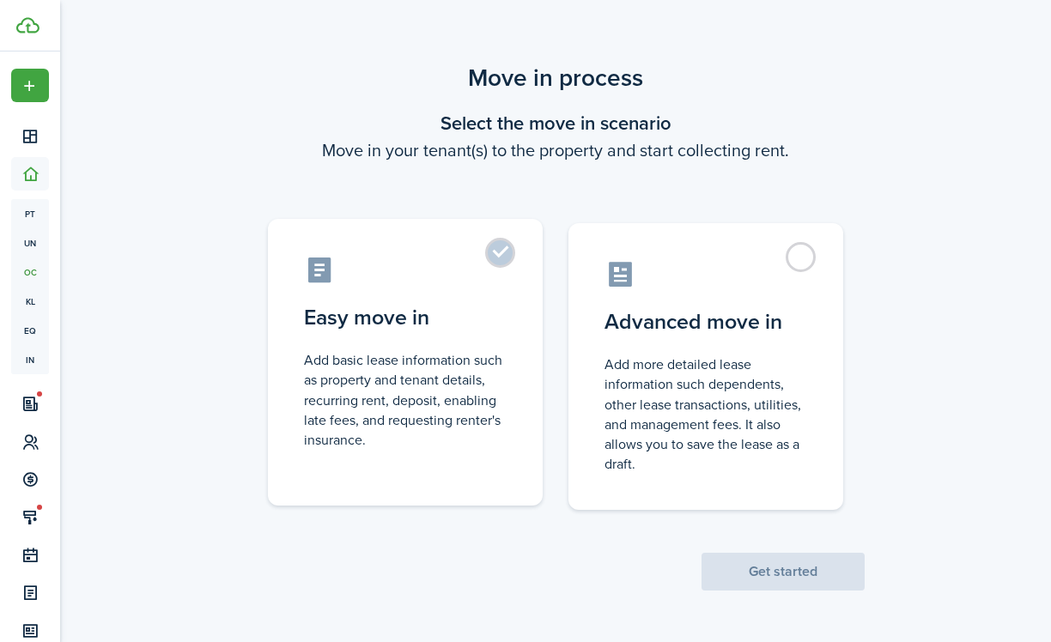
click at [497, 334] on label "Easy move in Add basic lease information such as property and tenant details, r…" at bounding box center [405, 362] width 275 height 287
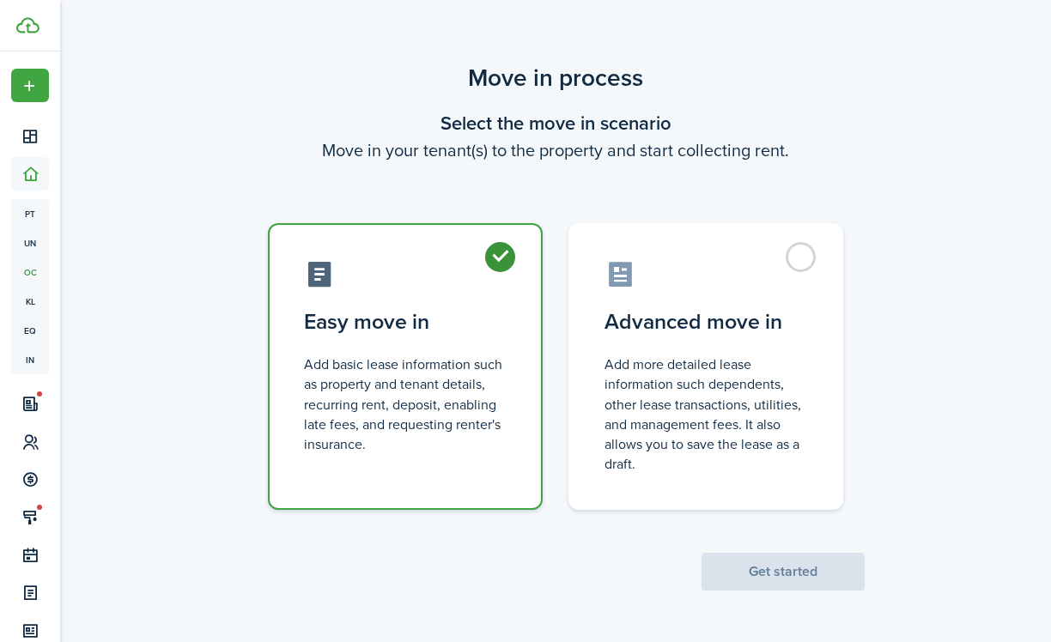
radio input "true"
click at [778, 579] on button "Get started" at bounding box center [783, 572] width 163 height 38
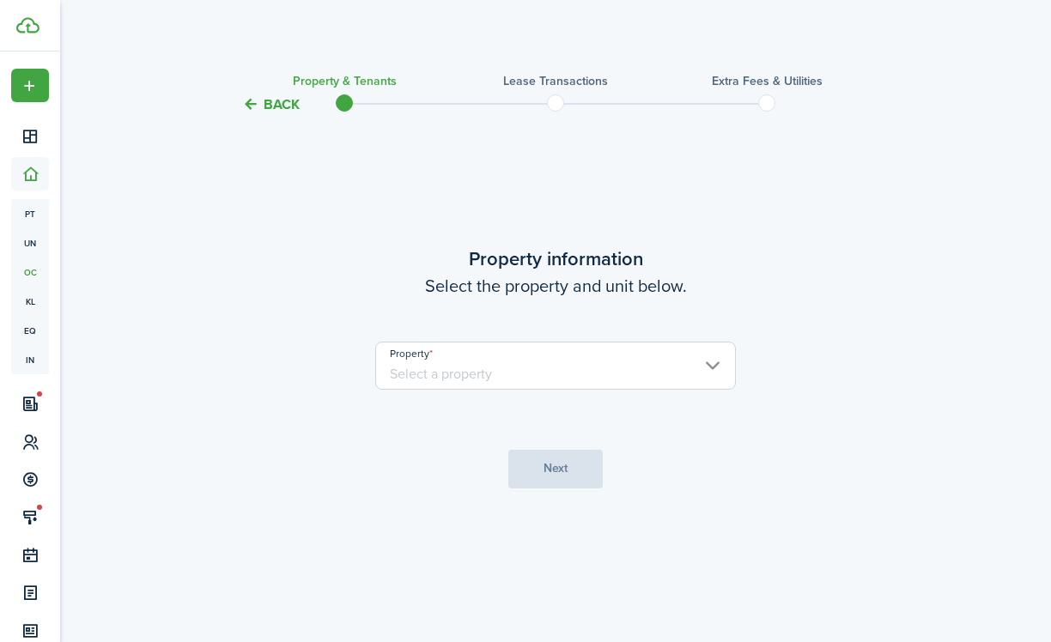
click at [585, 374] on input "Property" at bounding box center [555, 366] width 361 height 48
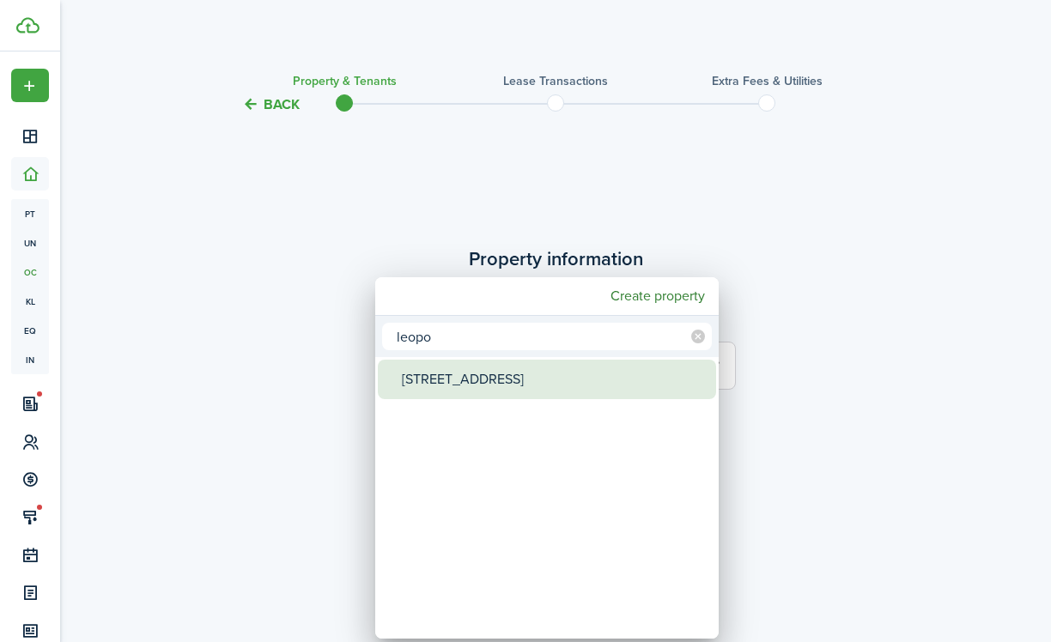
type input "leopo"
click at [569, 390] on div "[STREET_ADDRESS]" at bounding box center [554, 380] width 304 height 40
type input "[STREET_ADDRESS]"
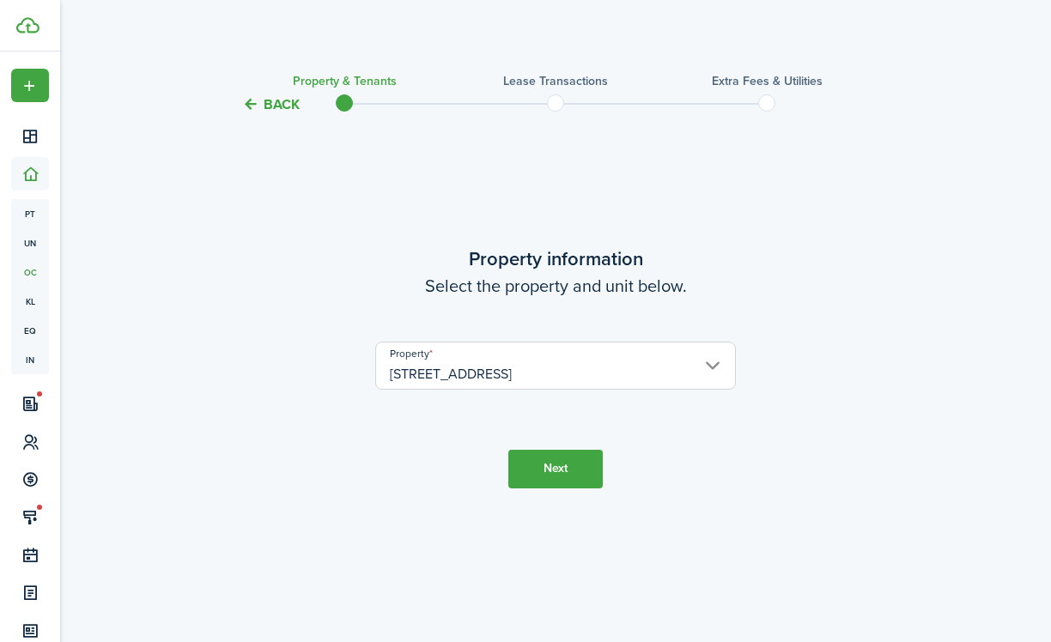
click at [563, 477] on button "Next" at bounding box center [555, 469] width 94 height 39
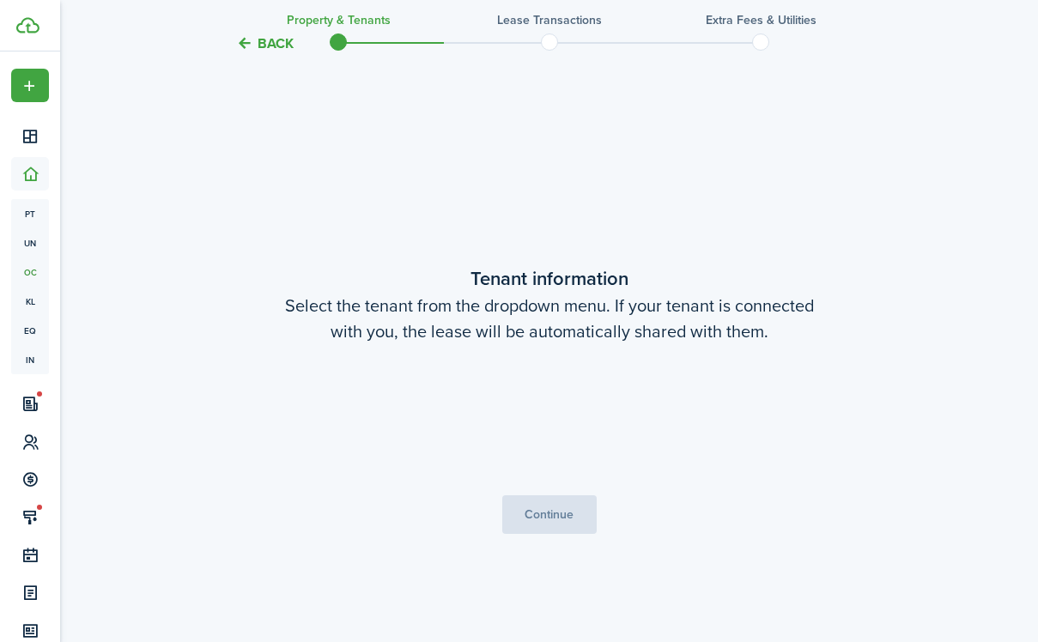
scroll to position [527, 0]
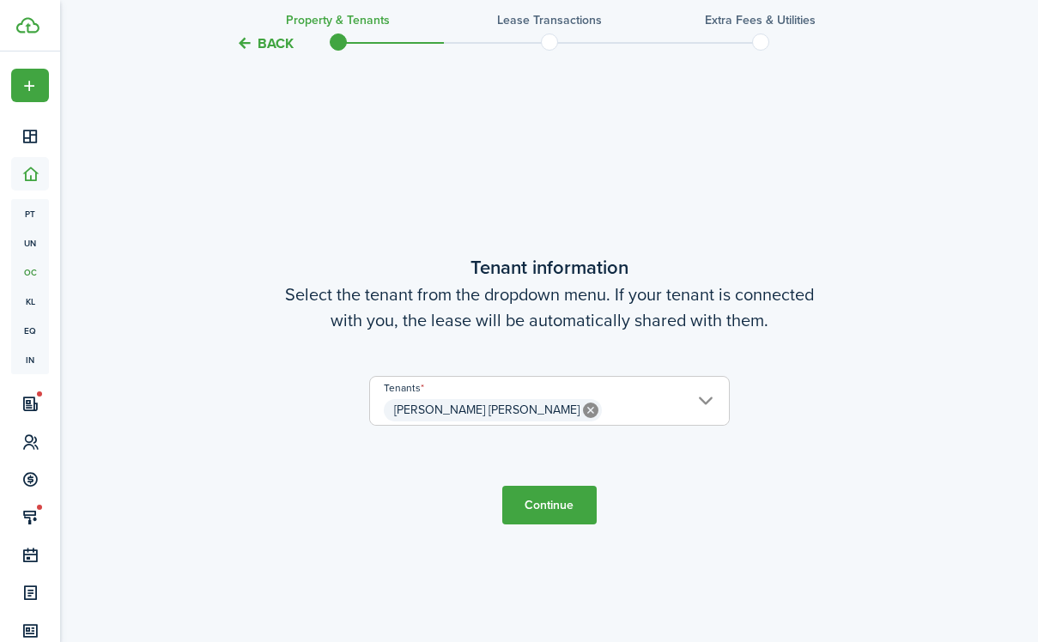
click at [564, 503] on button "Continue" at bounding box center [549, 505] width 94 height 39
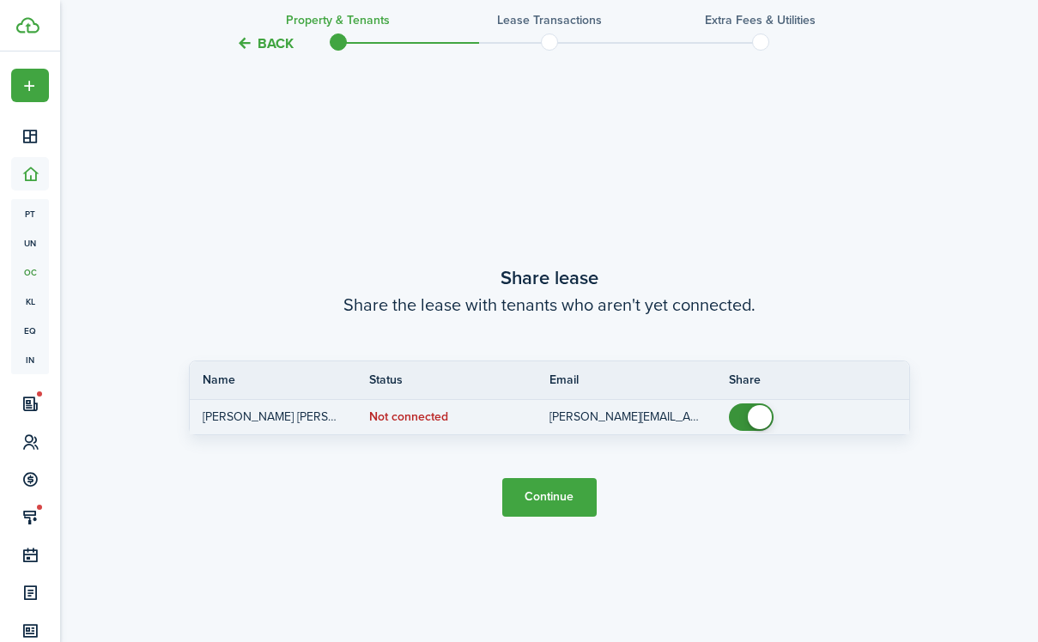
scroll to position [1170, 0]
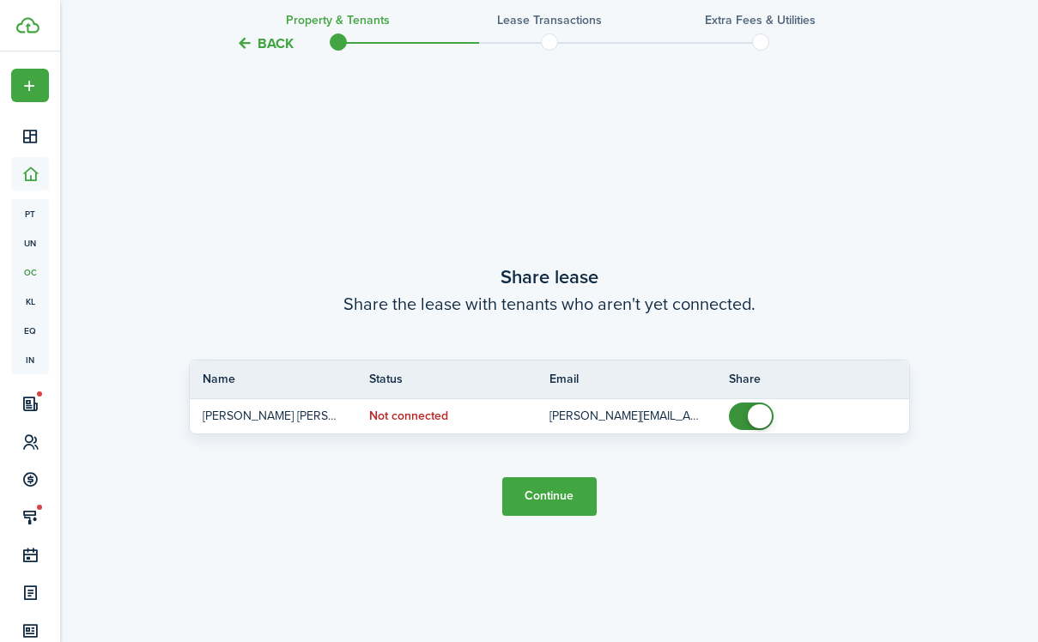
click at [569, 494] on button "Continue" at bounding box center [549, 496] width 94 height 39
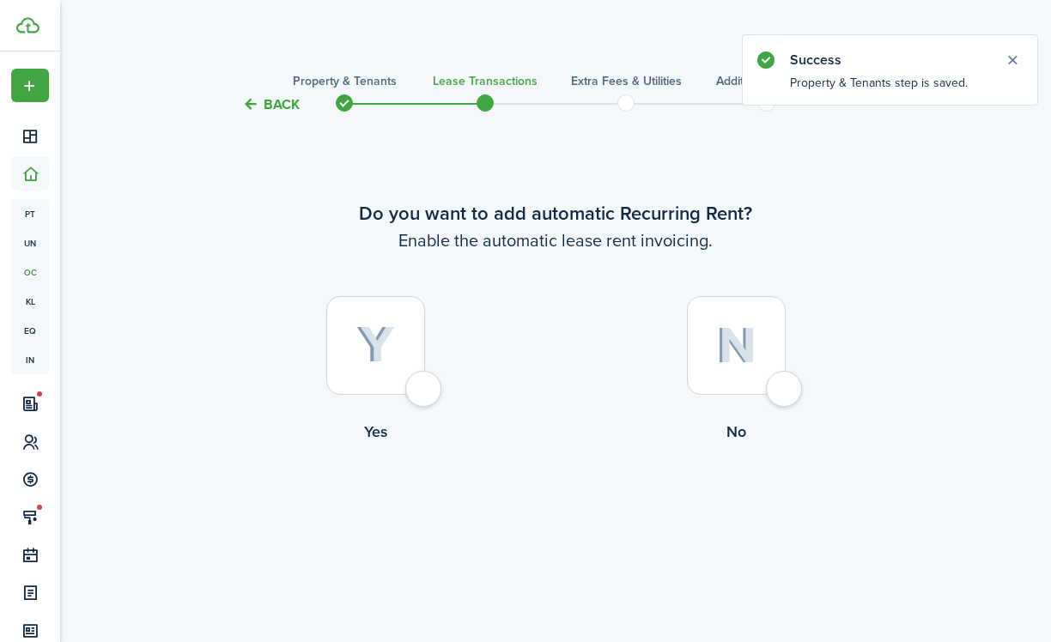
click at [423, 384] on div at bounding box center [375, 345] width 99 height 99
radio input "true"
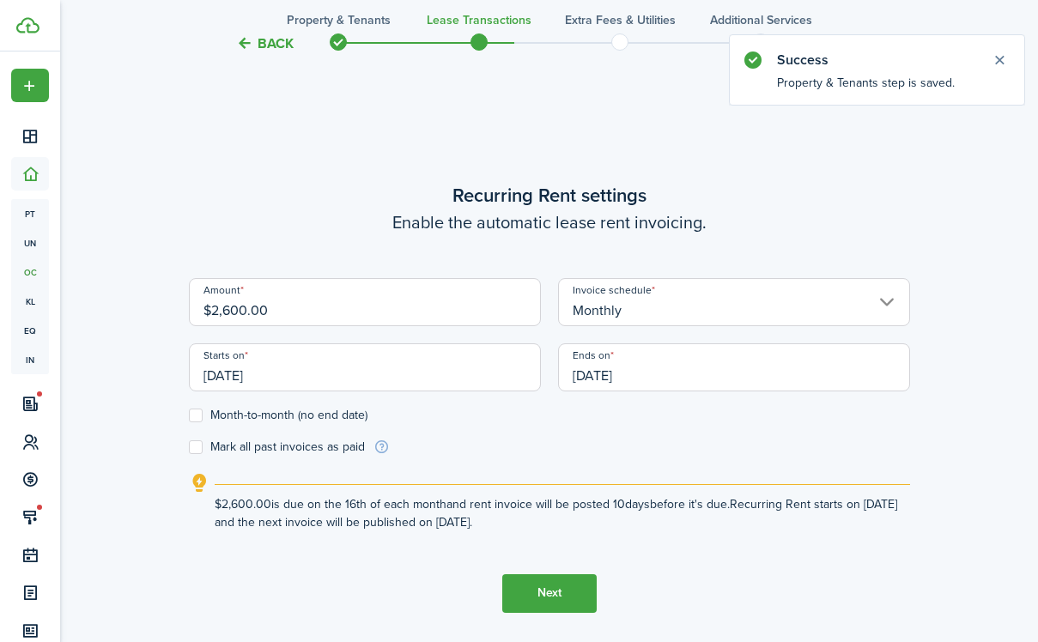
scroll to position [527, 0]
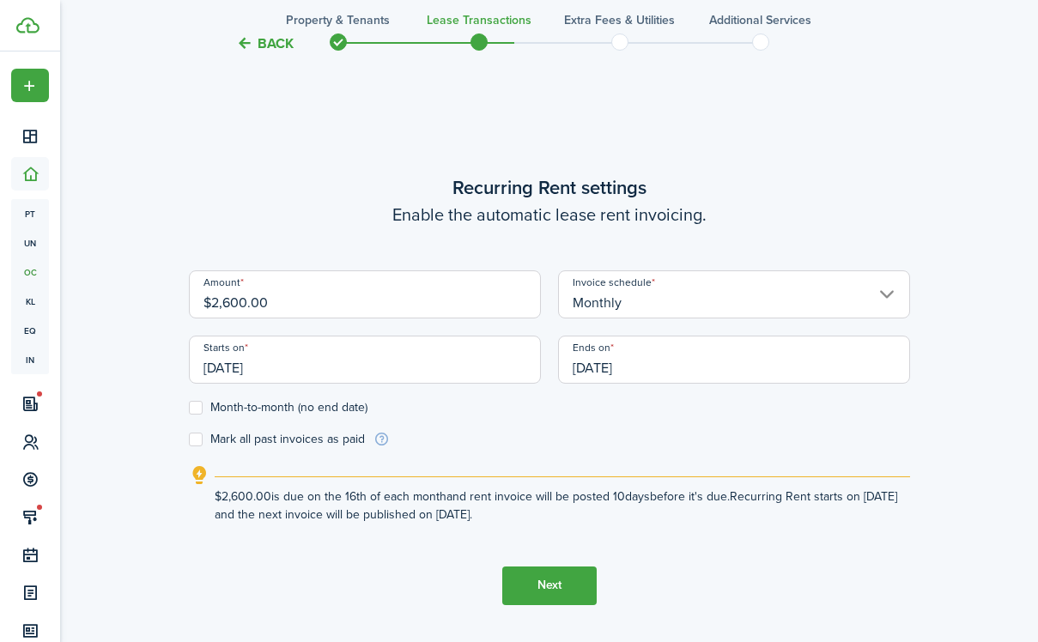
click at [318, 375] on input "[DATE]" at bounding box center [365, 360] width 352 height 48
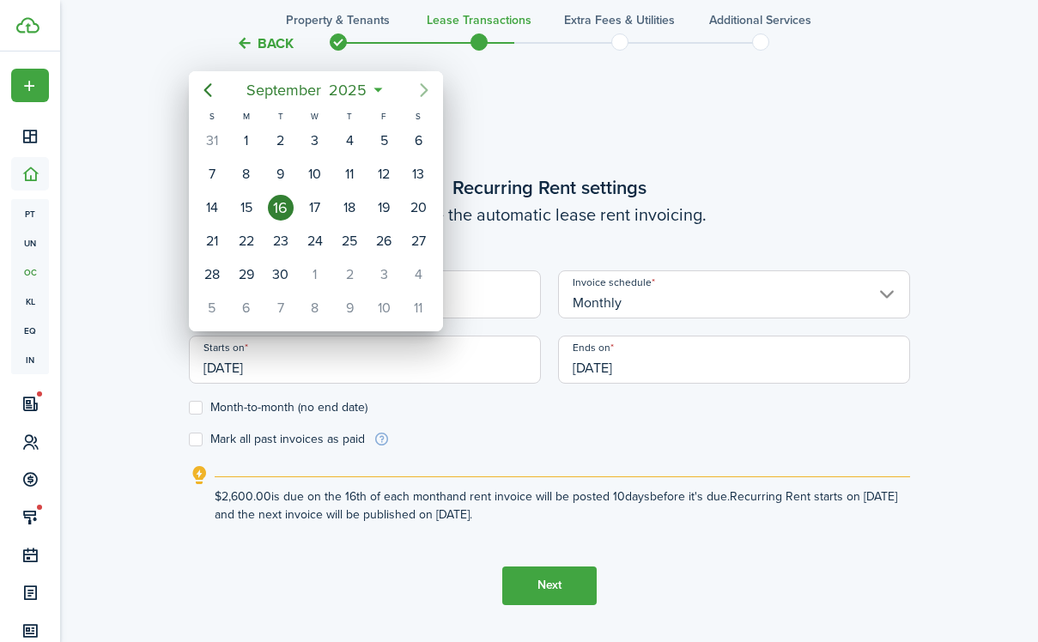
click at [417, 93] on icon "Next page" at bounding box center [424, 90] width 21 height 21
click at [342, 138] on div "1" at bounding box center [350, 141] width 26 height 26
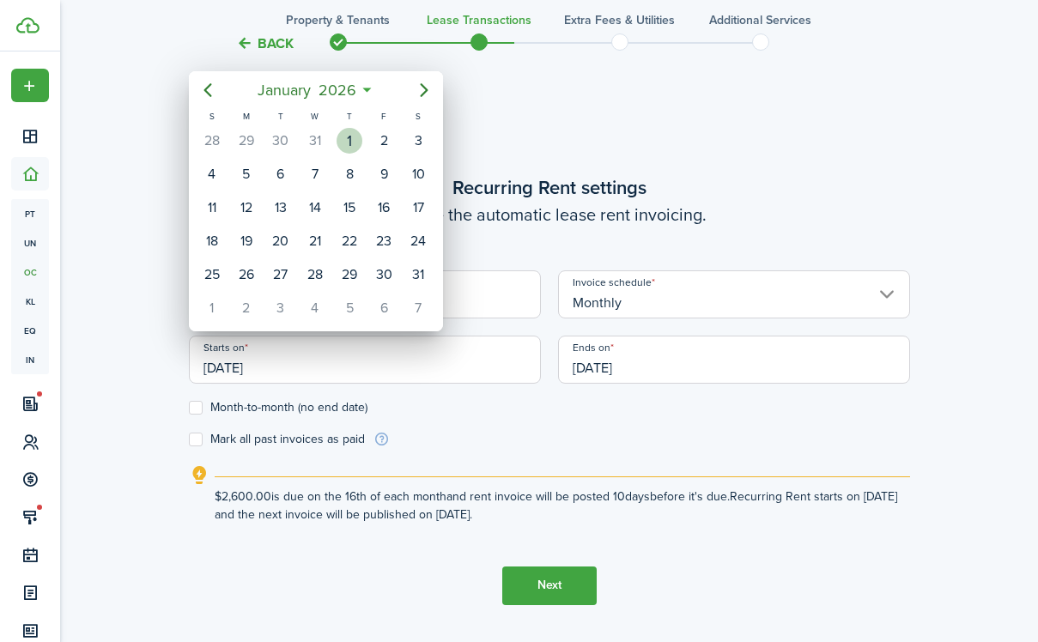
type input "[DATE]"
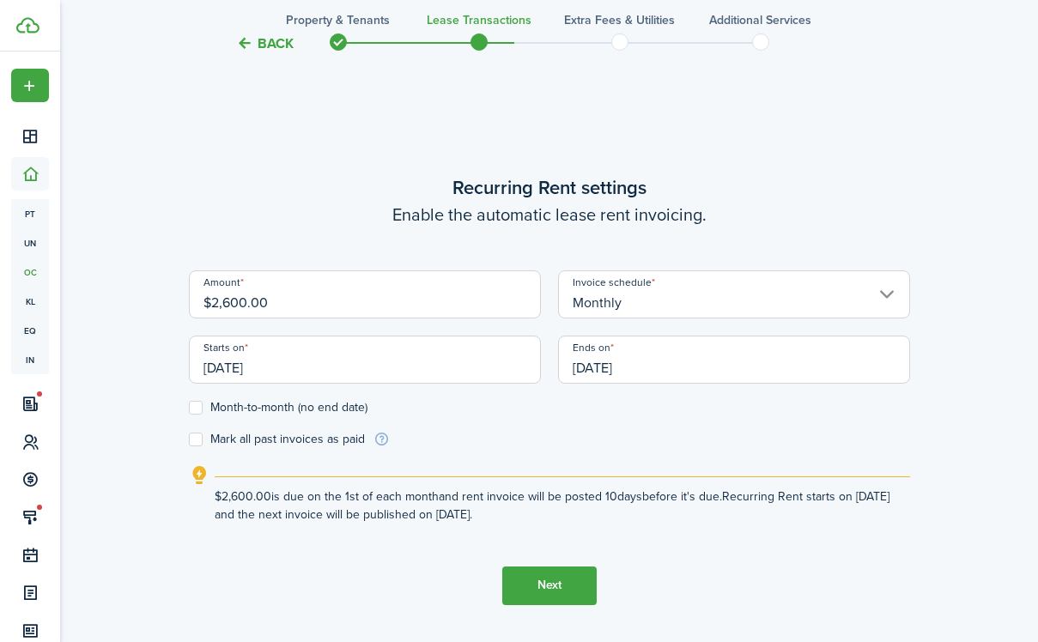
click at [605, 374] on input "[DATE]" at bounding box center [734, 360] width 352 height 48
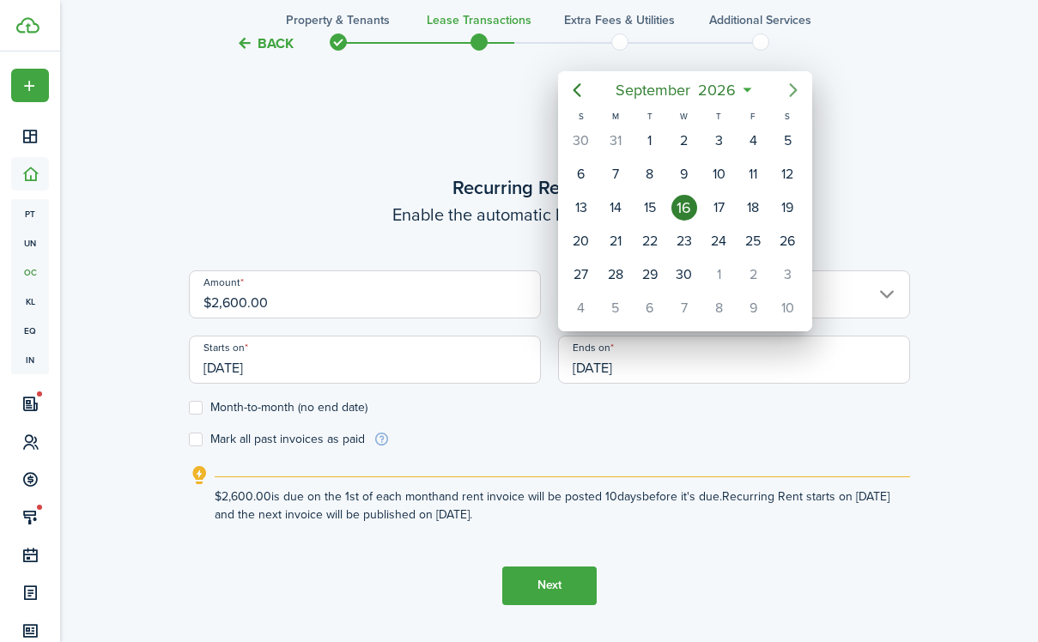
click at [781, 88] on mbsc-button "Next page" at bounding box center [793, 90] width 34 height 34
click at [778, 88] on mbsc-button "Next page" at bounding box center [793, 90] width 34 height 34
click at [582, 94] on icon "Previous page" at bounding box center [577, 90] width 21 height 21
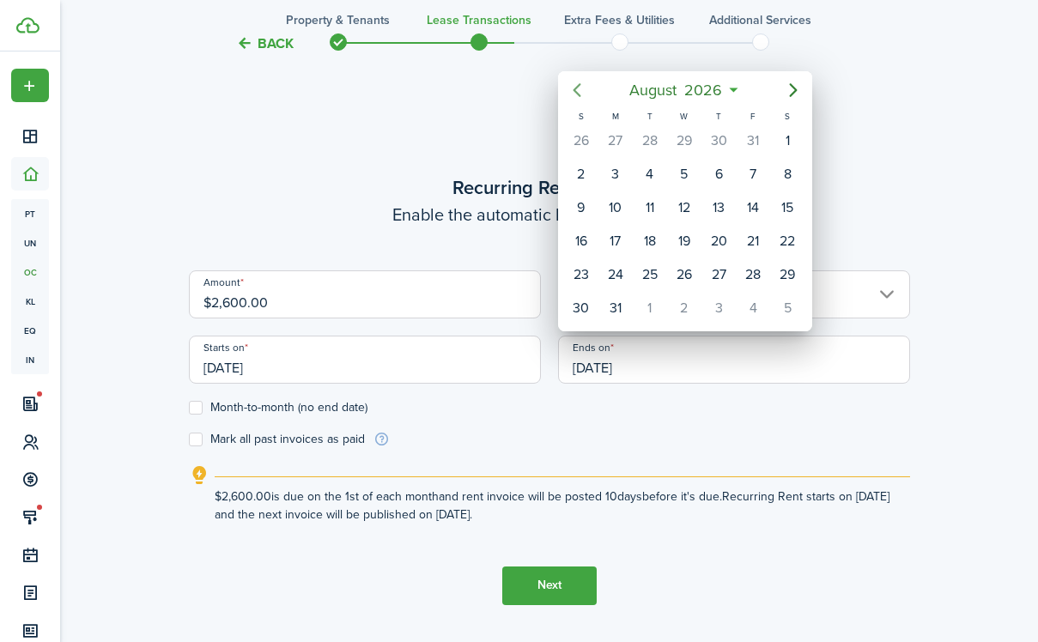
click at [582, 94] on icon "Previous page" at bounding box center [577, 90] width 21 height 21
click at [588, 314] on div "31" at bounding box center [582, 308] width 26 height 26
type input "[DATE]"
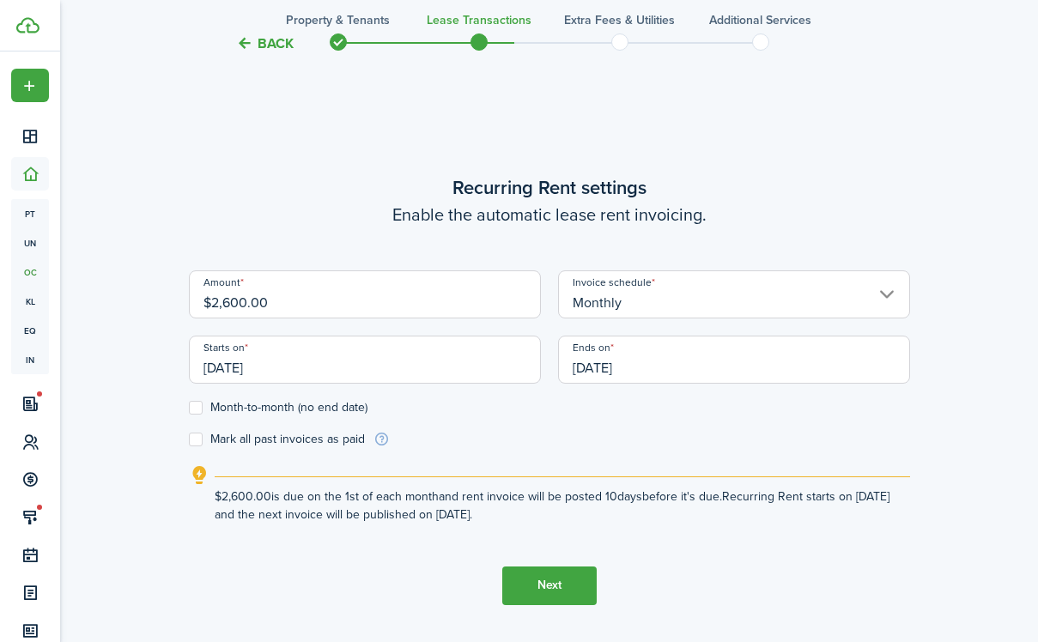
scroll to position [538, 0]
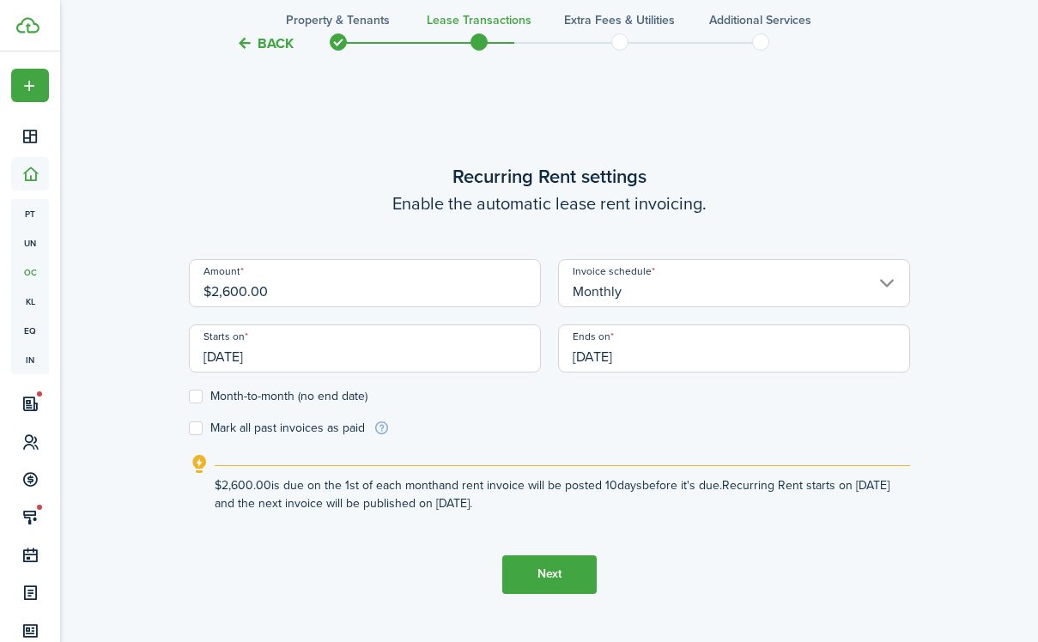
click at [526, 572] on button "Next" at bounding box center [549, 575] width 94 height 39
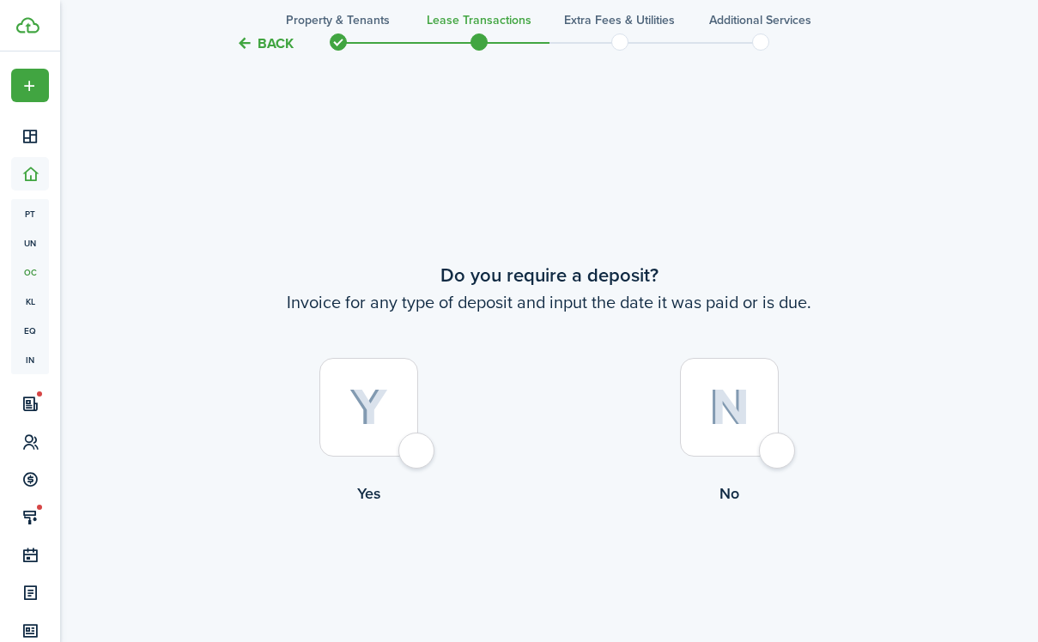
scroll to position [1170, 0]
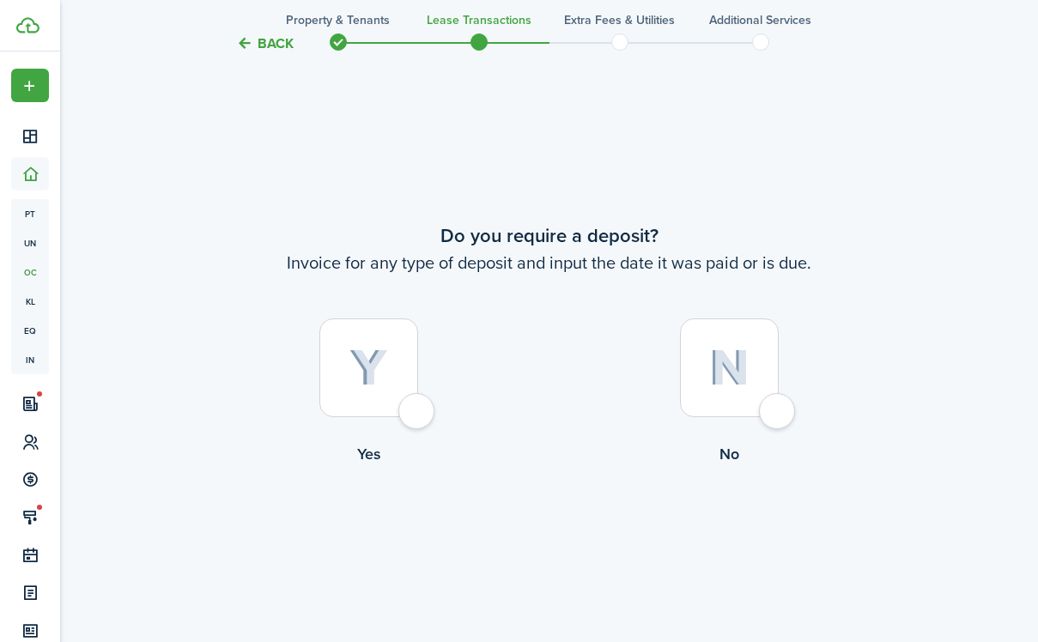
click at [417, 417] on div at bounding box center [368, 368] width 99 height 99
radio input "true"
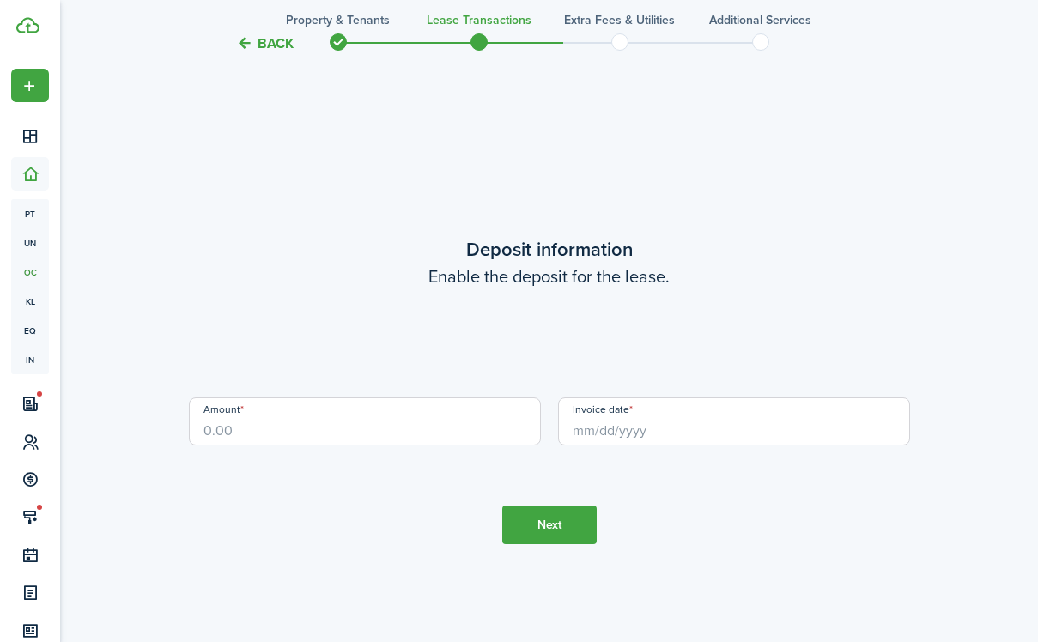
scroll to position [1812, 0]
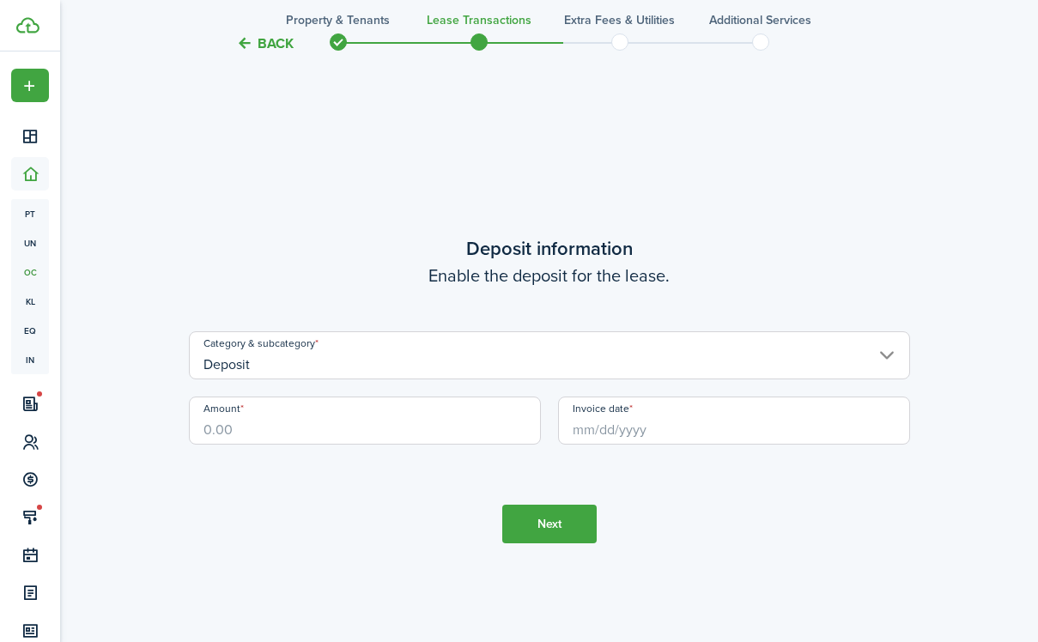
click at [419, 439] on input "Amount" at bounding box center [365, 421] width 352 height 48
type input "$4,800.00"
click at [703, 437] on input "Invoice date" at bounding box center [734, 421] width 352 height 48
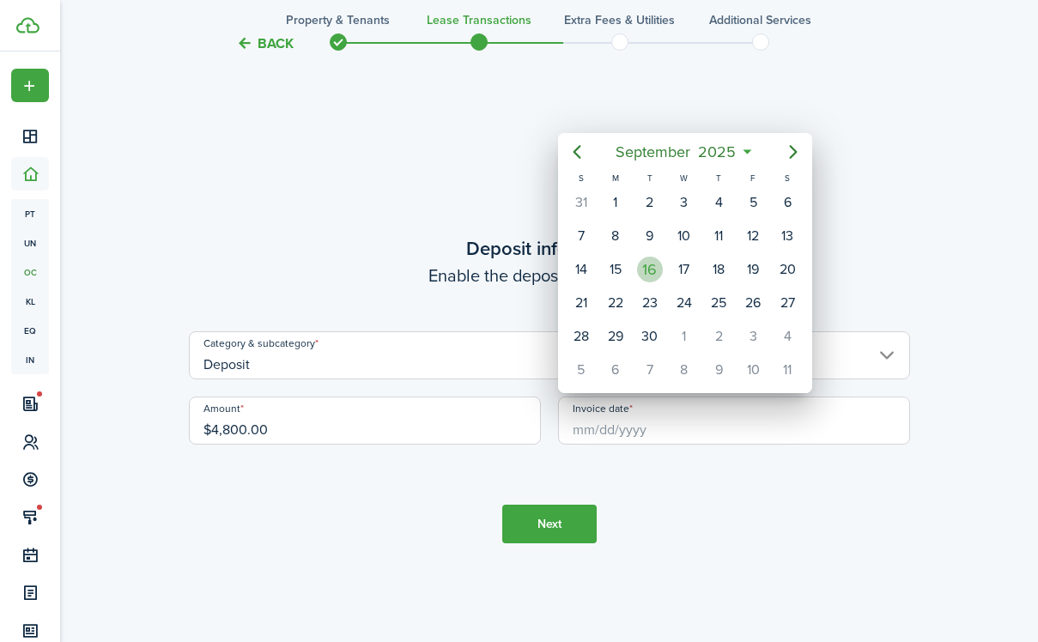
click at [644, 272] on div "16" at bounding box center [650, 270] width 26 height 26
type input "[DATE]"
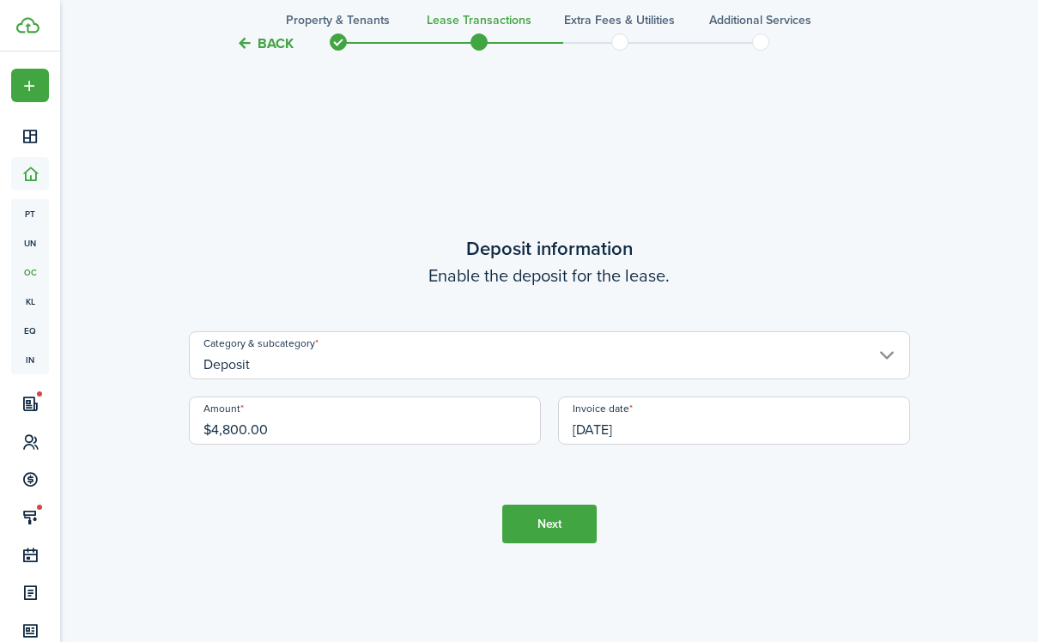
click at [558, 526] on button "Next" at bounding box center [549, 524] width 94 height 39
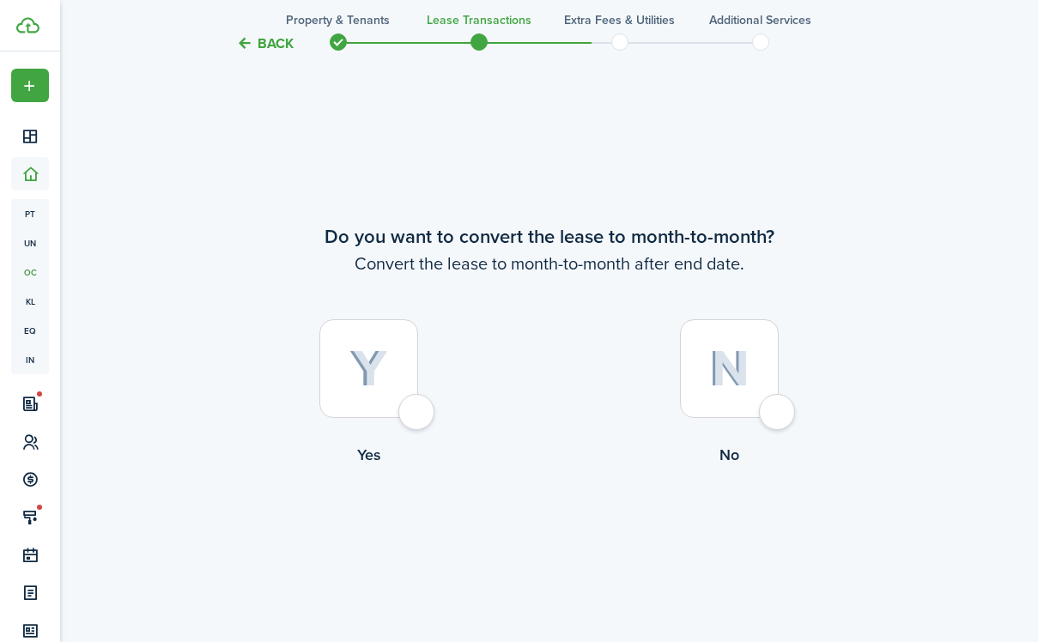
scroll to position [2454, 0]
click at [703, 399] on div at bounding box center [729, 368] width 99 height 99
radio input "true"
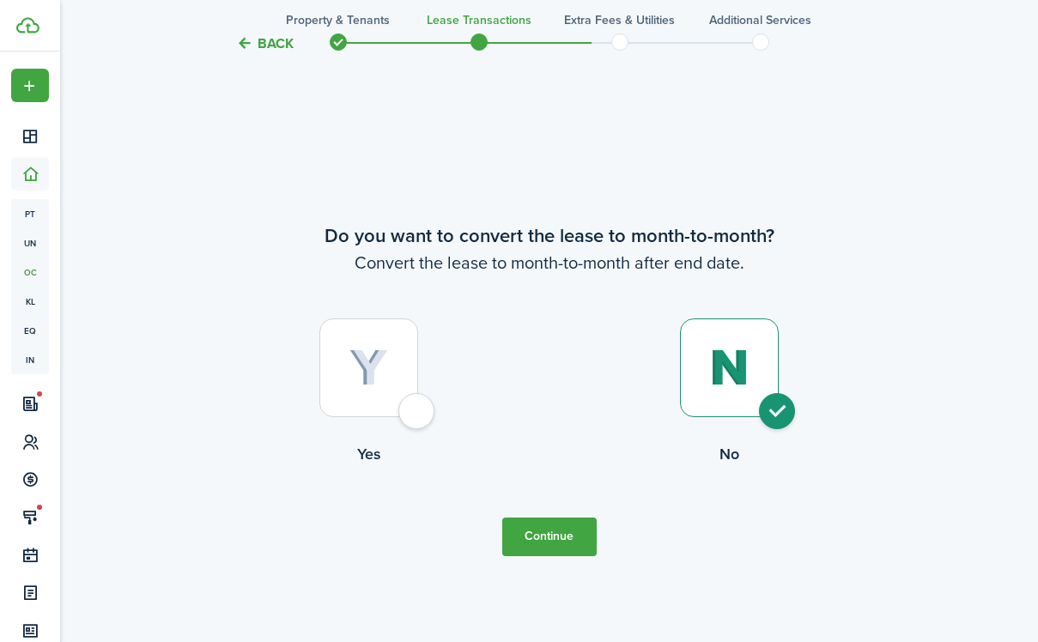
click at [574, 538] on button "Continue" at bounding box center [549, 537] width 94 height 39
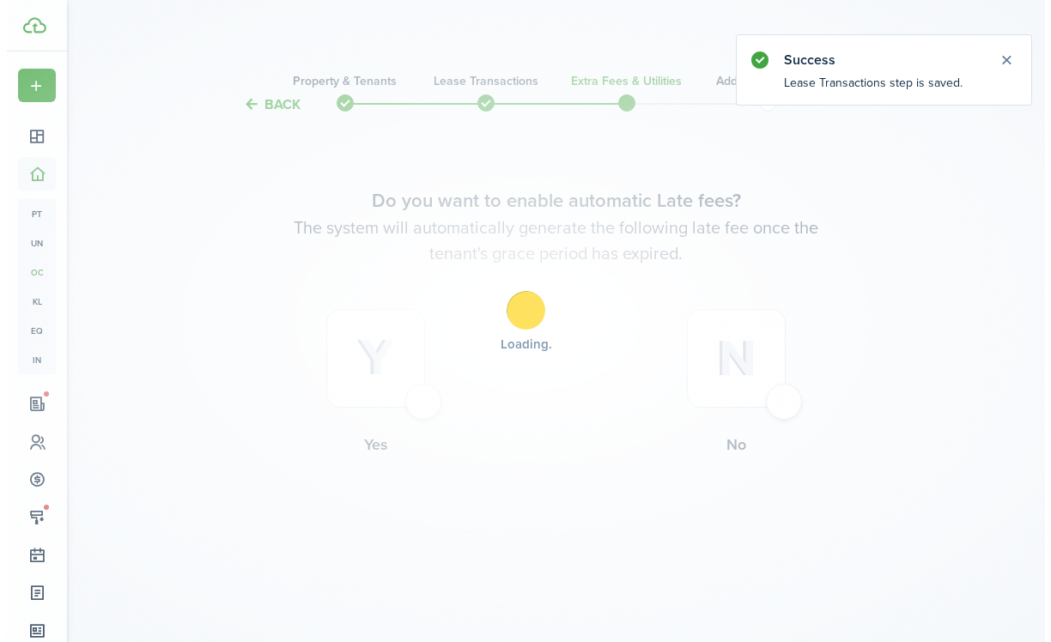
scroll to position [0, 0]
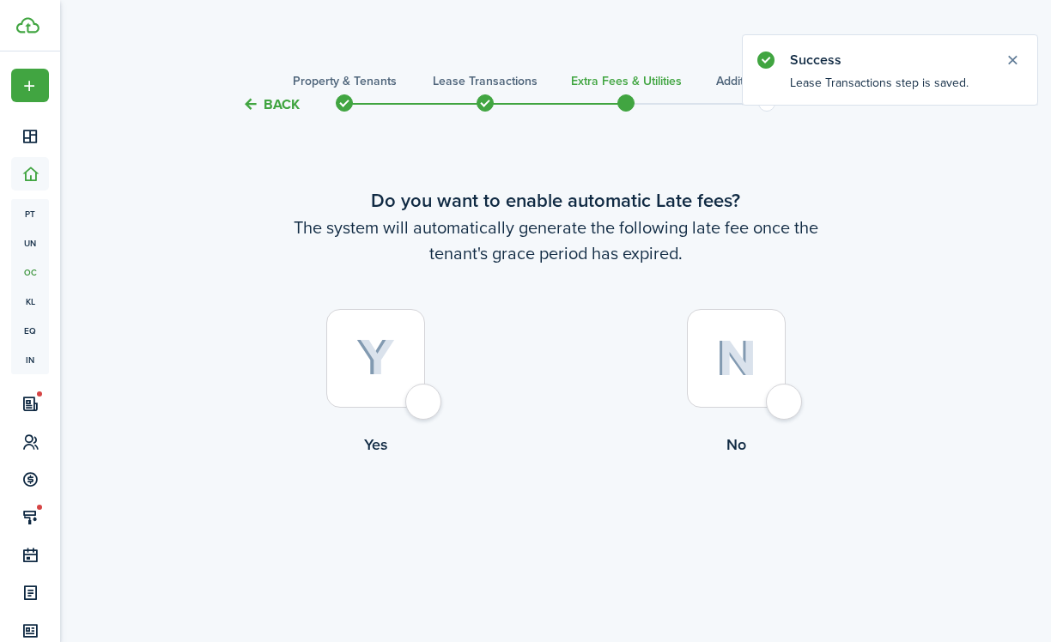
click at [425, 406] on div at bounding box center [375, 358] width 99 height 99
radio input "true"
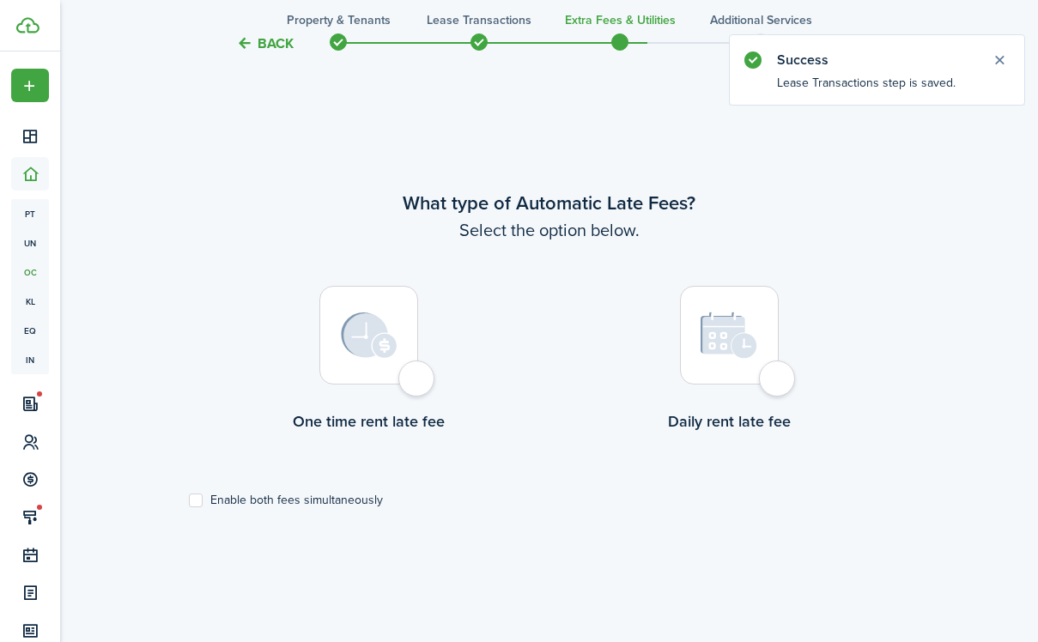
click at [403, 360] on div at bounding box center [368, 335] width 99 height 99
radio input "true"
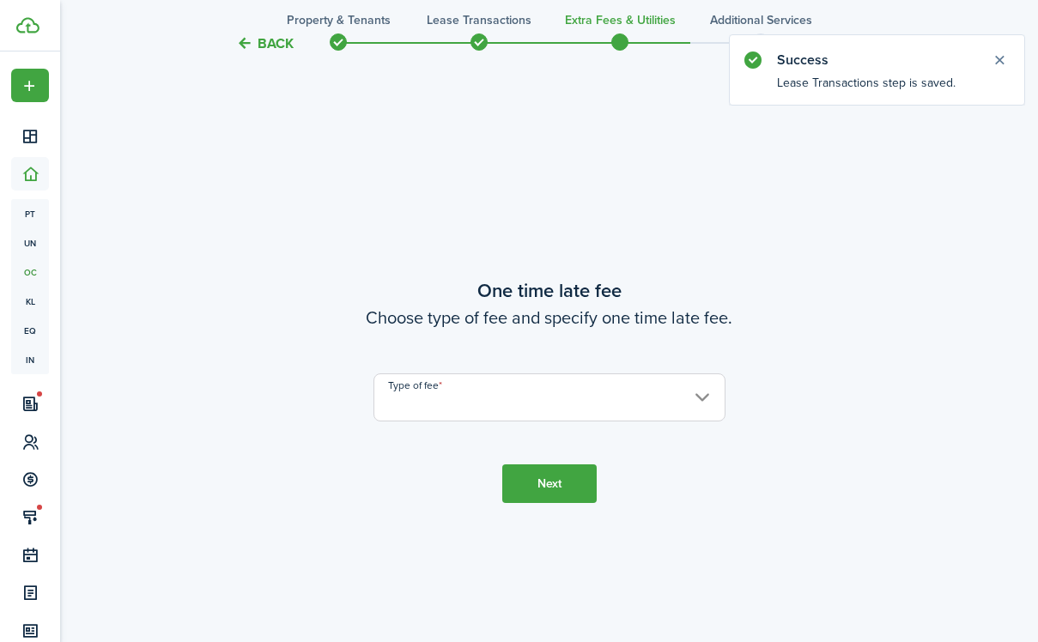
scroll to position [1170, 0]
click at [492, 399] on input "Type of fee" at bounding box center [550, 397] width 352 height 48
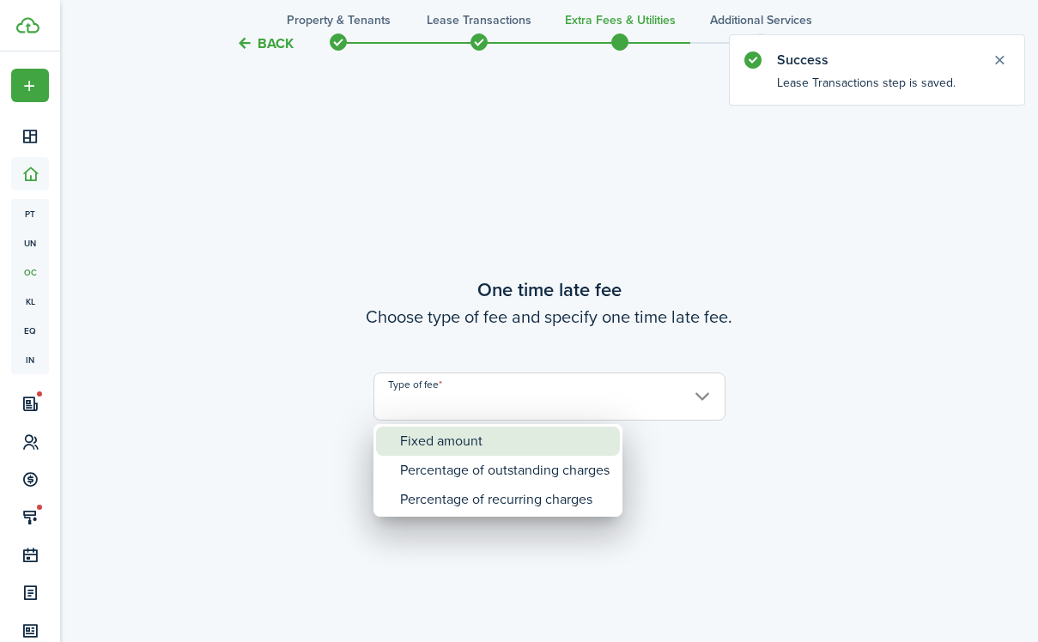
click at [485, 435] on div "Fixed amount" at bounding box center [505, 441] width 210 height 29
type input "Fixed amount"
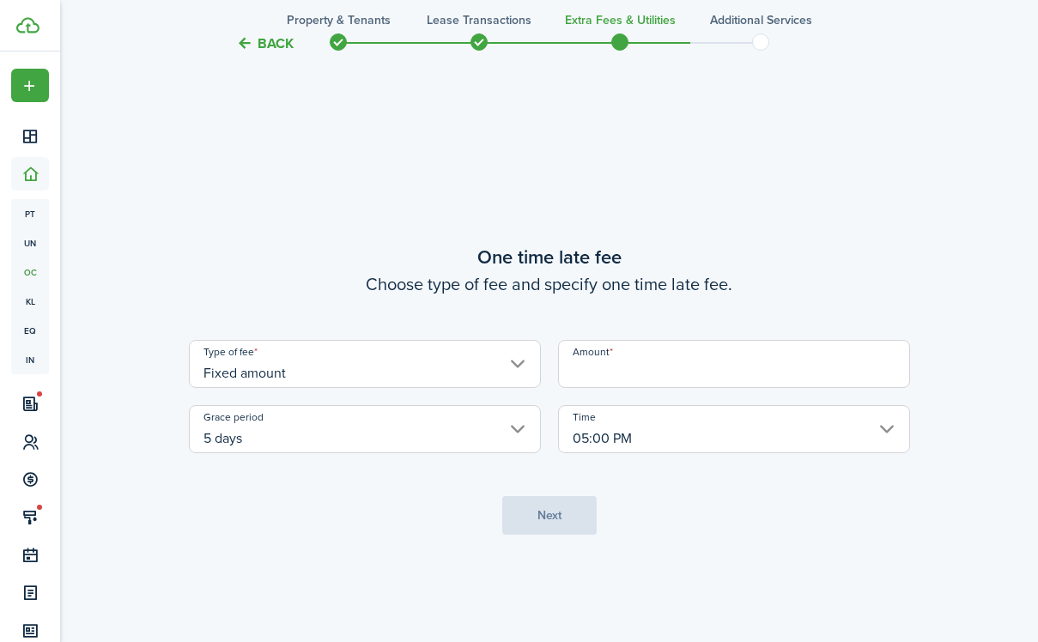
click at [662, 380] on input "Amount" at bounding box center [734, 364] width 352 height 48
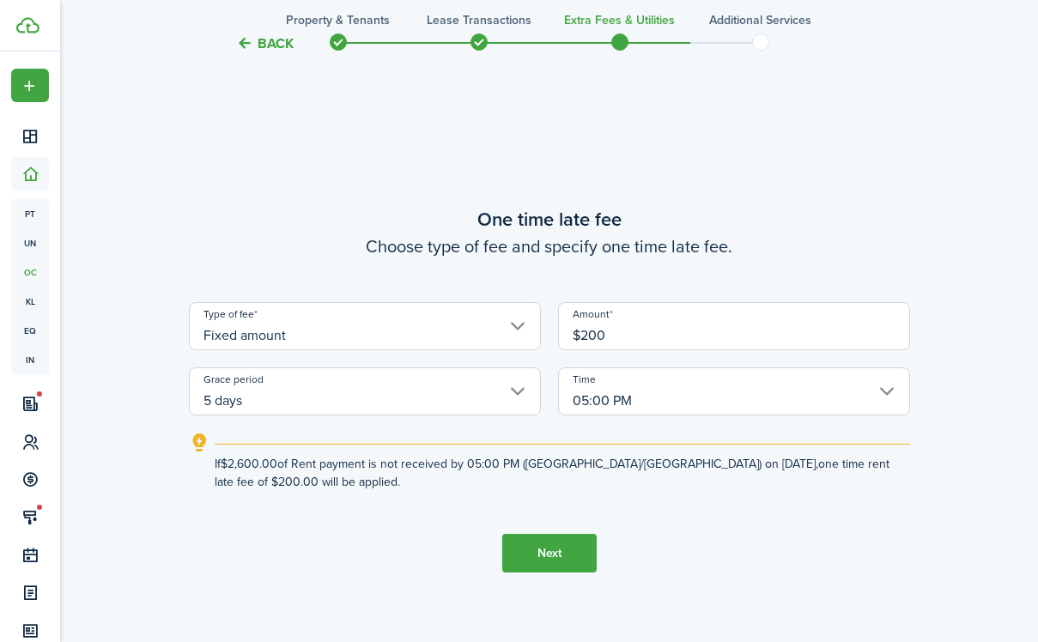
type input "$200.00"
click at [529, 561] on button "Next" at bounding box center [549, 553] width 94 height 39
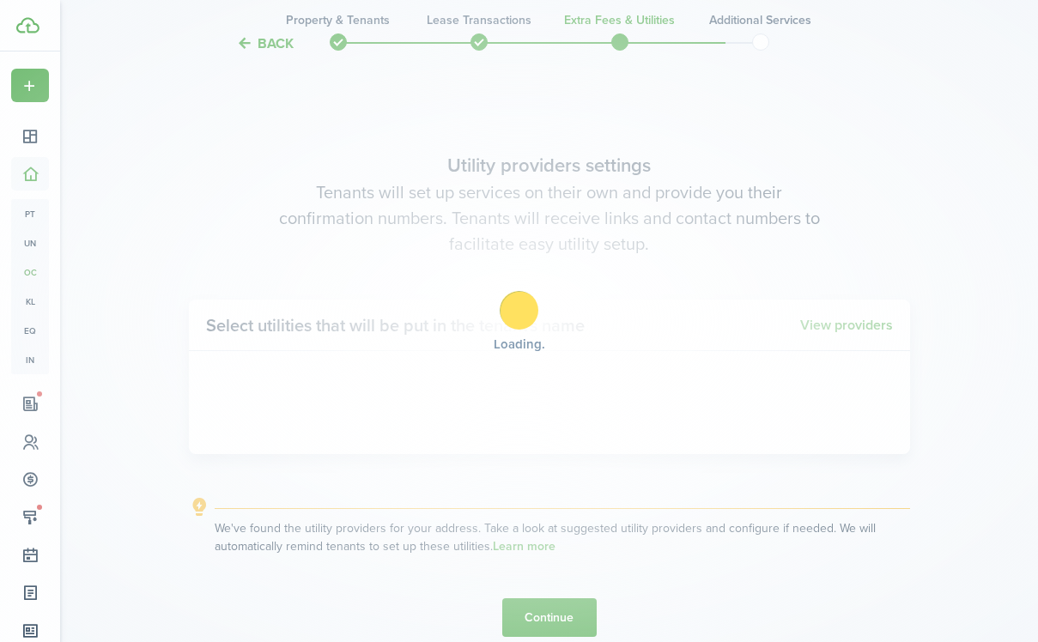
scroll to position [1812, 0]
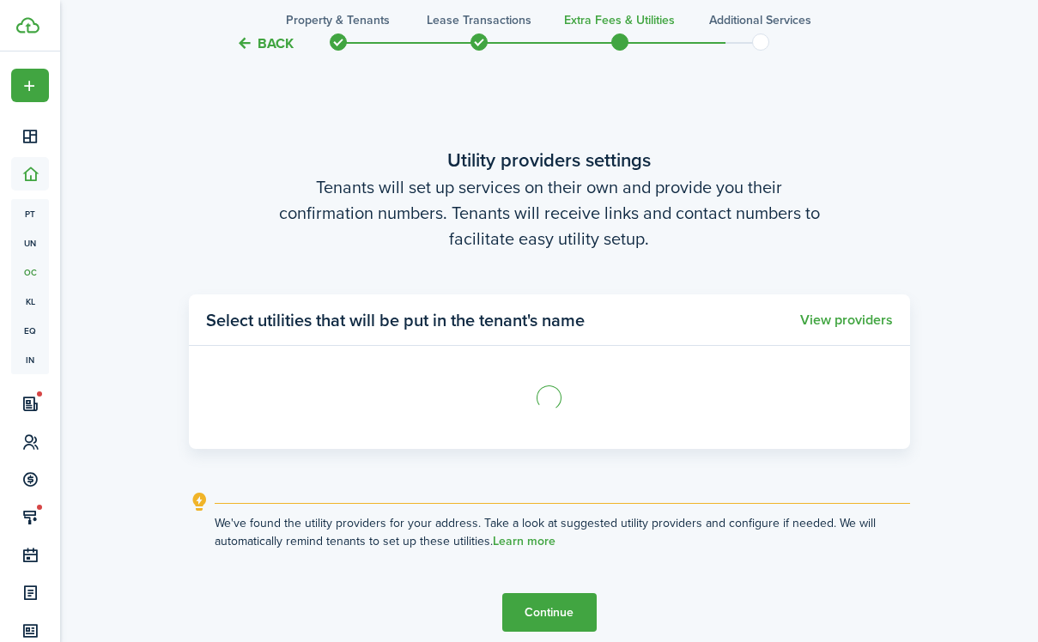
click at [548, 609] on button "Continue" at bounding box center [549, 612] width 94 height 39
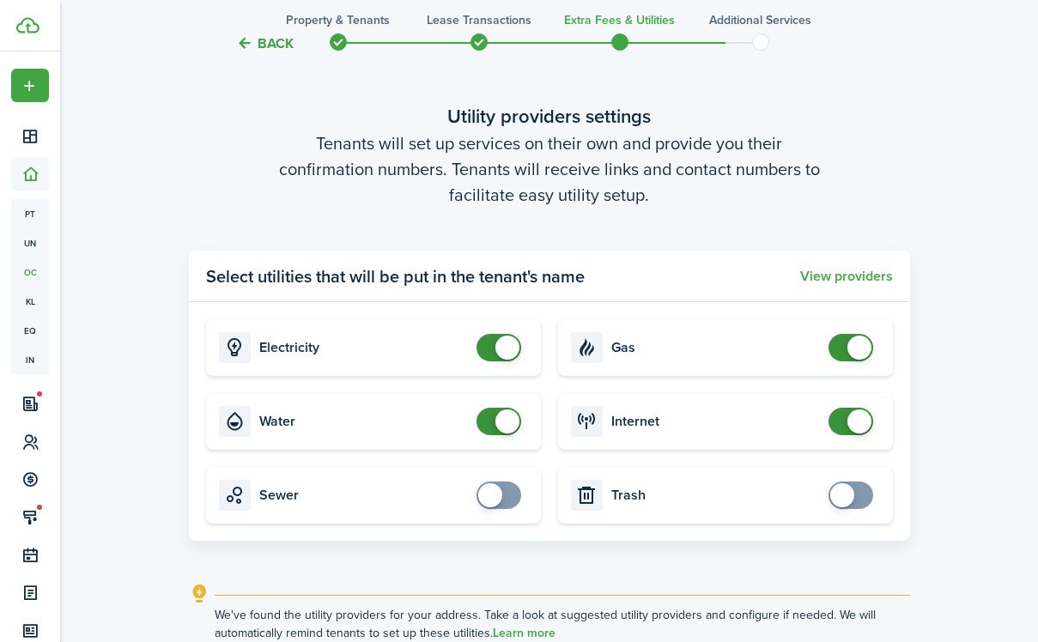
scroll to position [1975, 0]
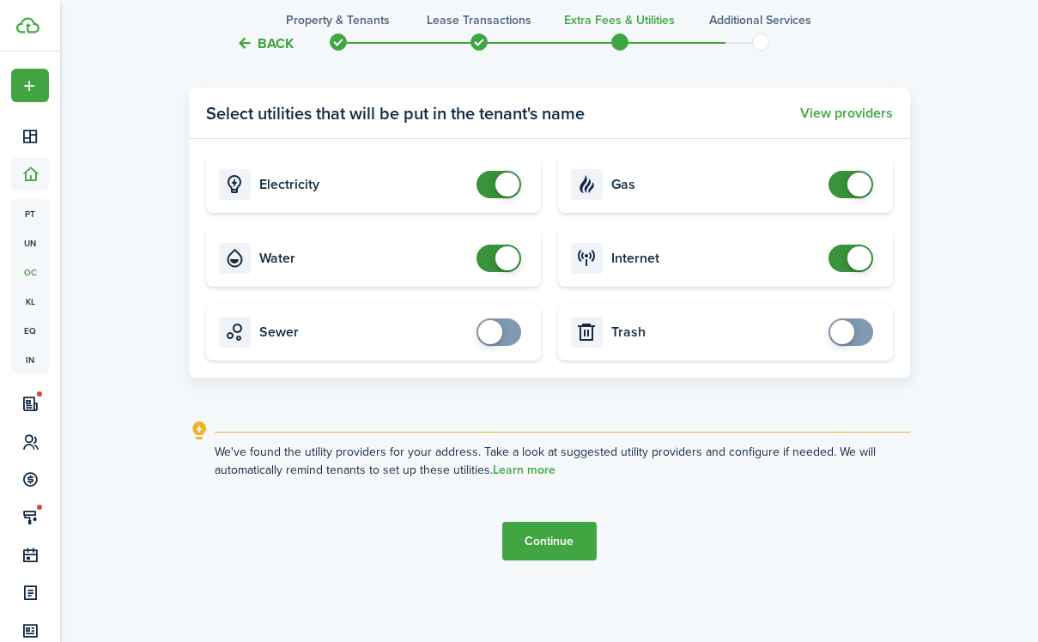
click at [530, 533] on button "Continue" at bounding box center [549, 541] width 94 height 39
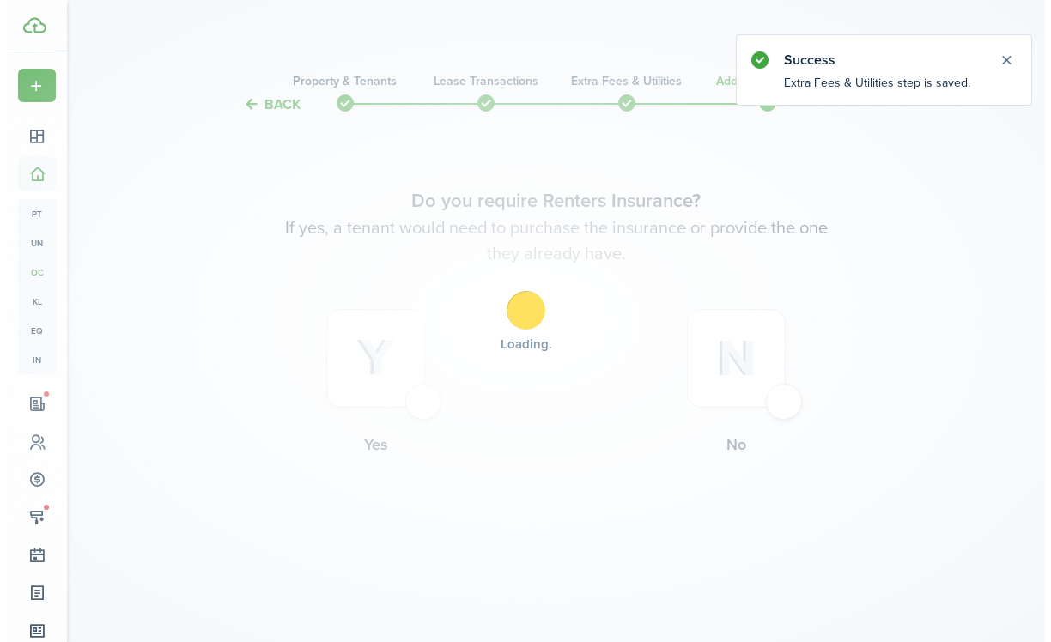
scroll to position [0, 0]
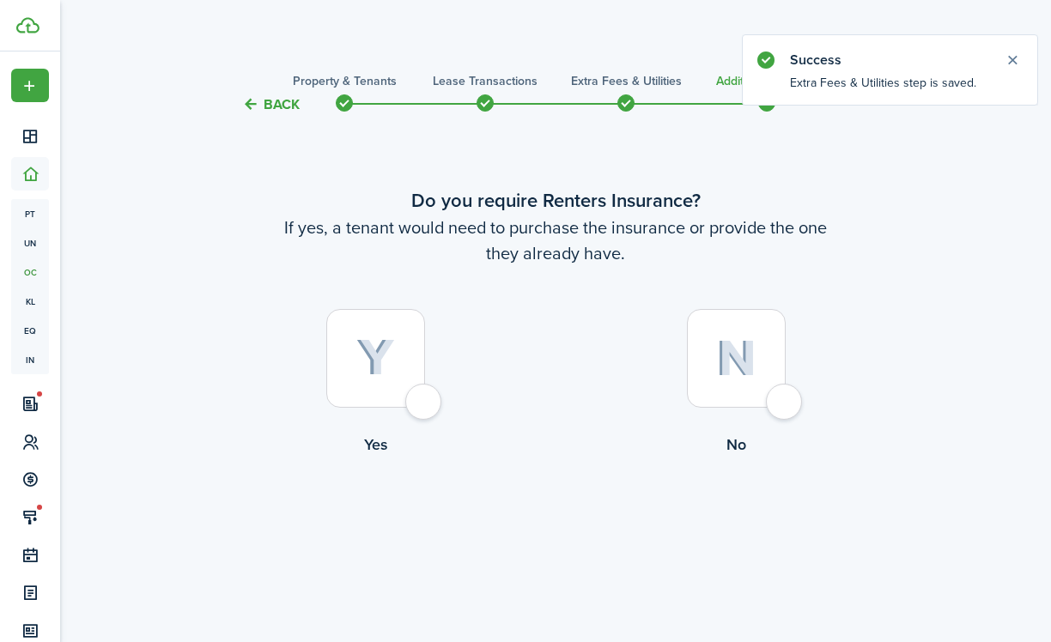
click at [394, 383] on div at bounding box center [375, 358] width 99 height 99
radio input "true"
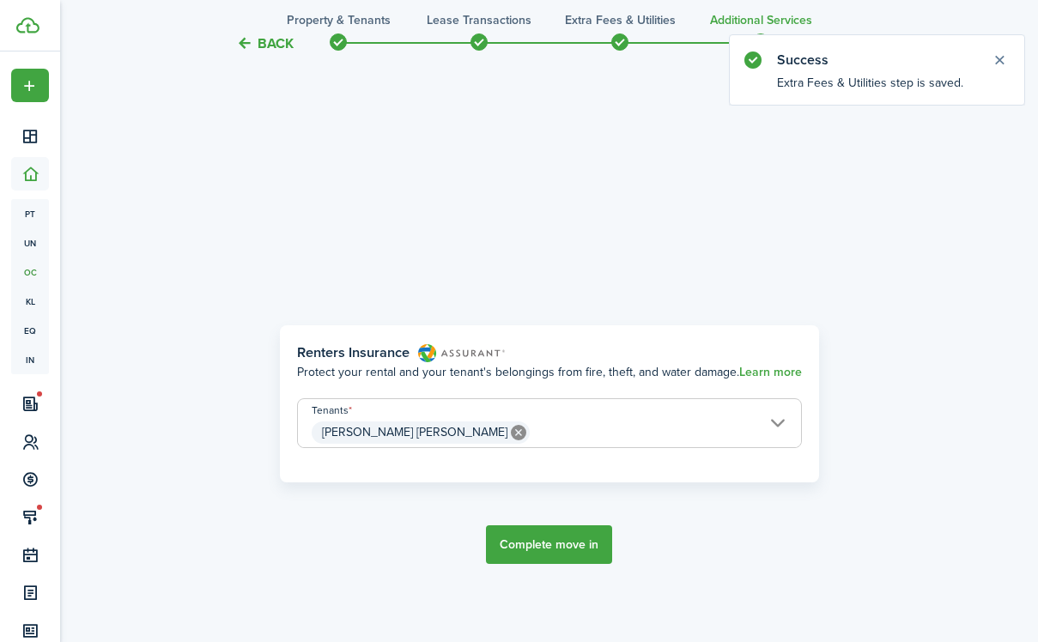
scroll to position [527, 0]
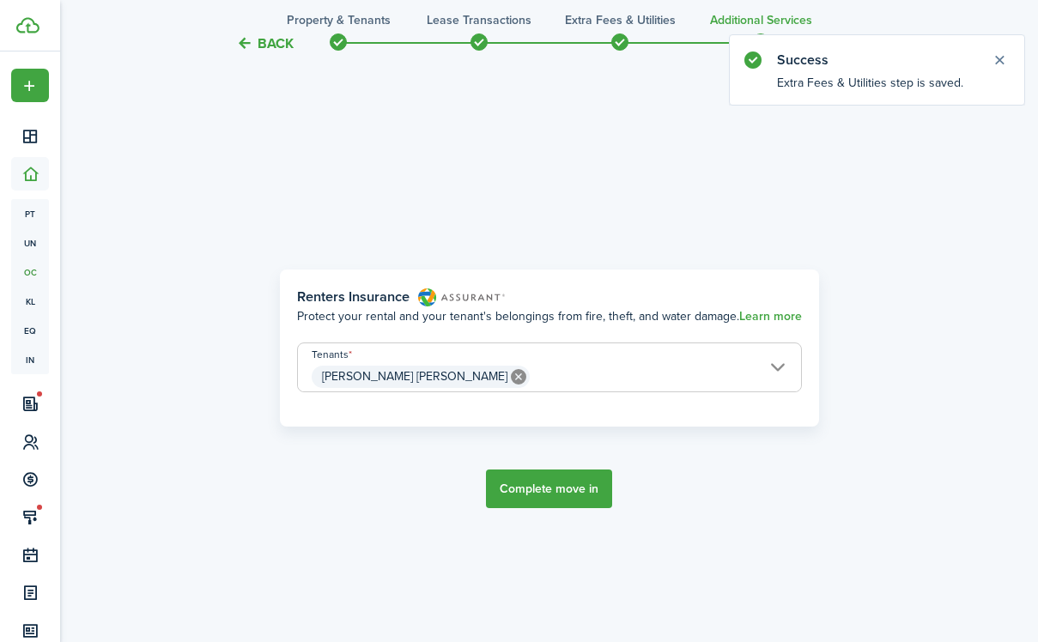
click at [525, 488] on button "Complete move in" at bounding box center [549, 489] width 126 height 39
click at [579, 493] on button "Complete move in" at bounding box center [549, 489] width 126 height 39
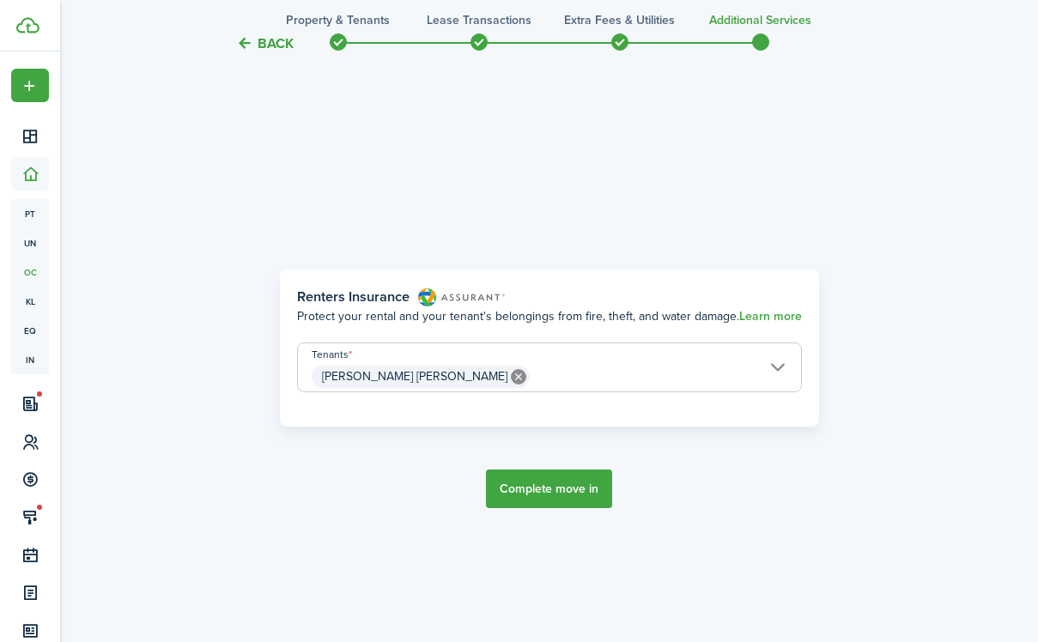
click at [549, 487] on button "Complete move in" at bounding box center [549, 489] width 126 height 39
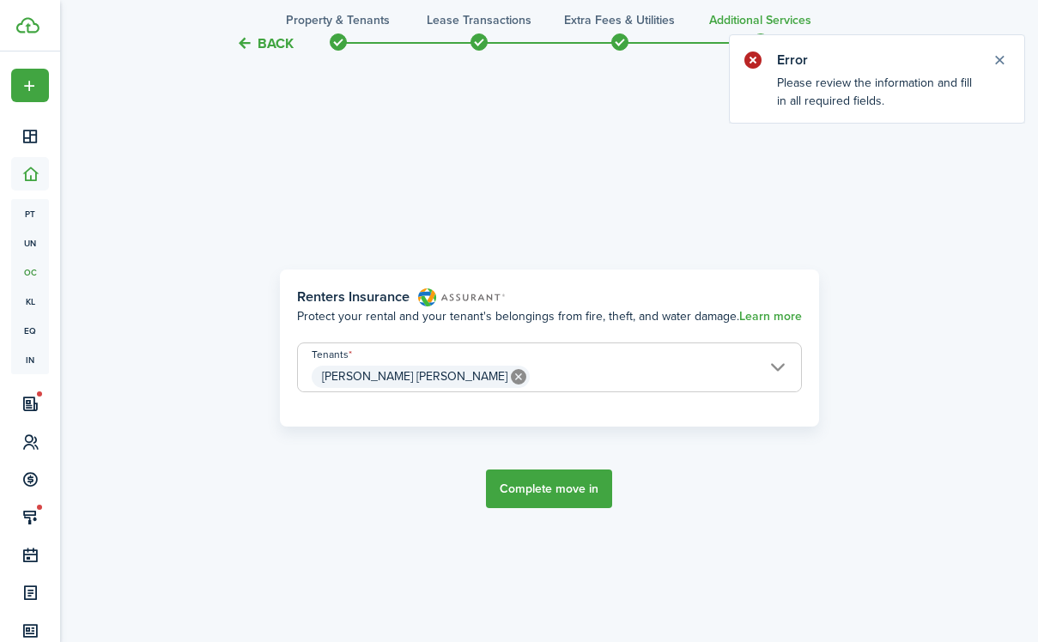
click at [511, 490] on button "Complete move in" at bounding box center [549, 489] width 126 height 39
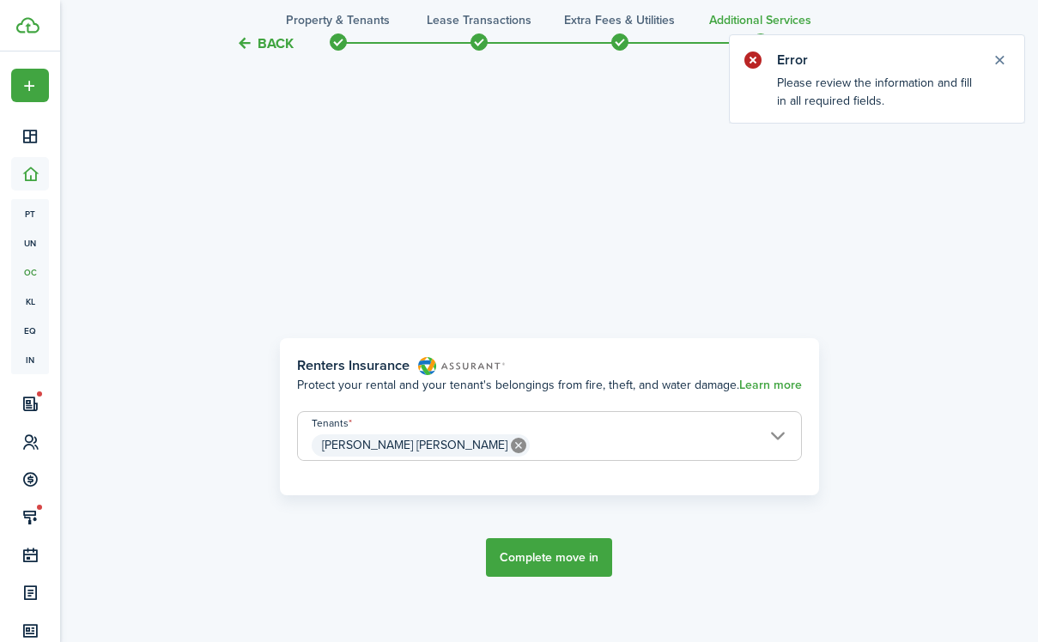
scroll to position [447, 0]
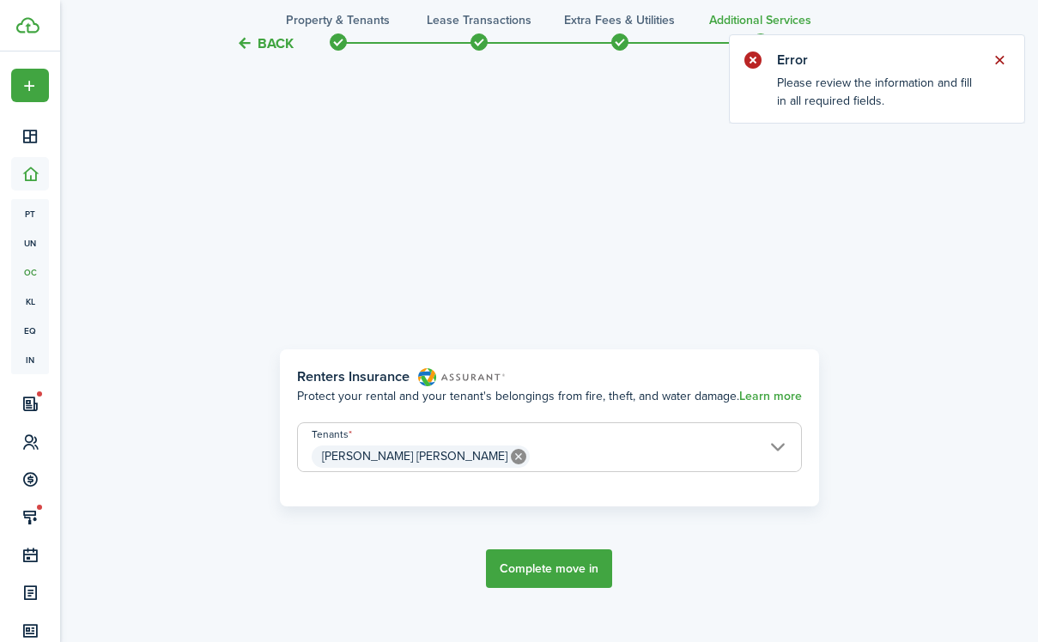
click at [1000, 56] on button "Close notify" at bounding box center [1000, 60] width 24 height 24
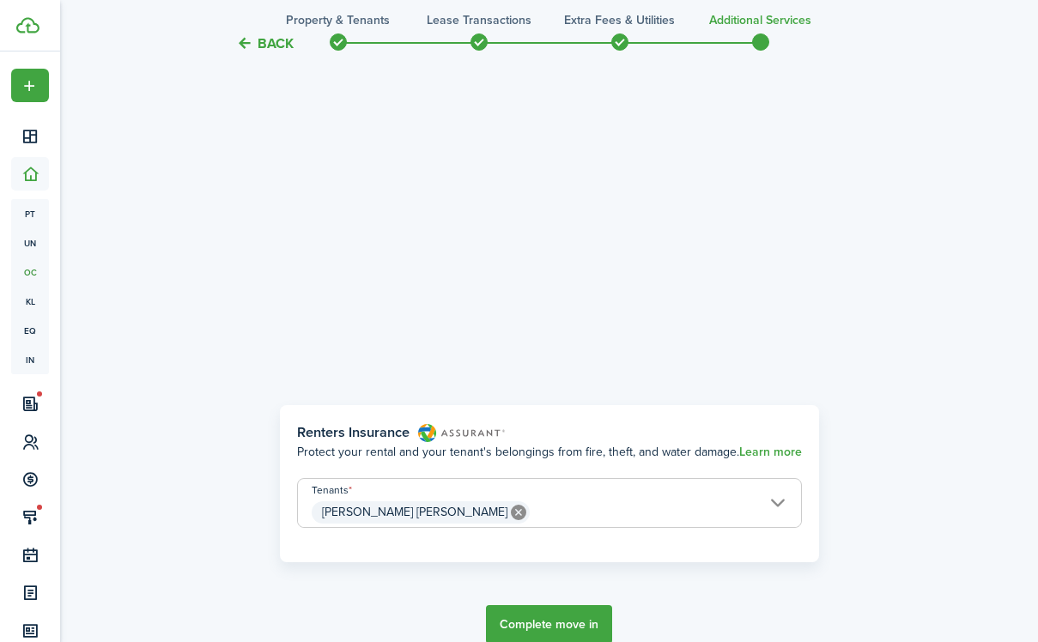
scroll to position [380, 0]
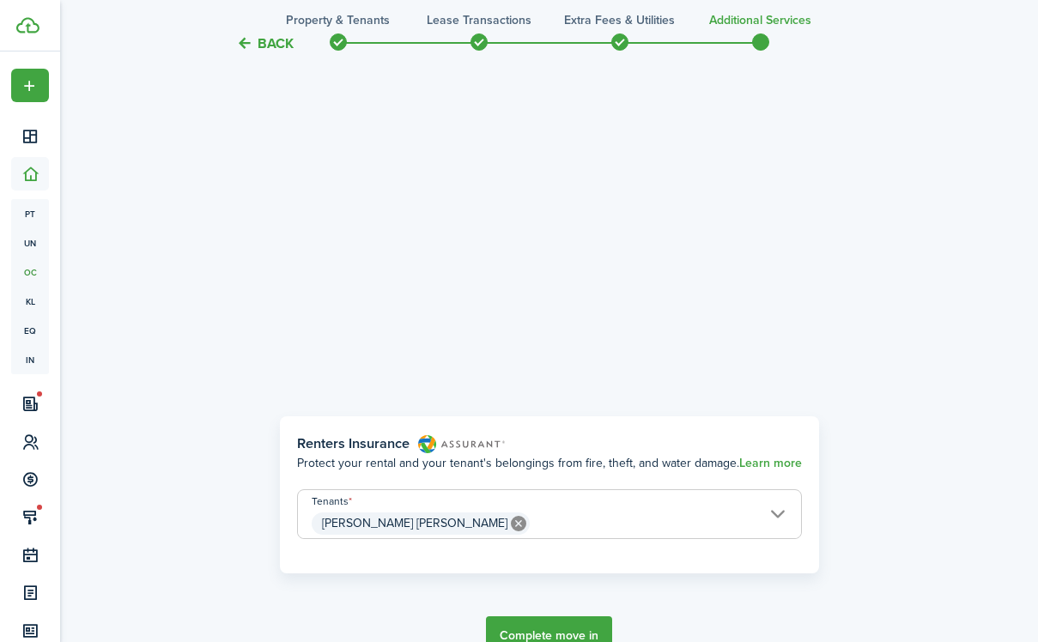
click at [693, 515] on span "[PERSON_NAME] [PERSON_NAME]" at bounding box center [549, 523] width 503 height 29
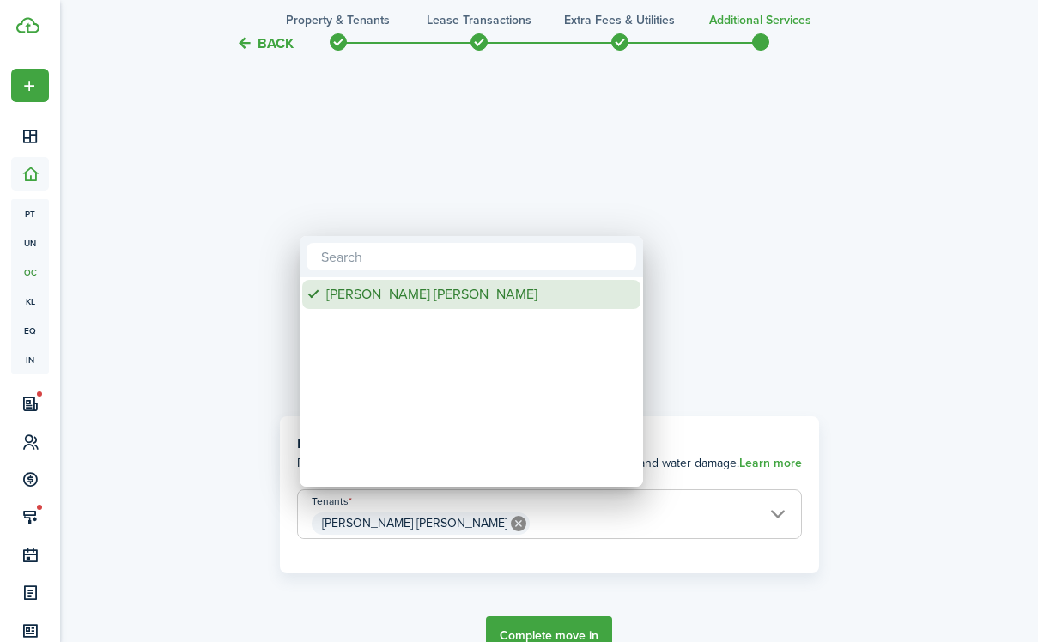
click at [525, 301] on div "[PERSON_NAME] [PERSON_NAME]" at bounding box center [478, 294] width 304 height 29
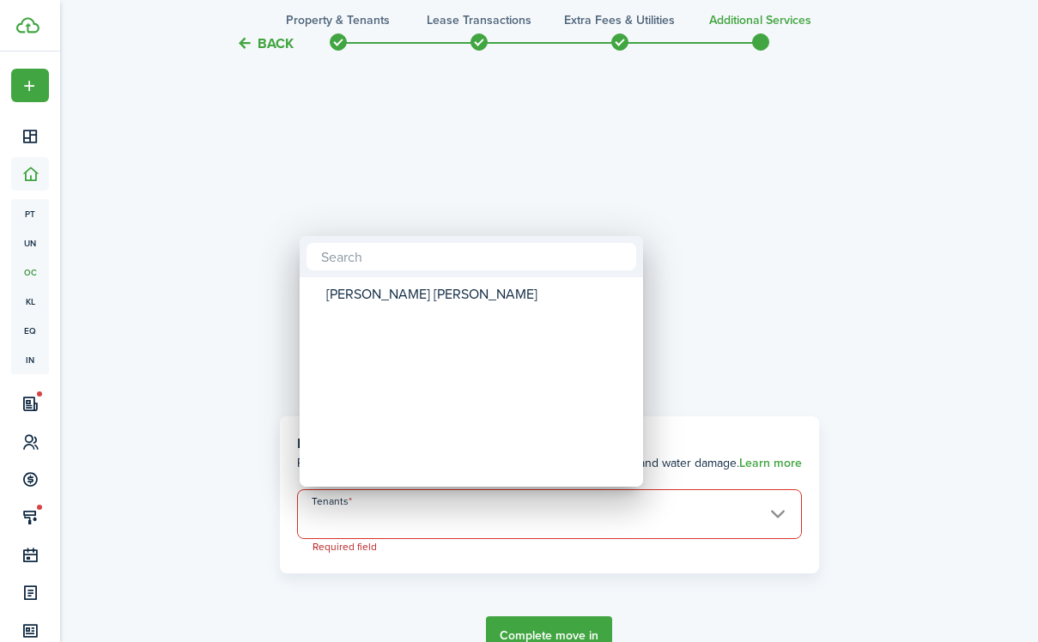
click at [752, 312] on div at bounding box center [519, 321] width 1313 height 917
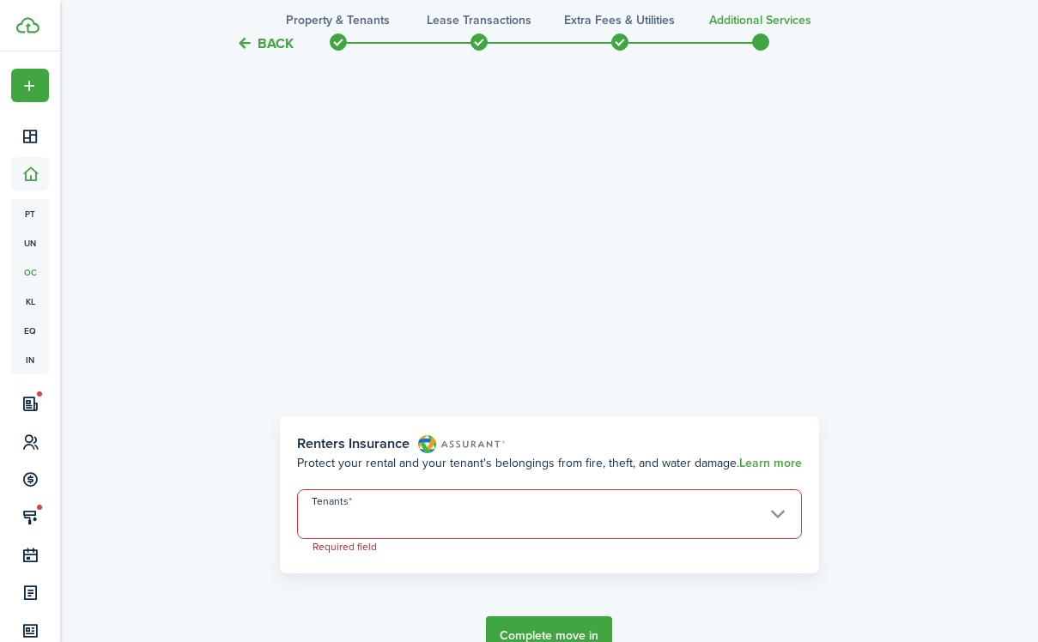
click at [506, 515] on span at bounding box center [549, 523] width 503 height 29
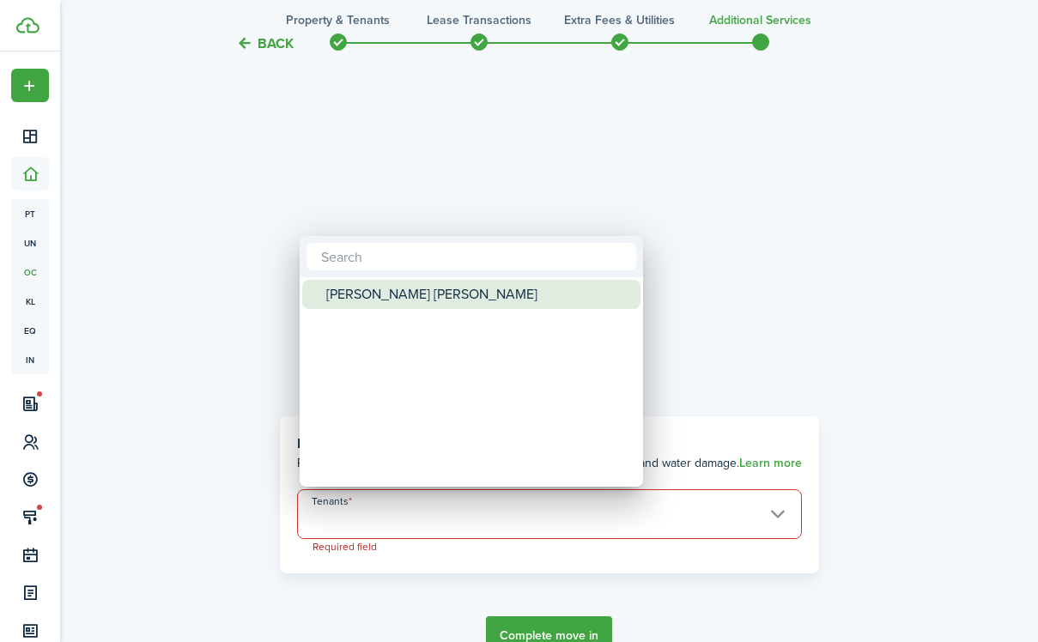
click at [465, 297] on div "[PERSON_NAME] [PERSON_NAME]" at bounding box center [478, 294] width 304 height 29
type input "[PERSON_NAME] [PERSON_NAME]"
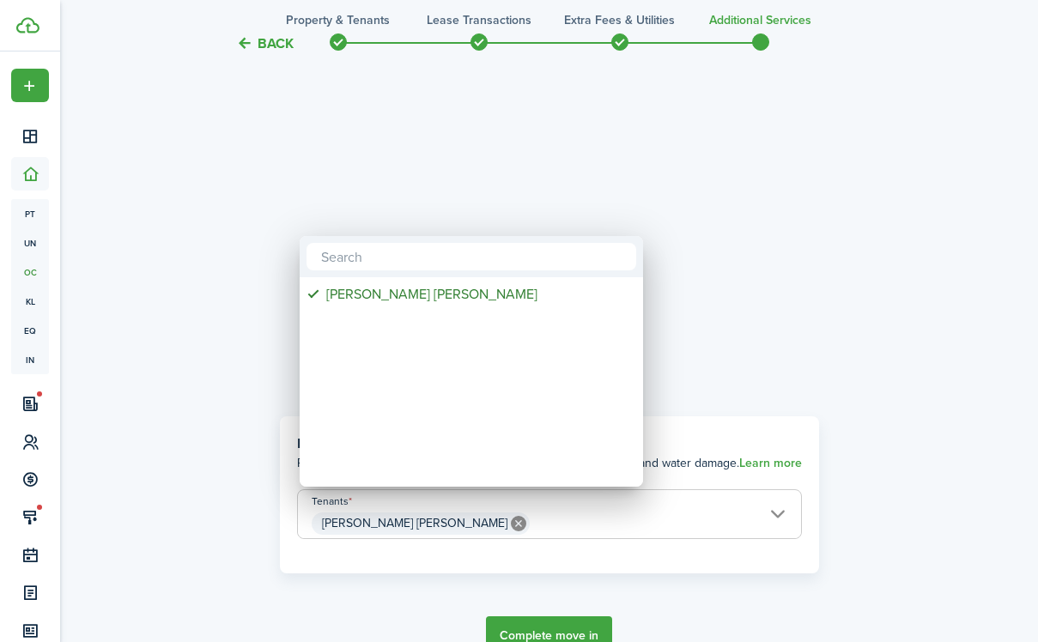
click at [744, 308] on div at bounding box center [519, 321] width 1313 height 917
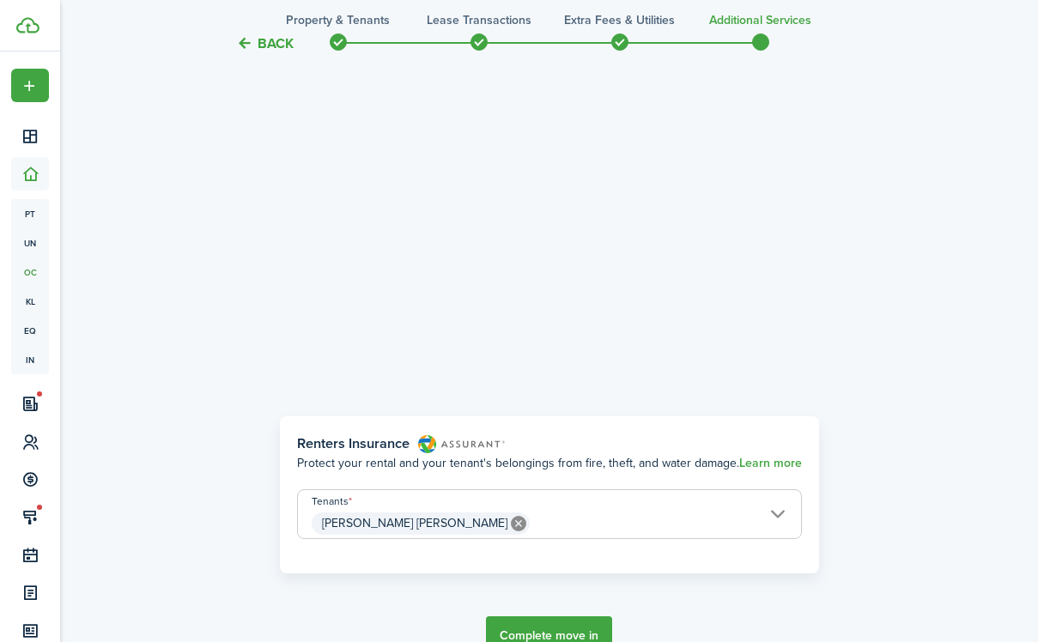
click at [549, 632] on button "Complete move in" at bounding box center [549, 636] width 126 height 39
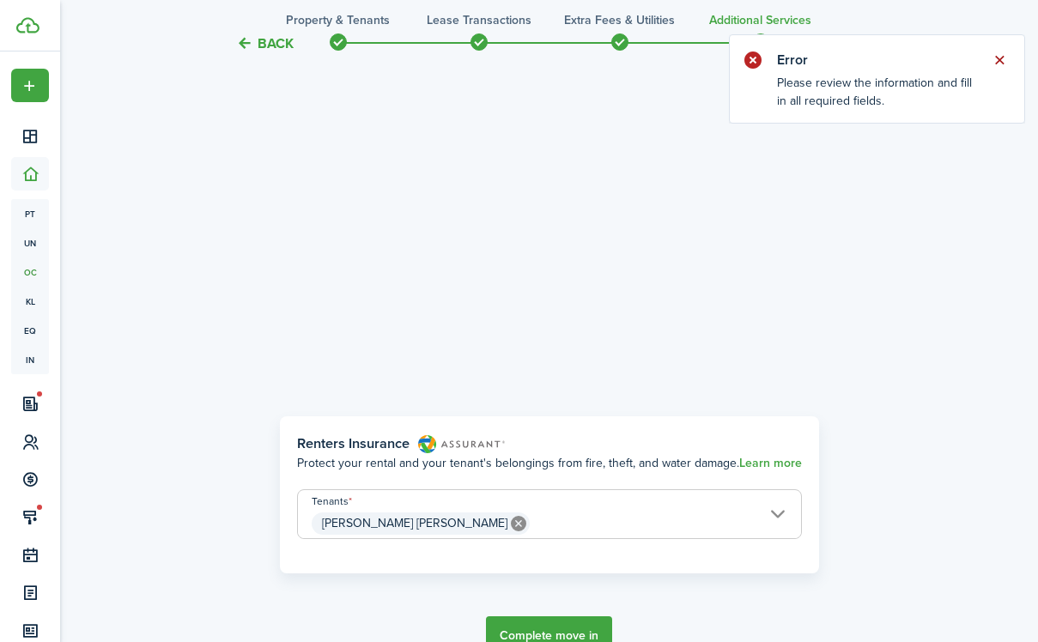
click at [1005, 61] on button "Close notify" at bounding box center [1000, 60] width 24 height 24
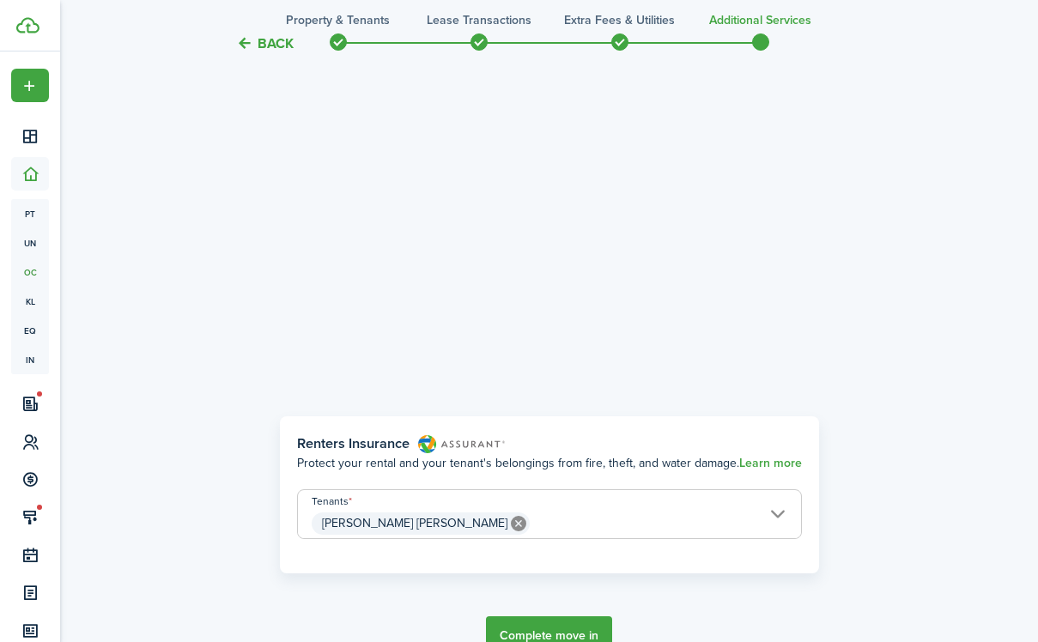
click at [271, 46] on button "Back" at bounding box center [265, 43] width 58 height 18
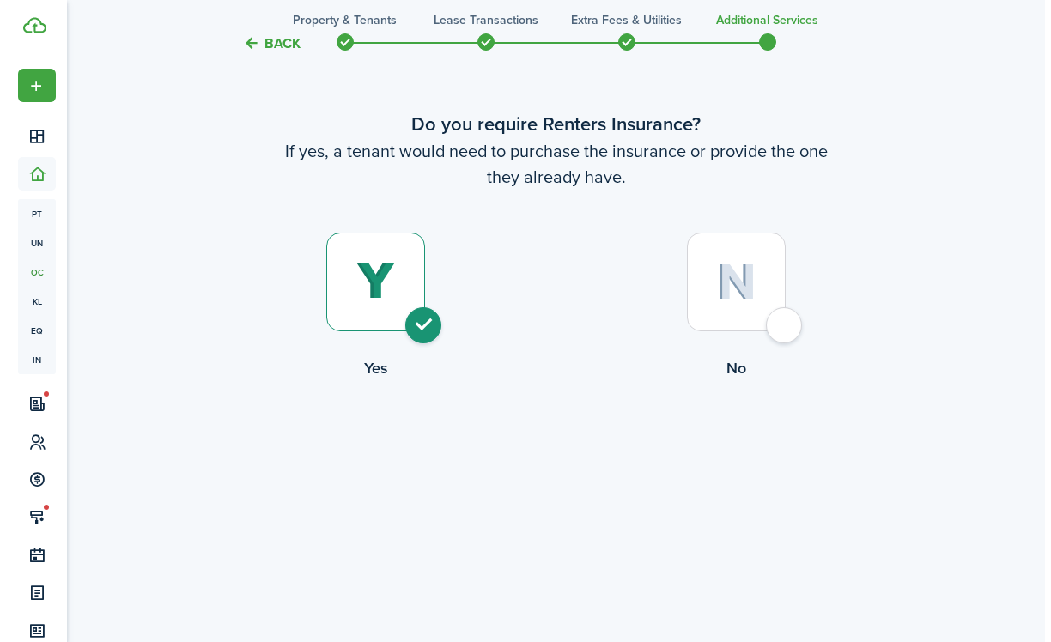
scroll to position [0, 0]
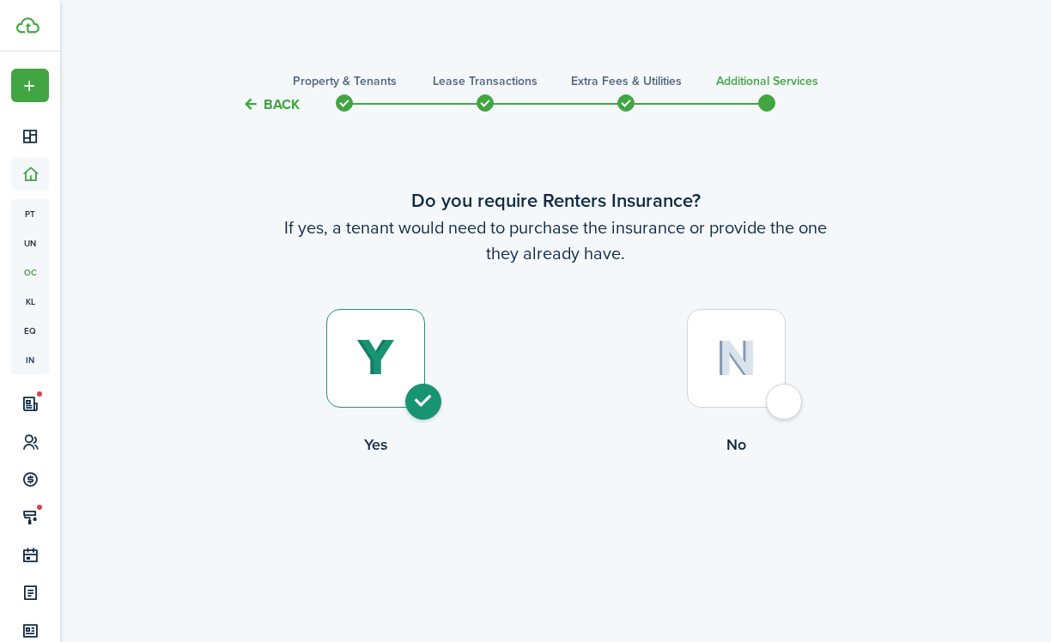
click at [287, 110] on button "Back" at bounding box center [271, 104] width 58 height 18
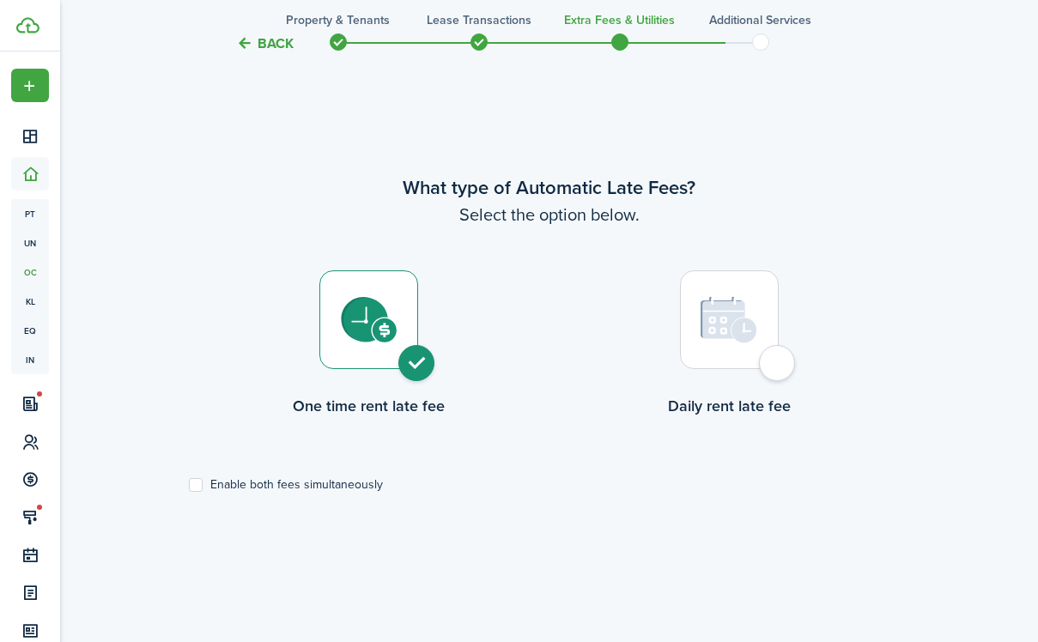
scroll to position [454, 0]
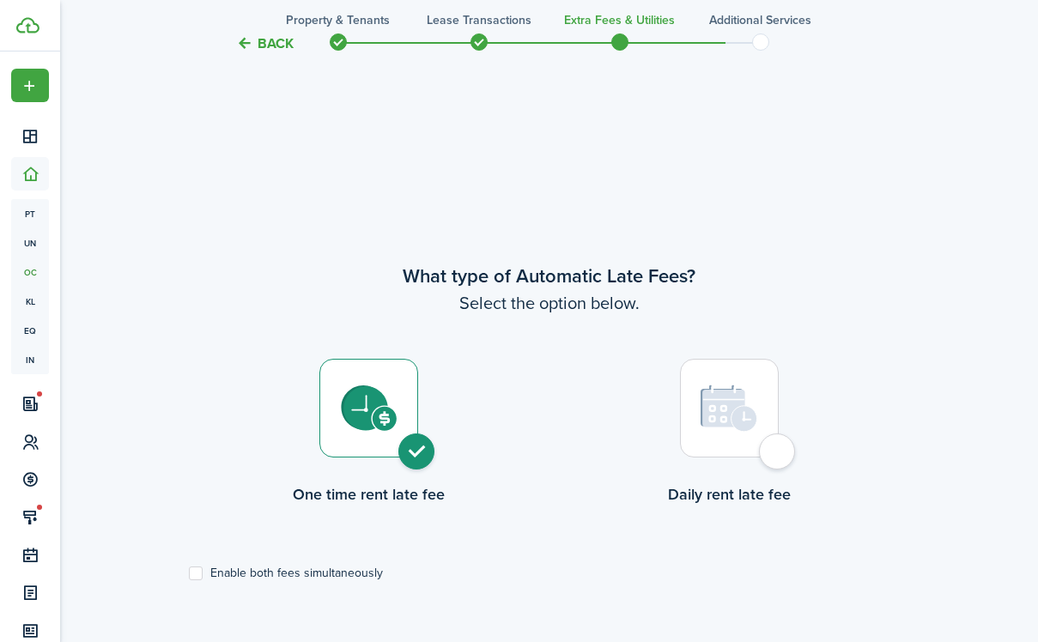
click at [277, 46] on button "Back" at bounding box center [265, 43] width 58 height 18
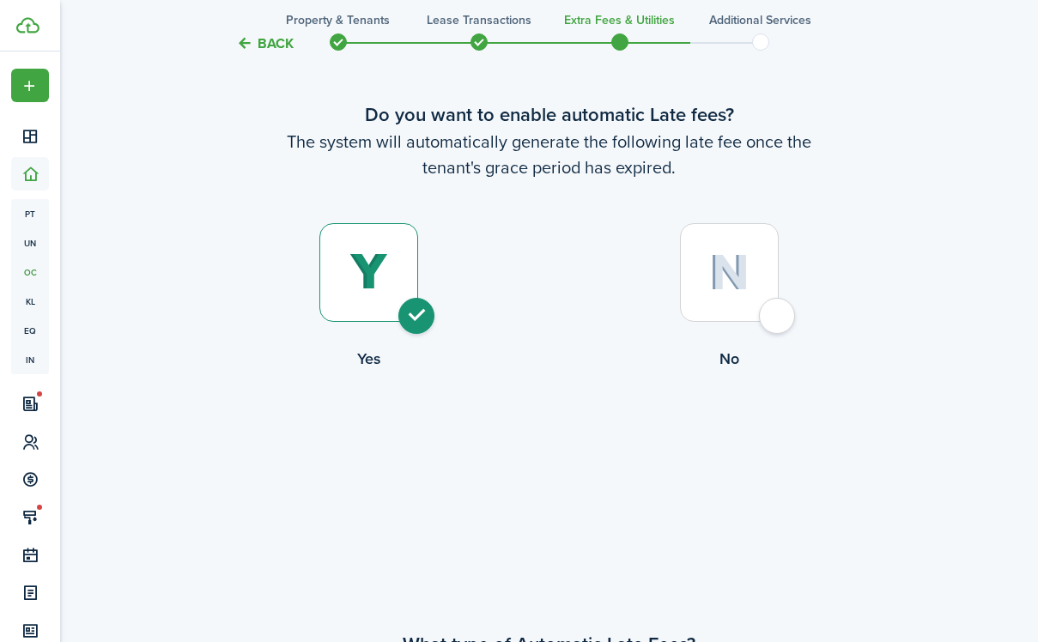
scroll to position [0, 0]
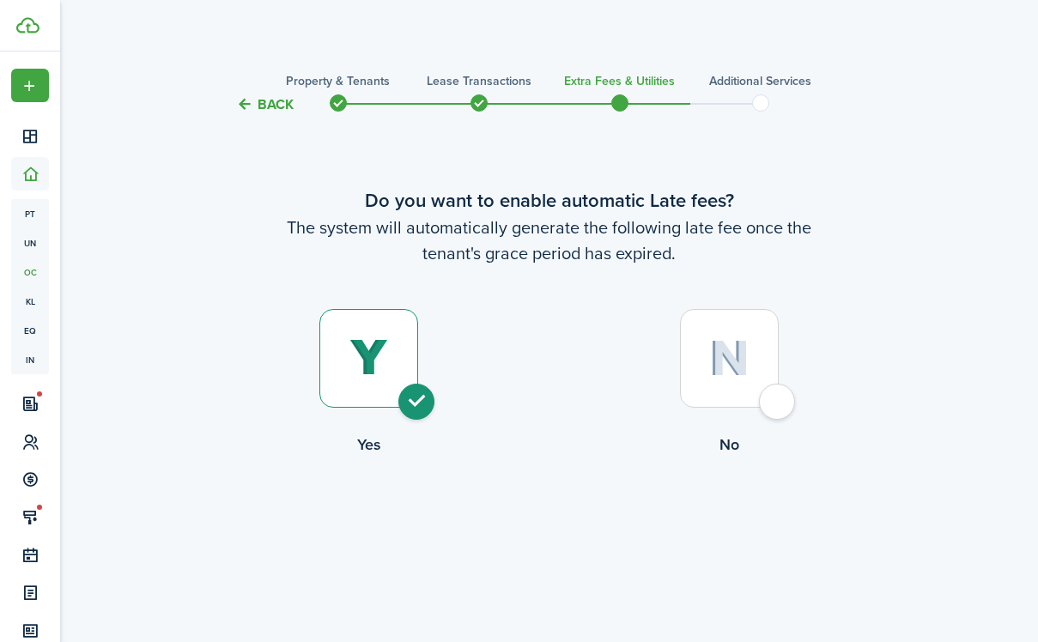
click at [285, 107] on button "Back" at bounding box center [265, 104] width 58 height 18
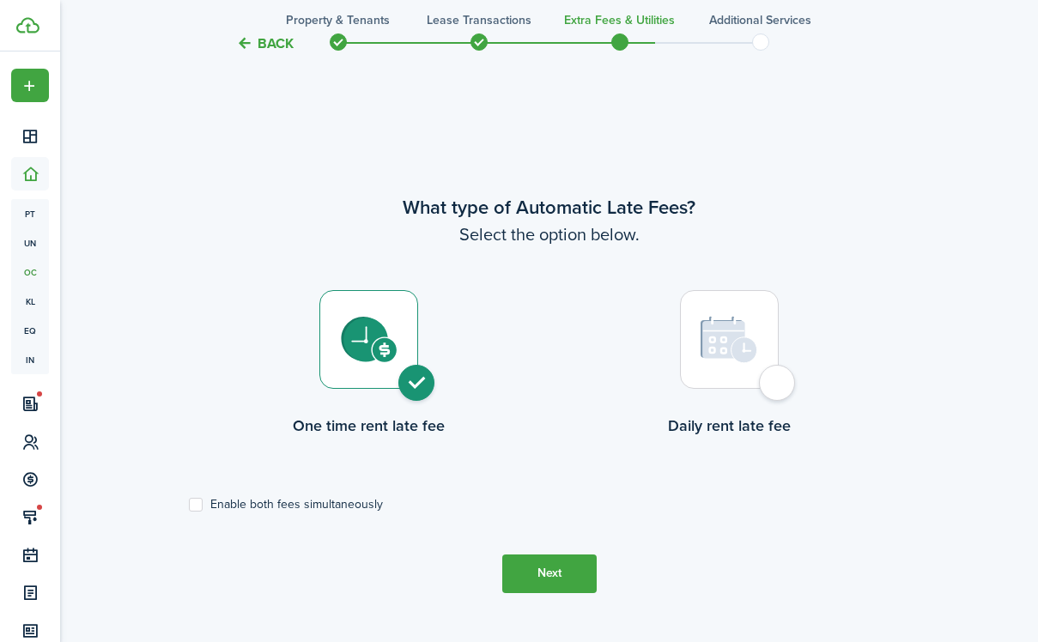
scroll to position [527, 0]
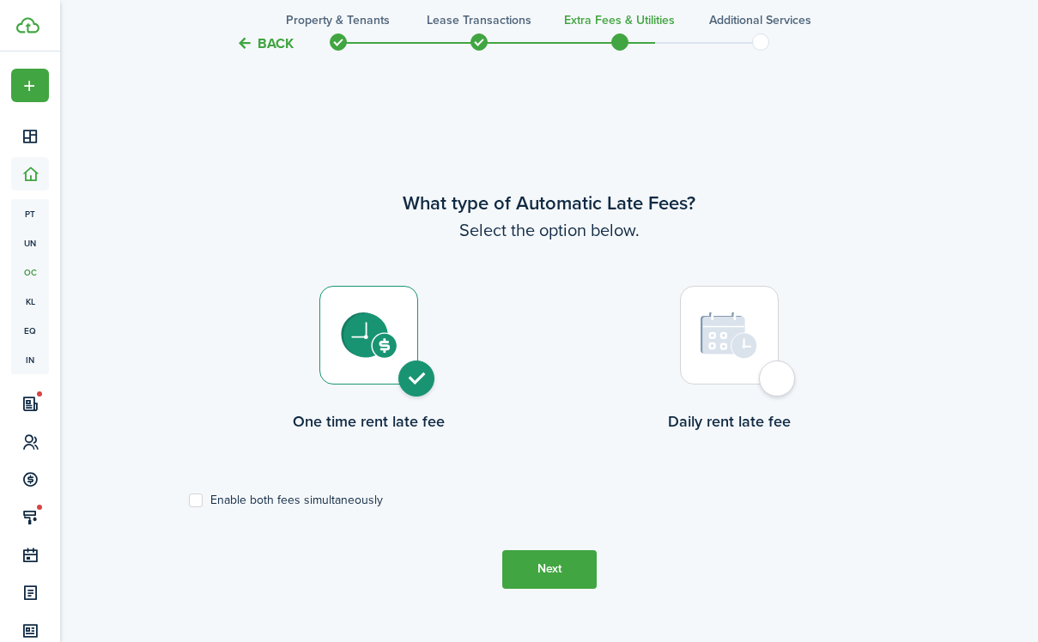
click at [268, 46] on button "Back" at bounding box center [265, 43] width 58 height 18
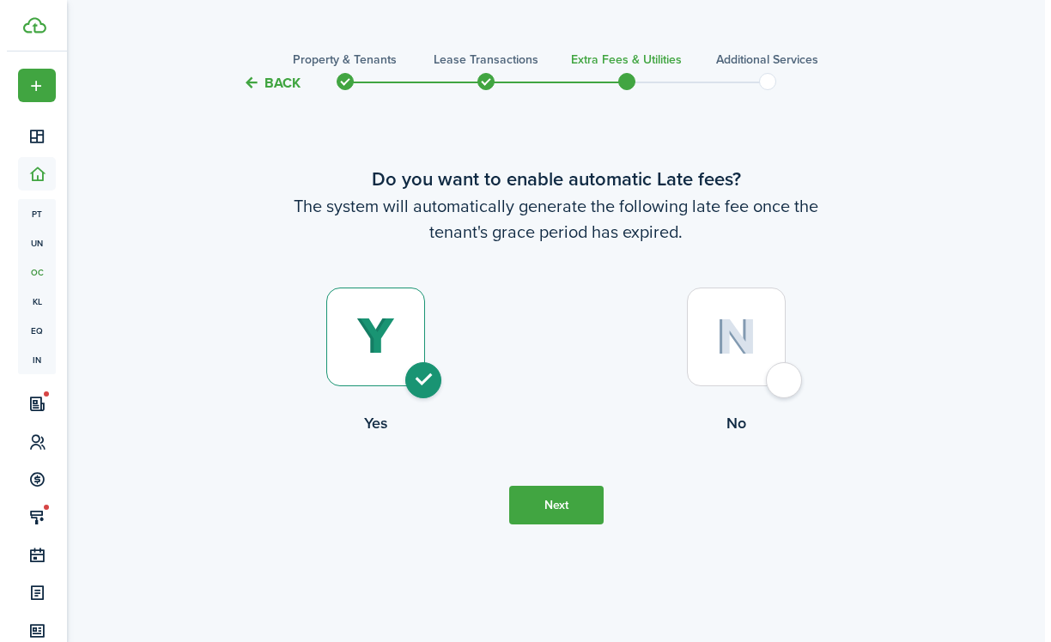
scroll to position [0, 0]
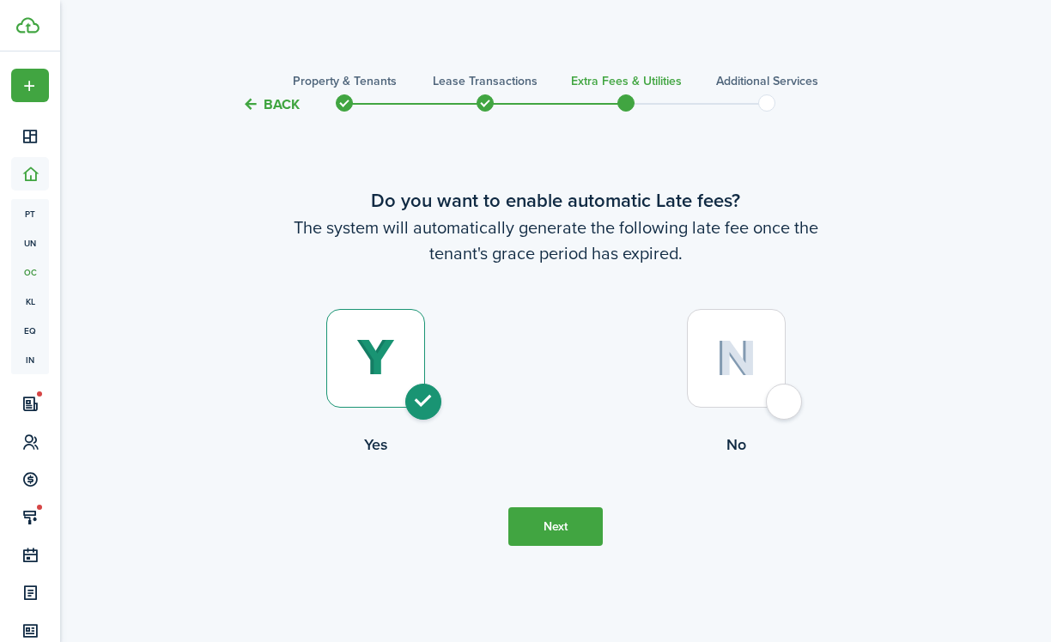
click at [272, 100] on button "Back" at bounding box center [271, 104] width 58 height 18
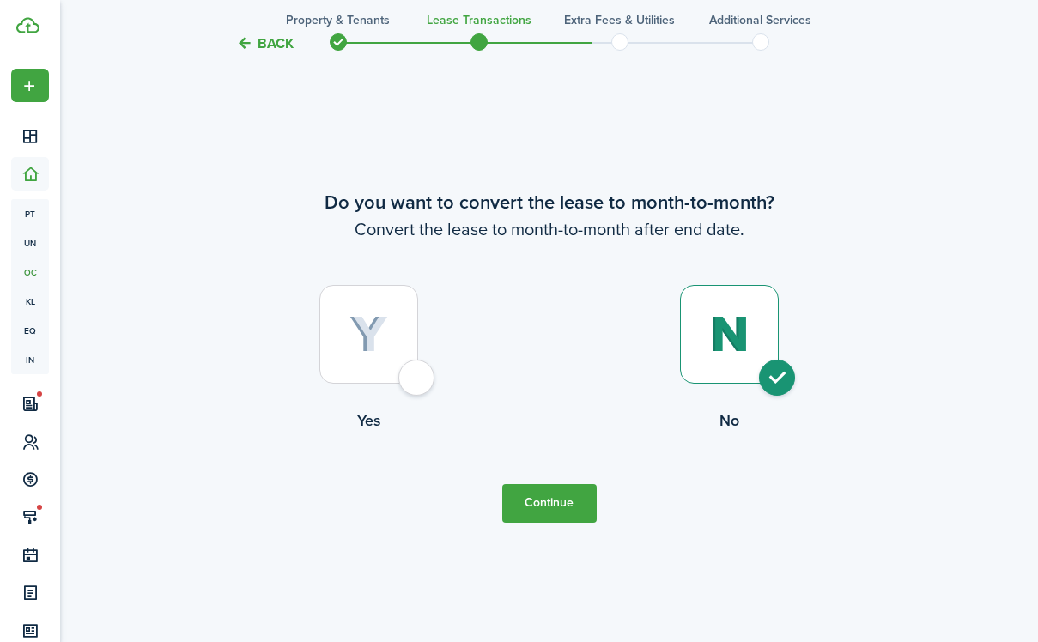
scroll to position [2458, 0]
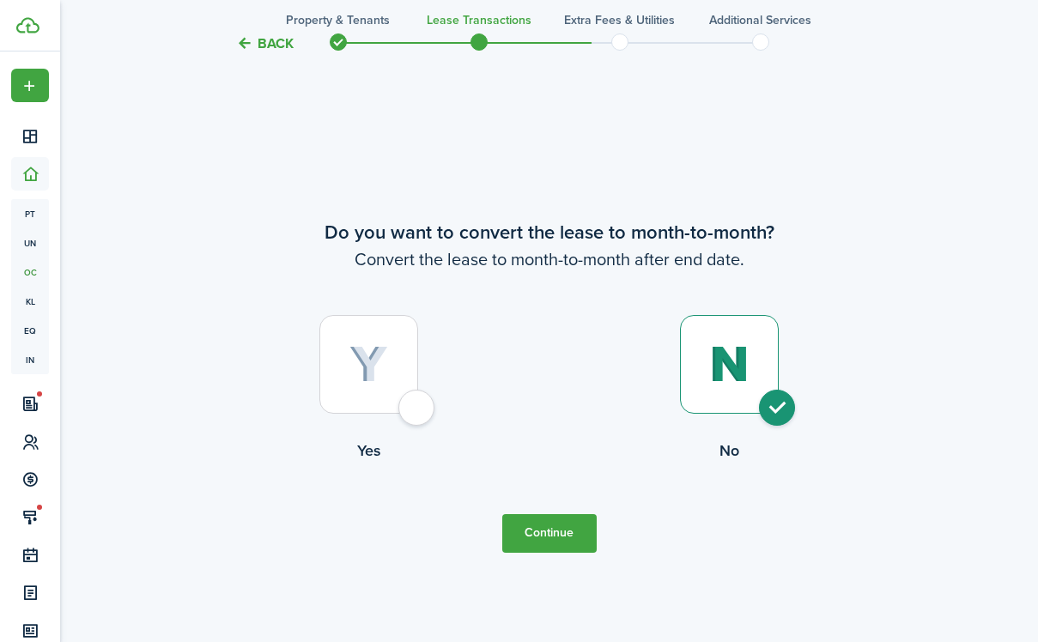
click at [249, 40] on button "Back" at bounding box center [265, 43] width 58 height 18
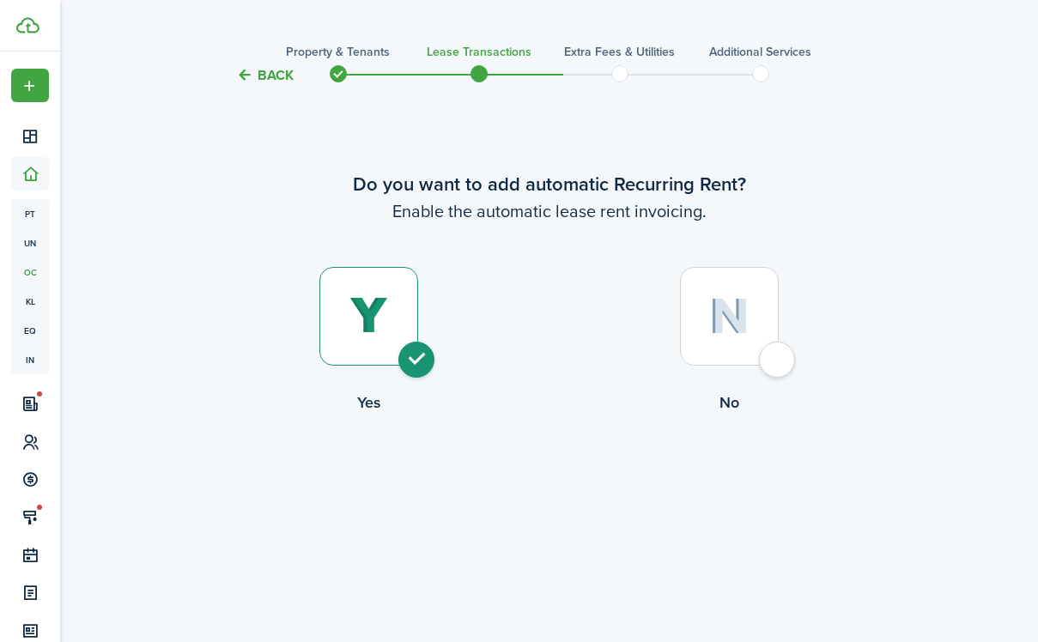
scroll to position [0, 0]
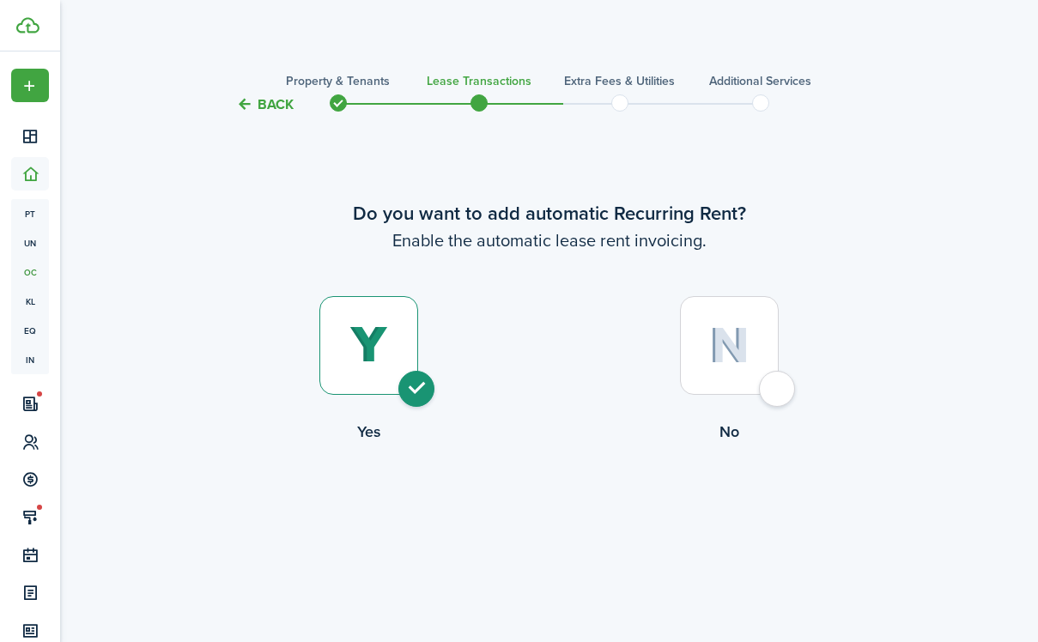
click at [267, 111] on button "Back" at bounding box center [265, 104] width 58 height 18
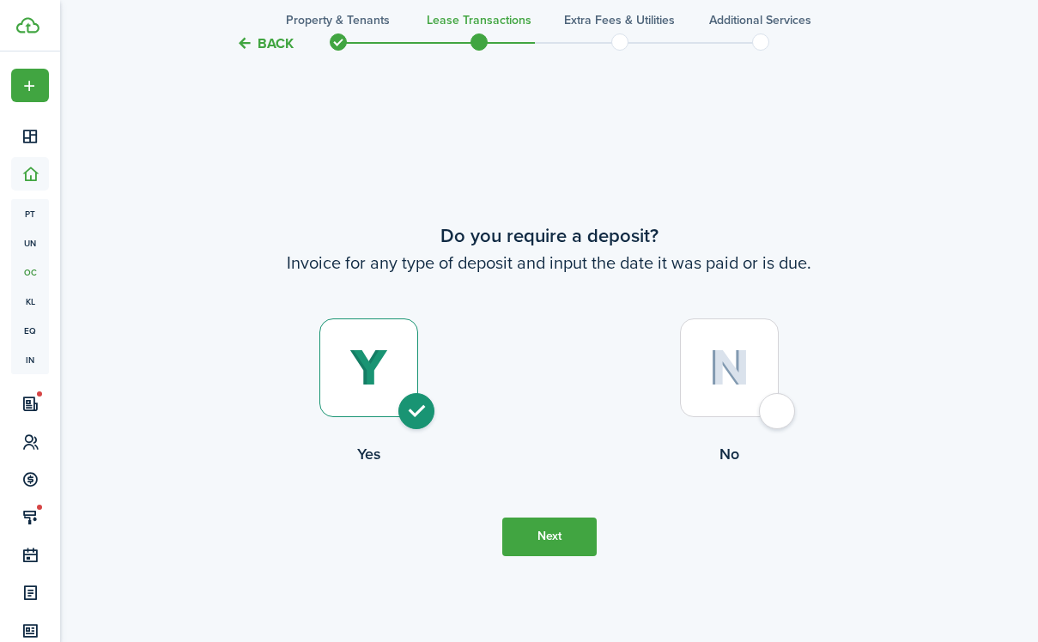
click at [274, 44] on button "Back" at bounding box center [265, 43] width 58 height 18
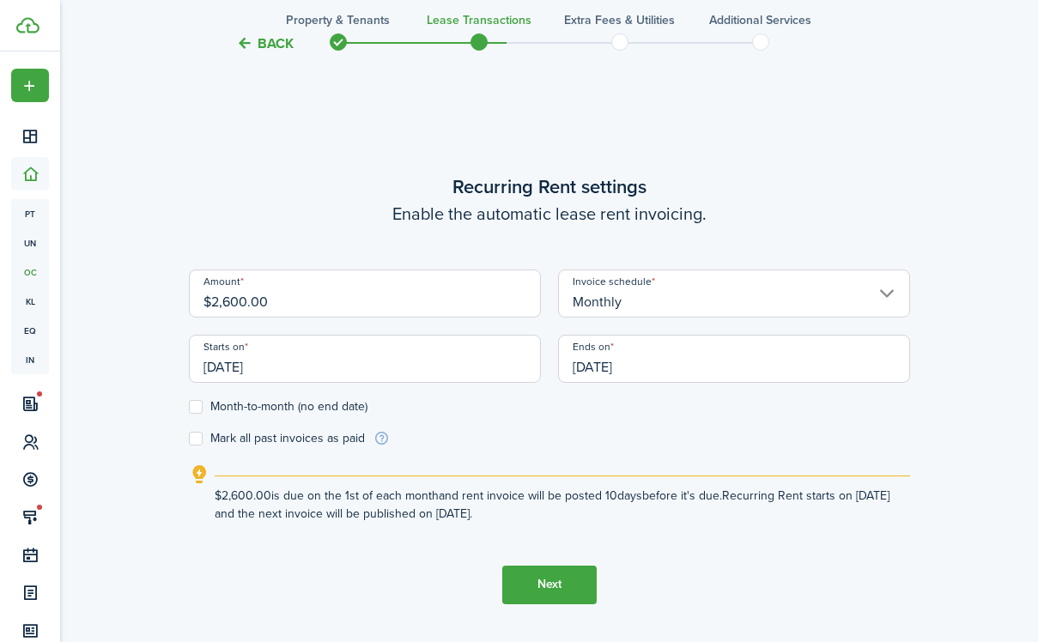
scroll to position [527, 0]
click at [274, 44] on button "Back" at bounding box center [265, 43] width 58 height 18
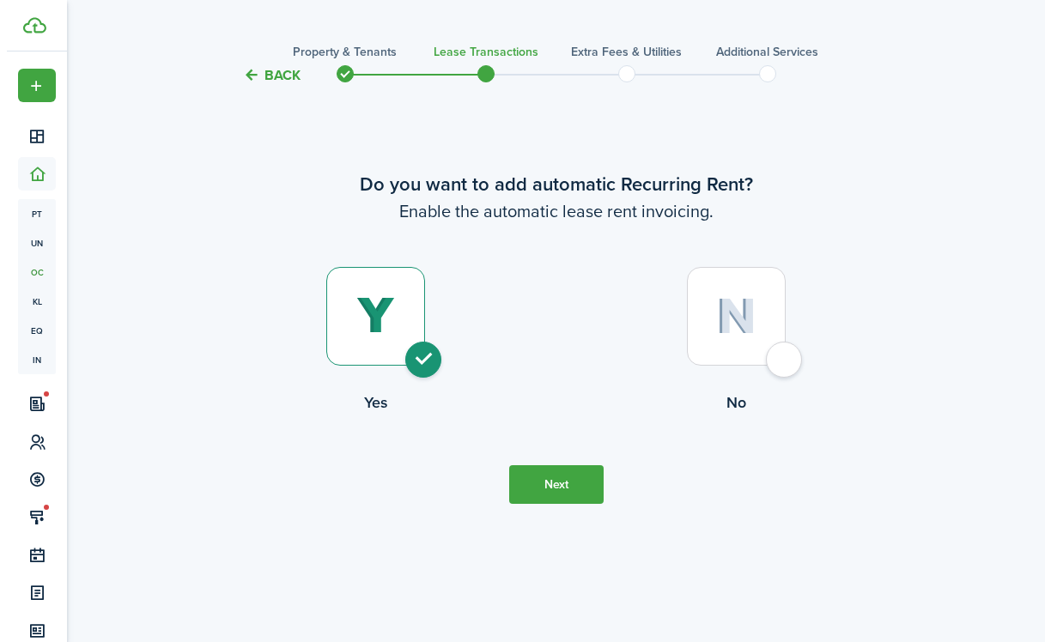
scroll to position [0, 0]
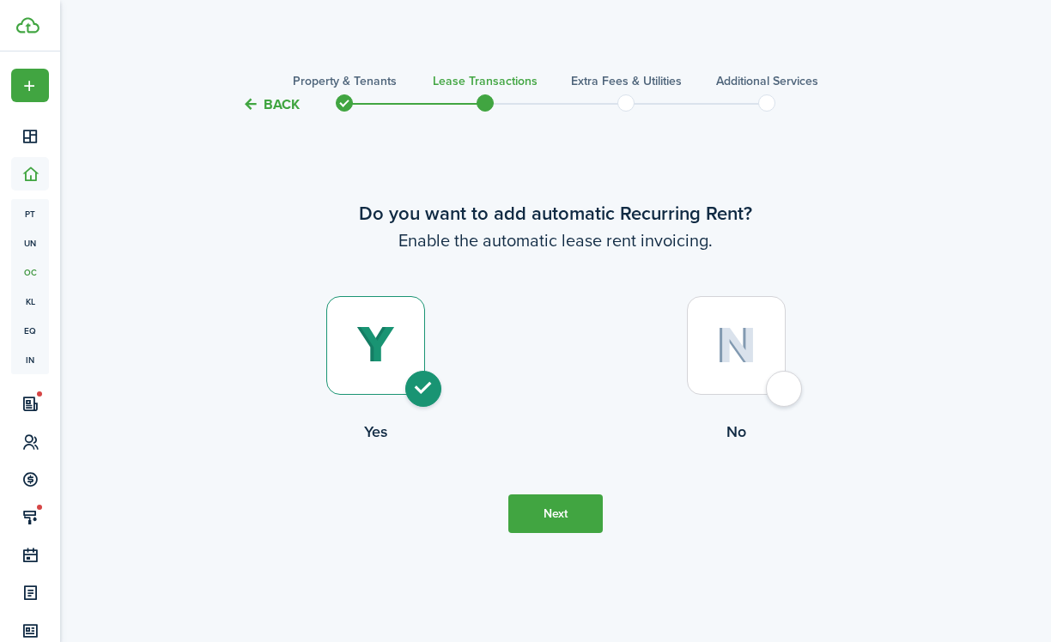
click at [275, 98] on button "Back" at bounding box center [271, 104] width 58 height 18
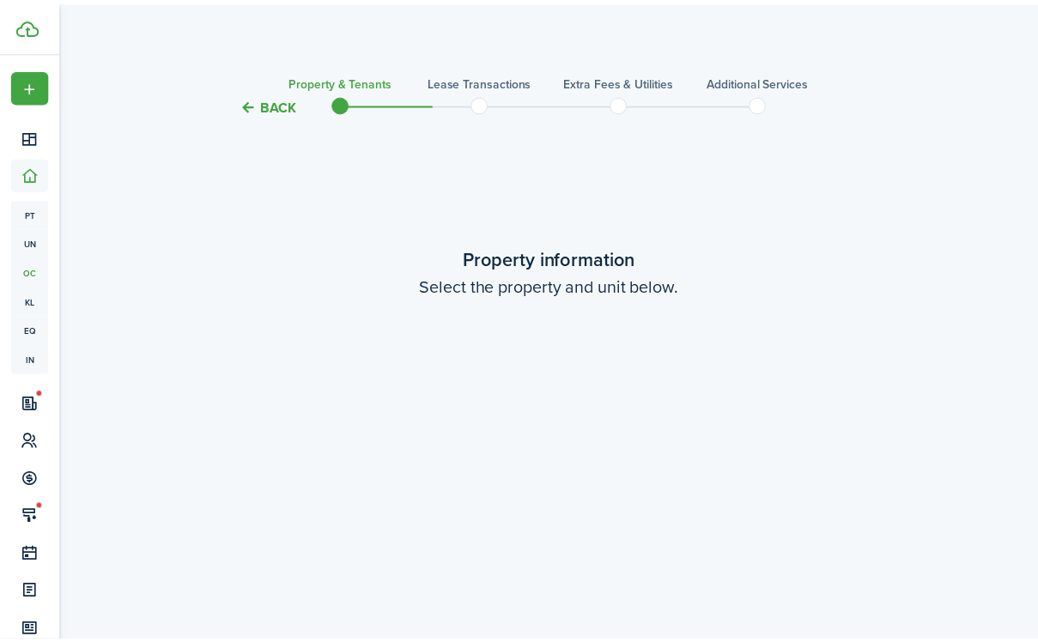
scroll to position [1170, 0]
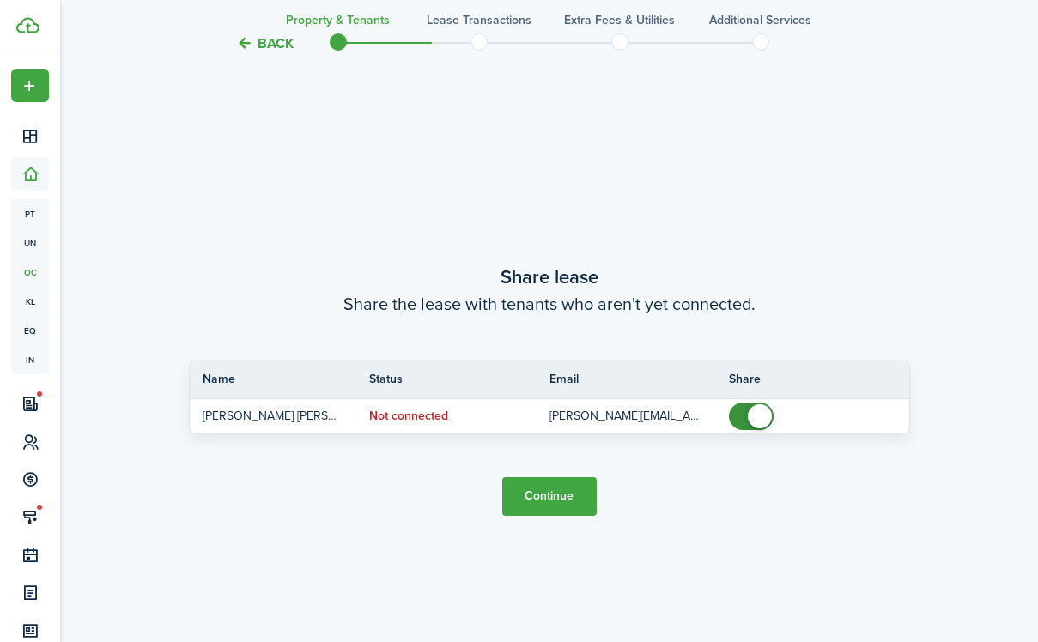
click at [532, 505] on button "Continue" at bounding box center [549, 496] width 94 height 39
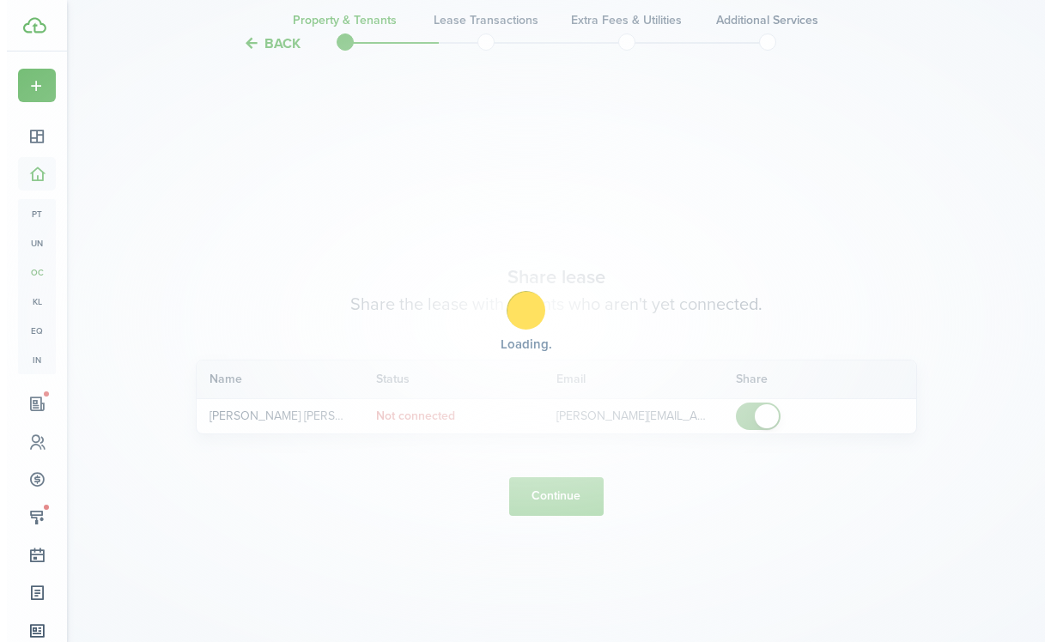
scroll to position [0, 0]
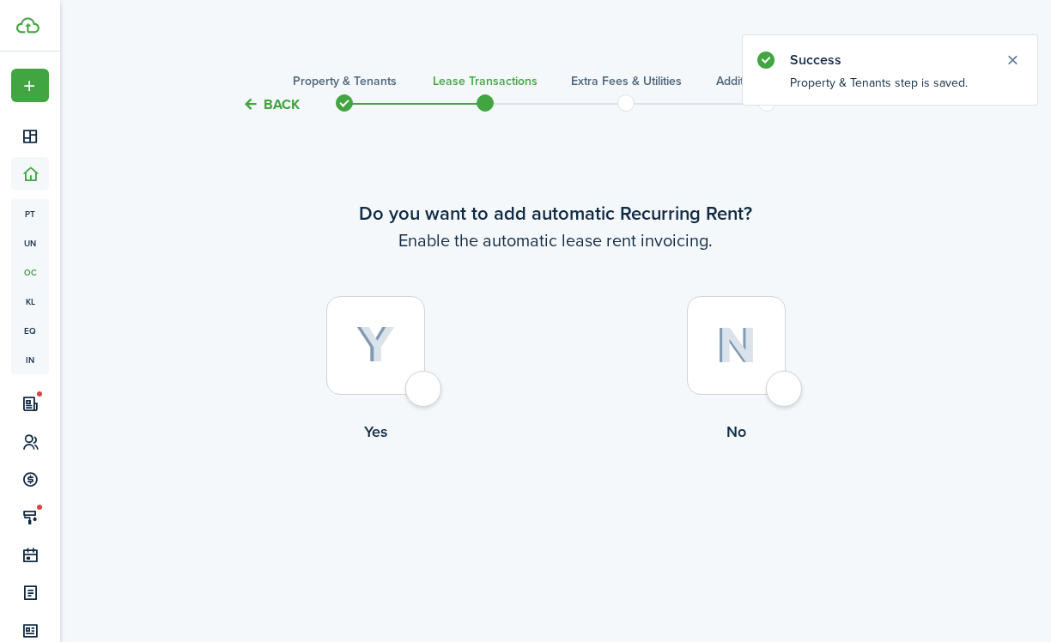
click at [453, 375] on label "Yes" at bounding box center [375, 373] width 361 height 155
radio input "true"
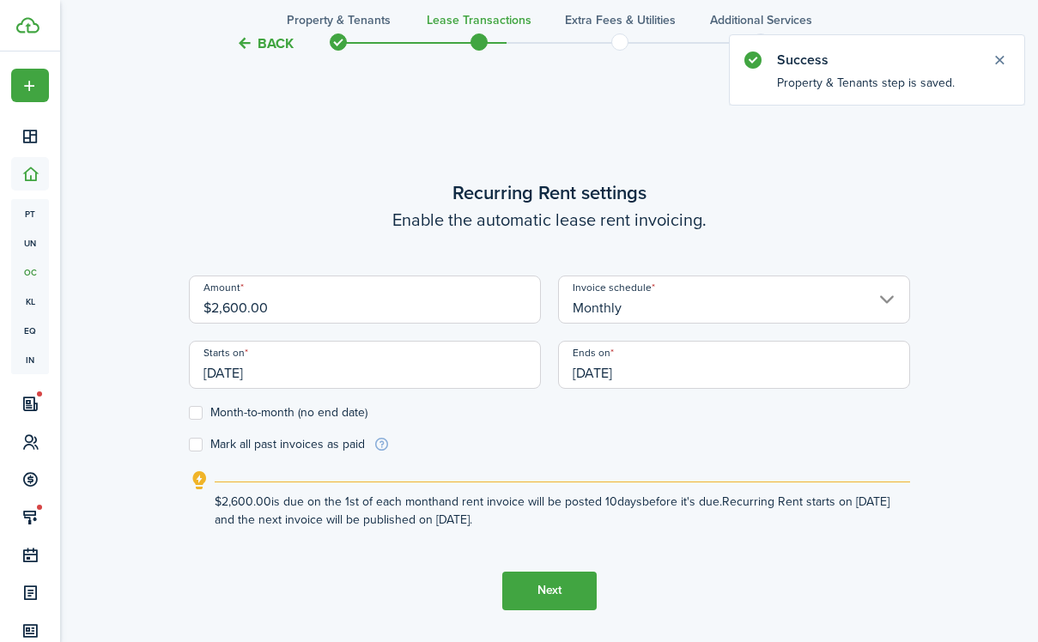
scroll to position [527, 0]
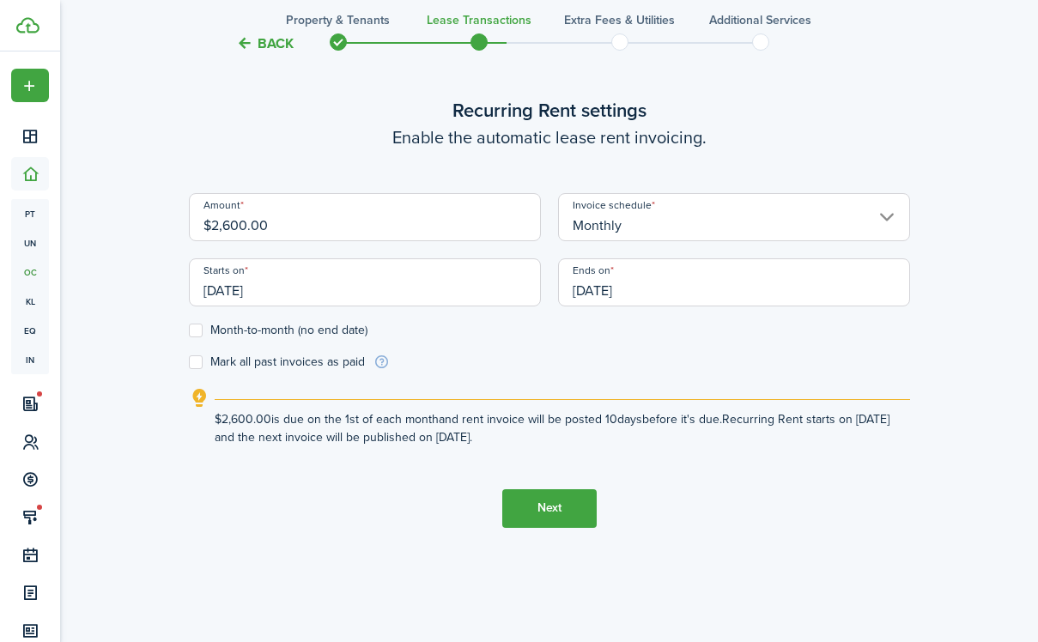
click at [550, 505] on button "Next" at bounding box center [549, 509] width 94 height 39
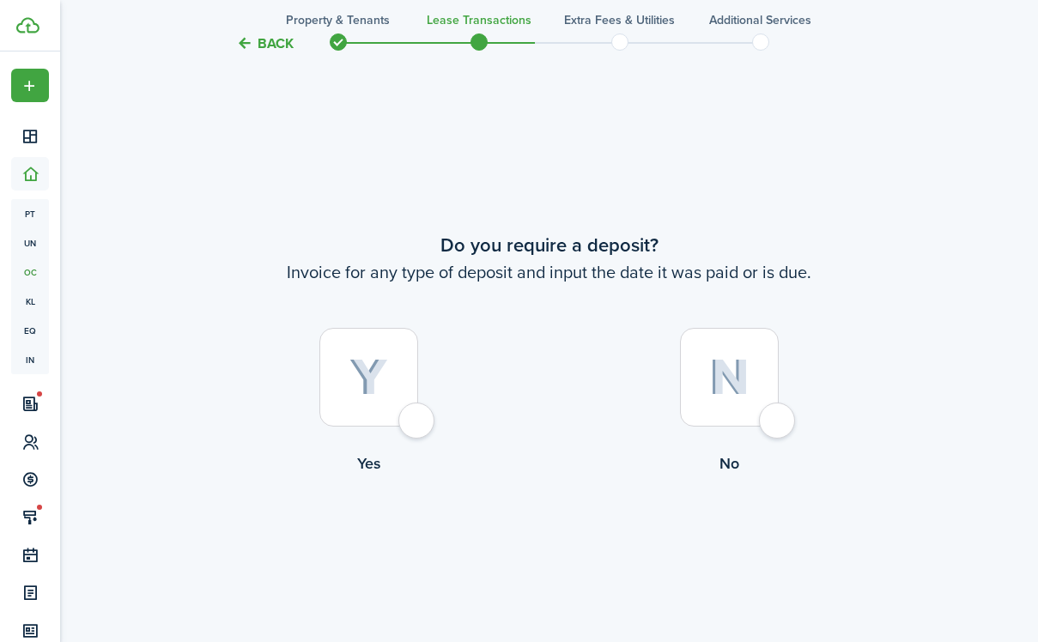
scroll to position [1170, 0]
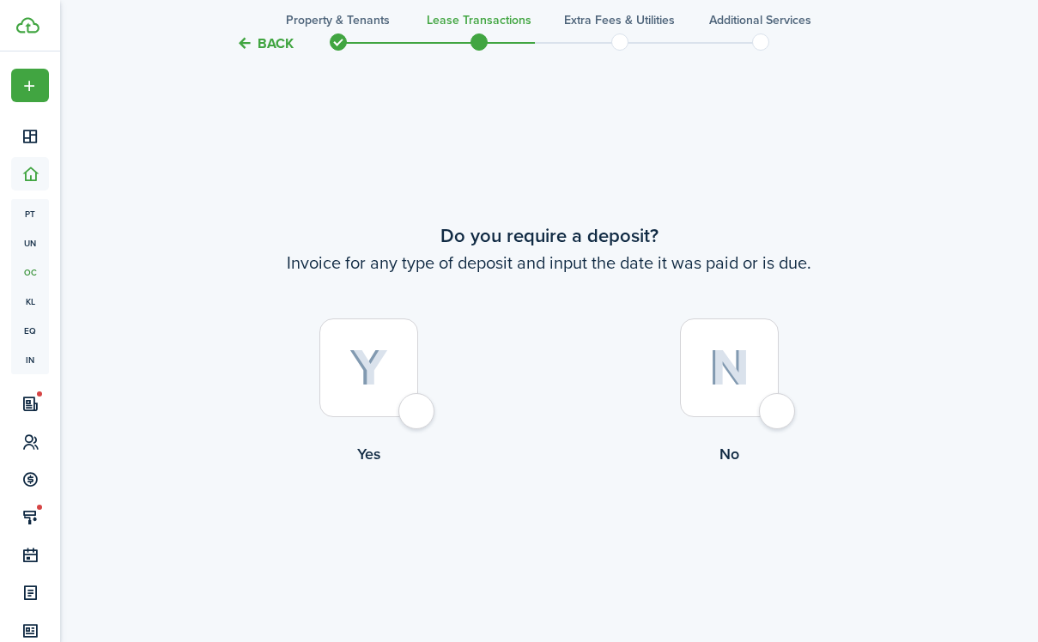
click at [423, 392] on label "Yes" at bounding box center [369, 396] width 361 height 155
radio input "true"
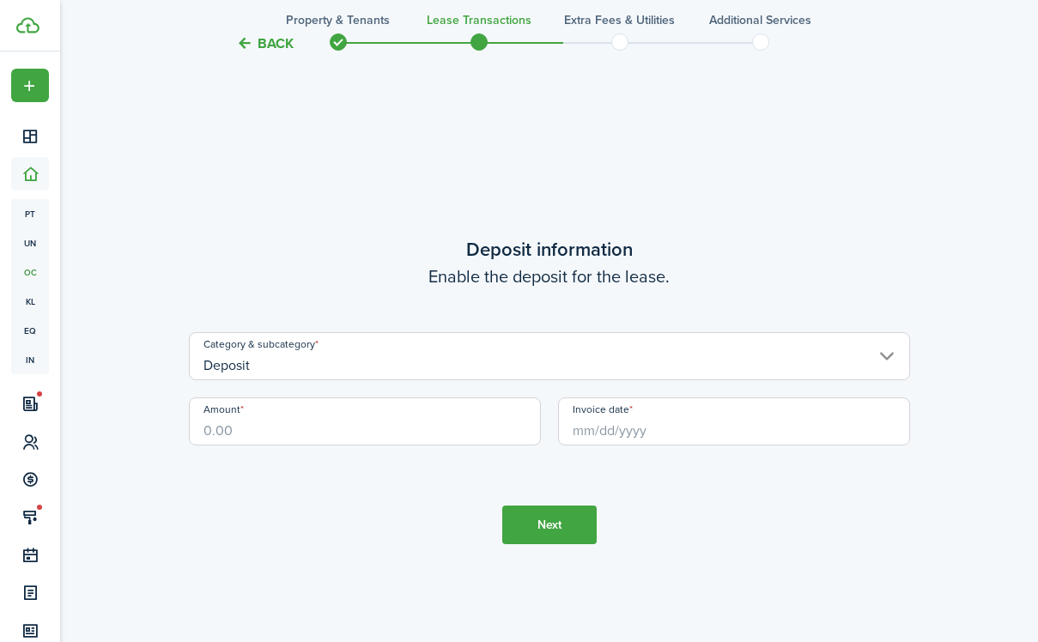
scroll to position [1812, 0]
click at [422, 438] on input "Amount" at bounding box center [365, 421] width 352 height 48
type input "$4,800.00"
click at [676, 430] on input "Invoice date" at bounding box center [734, 421] width 352 height 48
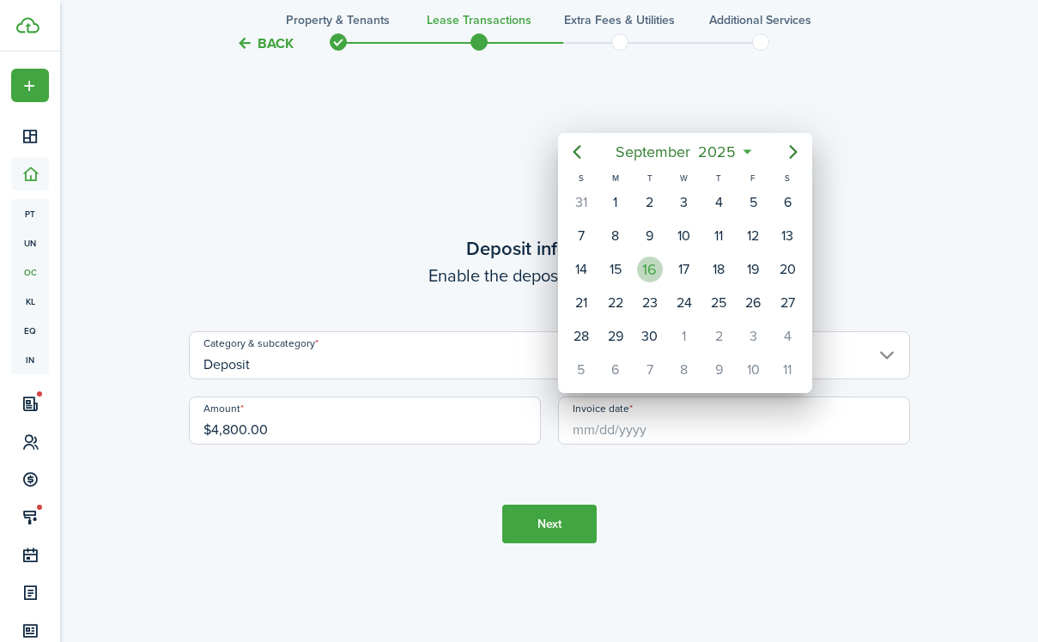
click at [658, 271] on div "16" at bounding box center [650, 270] width 26 height 26
type input "[DATE]"
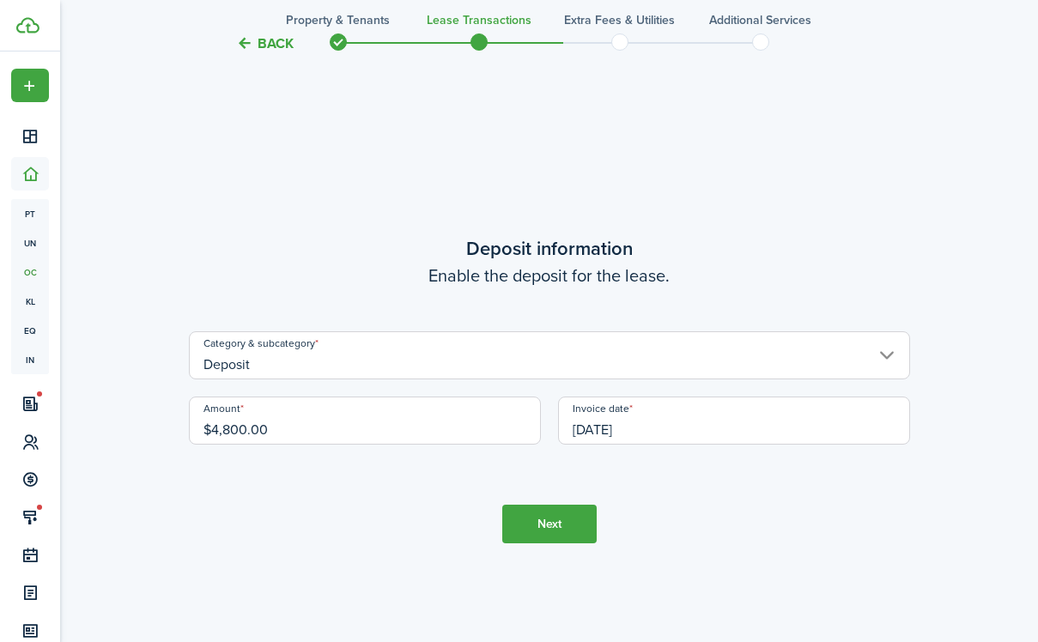
click at [560, 524] on button "Next" at bounding box center [549, 524] width 94 height 39
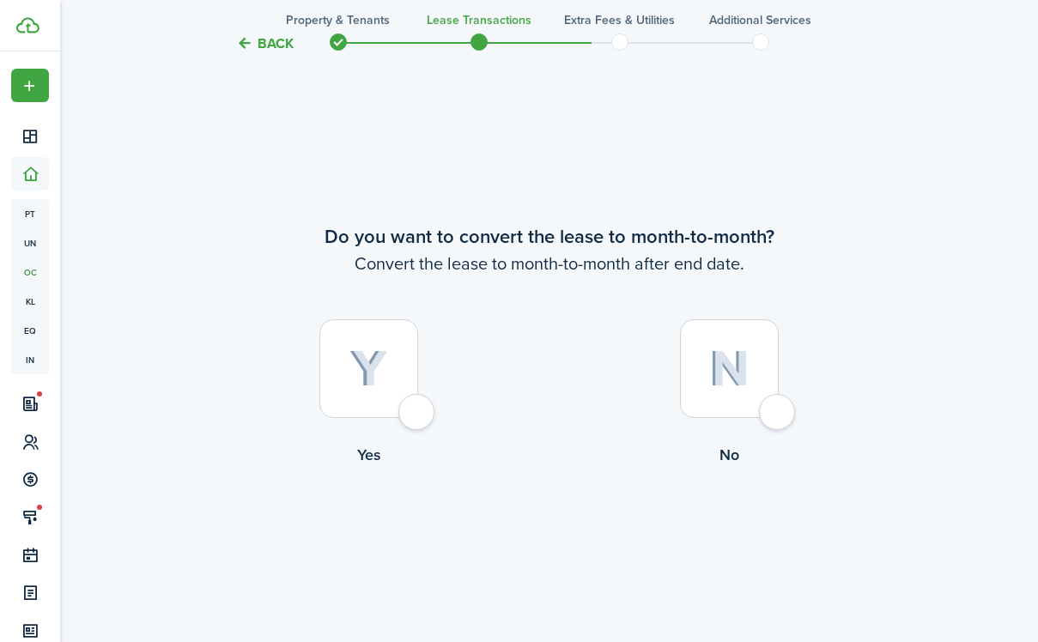
scroll to position [2454, 0]
click at [779, 410] on div at bounding box center [729, 368] width 99 height 99
radio input "true"
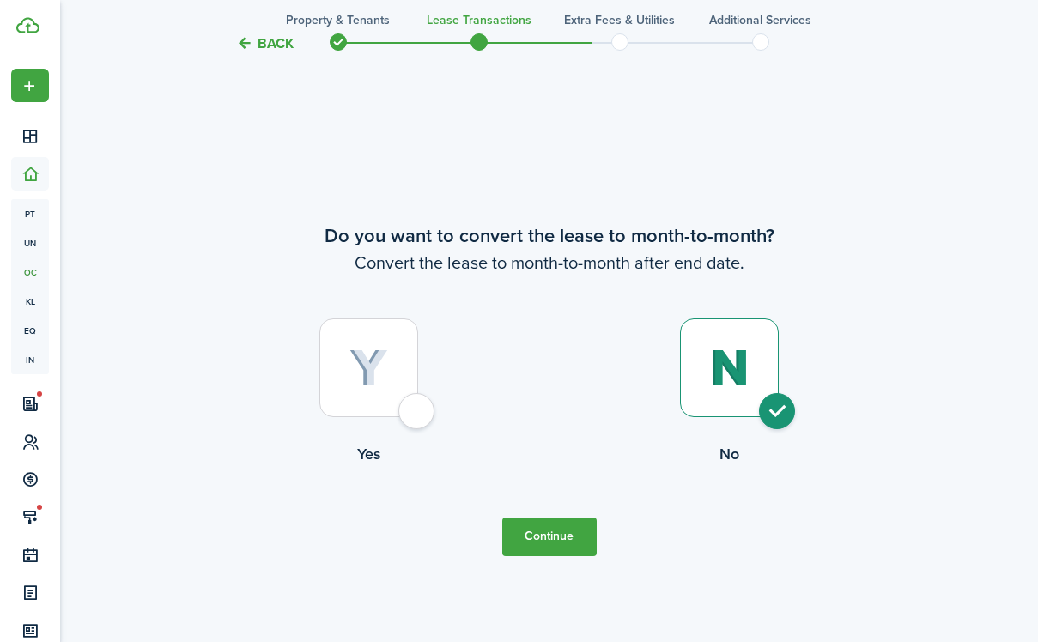
scroll to position [2460, 0]
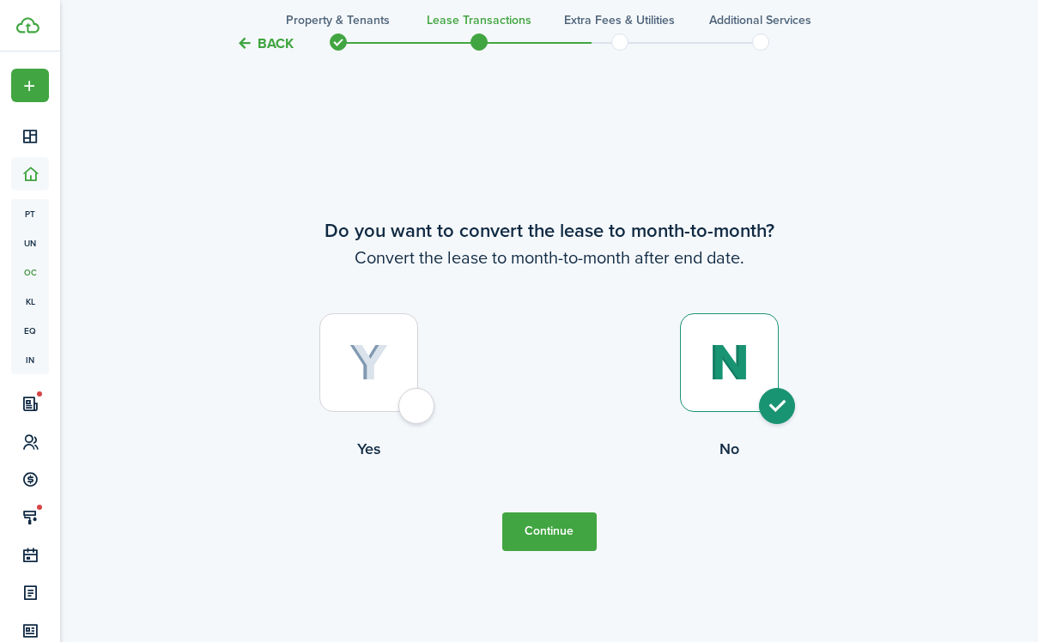
click at [544, 518] on button "Continue" at bounding box center [549, 532] width 94 height 39
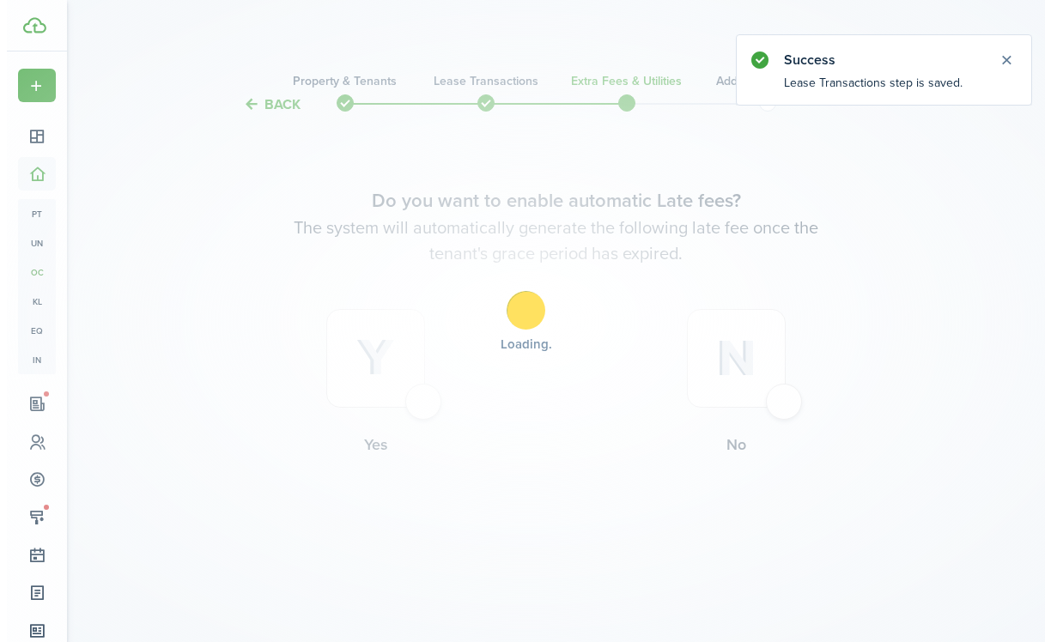
scroll to position [0, 0]
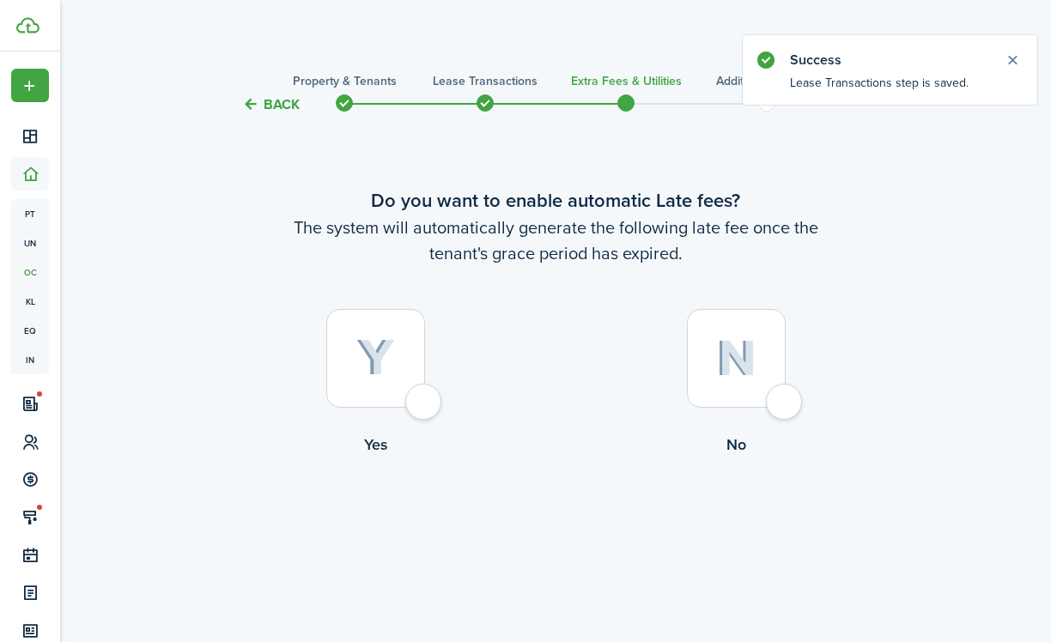
click at [415, 396] on div at bounding box center [375, 358] width 99 height 99
radio input "true"
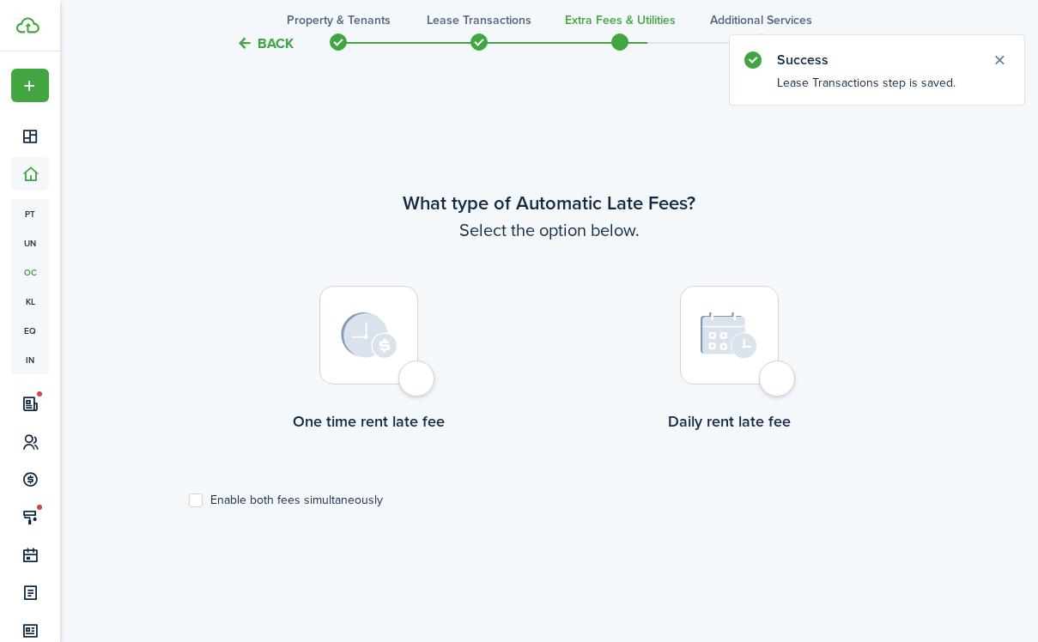
click at [409, 354] on div at bounding box center [368, 335] width 99 height 99
radio input "true"
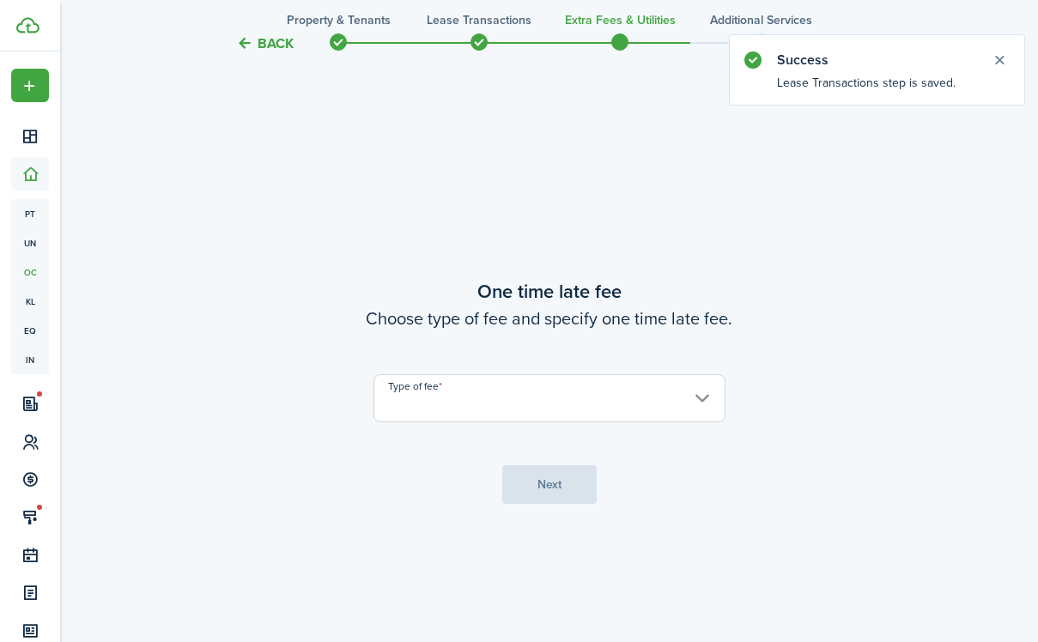
scroll to position [1170, 0]
click at [506, 404] on input "Type of fee" at bounding box center [550, 397] width 352 height 48
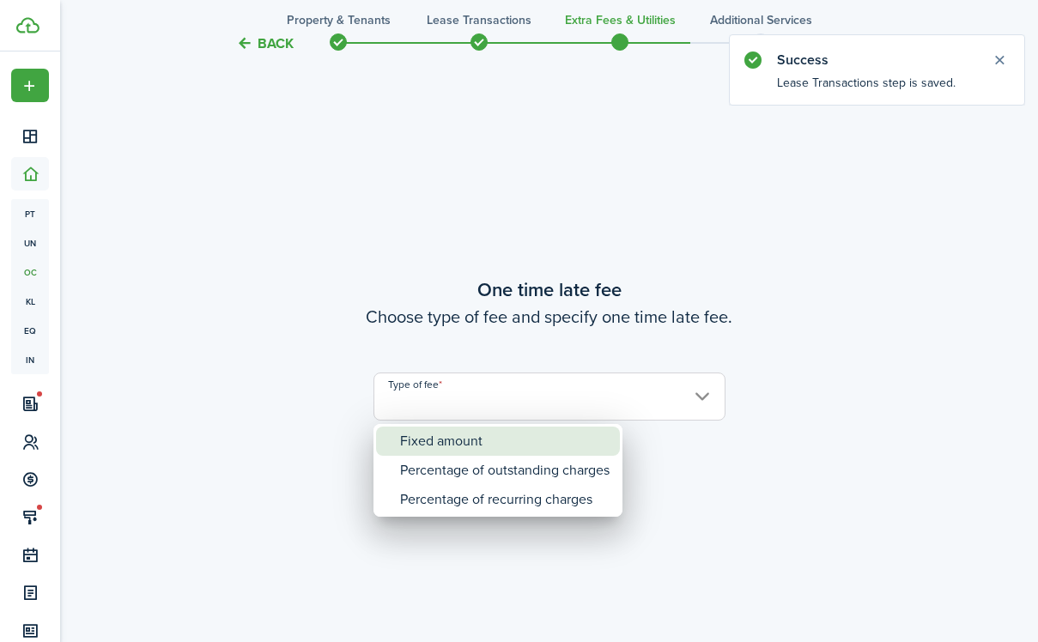
click at [506, 435] on div "Fixed amount" at bounding box center [505, 441] width 210 height 29
type input "Fixed amount"
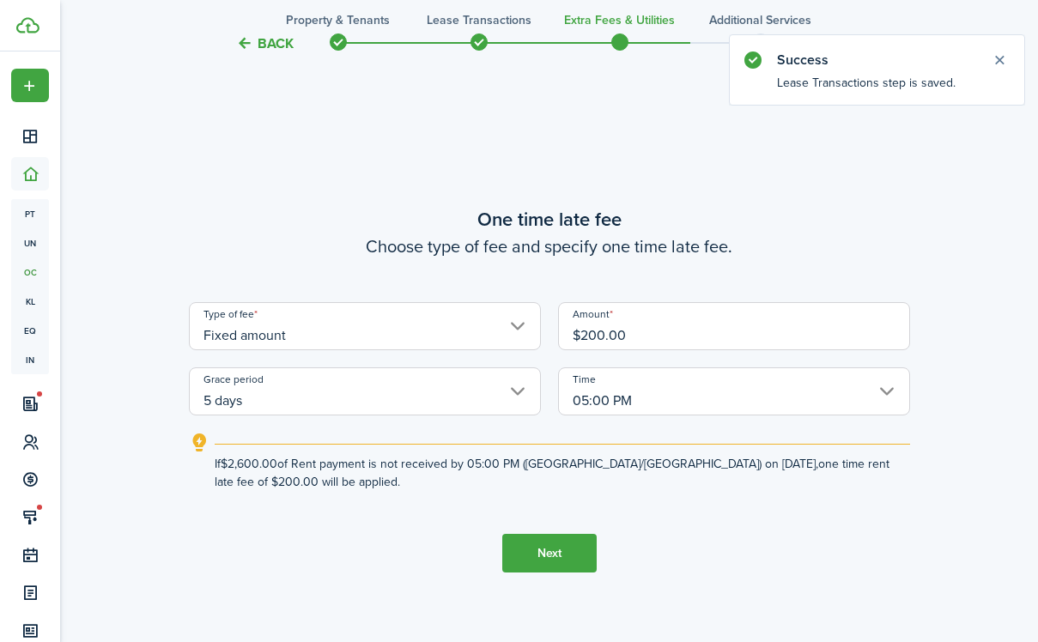
click at [569, 544] on button "Next" at bounding box center [549, 553] width 94 height 39
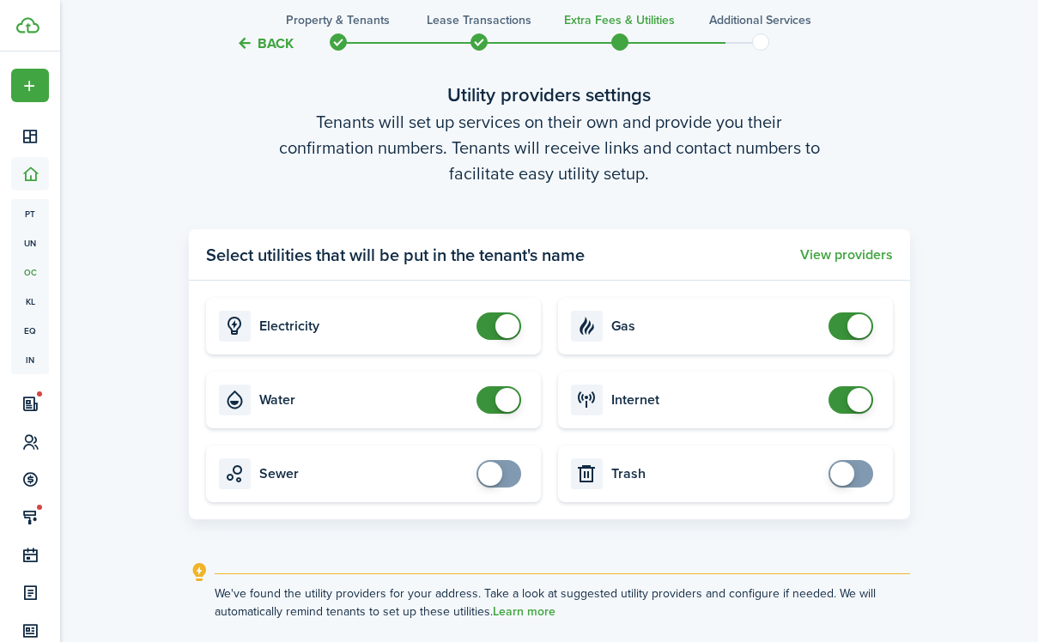
scroll to position [1975, 0]
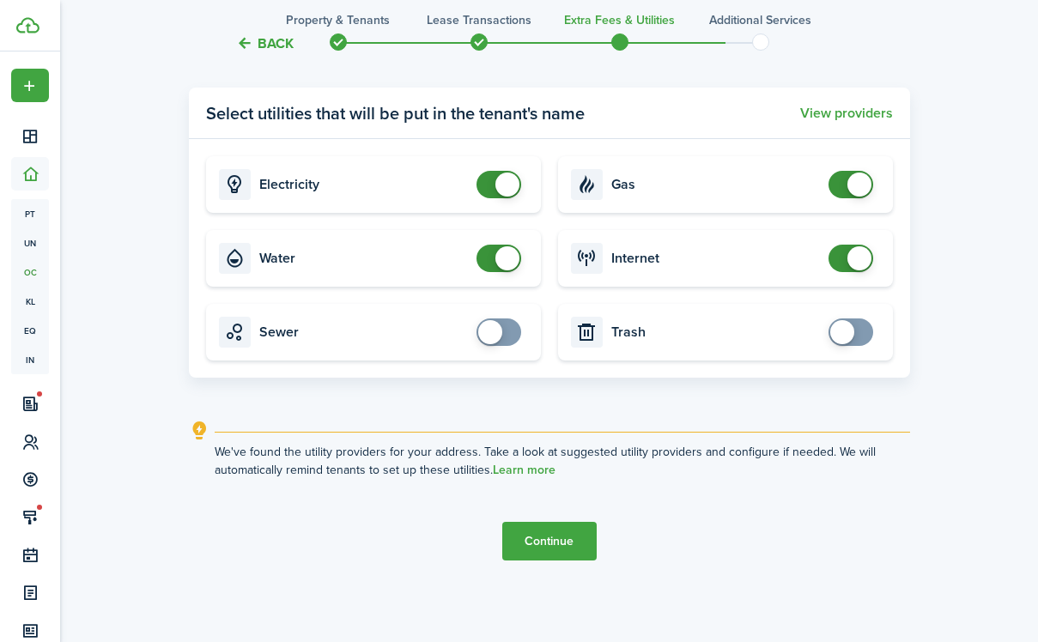
click at [552, 549] on button "Continue" at bounding box center [549, 541] width 94 height 39
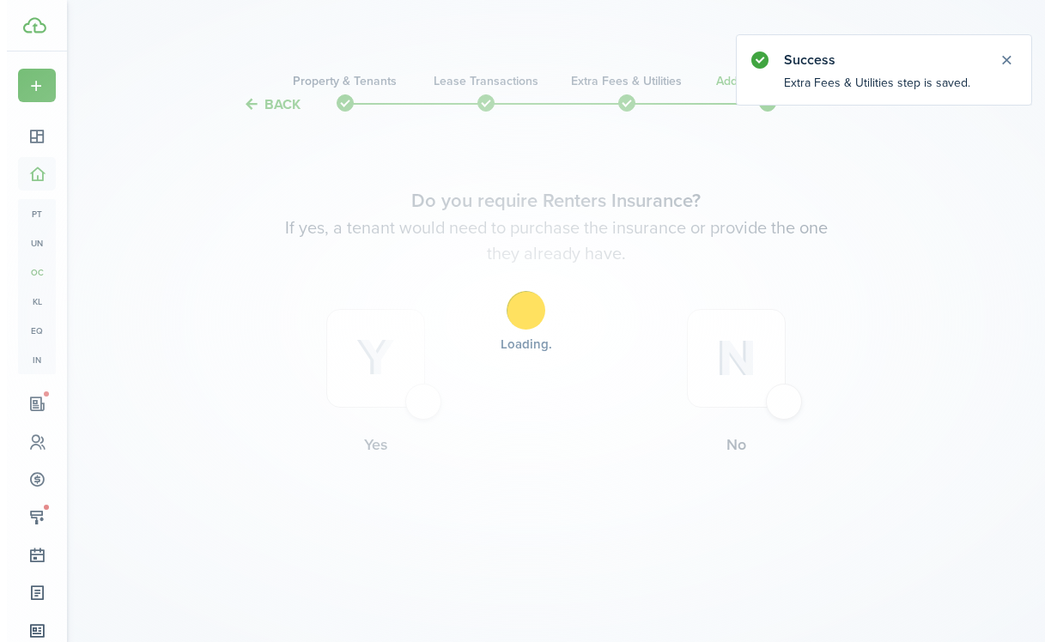
scroll to position [0, 0]
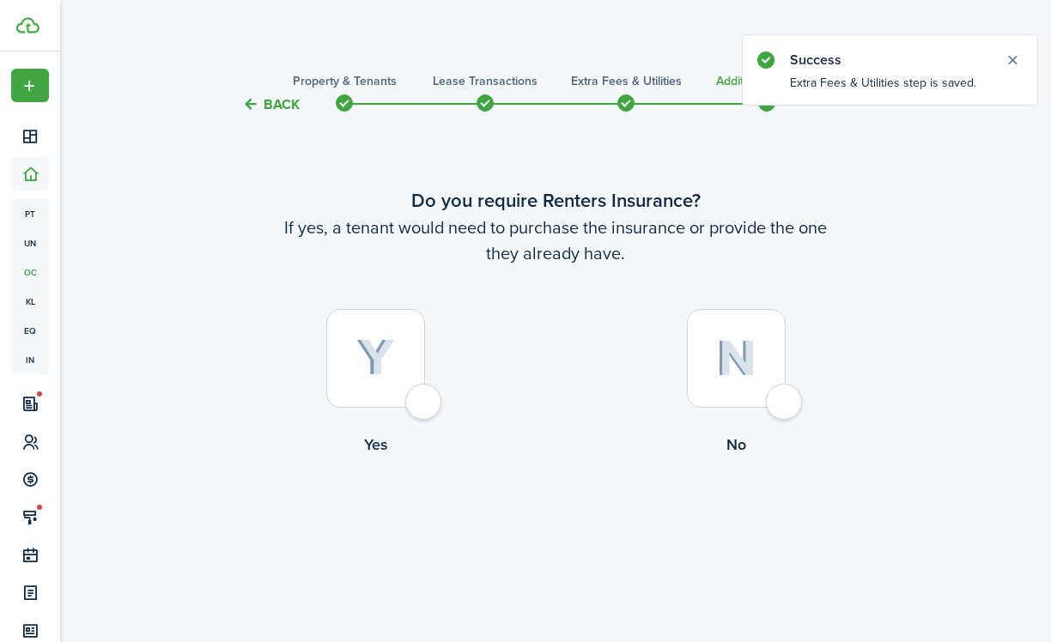
click at [423, 386] on div at bounding box center [375, 358] width 99 height 99
radio input "true"
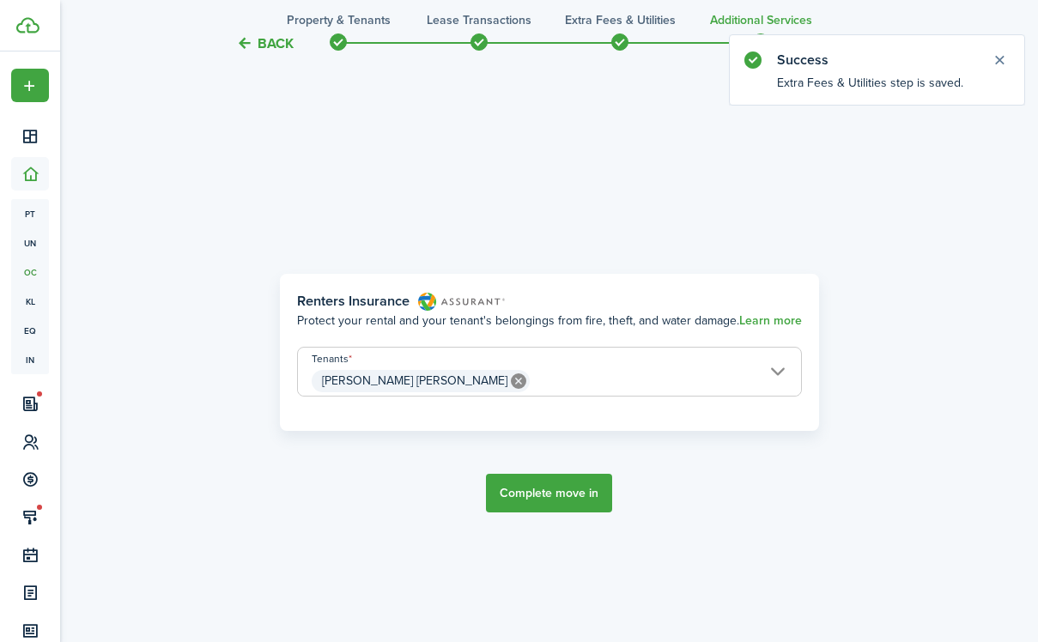
scroll to position [527, 0]
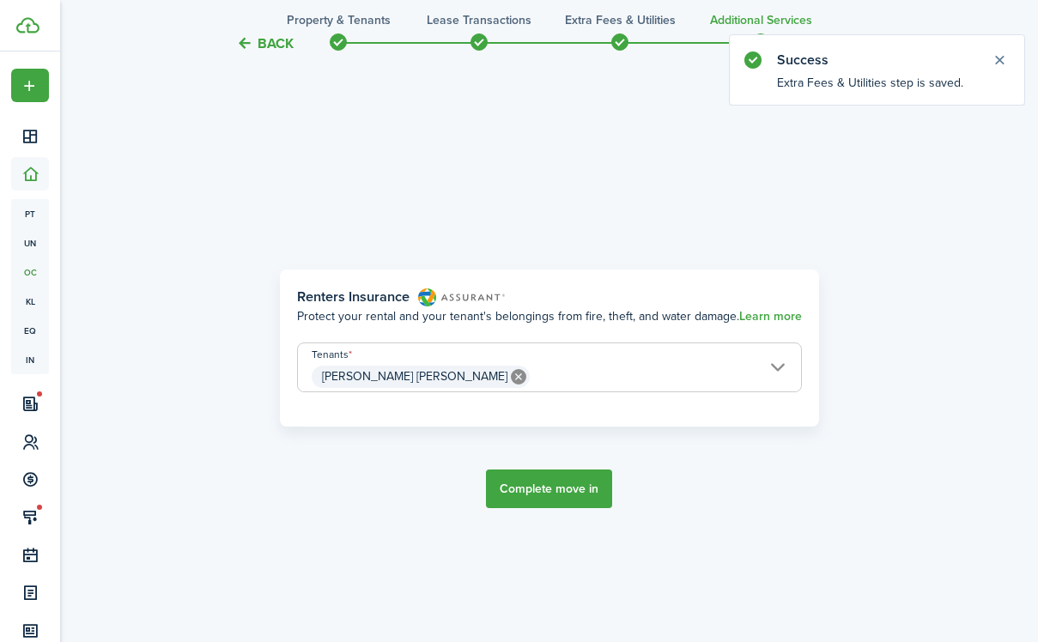
click at [538, 495] on button "Complete move in" at bounding box center [549, 489] width 126 height 39
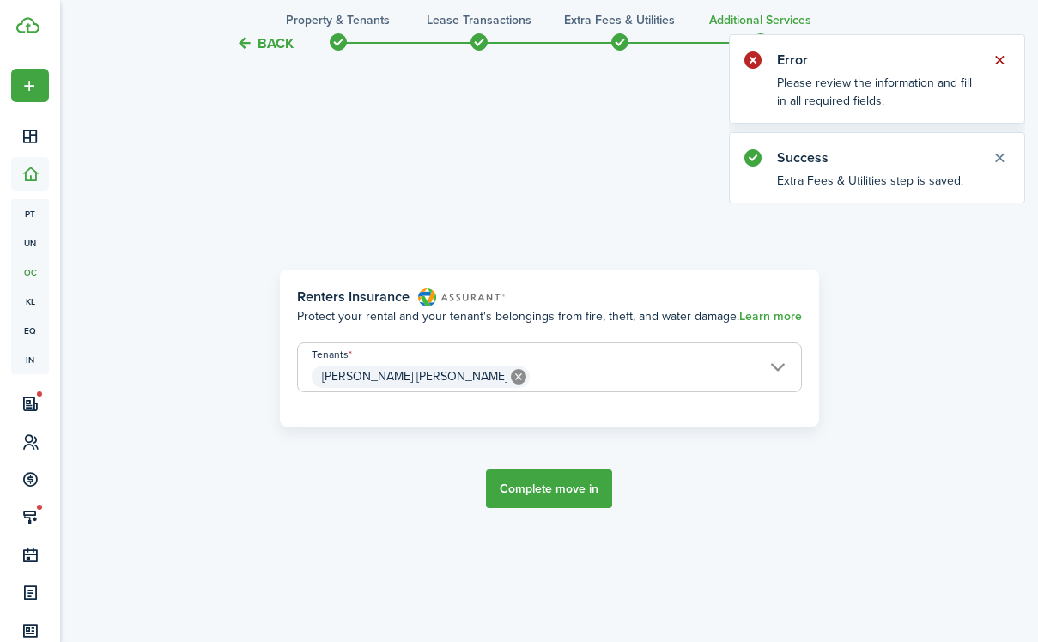
click at [997, 67] on button "Close notify" at bounding box center [1000, 60] width 24 height 24
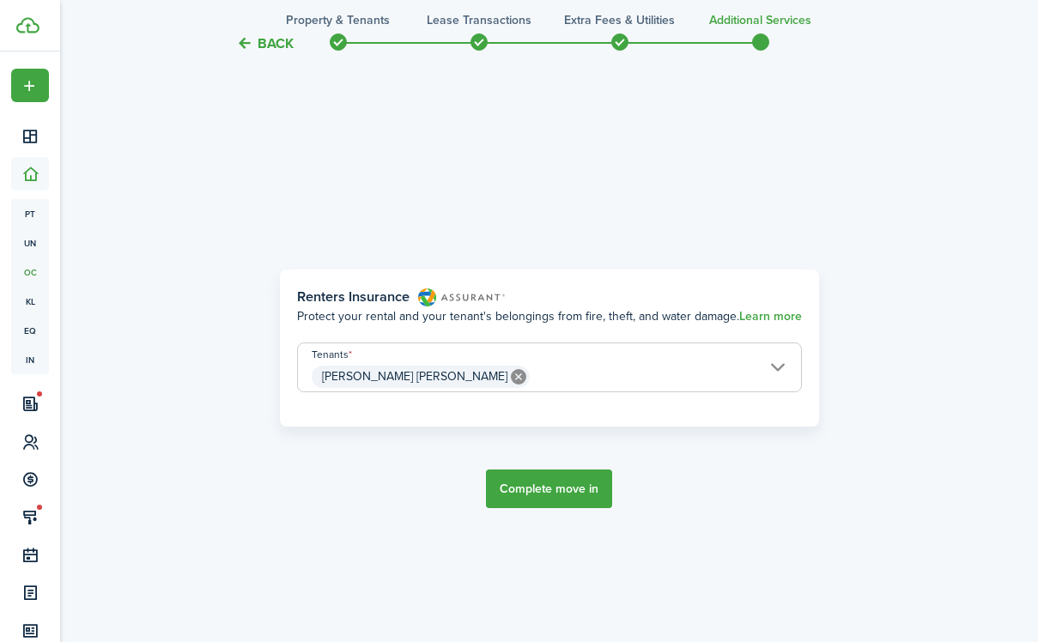
drag, startPoint x: 597, startPoint y: 462, endPoint x: 594, endPoint y: 471, distance: 9.0
click at [594, 470] on tc-wizard-step "Renters Insurance Protect your rental and your tenant's belongings from fire, t…" at bounding box center [549, 389] width 721 height 642
click at [593, 494] on button "Complete move in" at bounding box center [549, 489] width 126 height 39
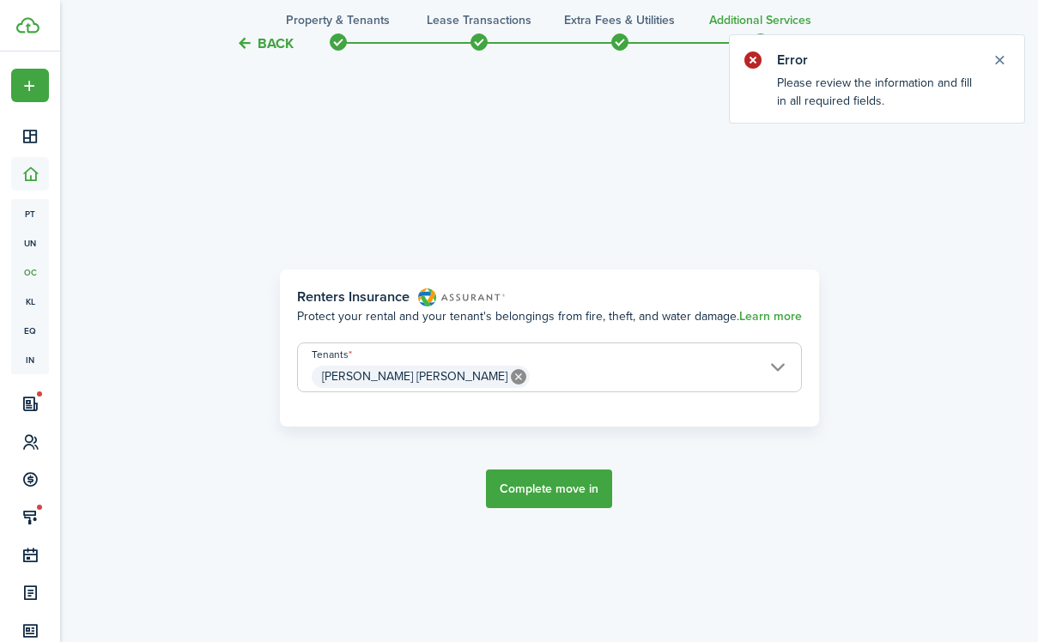
click at [831, 94] on notify-body "Please review the information and fill in all required fields." at bounding box center [877, 98] width 295 height 49
click at [835, 95] on notify-body "Please review the information and fill in all required fields." at bounding box center [877, 98] width 295 height 49
click at [903, 113] on notify-body "Please review the information and fill in all required fields." at bounding box center [877, 98] width 295 height 49
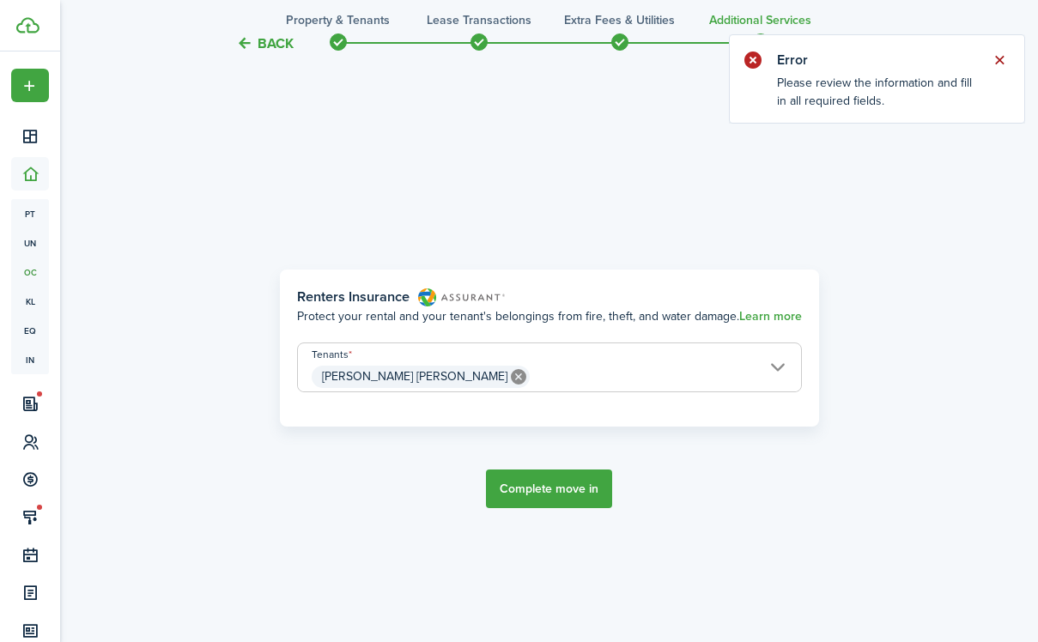
click at [994, 62] on button "Close notify" at bounding box center [1000, 60] width 24 height 24
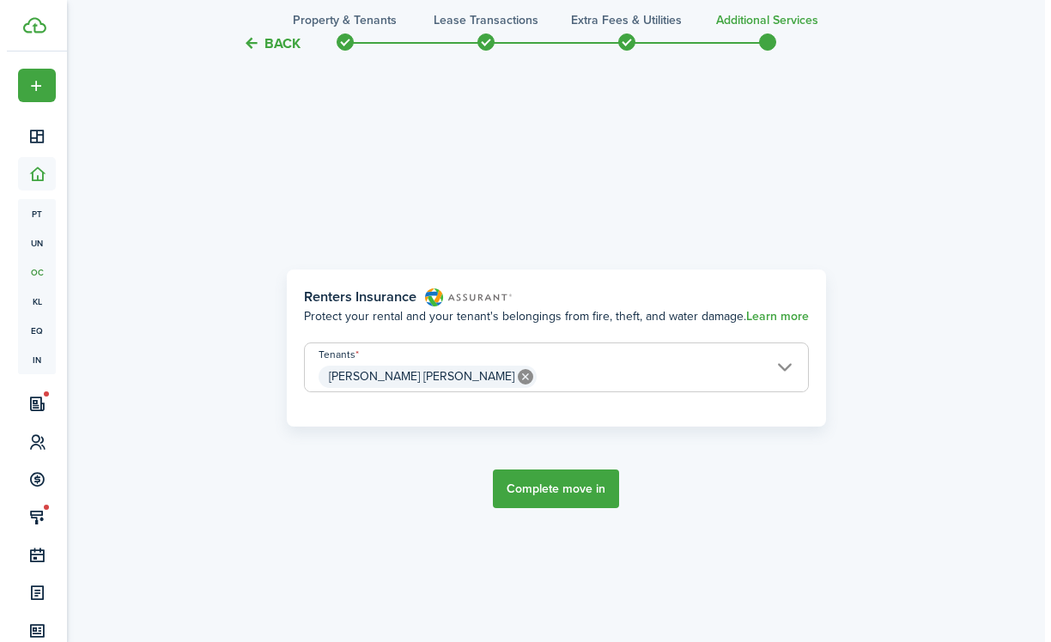
scroll to position [0, 0]
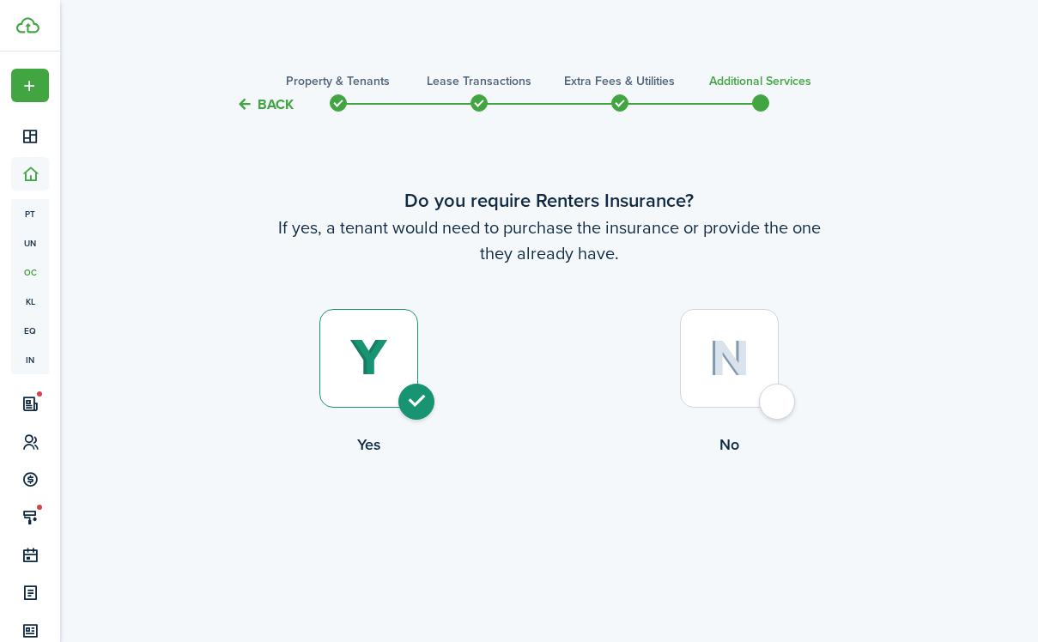
click at [271, 104] on button "Back" at bounding box center [265, 104] width 58 height 18
click at [271, 104] on button "Back" at bounding box center [271, 104] width 58 height 18
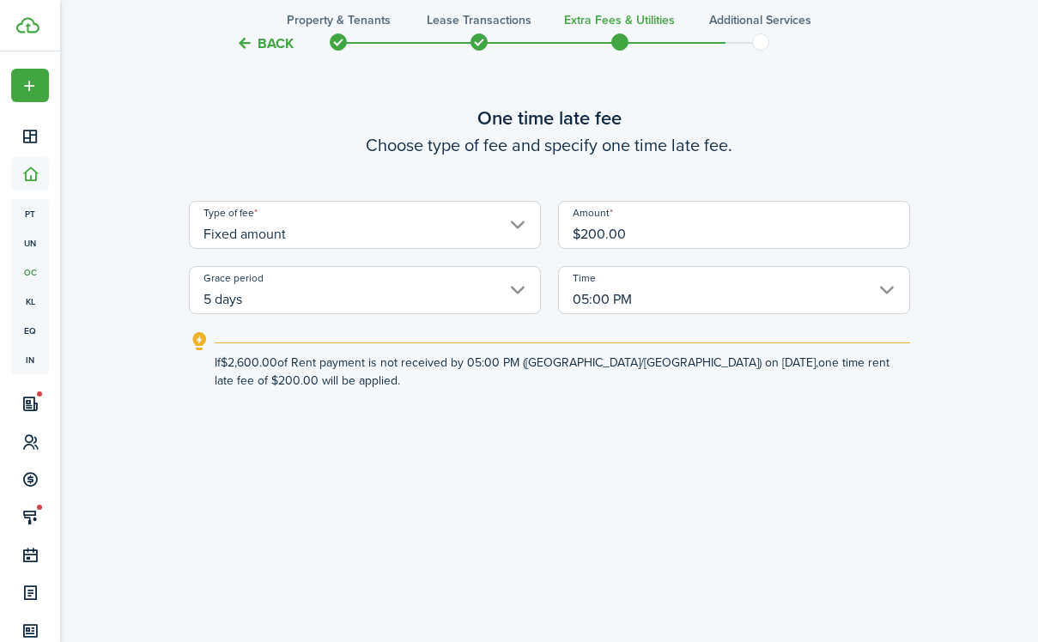
click at [283, 49] on button "Back" at bounding box center [265, 43] width 58 height 18
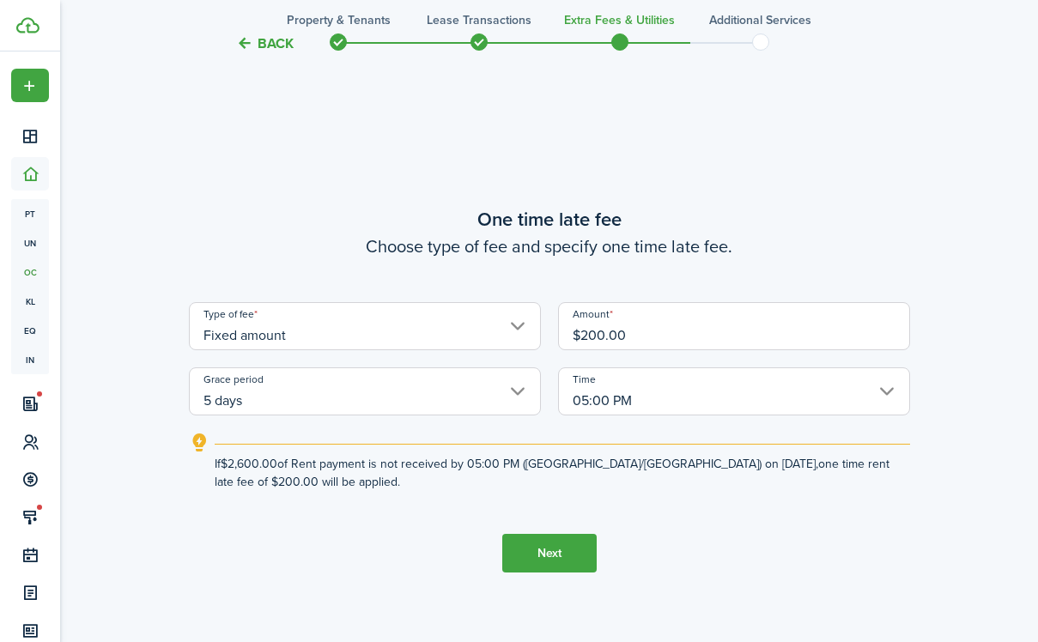
click at [283, 49] on button "Back" at bounding box center [265, 43] width 58 height 18
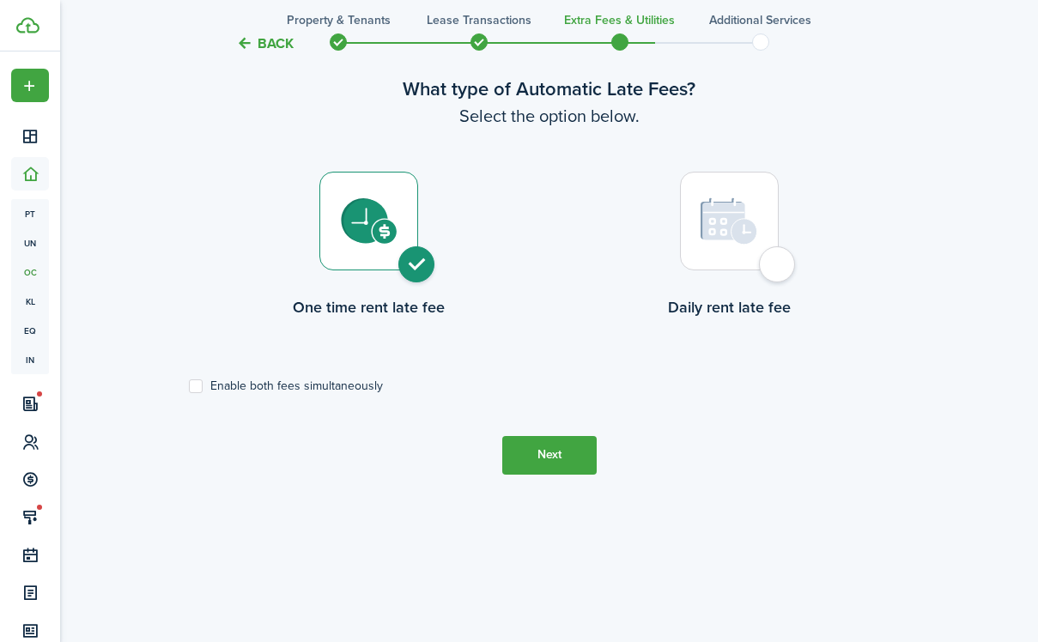
scroll to position [552, 0]
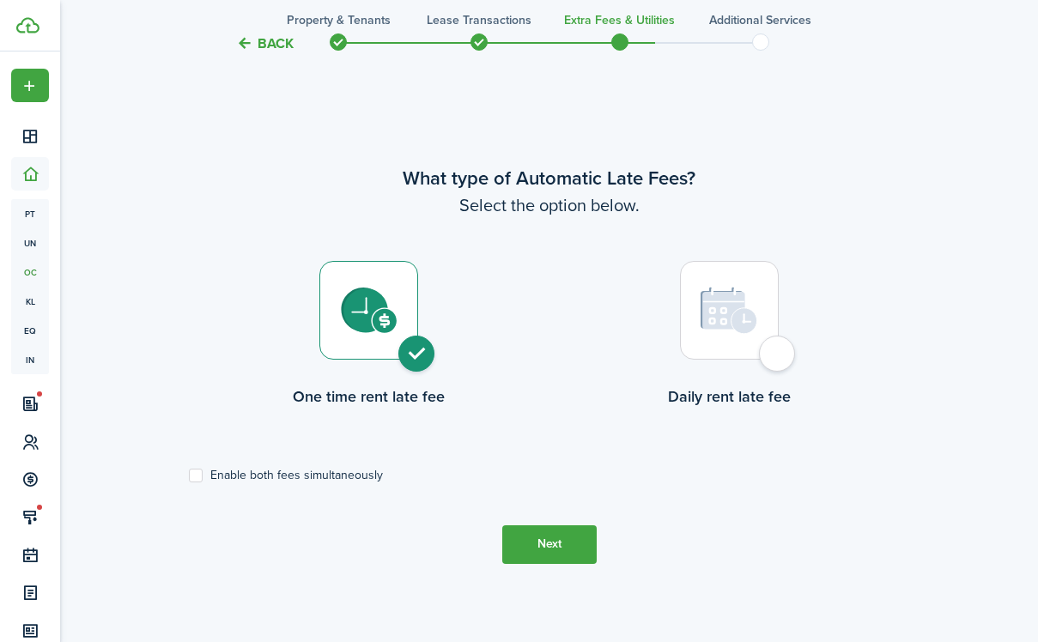
click at [283, 48] on button "Back" at bounding box center [265, 43] width 58 height 18
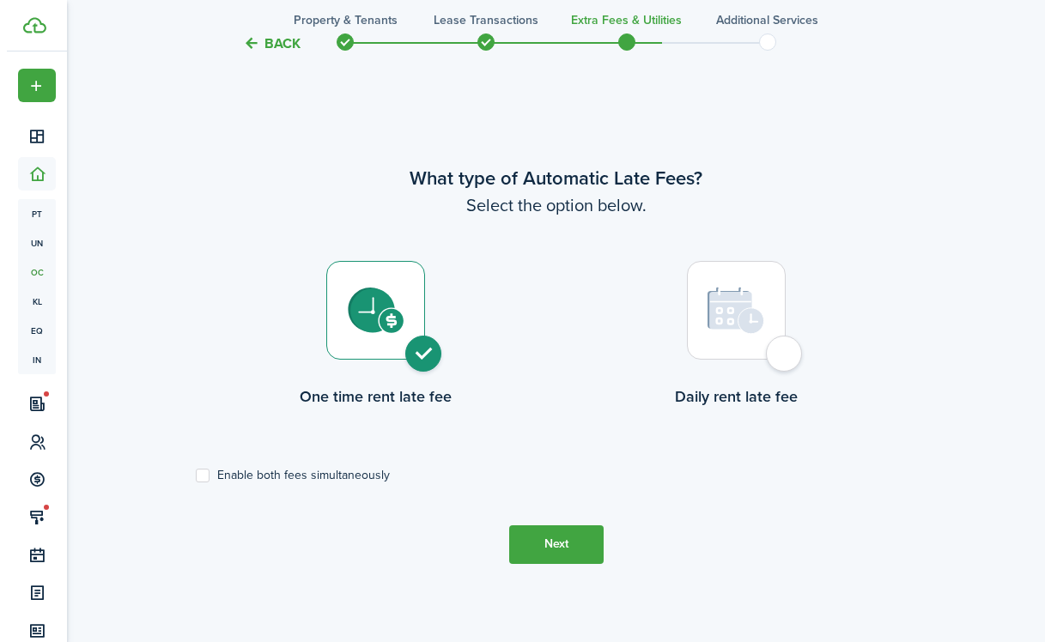
scroll to position [0, 0]
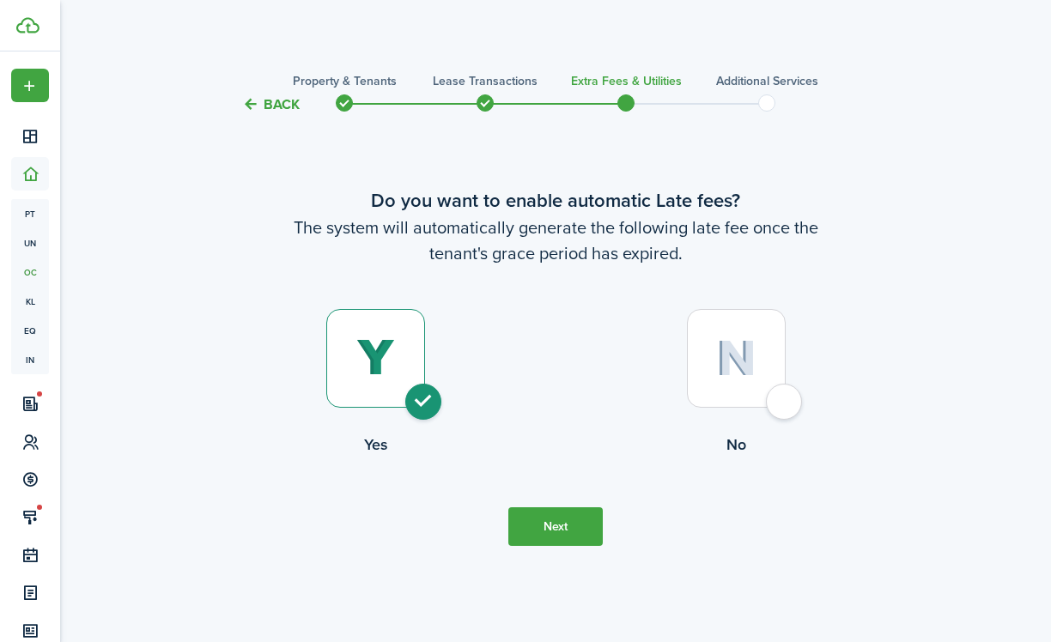
click at [262, 84] on tc-wizard-header "Back Property & Tenants Lease Transactions Extra fees & Utilities Additional Se…" at bounding box center [555, 98] width 747 height 77
click at [289, 112] on button "Back" at bounding box center [271, 104] width 58 height 18
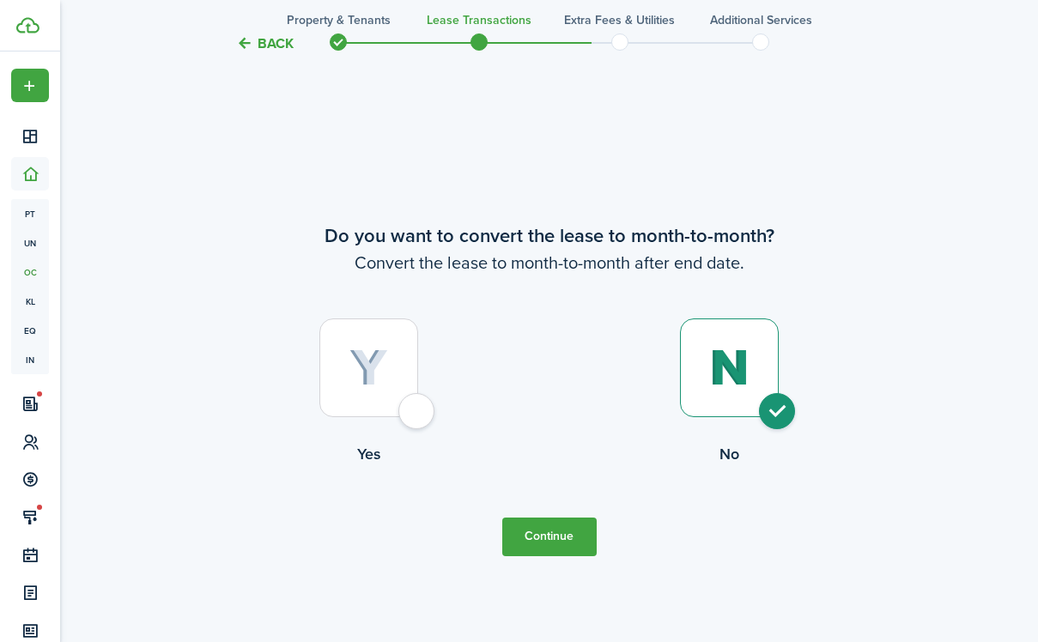
click at [278, 52] on button "Back" at bounding box center [265, 43] width 58 height 18
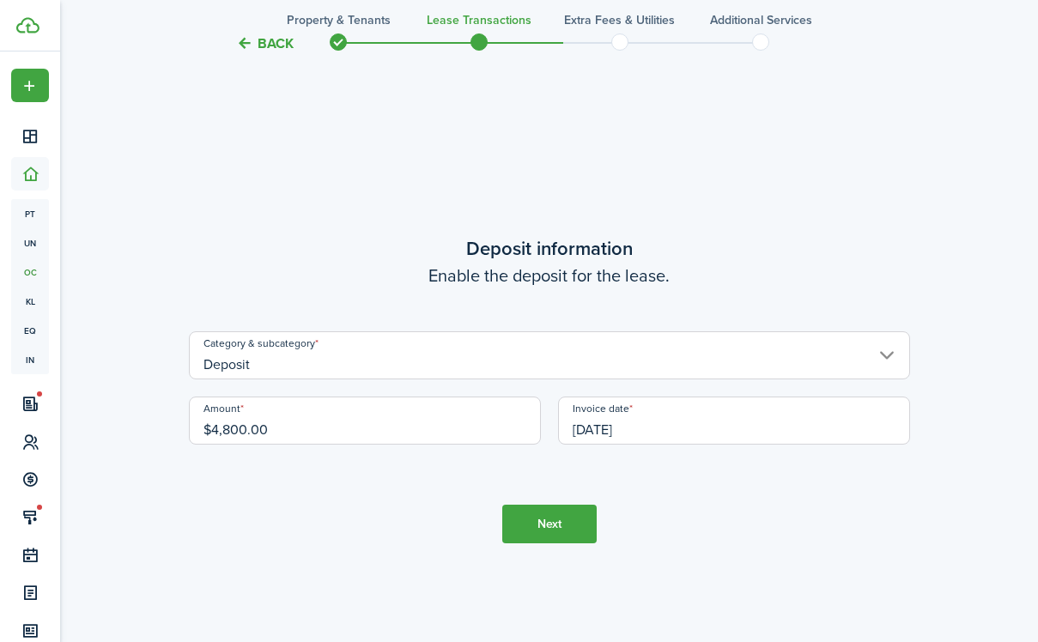
click at [276, 35] on button "Back" at bounding box center [265, 43] width 58 height 18
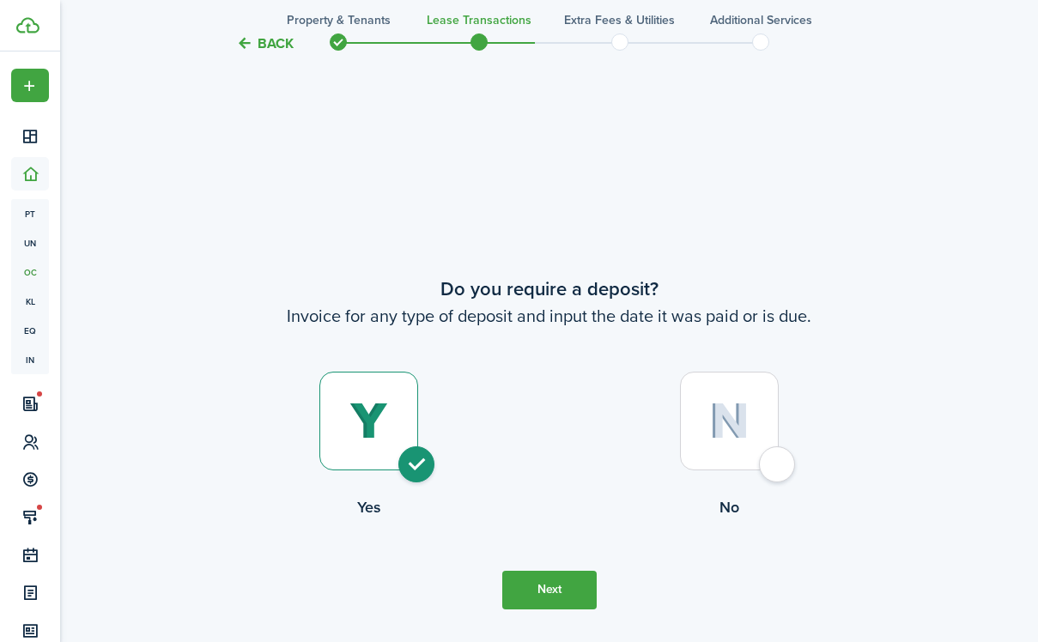
click at [277, 45] on button "Back" at bounding box center [265, 43] width 58 height 18
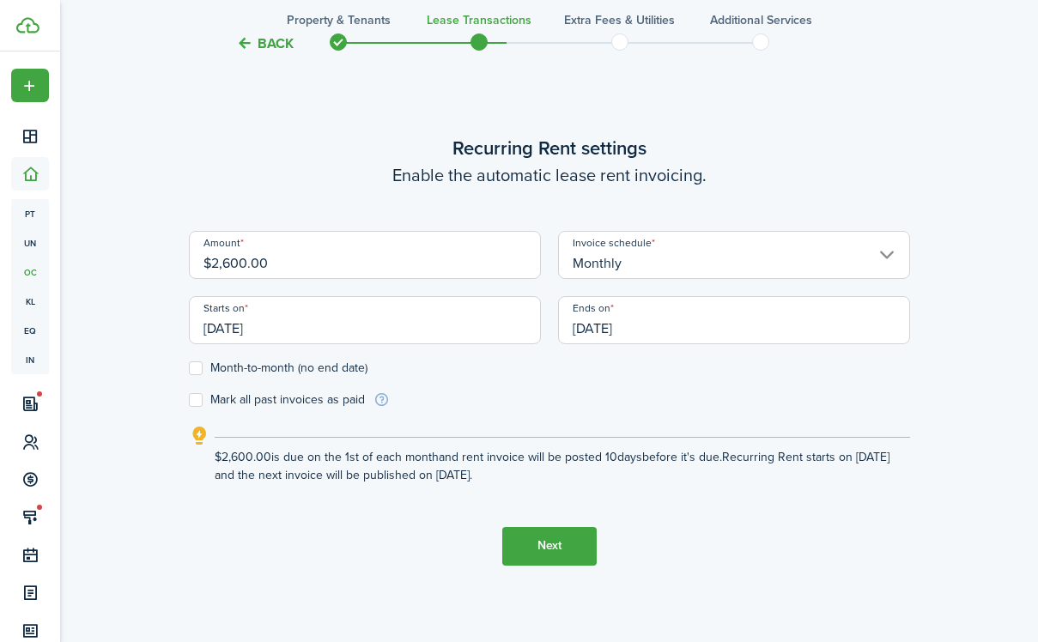
scroll to position [529, 0]
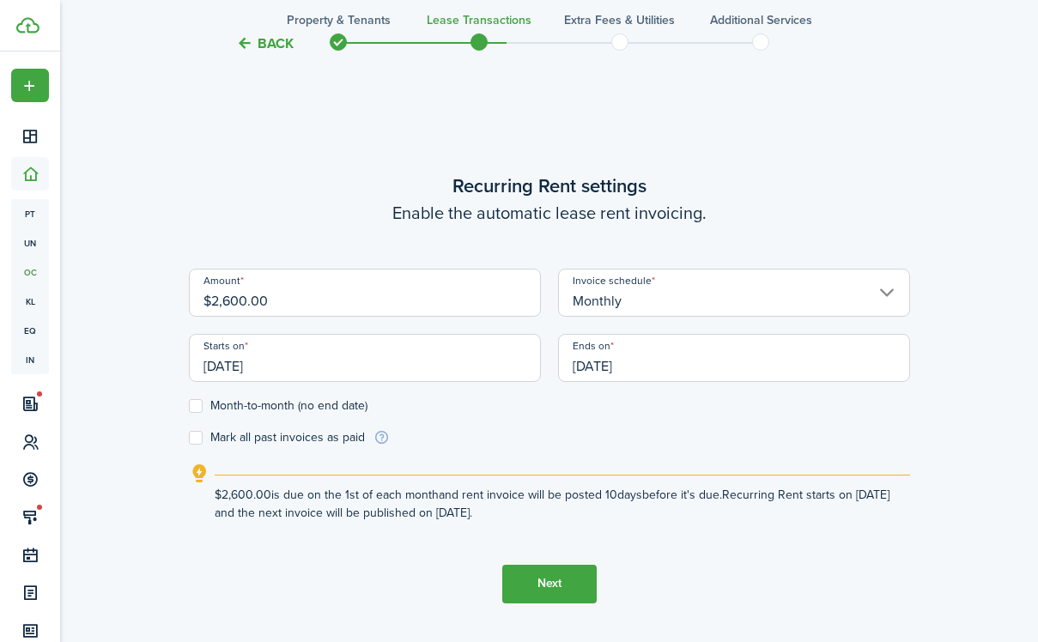
click at [277, 45] on button "Back" at bounding box center [265, 43] width 58 height 18
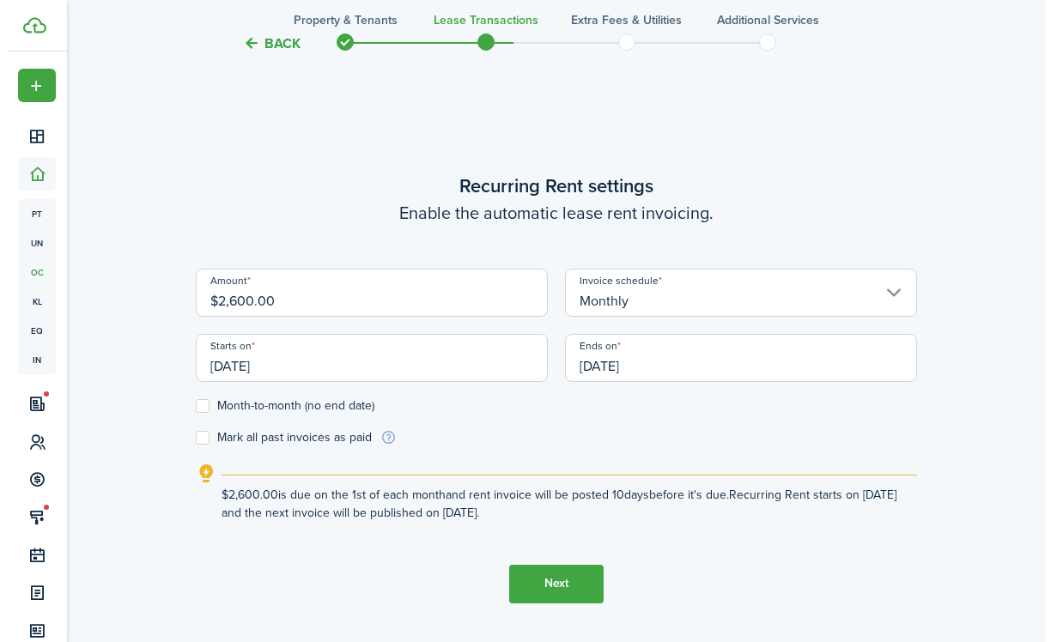
scroll to position [0, 0]
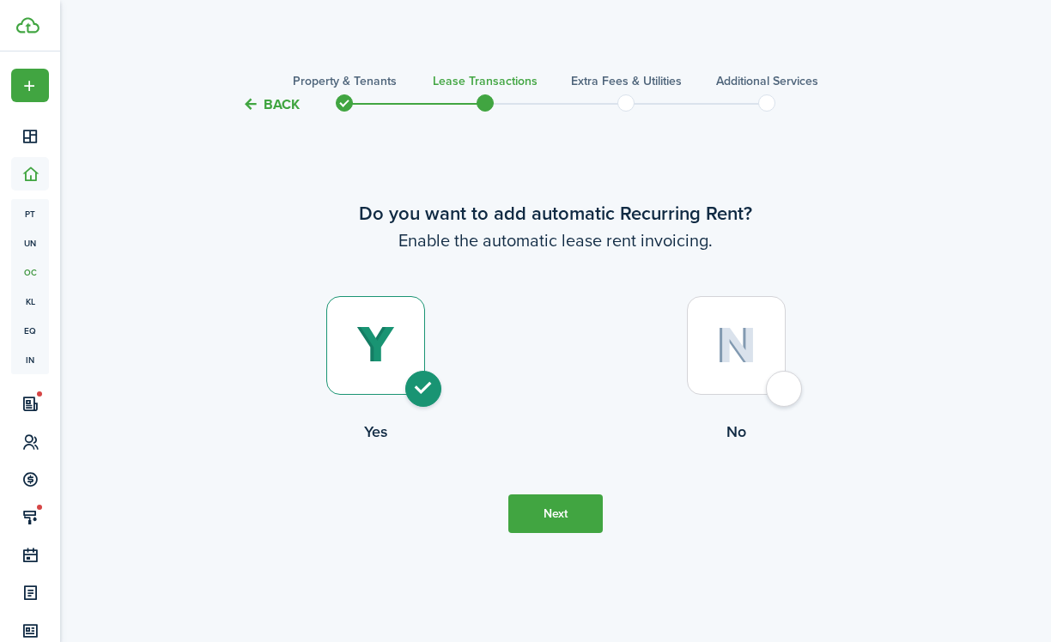
click at [277, 119] on tc-wizard-header "Back Property & Tenants Lease Transactions Extra fees & Utilities Additional Se…" at bounding box center [555, 98] width 747 height 77
click at [280, 111] on button "Back" at bounding box center [271, 104] width 58 height 18
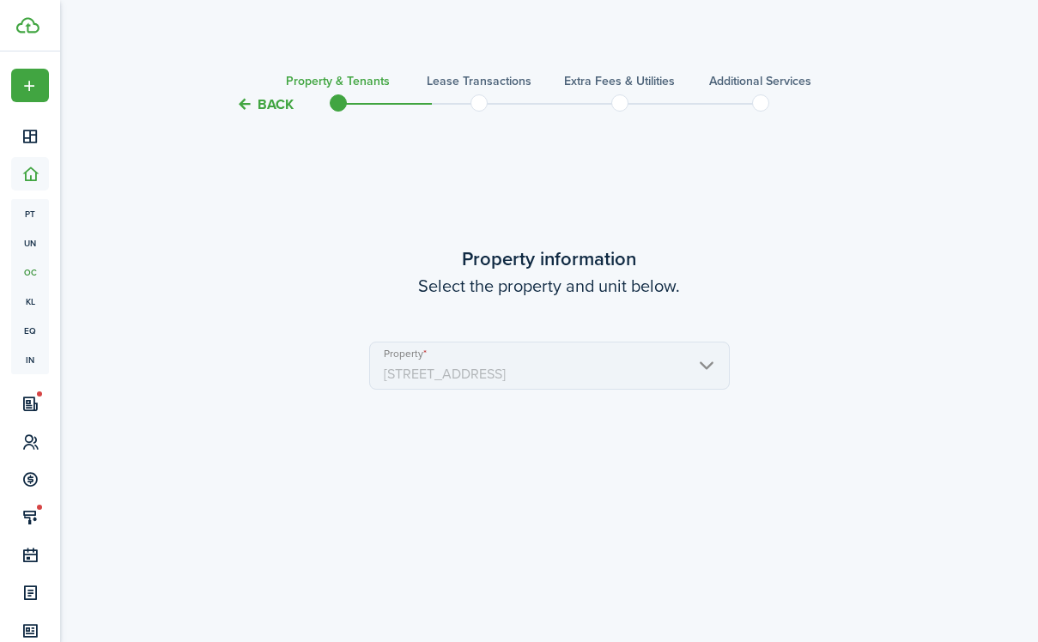
click at [467, 365] on mbsc-scroller "Property [STREET_ADDRESS]" at bounding box center [549, 366] width 361 height 48
click at [291, 104] on button "Back" at bounding box center [265, 104] width 58 height 18
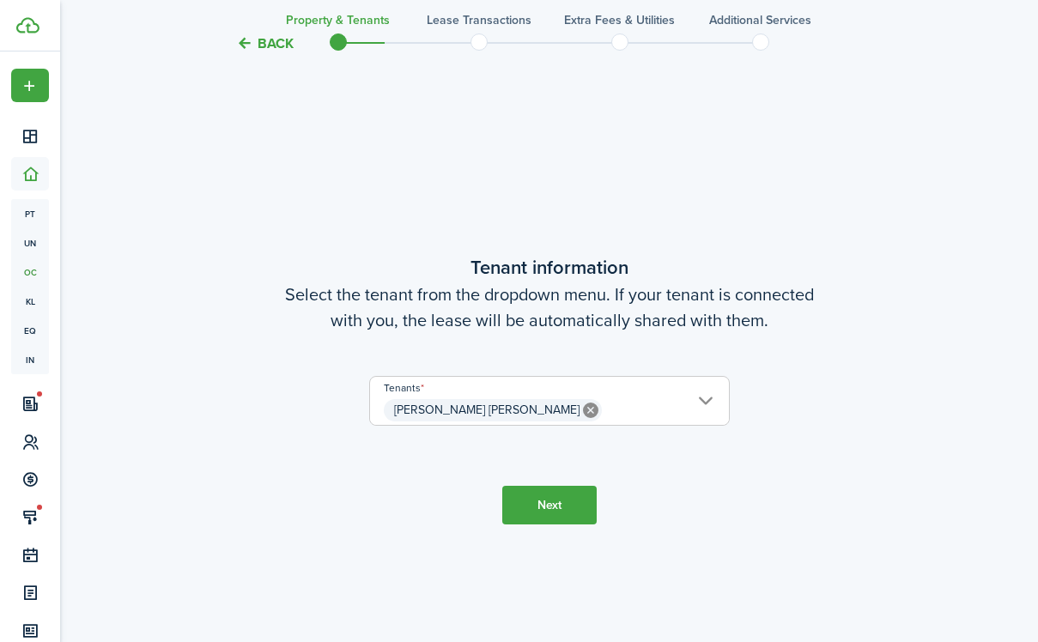
click at [265, 43] on button "Back" at bounding box center [265, 43] width 58 height 18
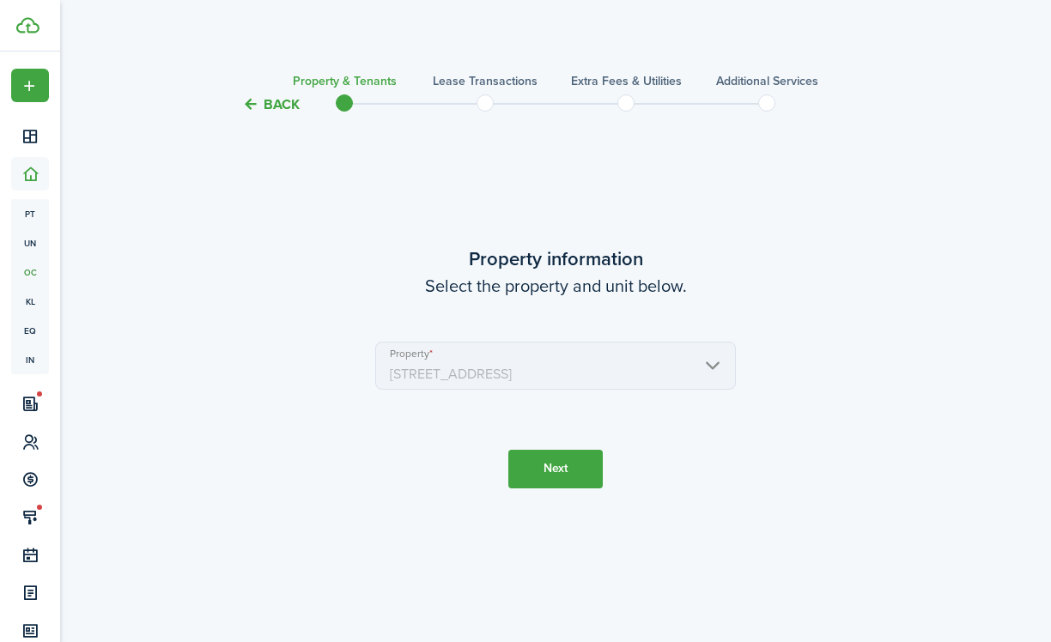
click at [265, 43] on dashboard-content "Back Property & Tenants Lease Transactions Extra fees & Utilities Additional Se…" at bounding box center [555, 321] width 991 height 642
click at [272, 88] on tc-wizard-header "Back Property & Tenants Lease Transactions Extra fees & Utilities Additional Se…" at bounding box center [555, 98] width 747 height 77
click at [293, 115] on tc-wizard-header "Back Property & Tenants Lease Transactions Extra fees & Utilities Additional Se…" at bounding box center [555, 98] width 747 height 77
click at [289, 103] on button "Back" at bounding box center [271, 104] width 58 height 18
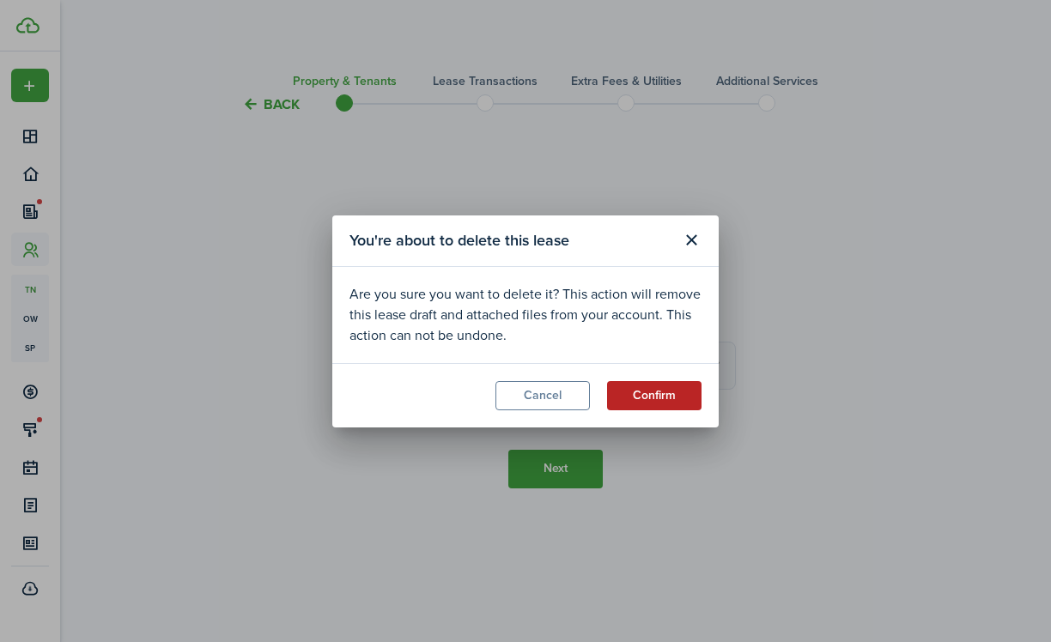
click at [650, 393] on button "Confirm" at bounding box center [654, 395] width 94 height 29
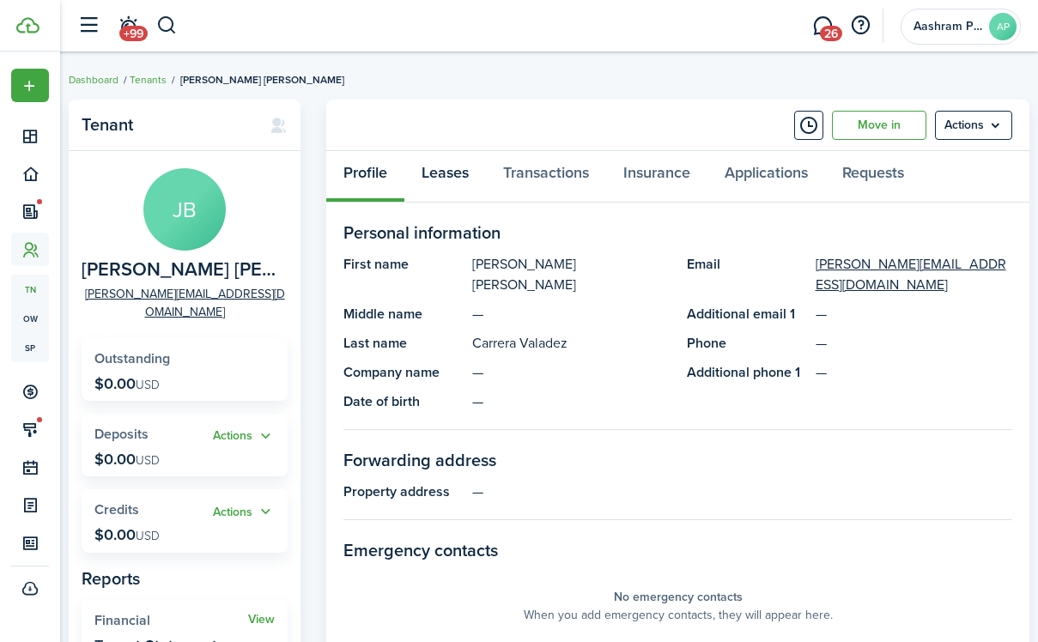
click at [465, 179] on link "Leases" at bounding box center [445, 177] width 82 height 52
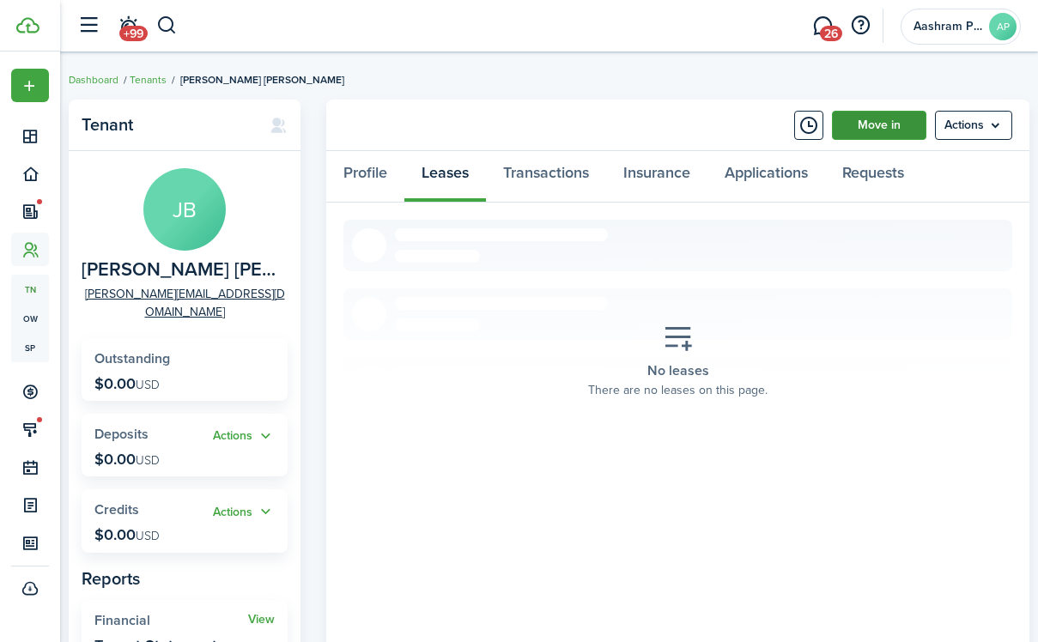
click at [864, 125] on link "Move in" at bounding box center [879, 125] width 94 height 29
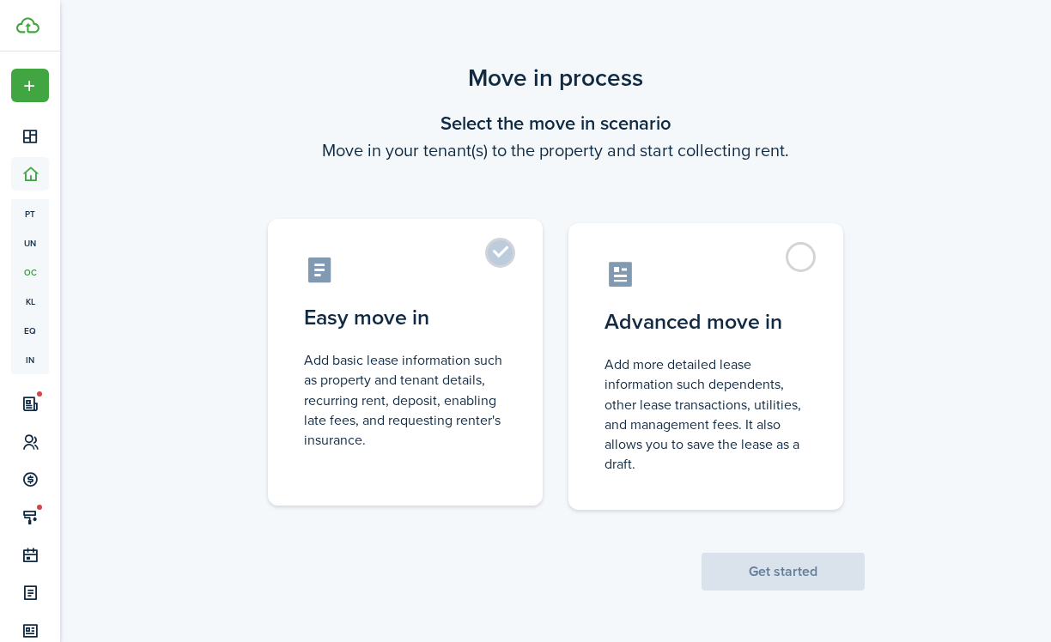
click at [527, 320] on label "Easy move in Add basic lease information such as property and tenant details, r…" at bounding box center [405, 362] width 275 height 287
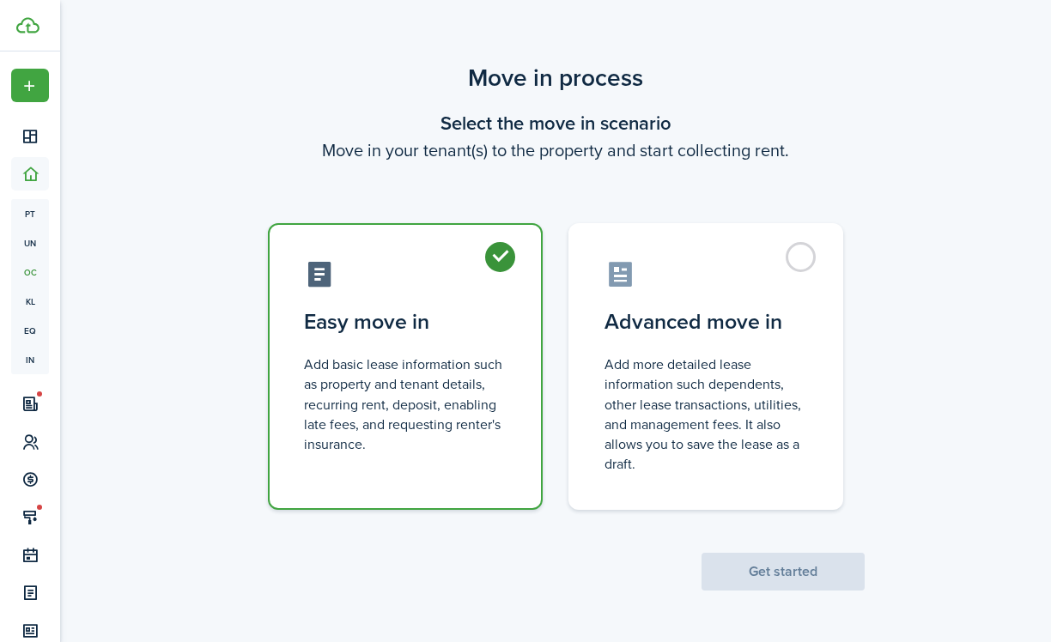
radio input "true"
click at [752, 570] on button "Get started" at bounding box center [783, 572] width 163 height 38
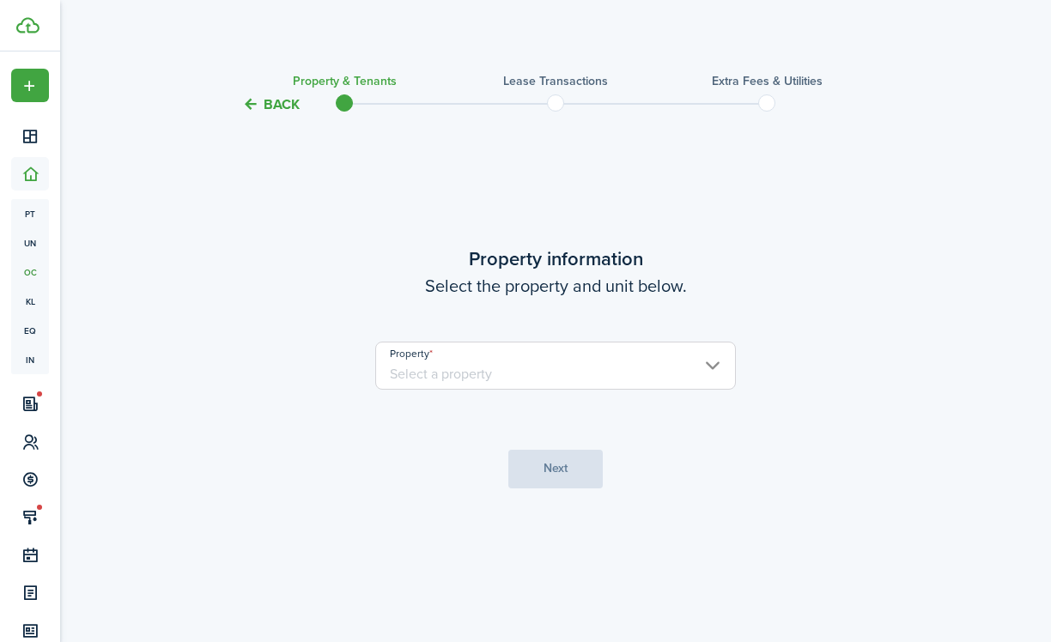
click at [524, 371] on input "Property" at bounding box center [555, 366] width 361 height 48
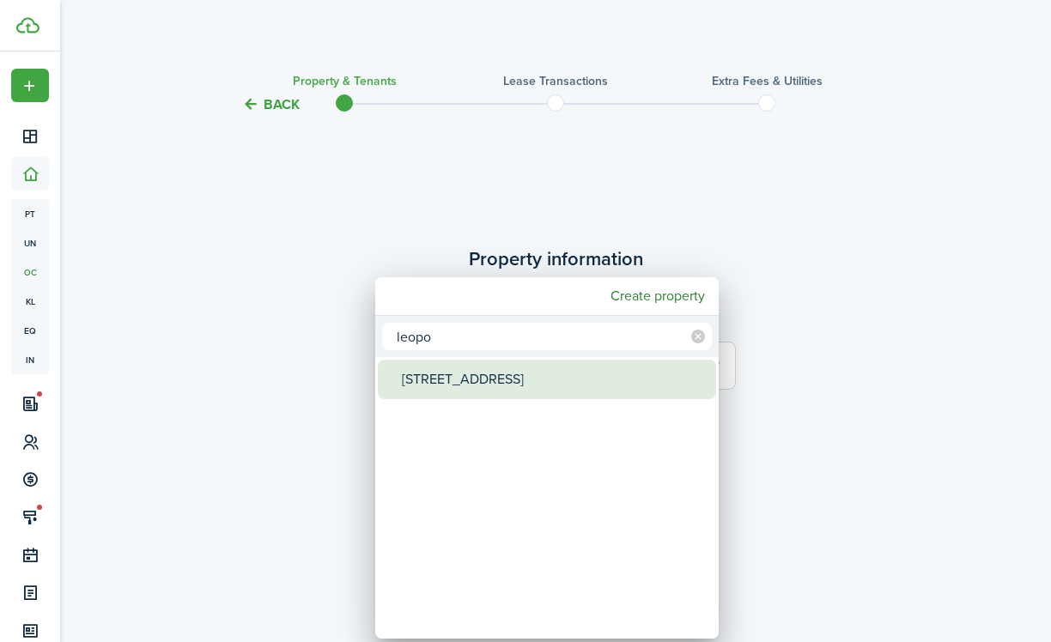
type input "leopo"
click at [513, 386] on div "[STREET_ADDRESS]" at bounding box center [554, 380] width 304 height 40
type input "[STREET_ADDRESS]"
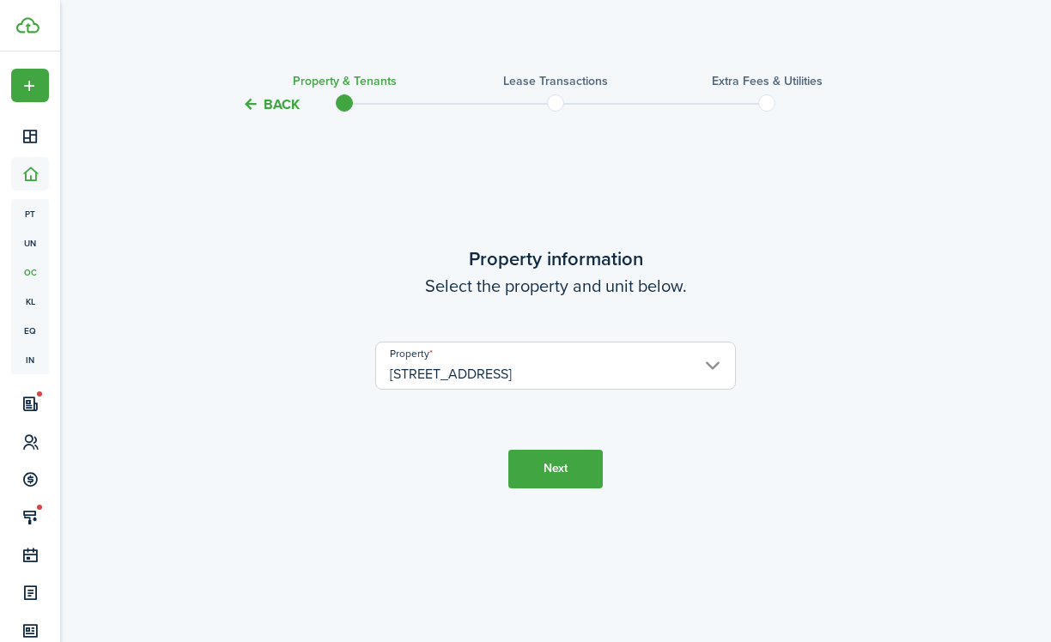
click at [577, 481] on button "Next" at bounding box center [555, 469] width 94 height 39
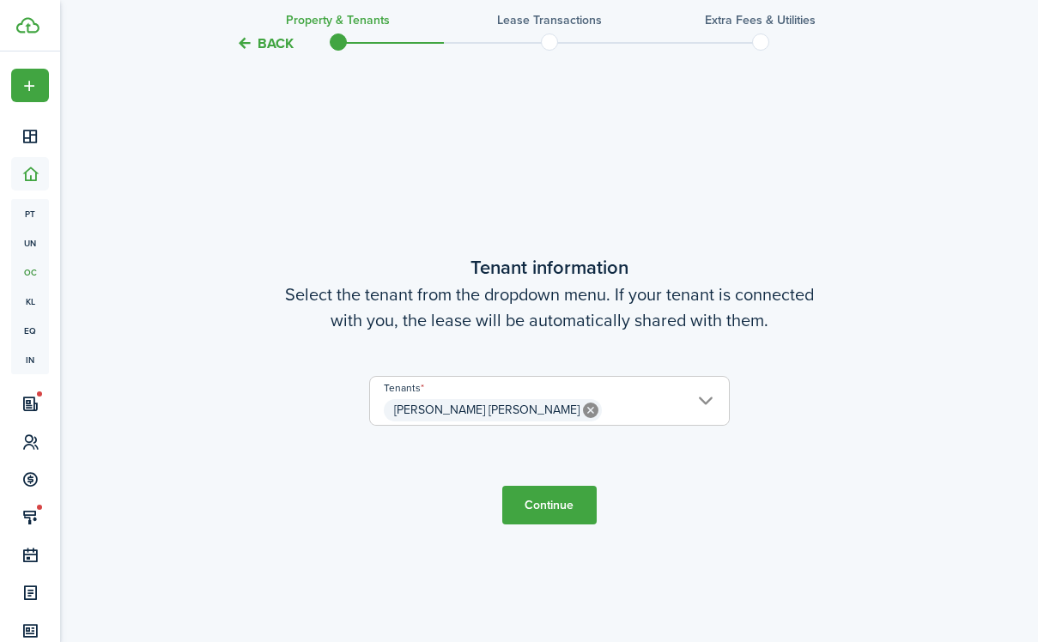
click at [543, 513] on button "Continue" at bounding box center [549, 505] width 94 height 39
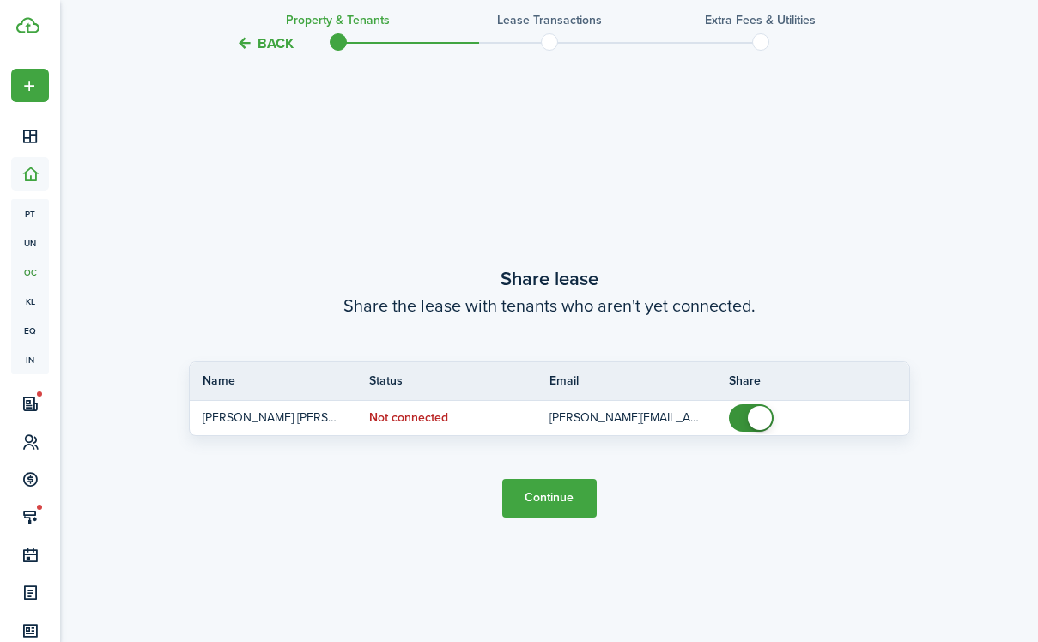
scroll to position [1170, 0]
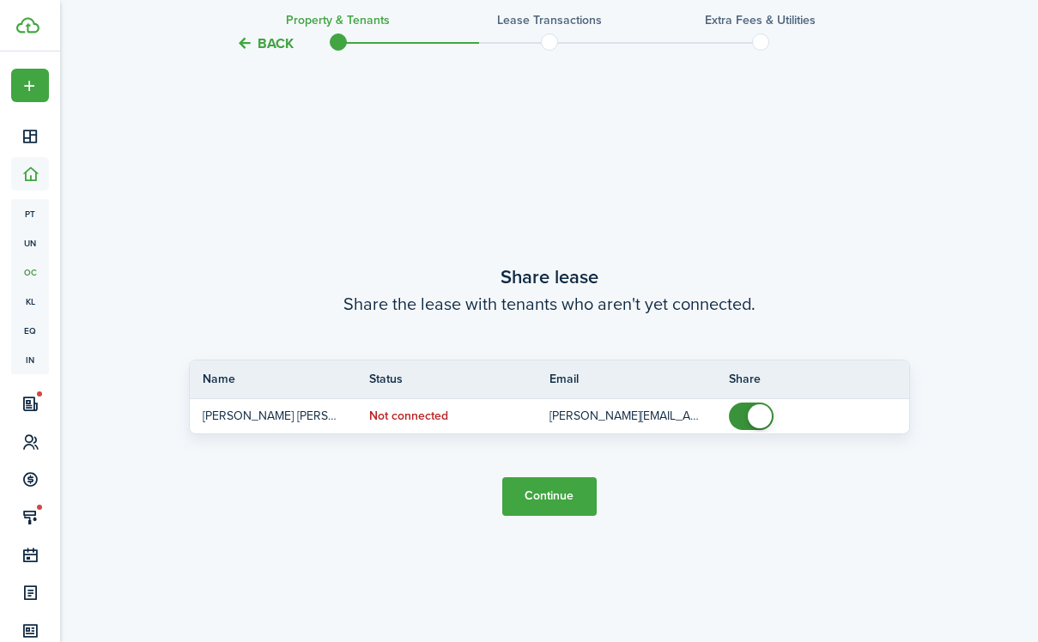
click at [560, 504] on button "Continue" at bounding box center [549, 496] width 94 height 39
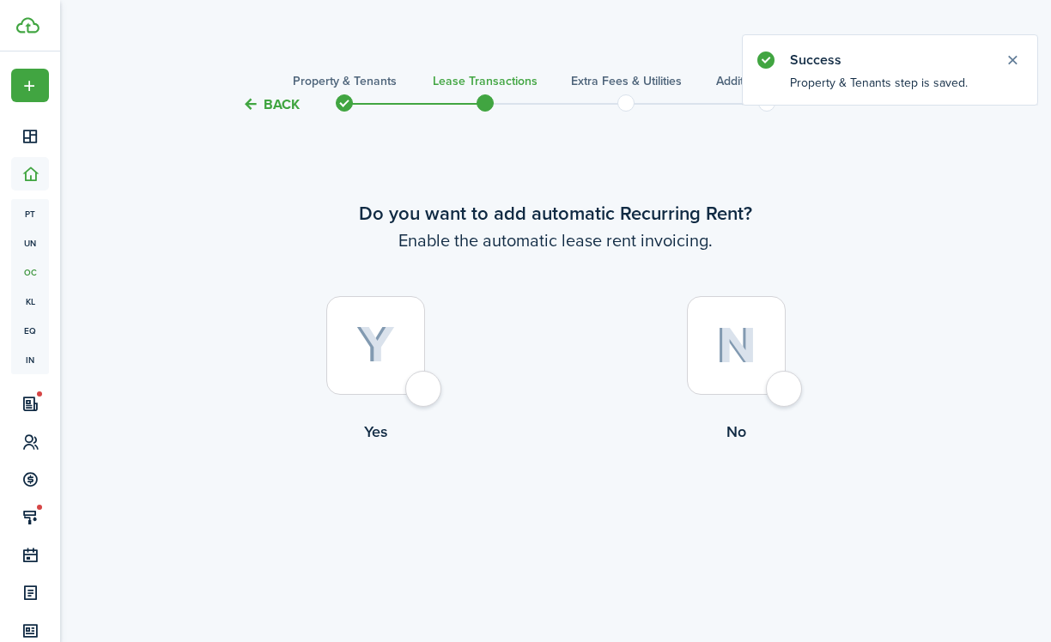
click at [421, 395] on div at bounding box center [375, 345] width 99 height 99
radio input "true"
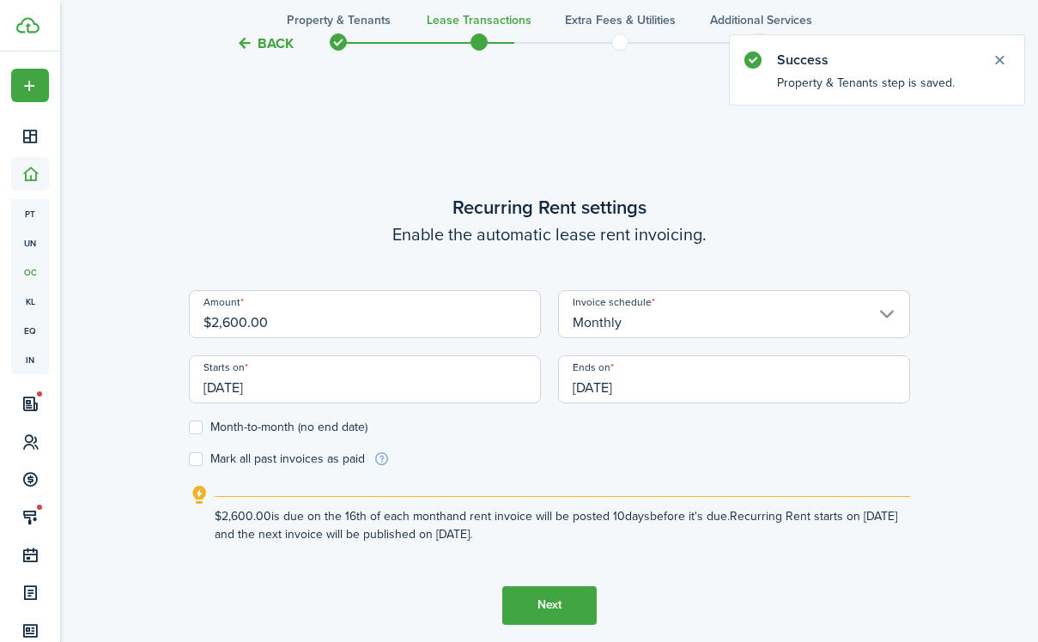
scroll to position [527, 0]
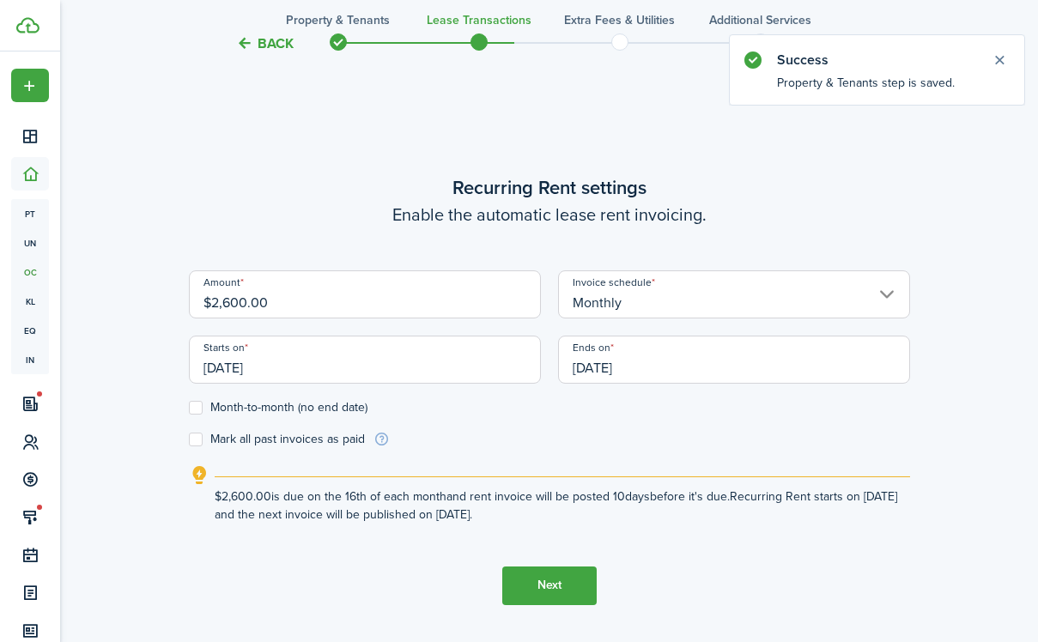
click at [438, 370] on input "[DATE]" at bounding box center [365, 360] width 352 height 48
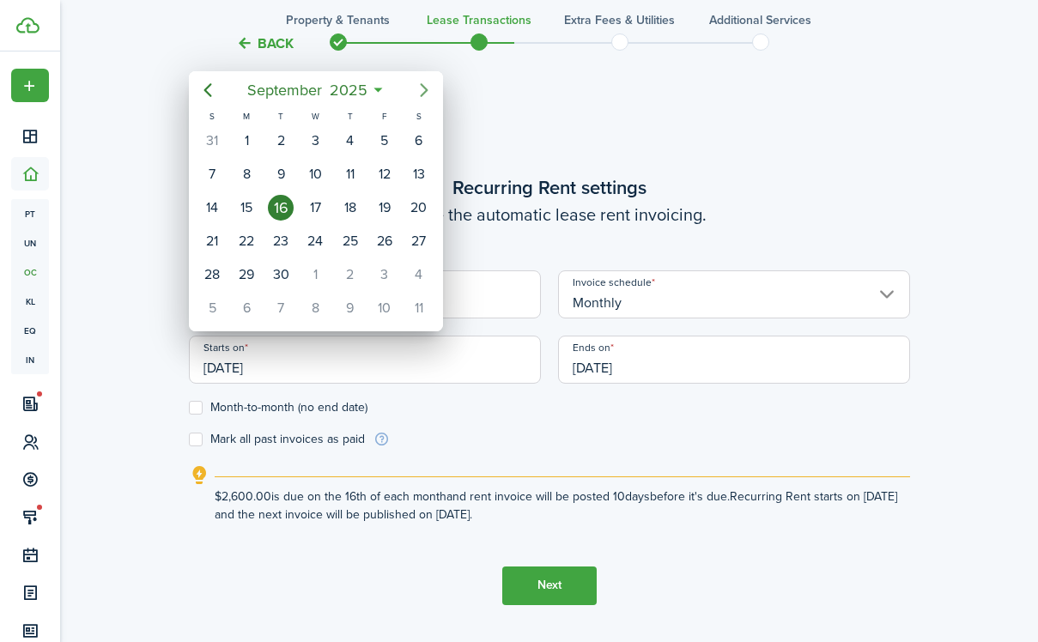
click at [427, 88] on icon "Next page" at bounding box center [424, 90] width 21 height 21
drag, startPoint x: 344, startPoint y: 136, endPoint x: 351, endPoint y: 142, distance: 9.1
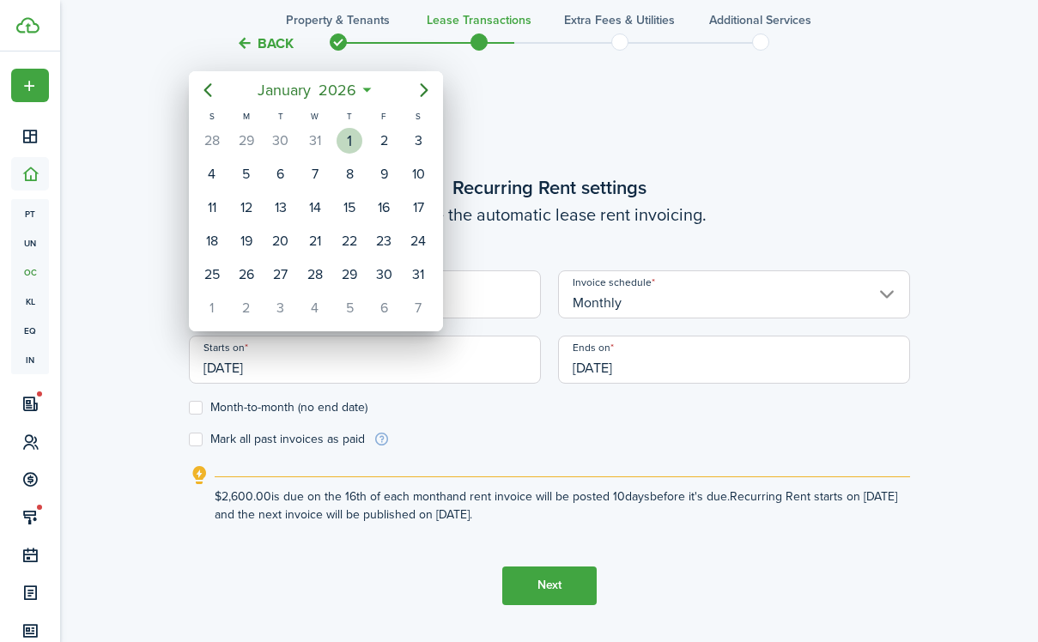
click at [344, 136] on div "1" at bounding box center [350, 141] width 26 height 26
type input "[DATE]"
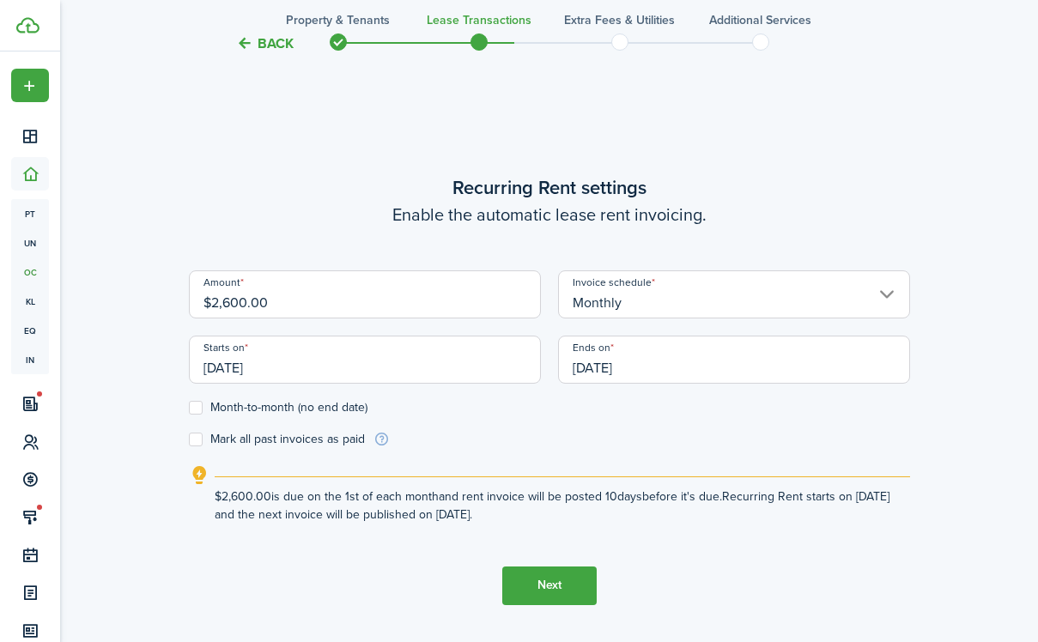
click at [584, 365] on input "[DATE]" at bounding box center [734, 360] width 352 height 48
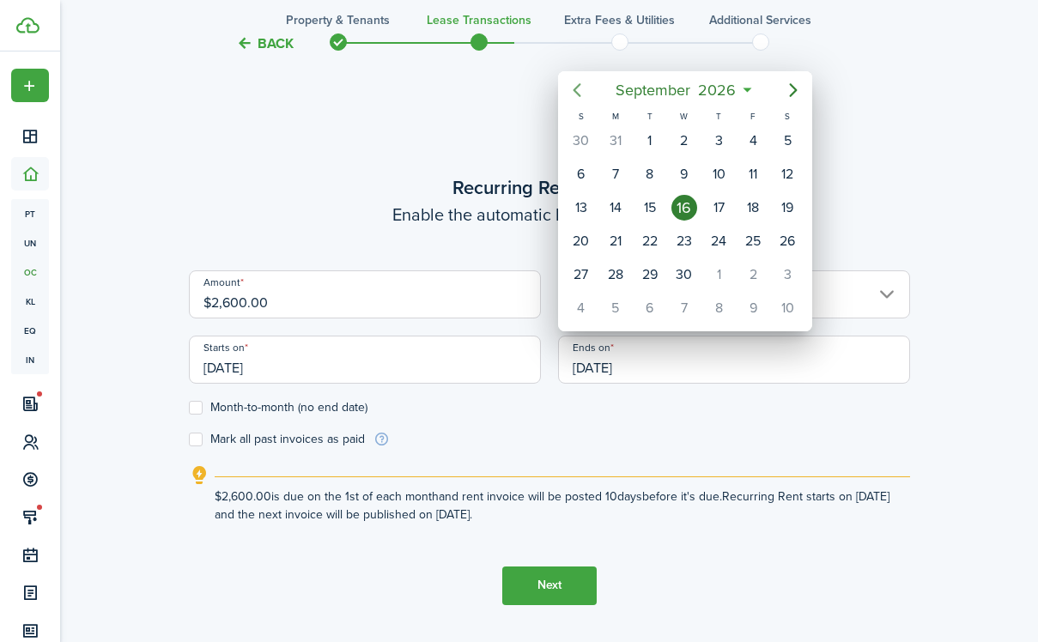
click at [575, 94] on icon "Previous page" at bounding box center [577, 90] width 21 height 21
drag, startPoint x: 591, startPoint y: 303, endPoint x: 590, endPoint y: 358, distance: 55.0
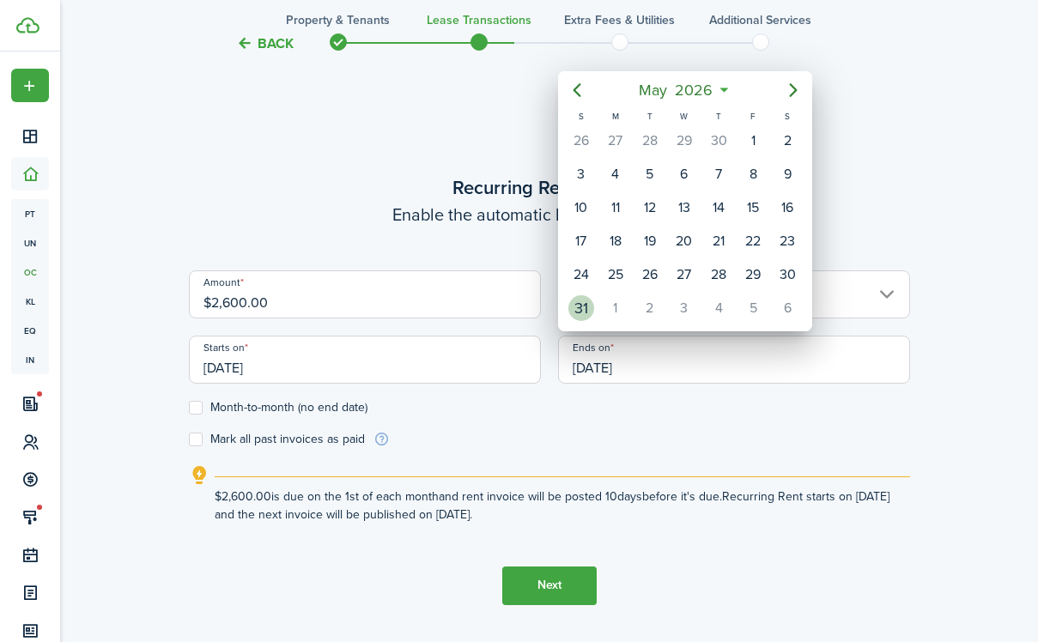
click at [591, 303] on div "31" at bounding box center [582, 308] width 26 height 26
type input "[DATE]"
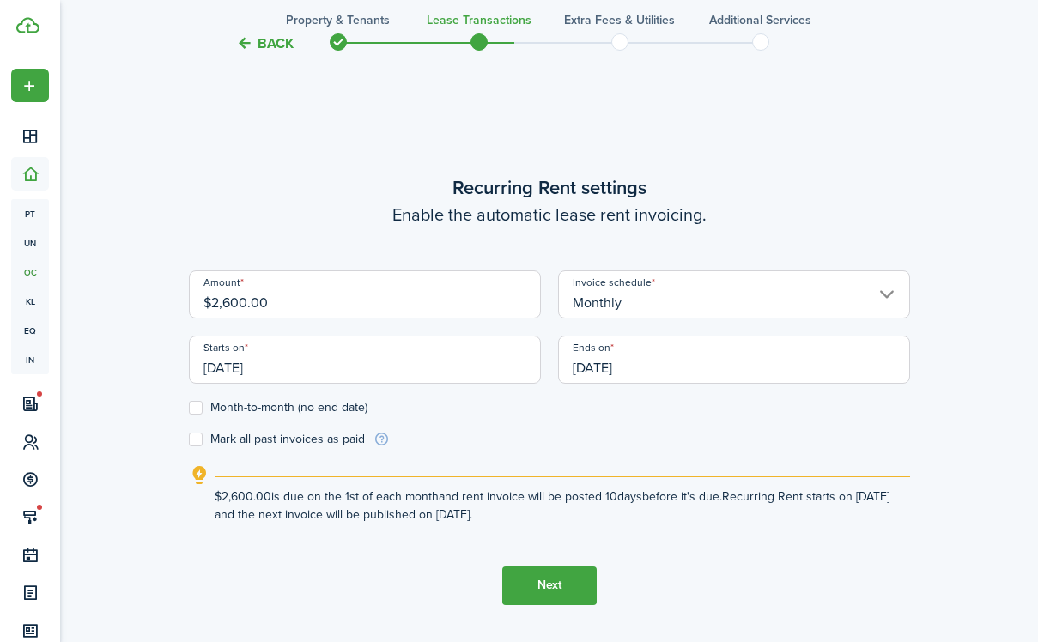
click at [560, 581] on button "Next" at bounding box center [549, 586] width 94 height 39
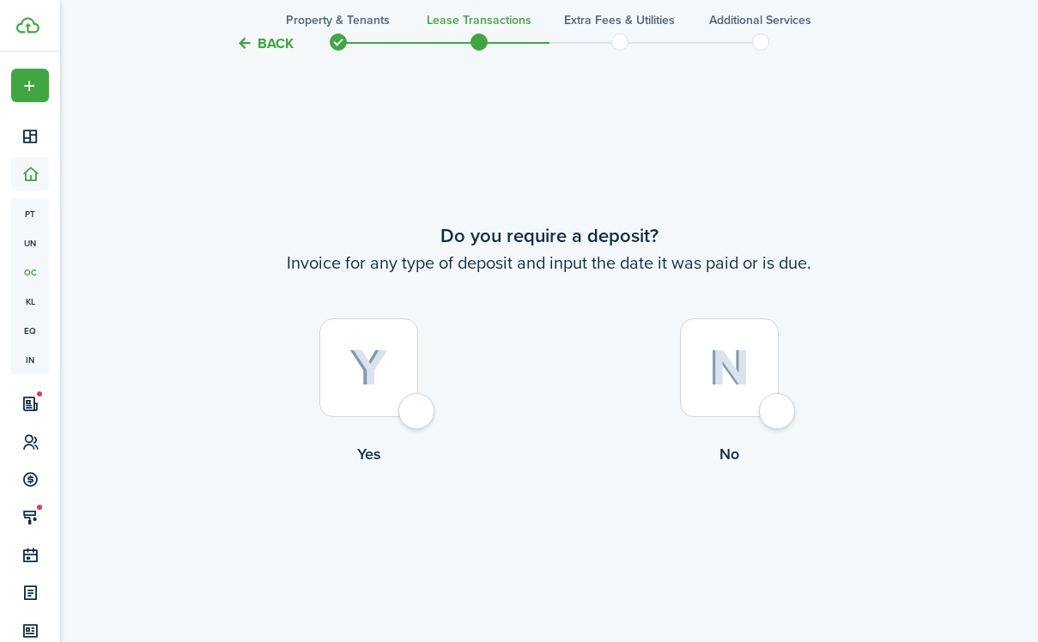
click at [416, 414] on div at bounding box center [368, 368] width 99 height 99
radio input "true"
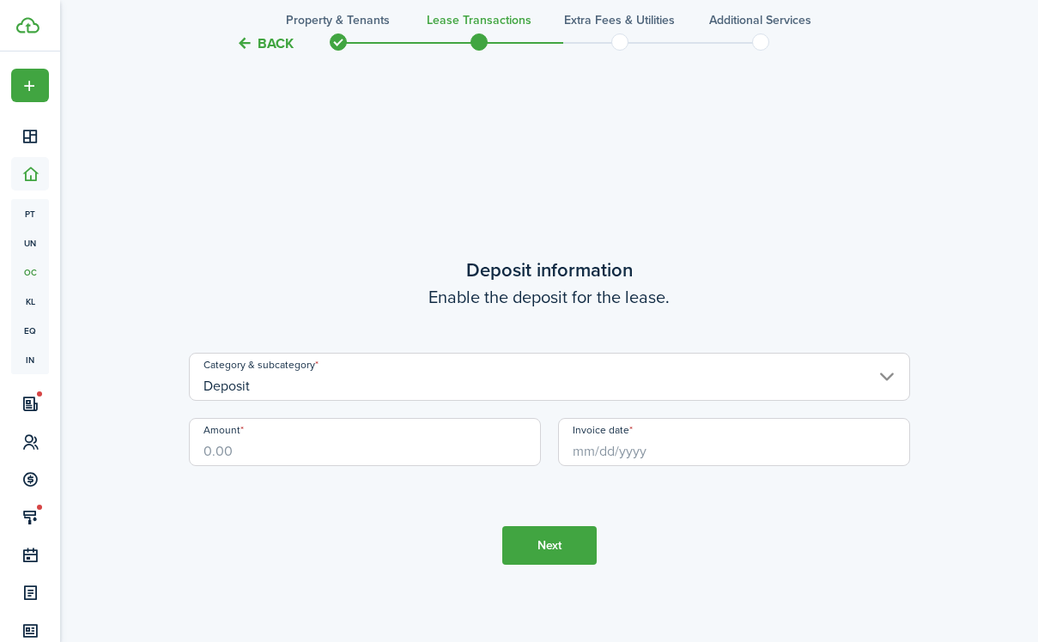
scroll to position [1812, 0]
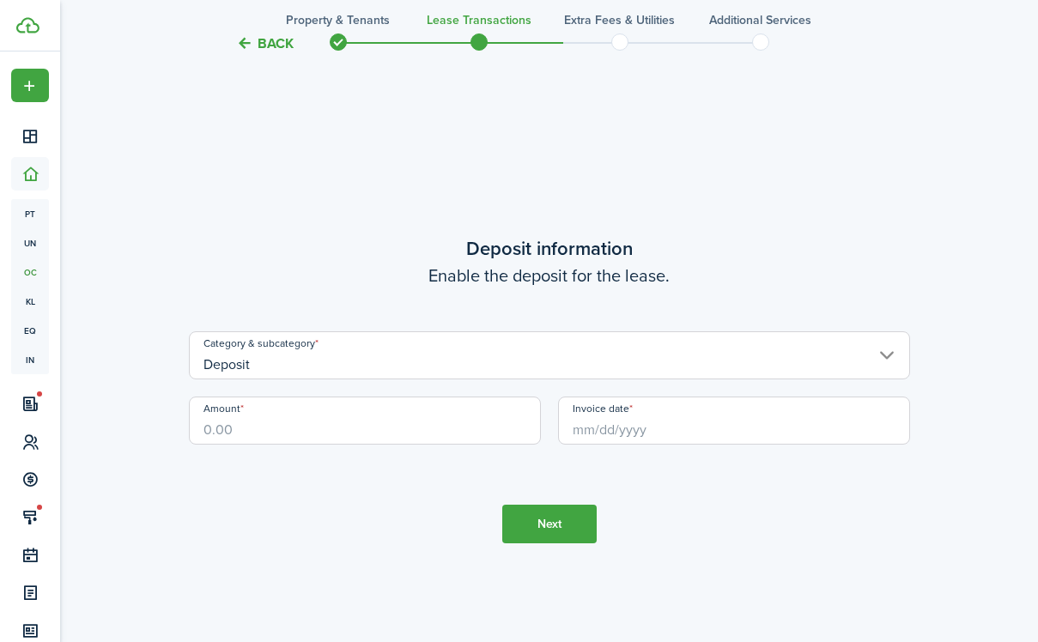
click at [427, 425] on input "Amount" at bounding box center [365, 421] width 352 height 48
click at [657, 425] on input "Invoice date" at bounding box center [734, 421] width 352 height 48
type input "$4,800.00"
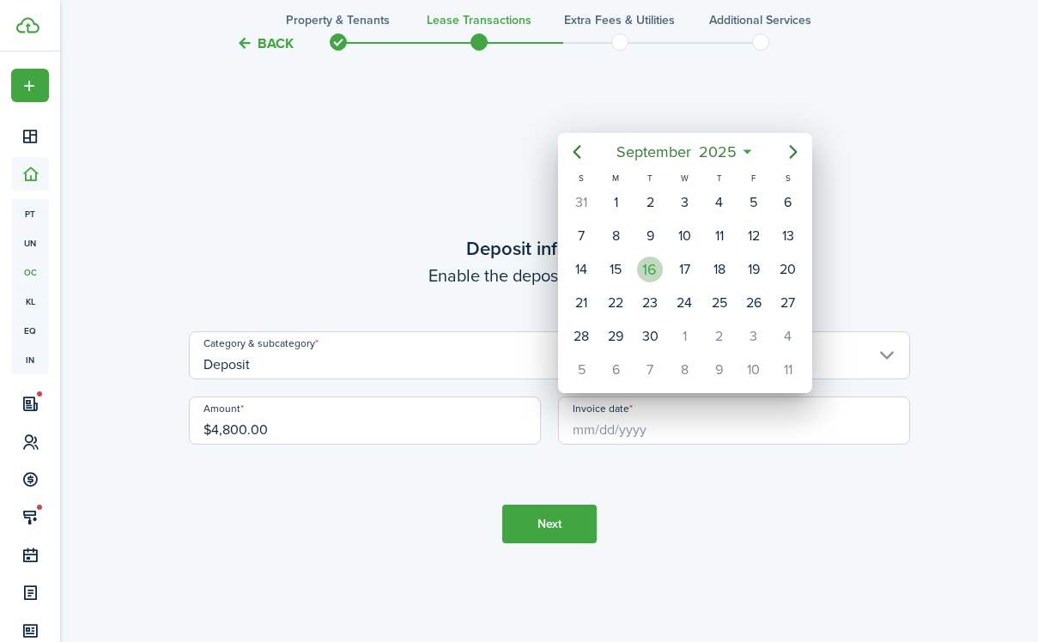
click at [652, 268] on div "16" at bounding box center [650, 270] width 26 height 26
type input "[DATE]"
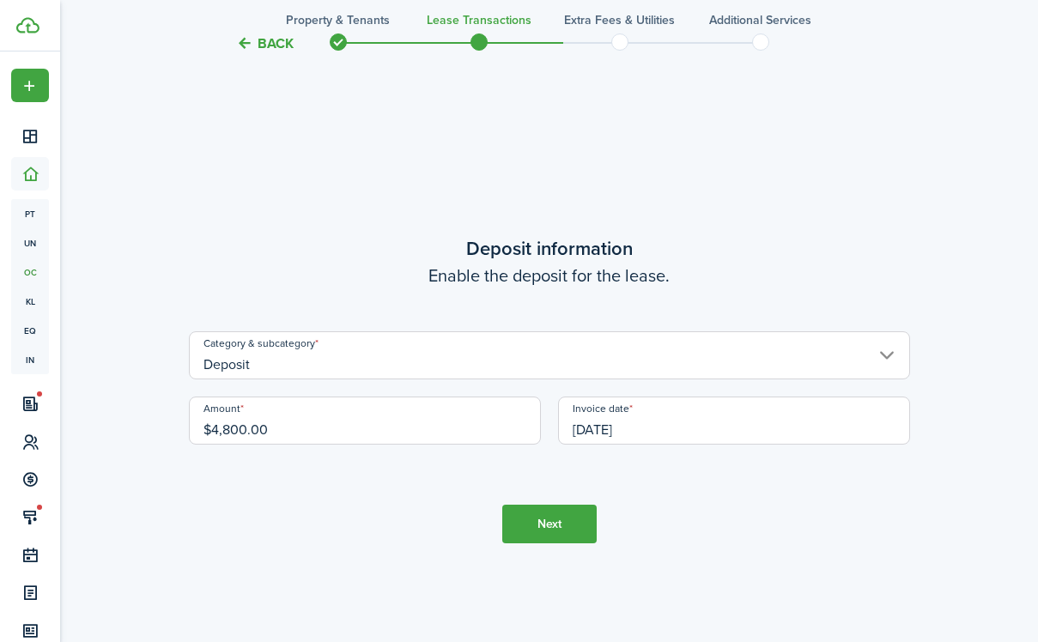
click at [543, 526] on button "Next" at bounding box center [549, 524] width 94 height 39
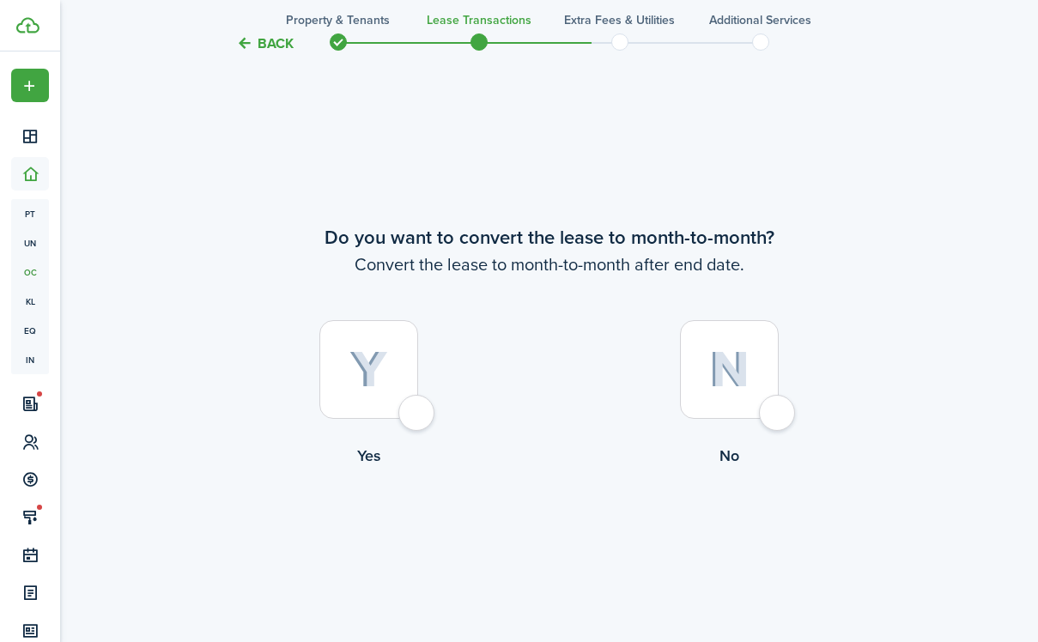
scroll to position [2454, 0]
click at [654, 404] on label "No" at bounding box center [730, 396] width 361 height 155
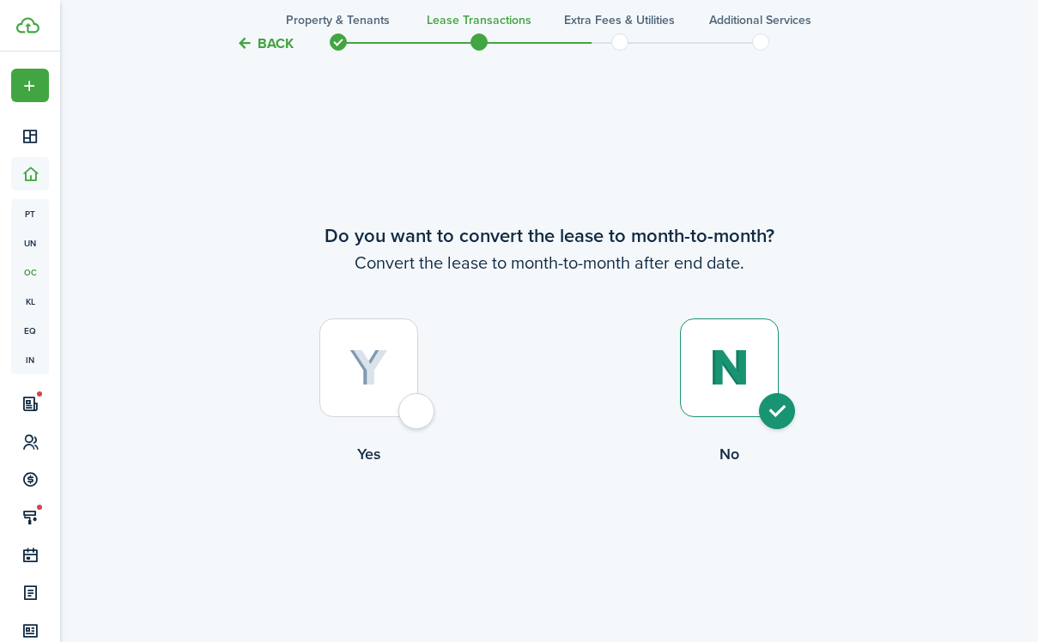
radio input "true"
click at [549, 551] on button "Continue" at bounding box center [549, 537] width 94 height 39
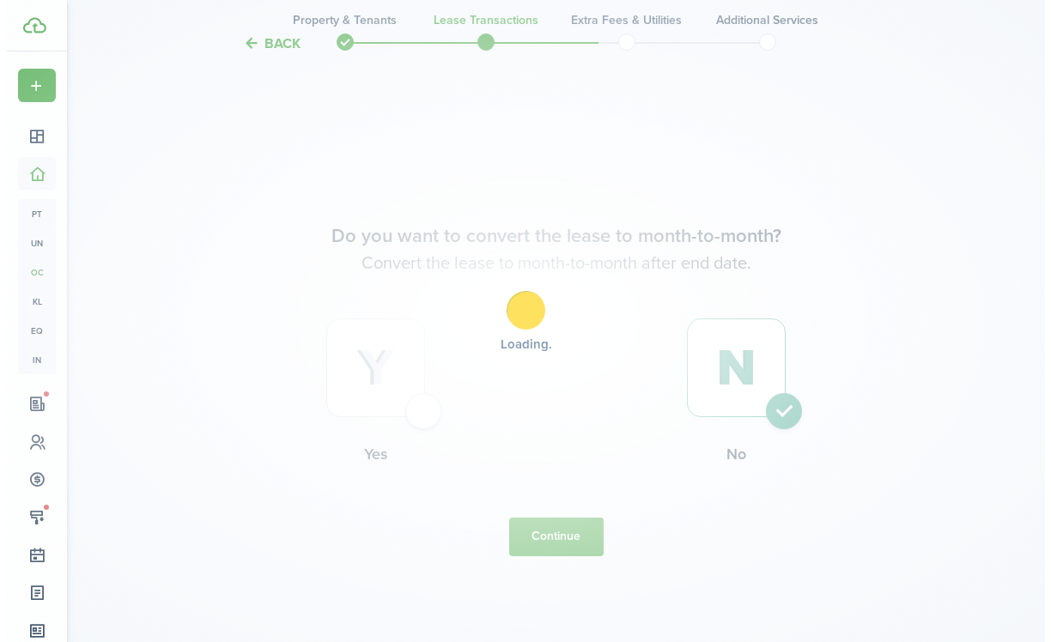
scroll to position [0, 0]
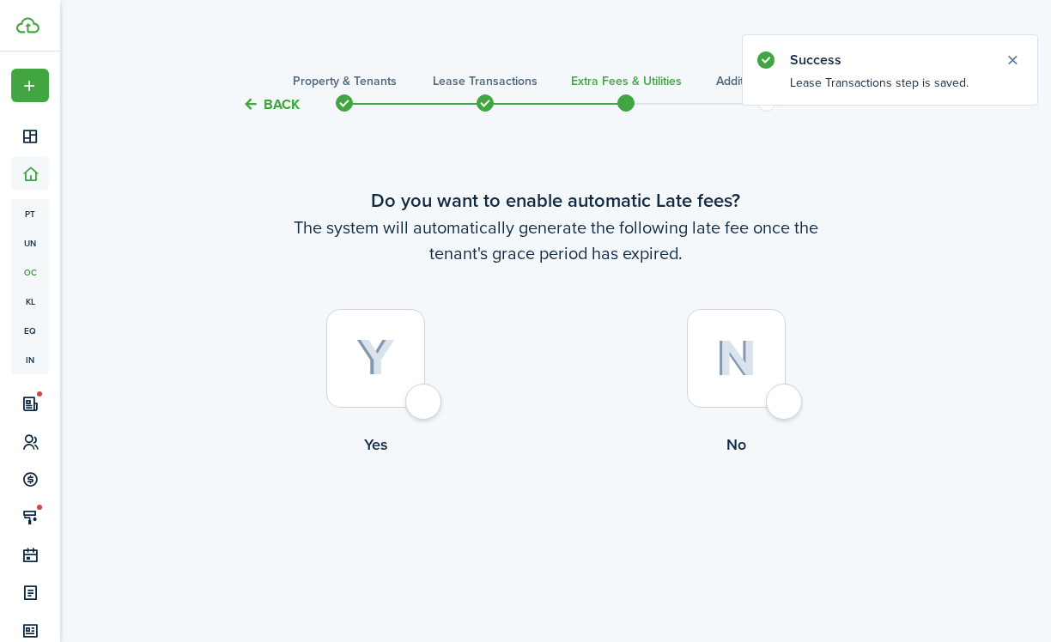
click at [453, 375] on label "Yes" at bounding box center [375, 386] width 361 height 155
radio input "true"
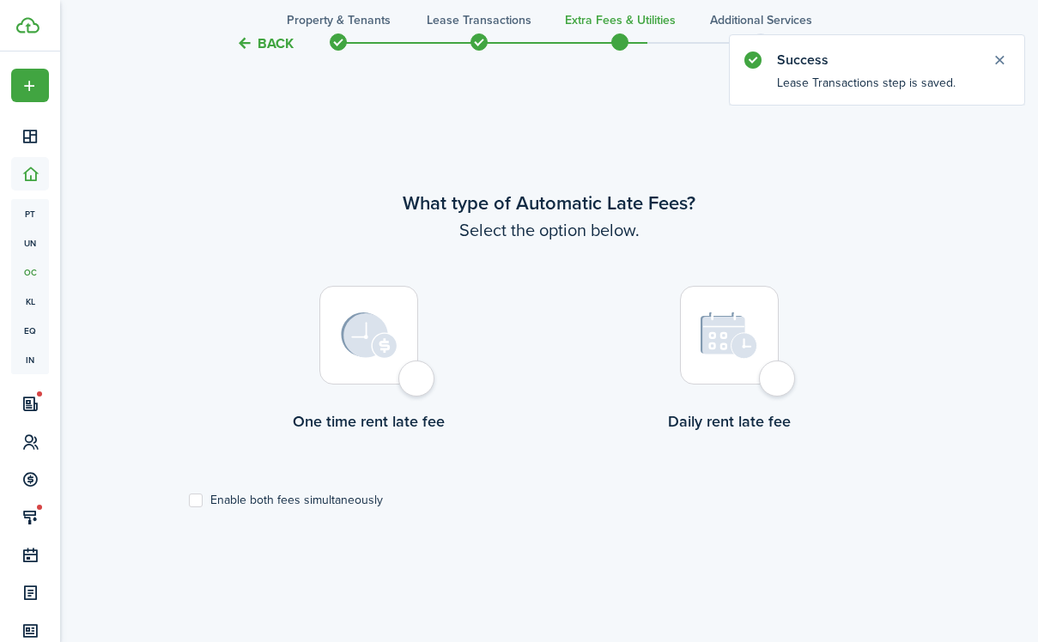
click at [407, 384] on div at bounding box center [368, 335] width 99 height 99
radio input "true"
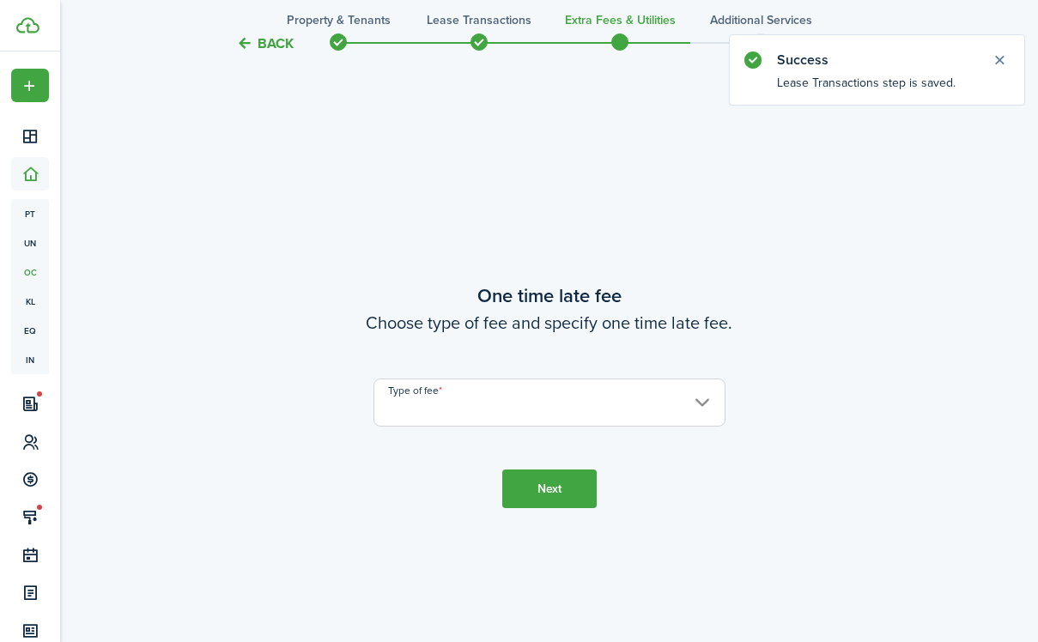
scroll to position [1170, 0]
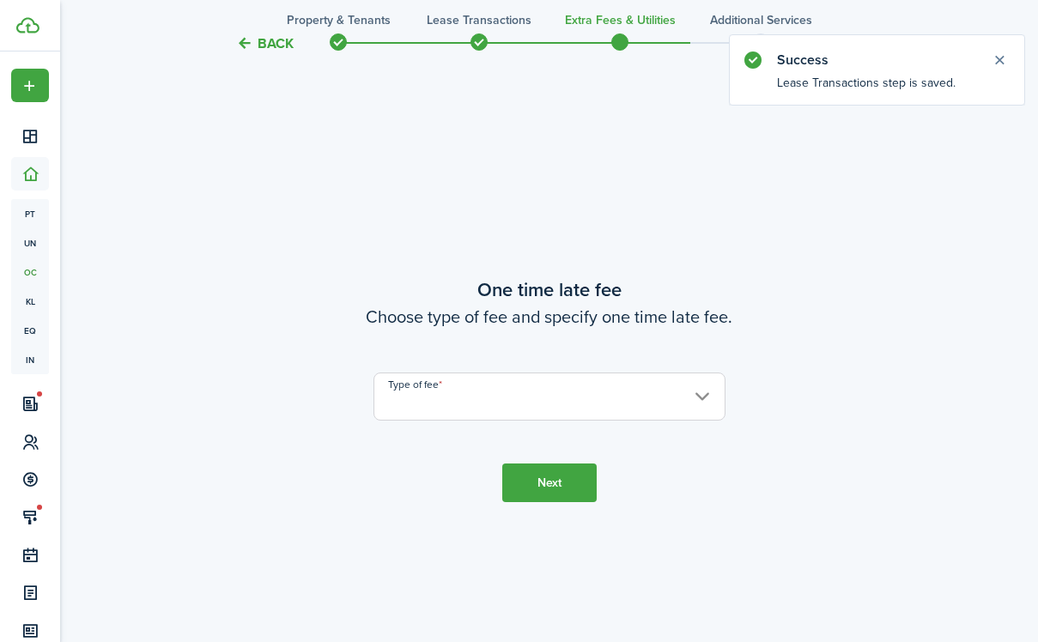
click at [497, 403] on input "Type of fee" at bounding box center [550, 397] width 352 height 48
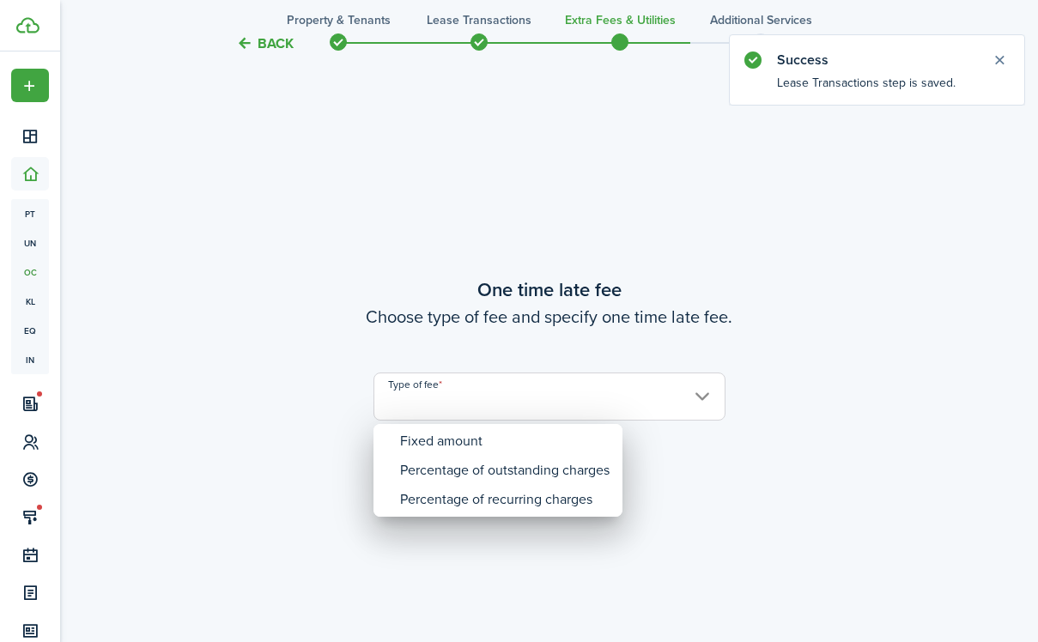
click at [483, 429] on div "Fixed amount" at bounding box center [505, 441] width 210 height 29
type input "Fixed amount"
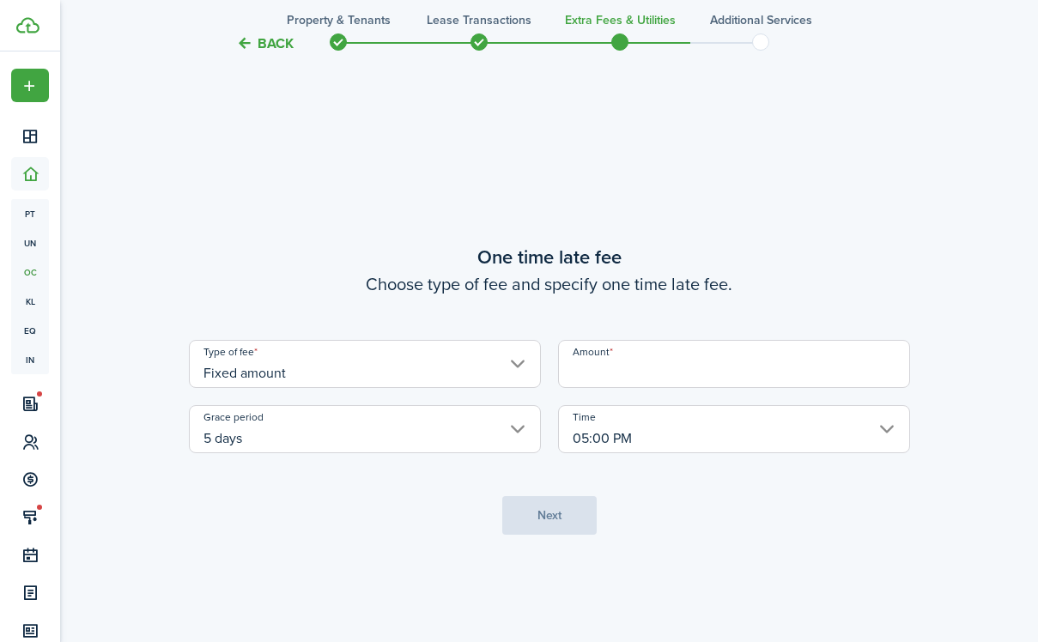
click at [620, 383] on input "Amount" at bounding box center [734, 364] width 352 height 48
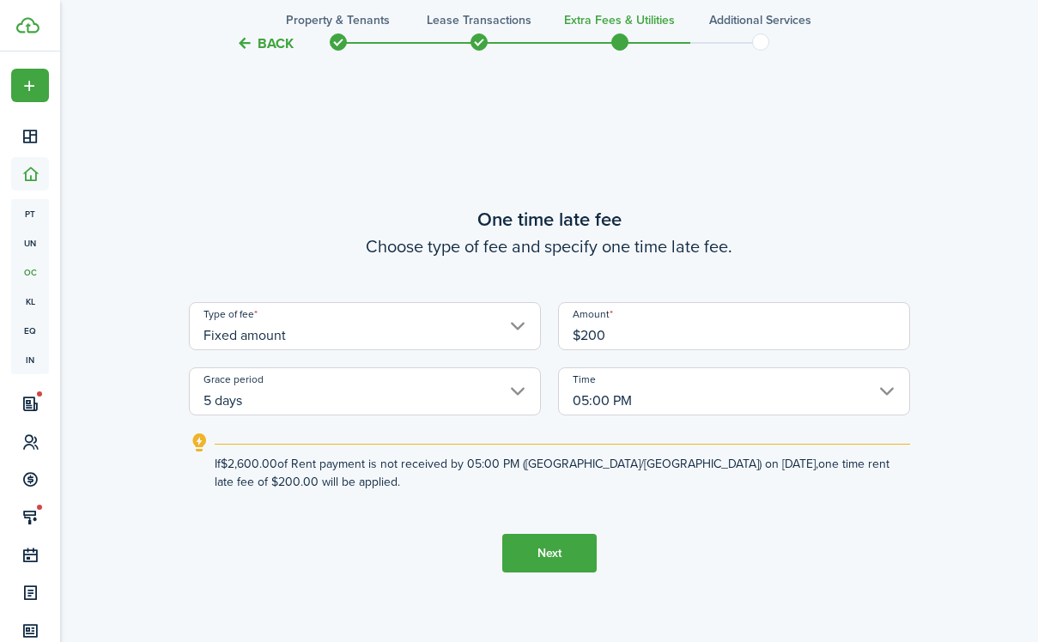
type input "$200.00"
click at [564, 548] on button "Next" at bounding box center [549, 553] width 94 height 39
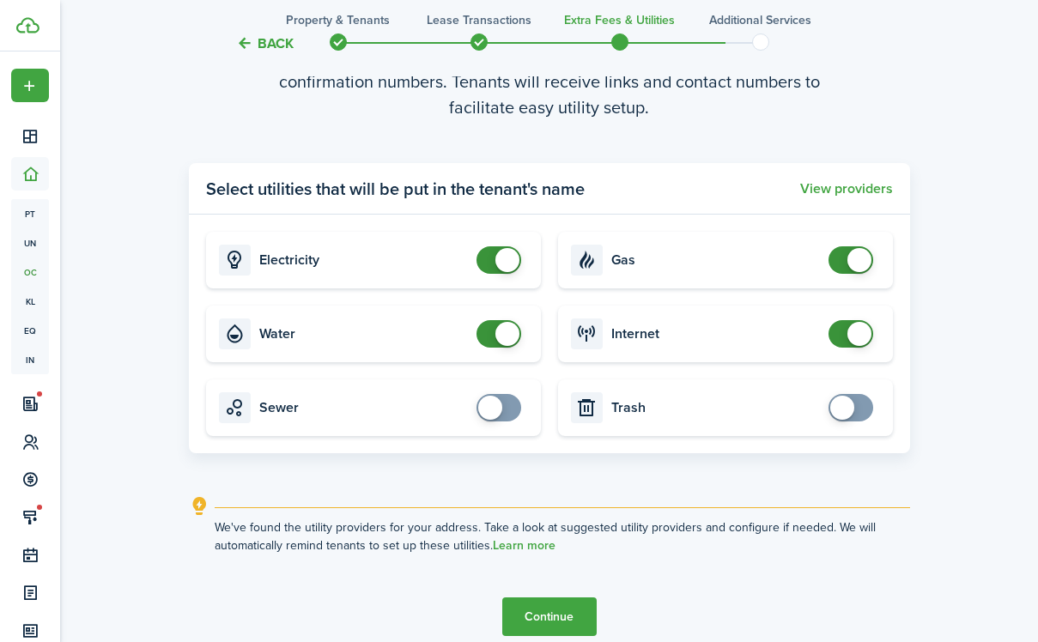
scroll to position [1889, 0]
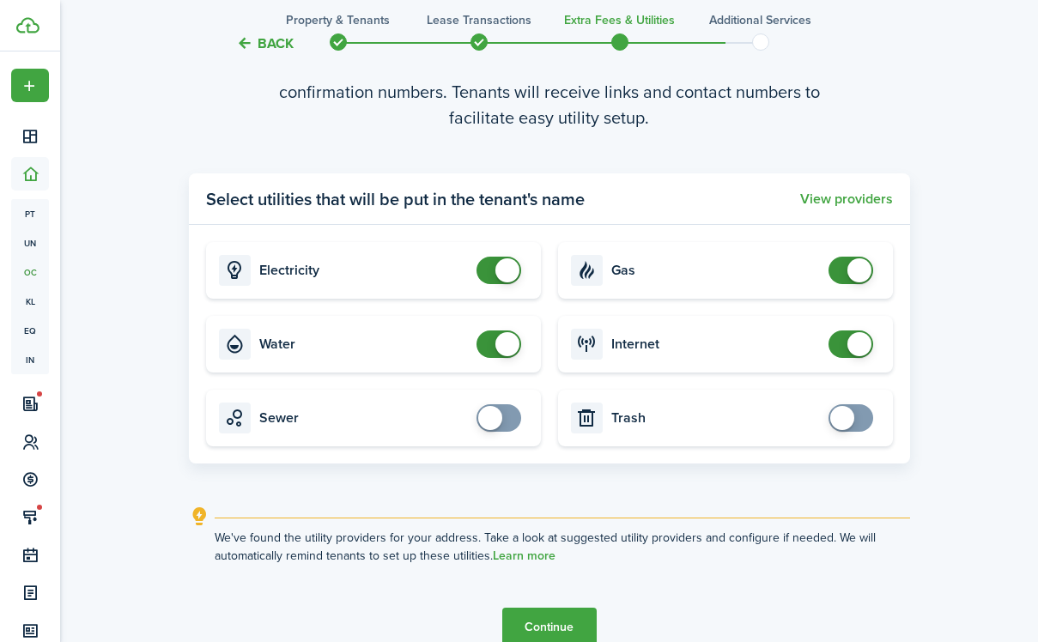
click at [553, 624] on button "Continue" at bounding box center [549, 627] width 94 height 39
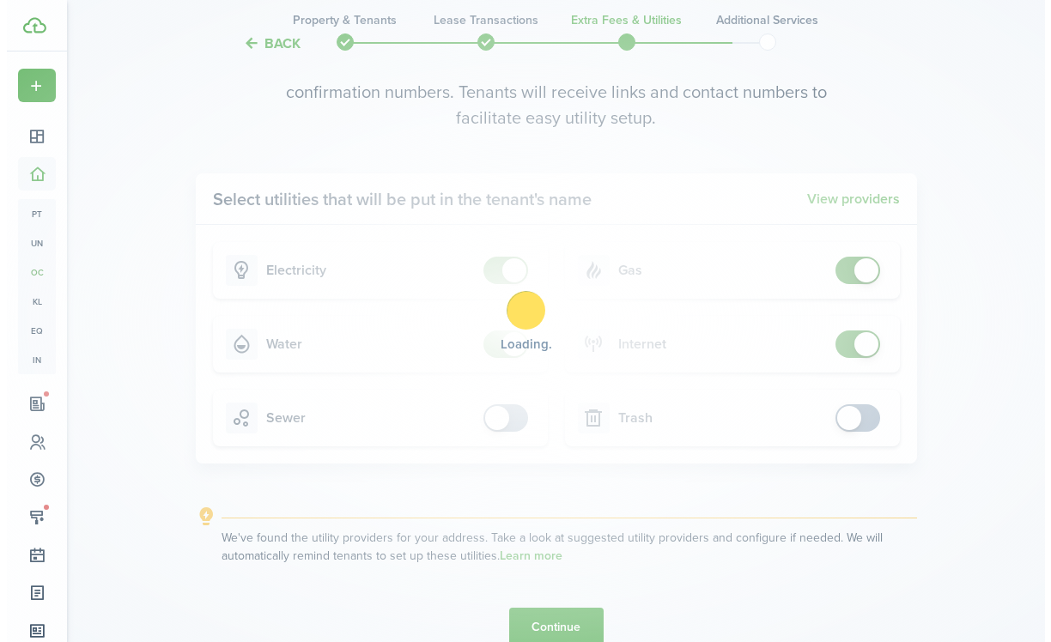
scroll to position [0, 0]
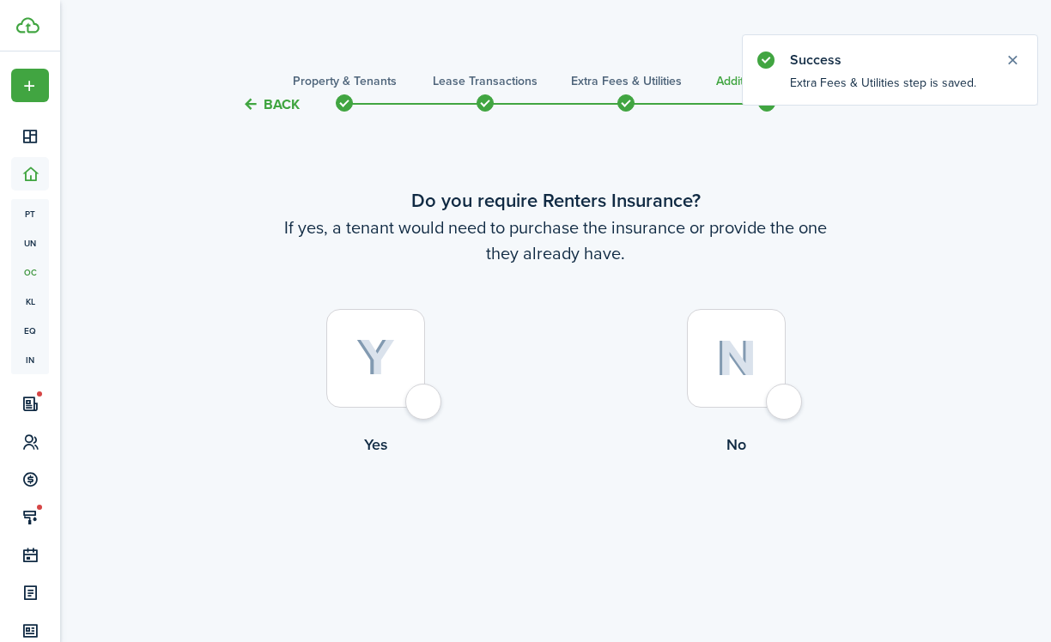
click at [401, 394] on div at bounding box center [375, 358] width 99 height 99
radio input "true"
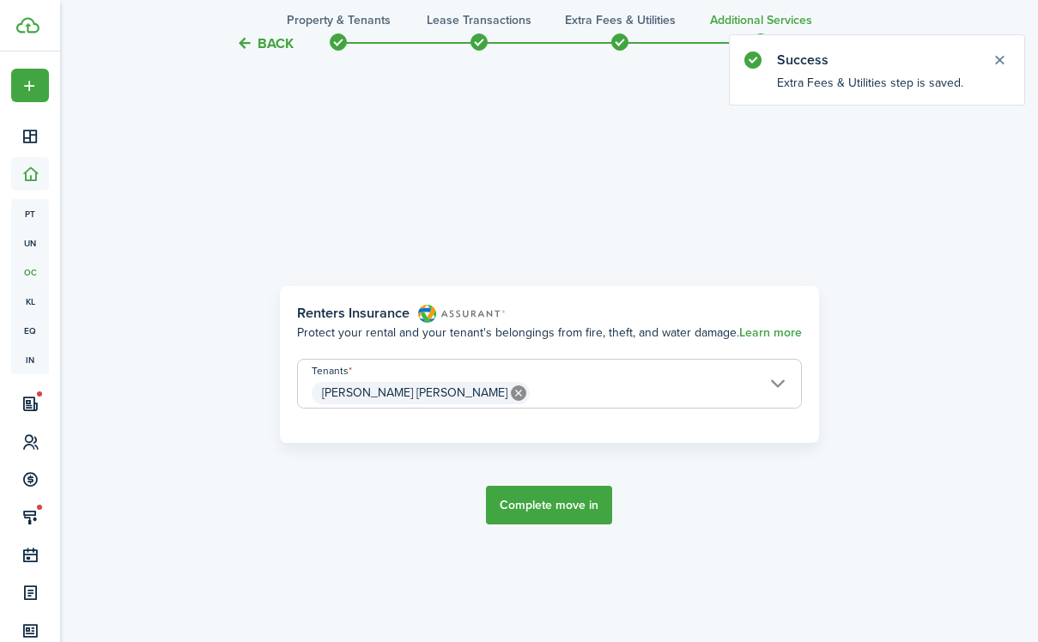
scroll to position [527, 0]
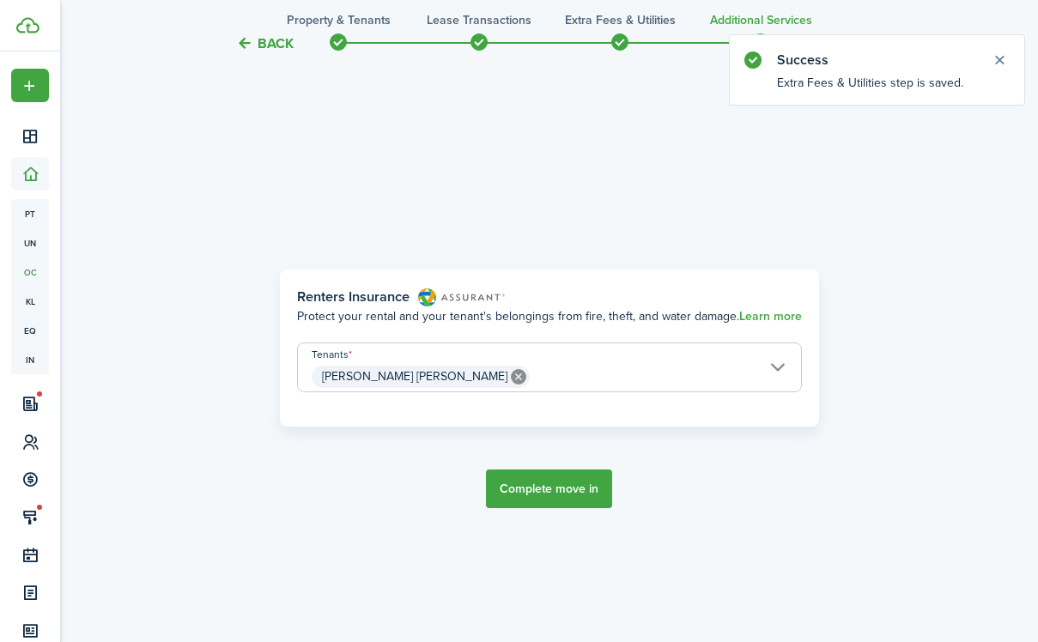
click at [520, 483] on button "Complete move in" at bounding box center [549, 489] width 126 height 39
click at [1003, 58] on button "Close notify" at bounding box center [1000, 60] width 24 height 24
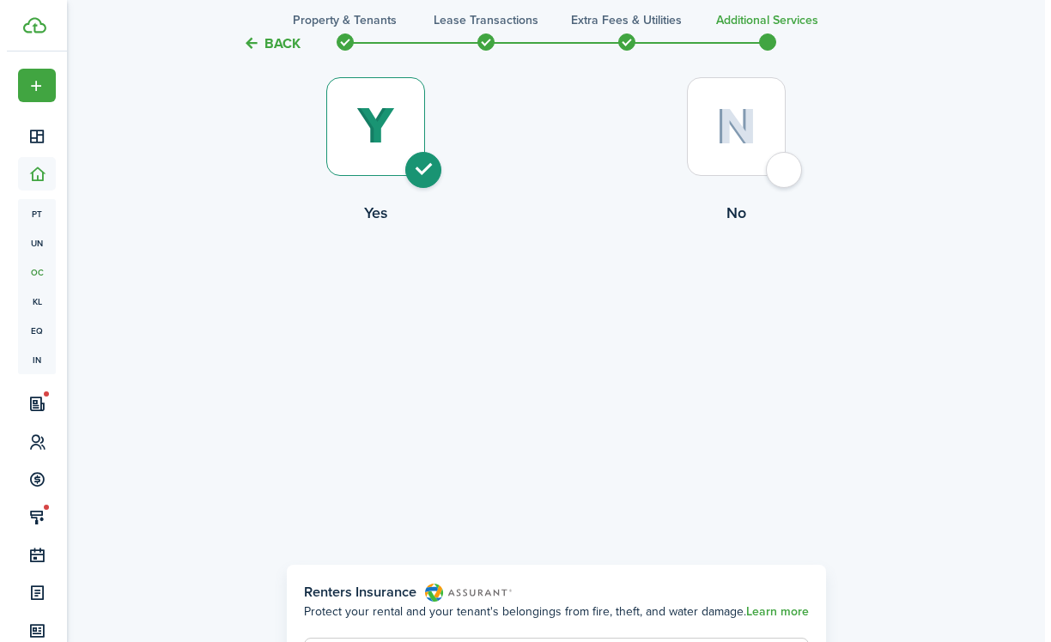
scroll to position [143, 0]
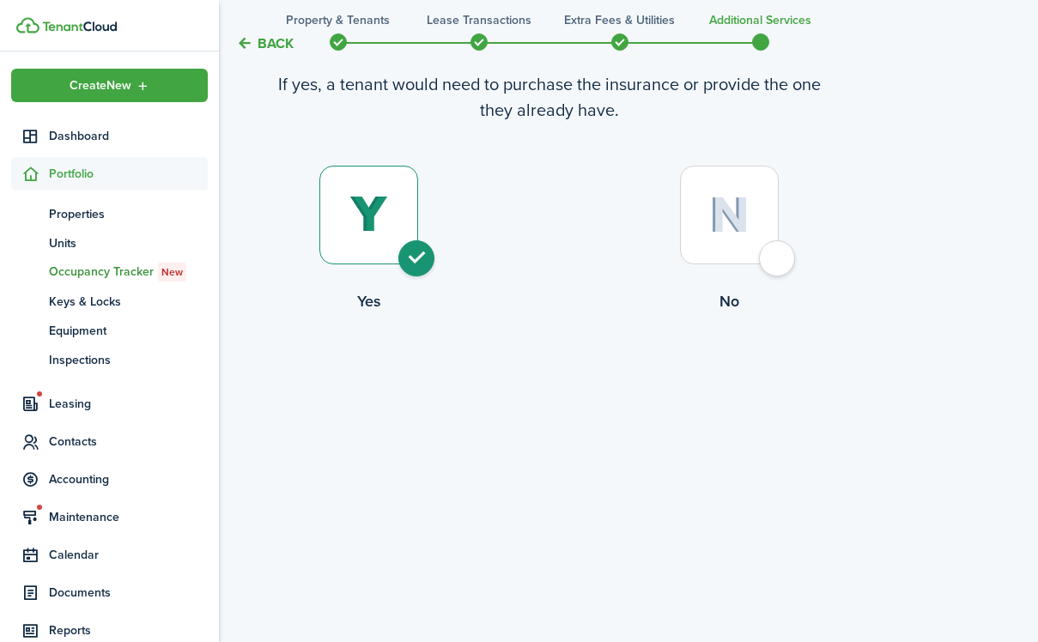
click at [65, 174] on span "Portfolio" at bounding box center [128, 174] width 159 height 18
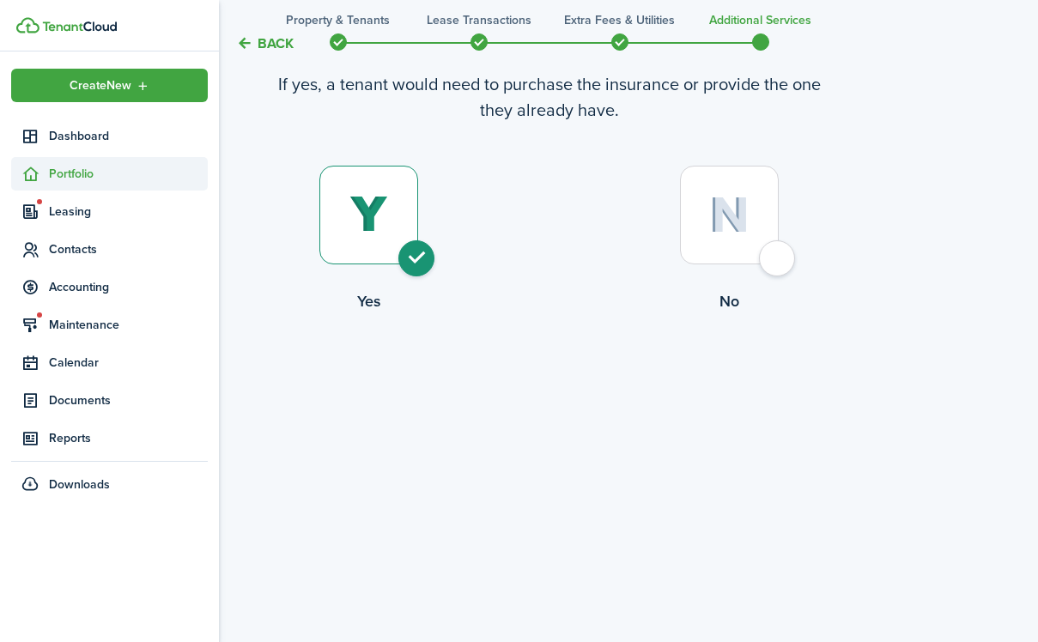
click at [67, 171] on span "Portfolio" at bounding box center [128, 174] width 159 height 18
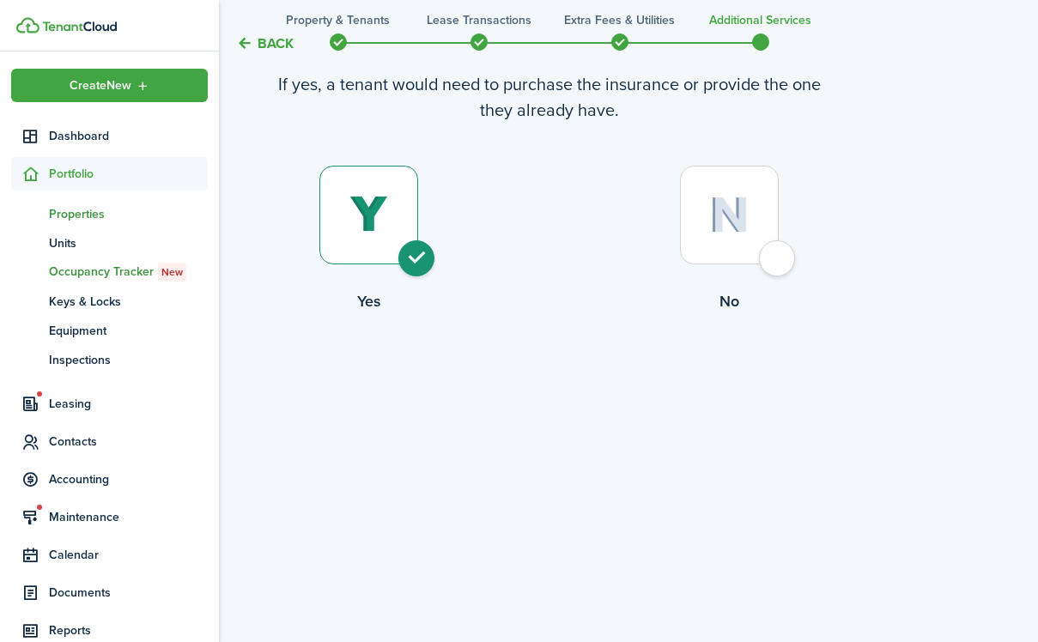
click at [77, 213] on span "Properties" at bounding box center [128, 214] width 159 height 18
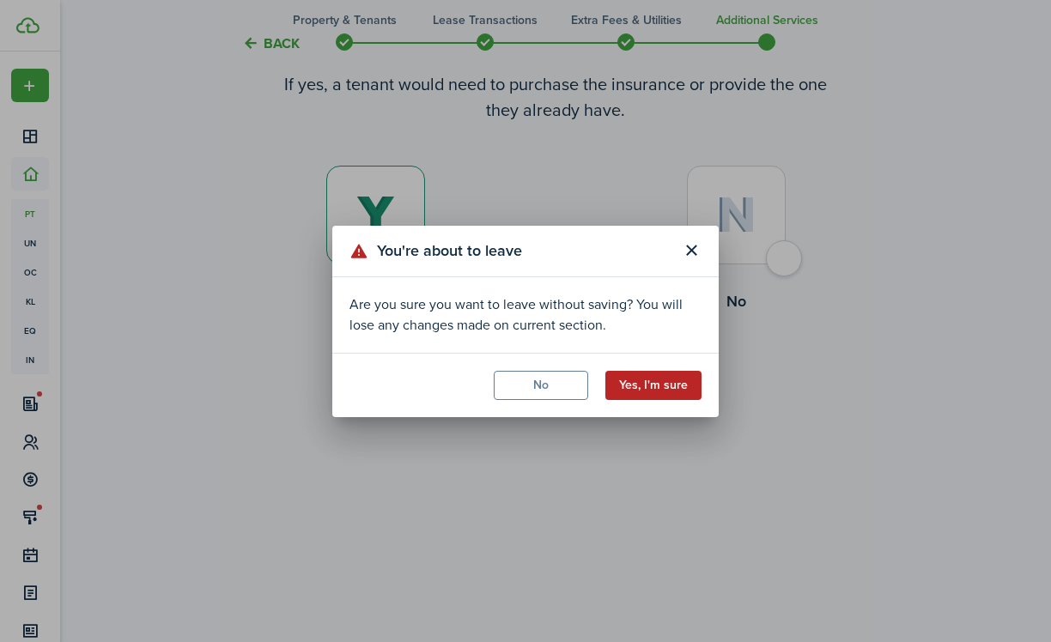
click at [665, 382] on button "Yes, I'm sure" at bounding box center [653, 385] width 96 height 29
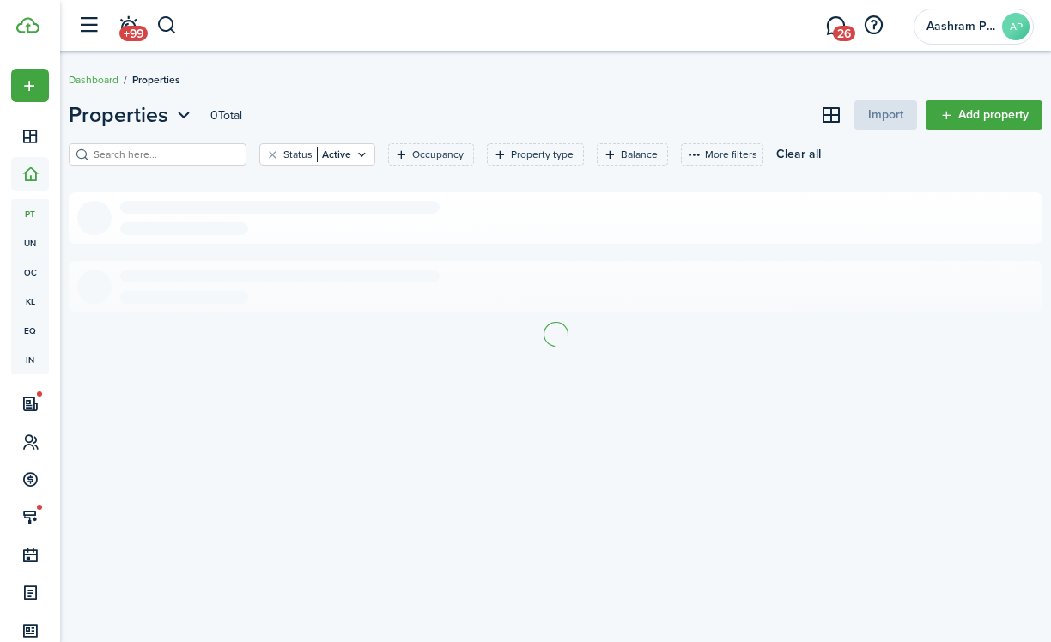
click at [170, 156] on input "search" at bounding box center [164, 155] width 151 height 16
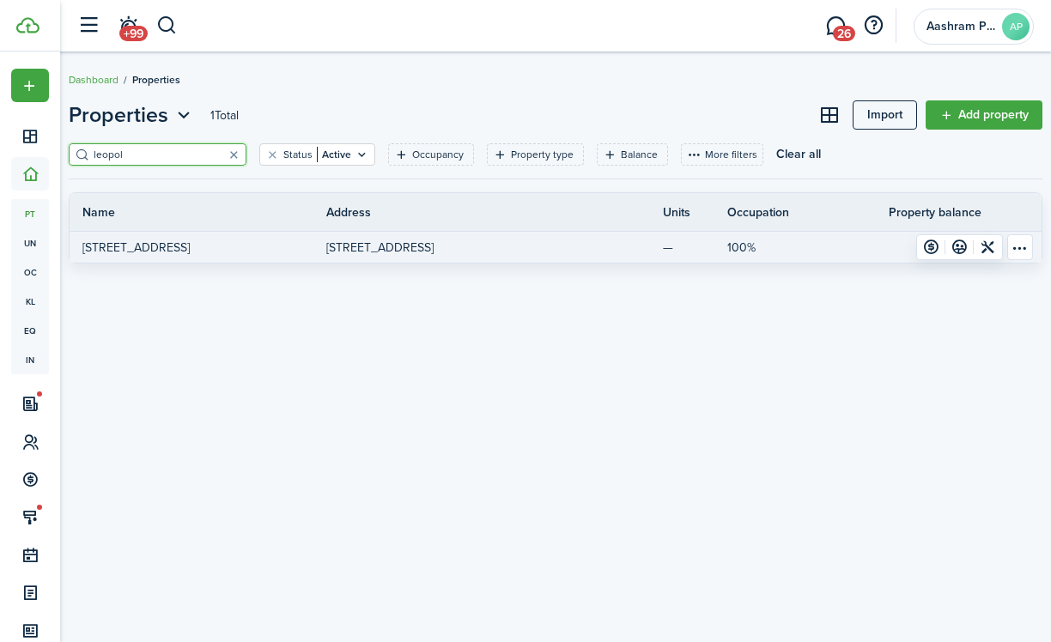
type input "leopol"
click at [168, 249] on p "[STREET_ADDRESS]" at bounding box center [135, 248] width 107 height 18
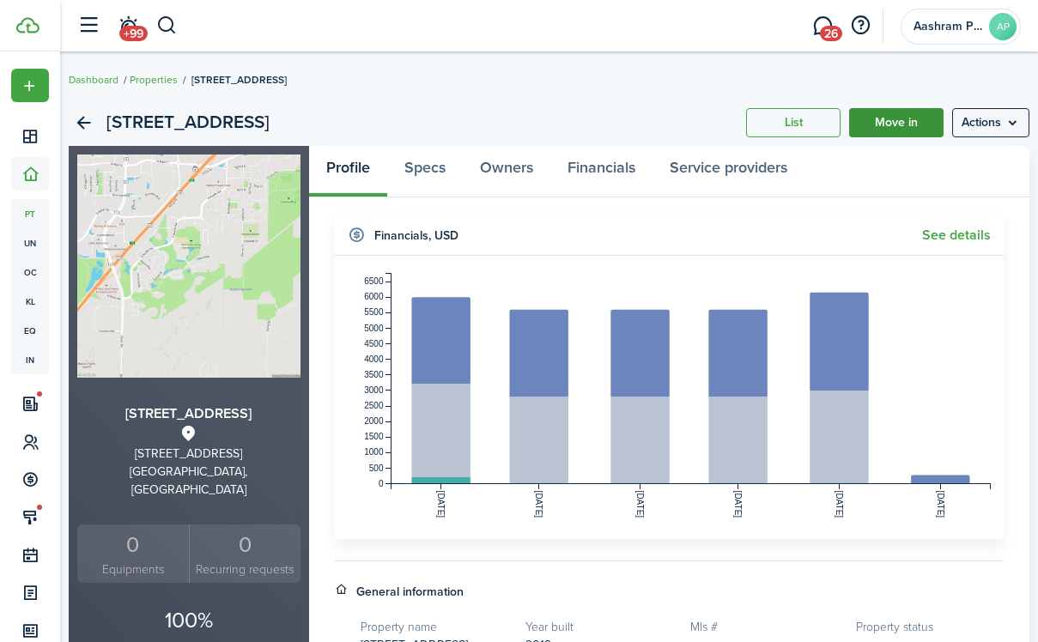
click at [909, 127] on link "Move in" at bounding box center [896, 122] width 94 height 29
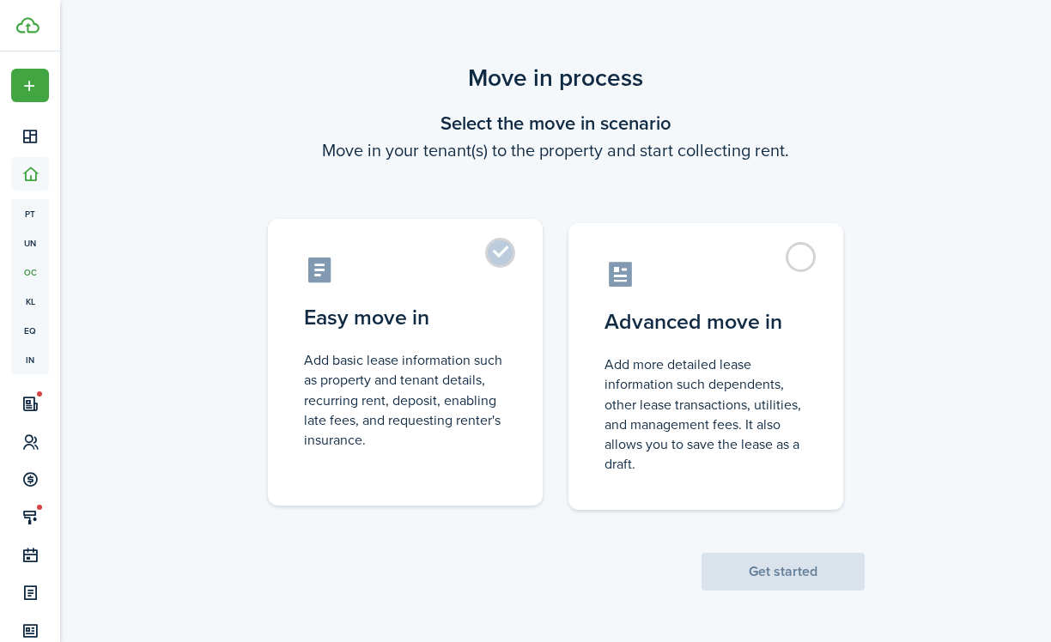
click at [488, 322] on control-radio-card-title "Easy move in" at bounding box center [405, 317] width 203 height 31
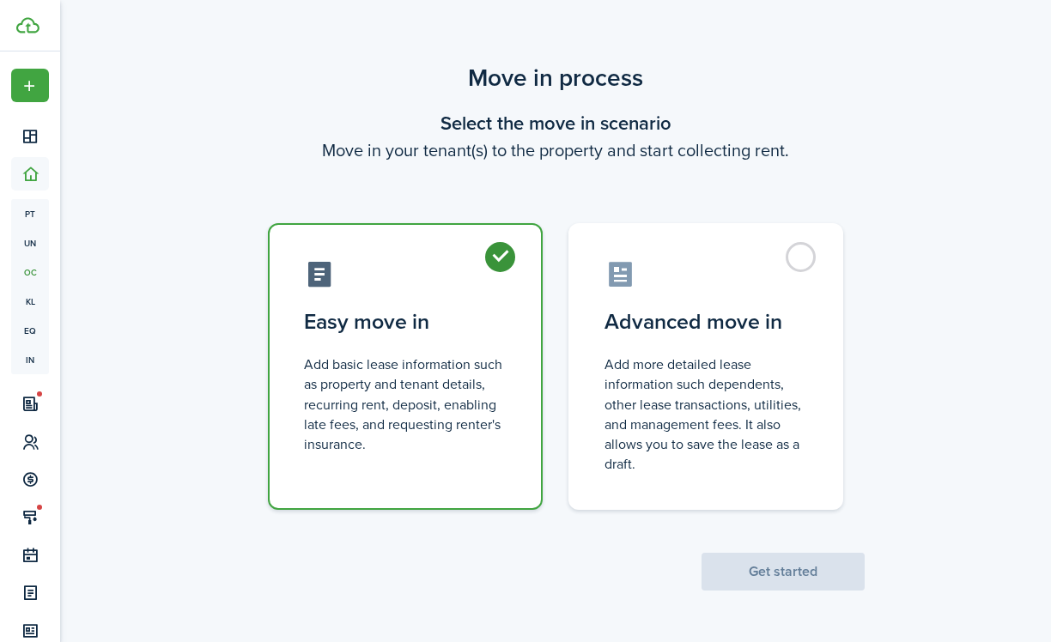
radio input "true"
click at [771, 569] on button "Get started" at bounding box center [783, 572] width 163 height 38
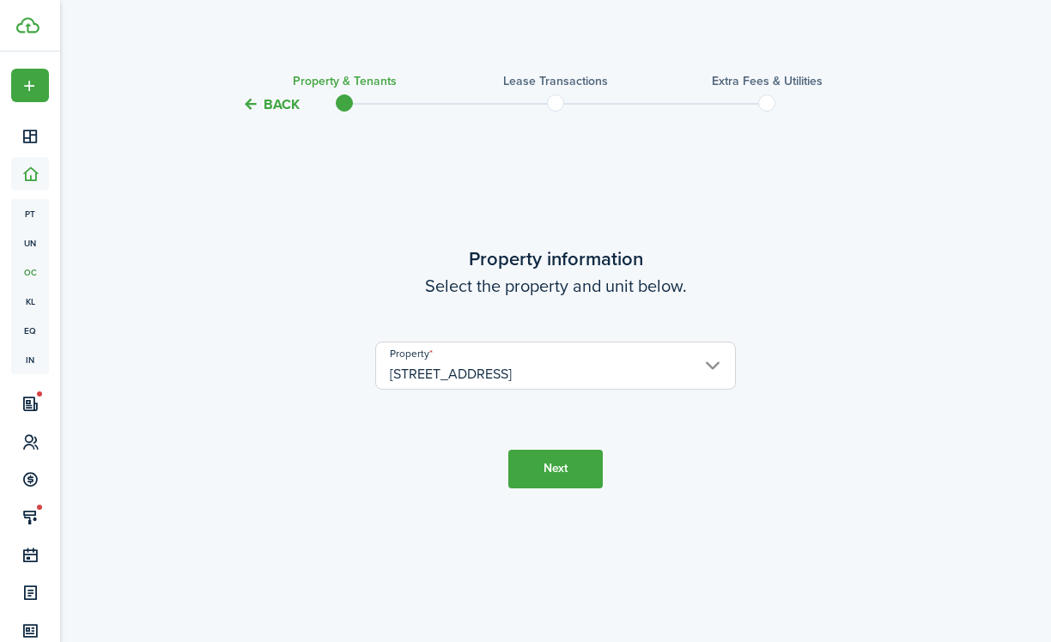
click at [532, 465] on button "Next" at bounding box center [555, 469] width 94 height 39
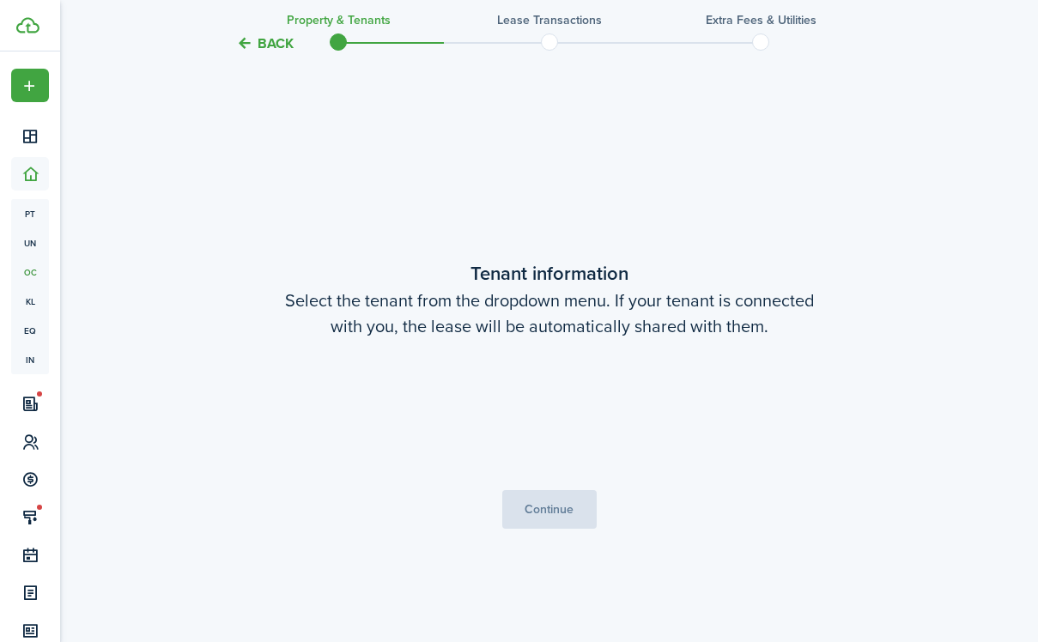
scroll to position [527, 0]
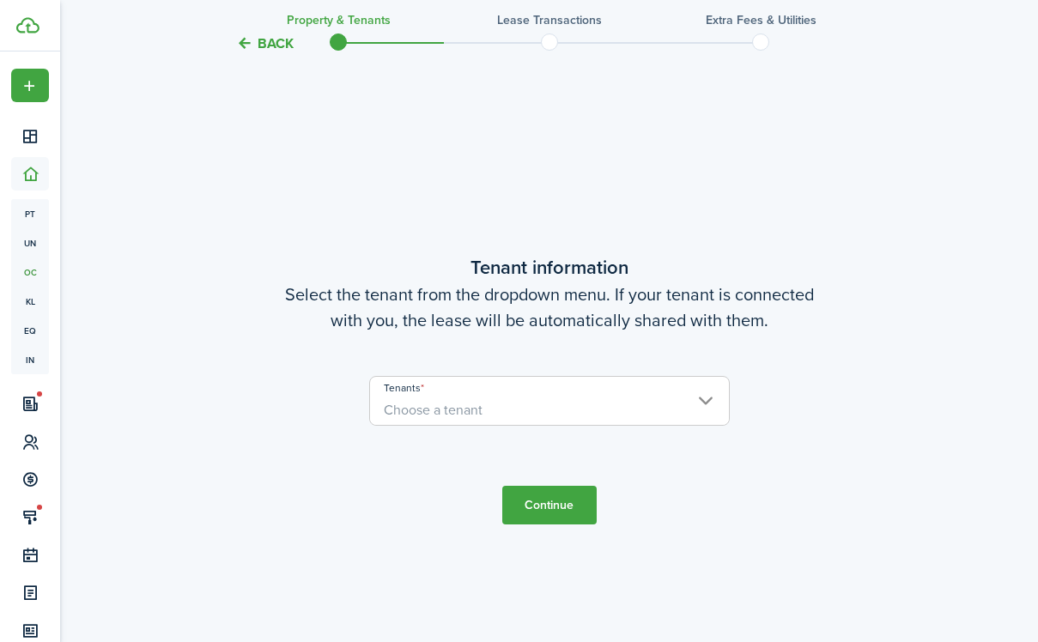
click at [576, 407] on span "Choose a tenant" at bounding box center [549, 410] width 359 height 29
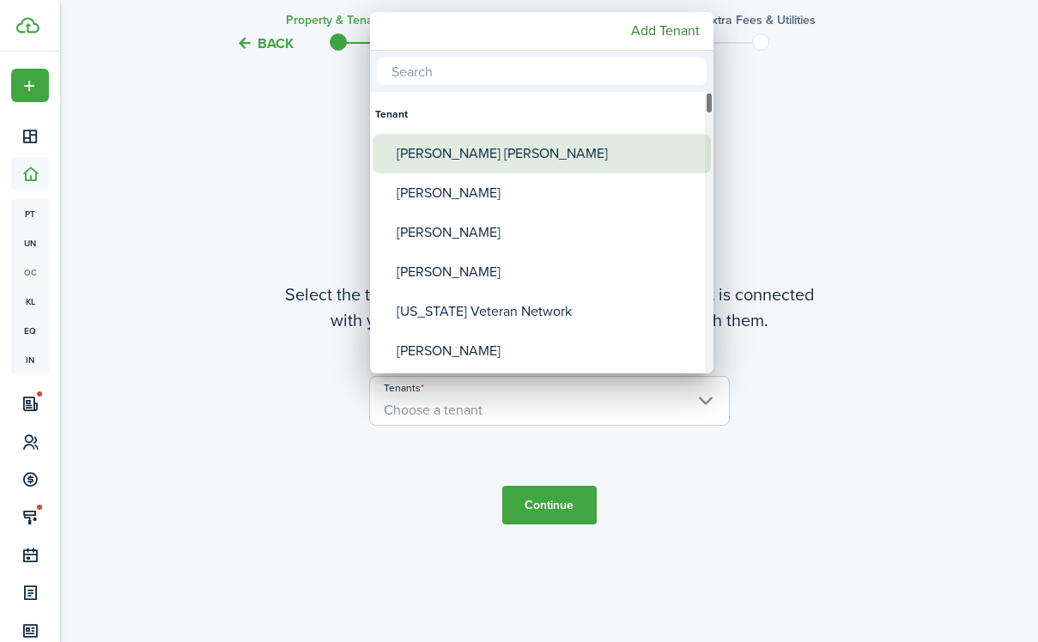
click at [576, 160] on div "[PERSON_NAME] [PERSON_NAME]" at bounding box center [549, 154] width 304 height 40
type input "[PERSON_NAME] [PERSON_NAME]"
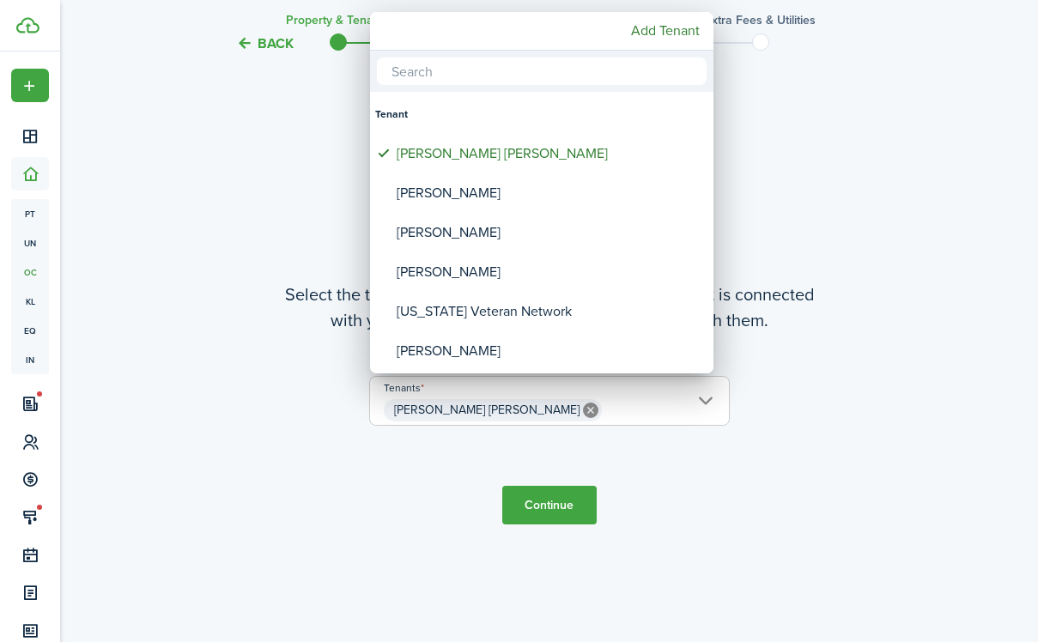
click at [557, 510] on div at bounding box center [519, 321] width 1313 height 917
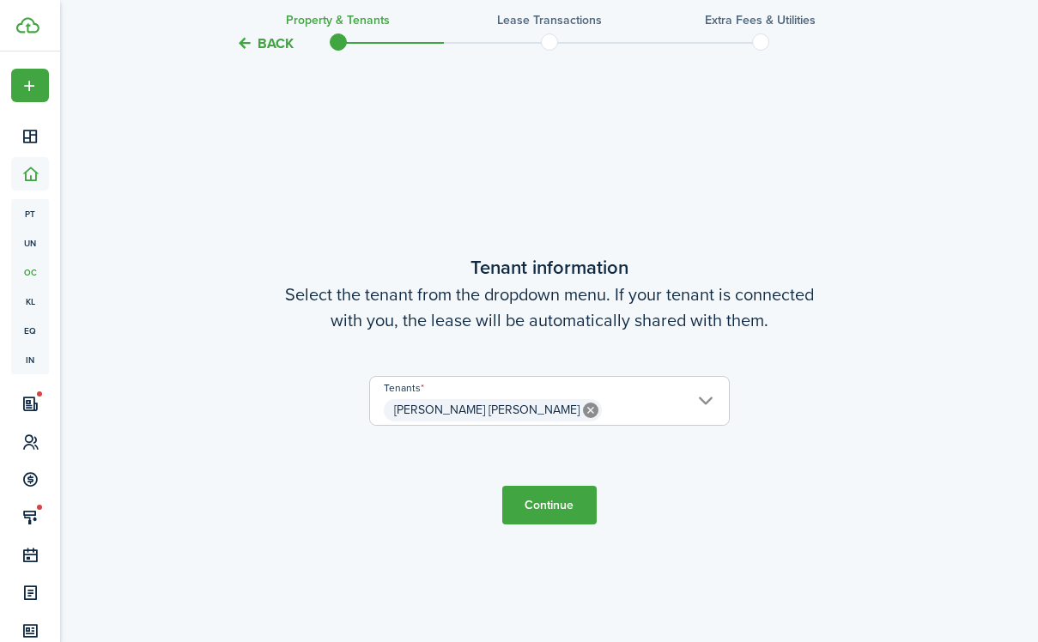
click at [529, 497] on button "Continue" at bounding box center [549, 505] width 94 height 39
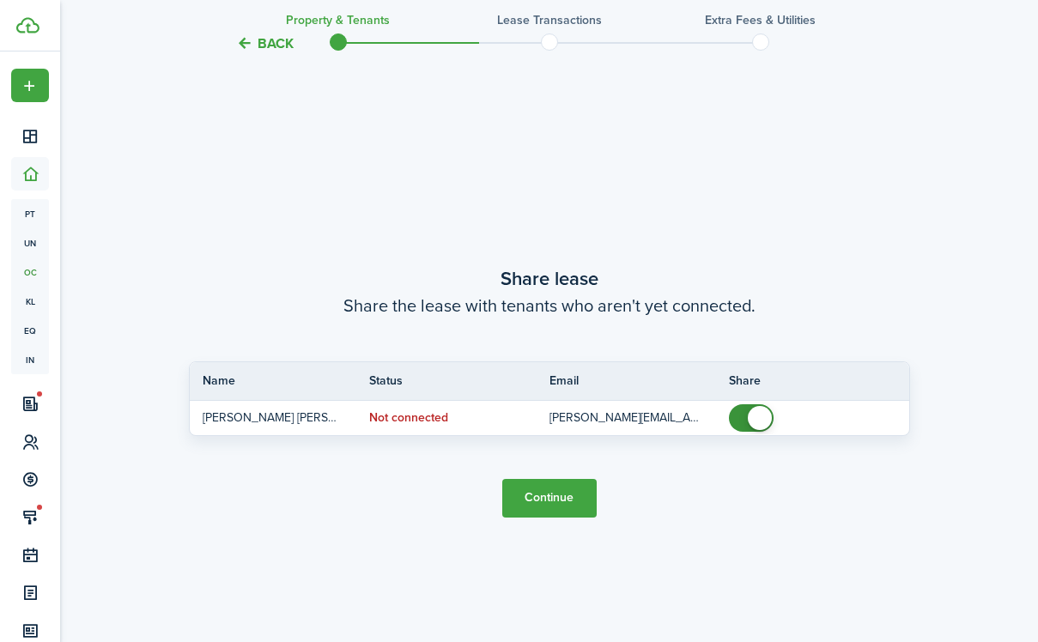
scroll to position [1170, 0]
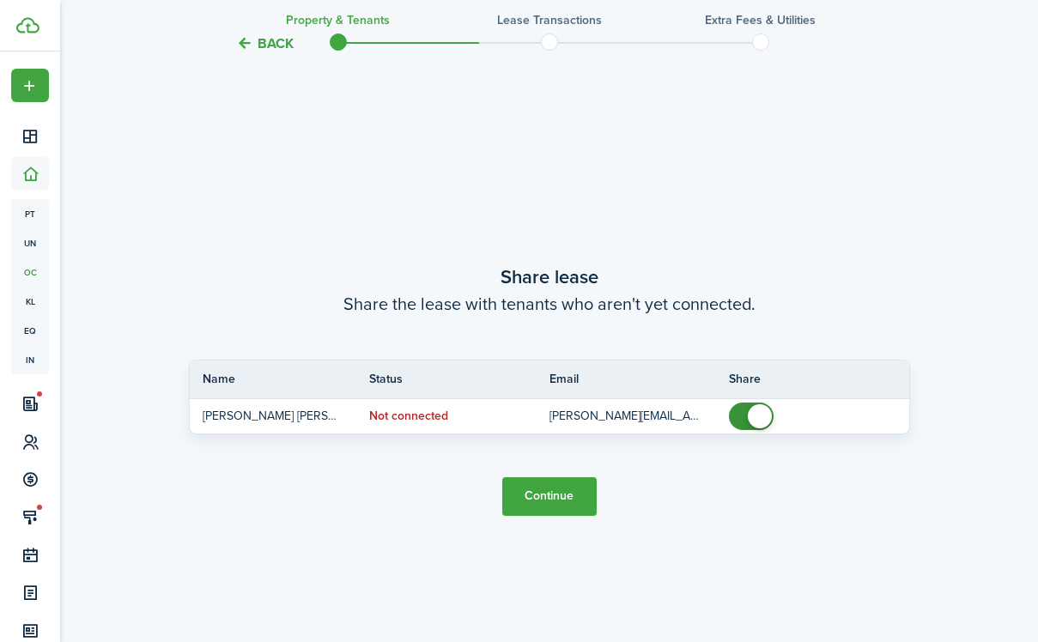
click at [568, 493] on button "Continue" at bounding box center [549, 496] width 94 height 39
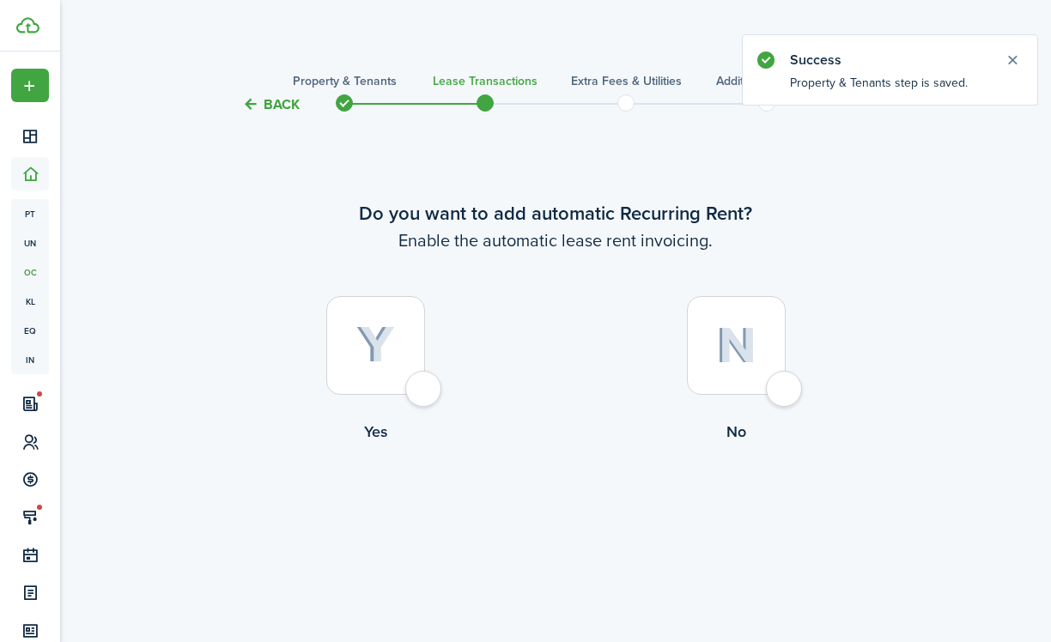
click at [395, 363] on div at bounding box center [375, 345] width 99 height 99
radio input "true"
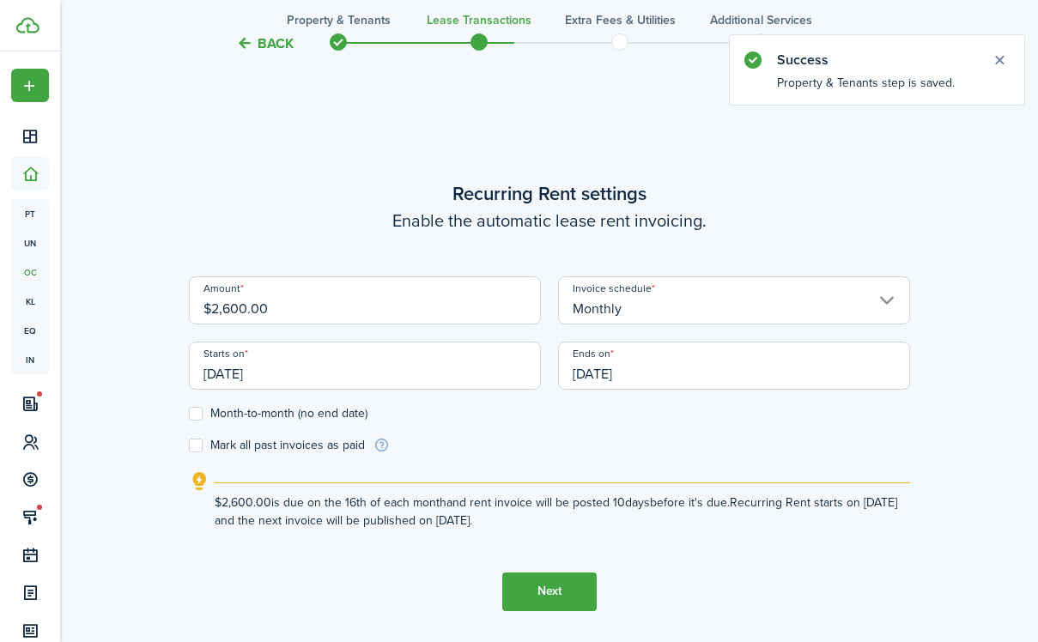
scroll to position [527, 0]
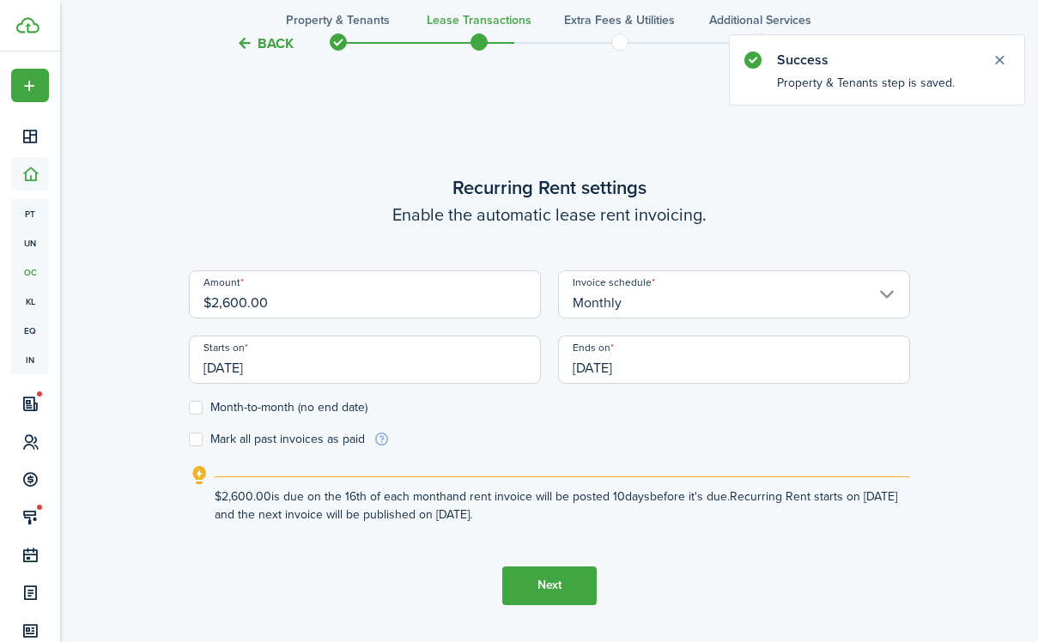
click at [444, 369] on input "[DATE]" at bounding box center [365, 360] width 352 height 48
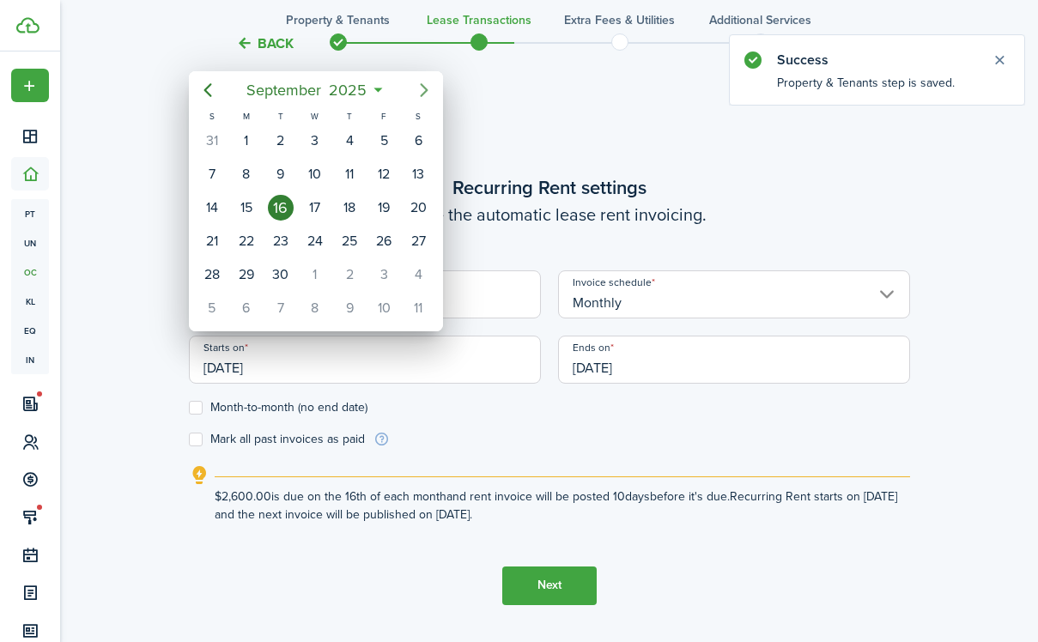
click at [423, 94] on icon "Next page" at bounding box center [424, 90] width 8 height 14
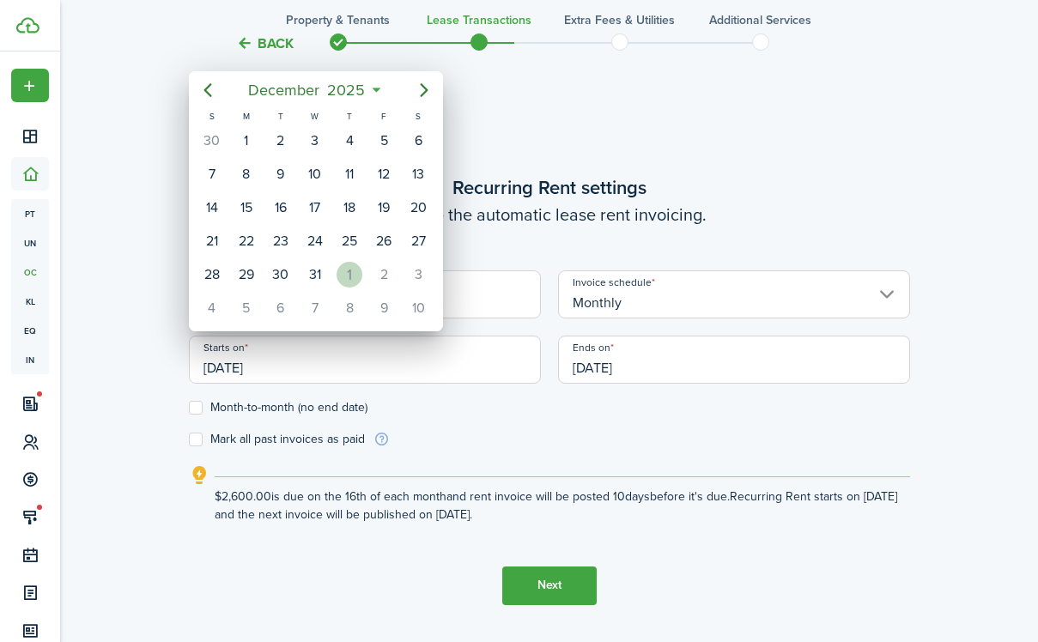
click at [345, 269] on div "1" at bounding box center [350, 275] width 26 height 26
type input "[DATE]"
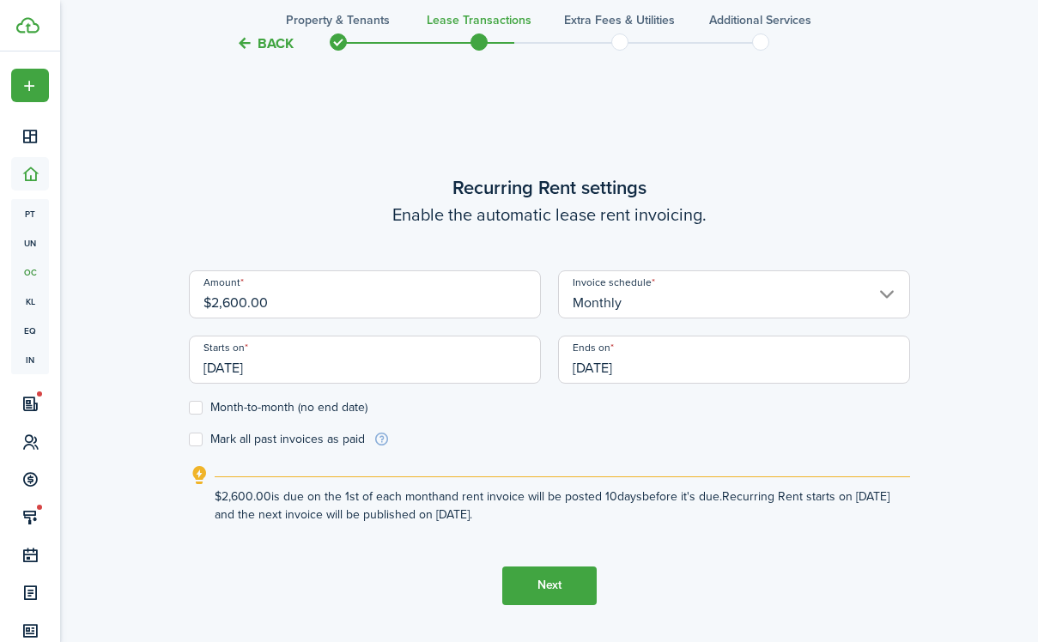
scroll to position [0, 0]
click at [624, 371] on input "[DATE]" at bounding box center [734, 360] width 352 height 48
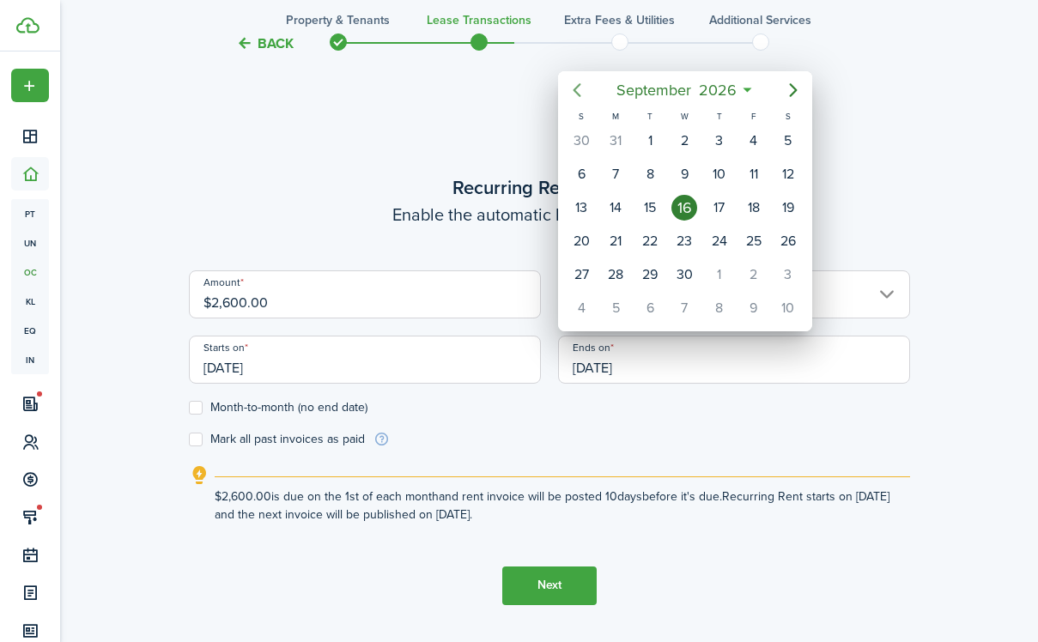
click at [581, 77] on mbsc-button "Previous page" at bounding box center [577, 90] width 34 height 34
click at [587, 309] on div "31" at bounding box center [582, 308] width 26 height 26
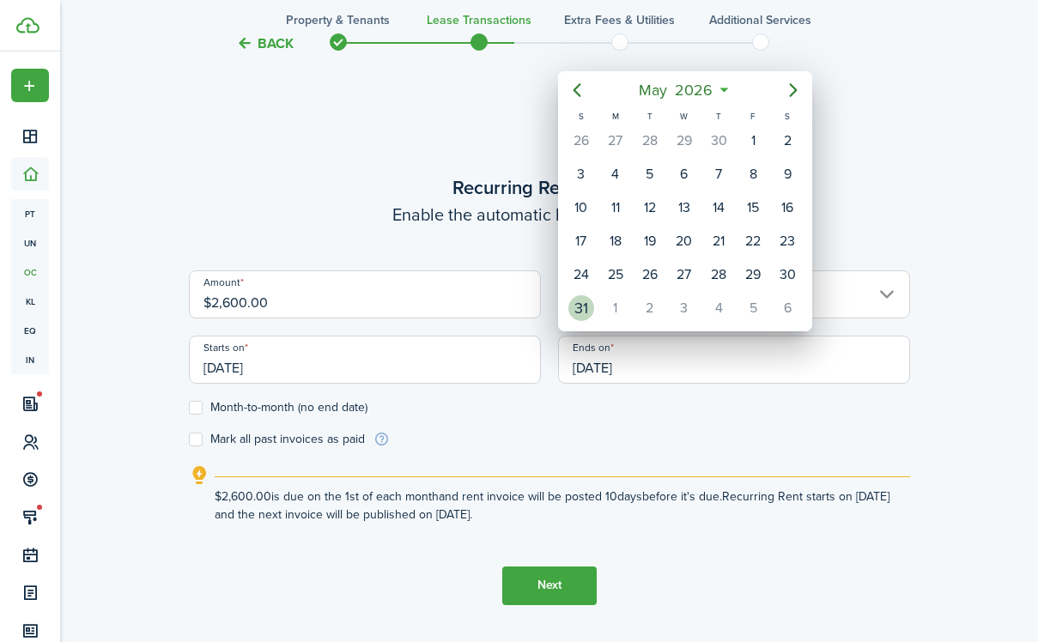
type input "[DATE]"
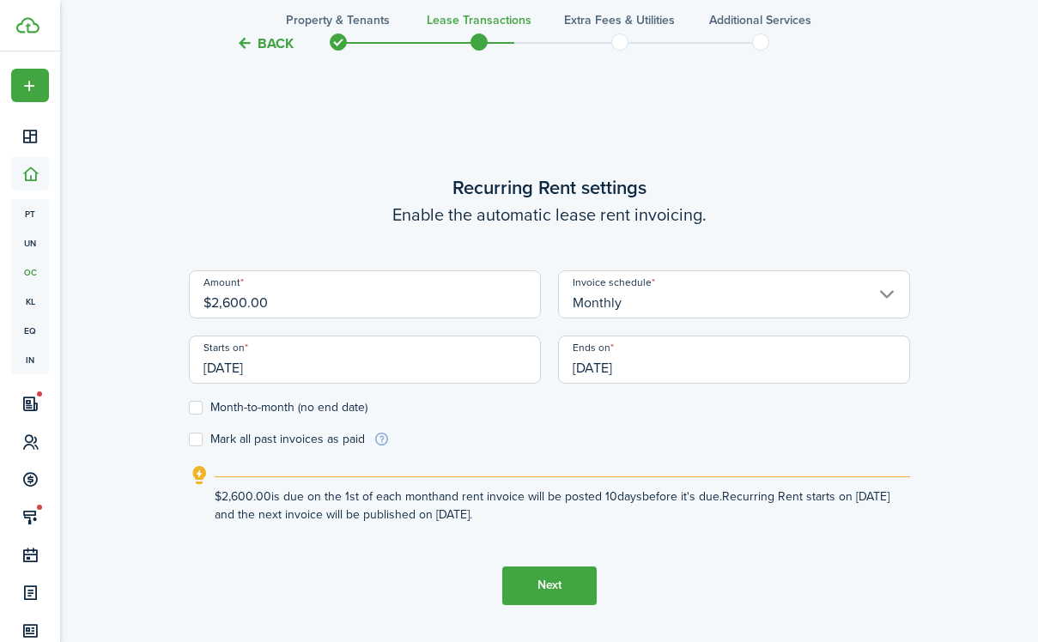
click at [561, 588] on button "Next" at bounding box center [549, 586] width 94 height 39
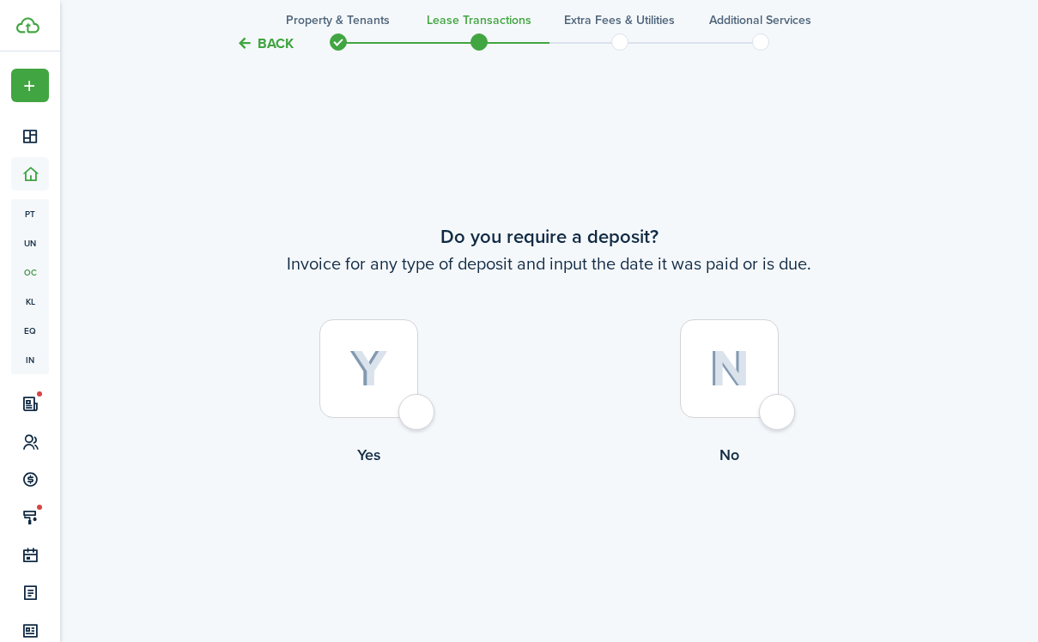
scroll to position [1170, 0]
click at [404, 401] on div at bounding box center [368, 368] width 99 height 99
radio input "true"
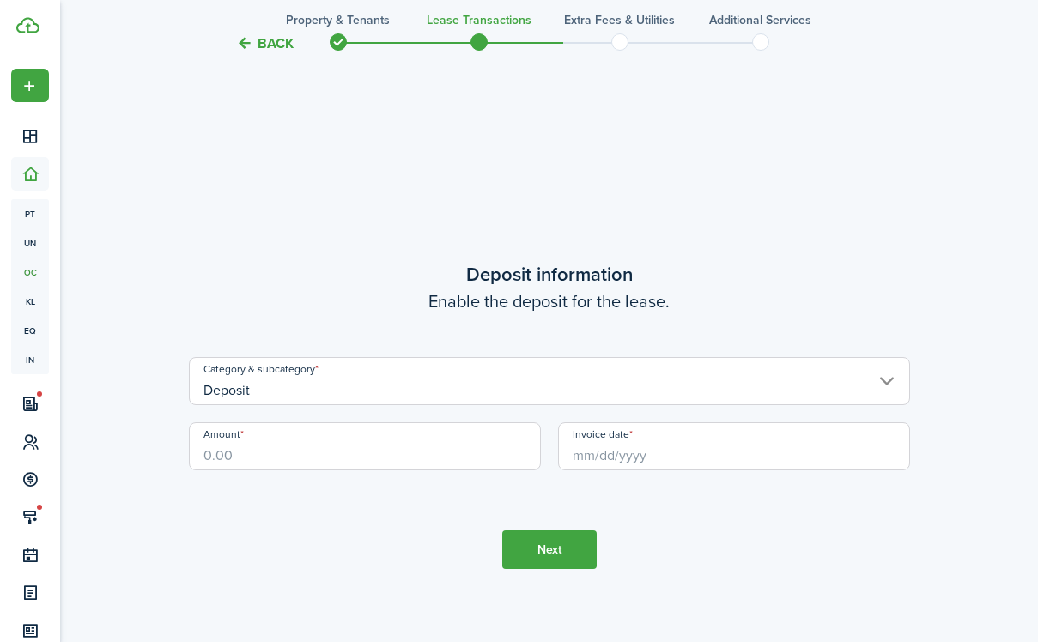
scroll to position [1812, 0]
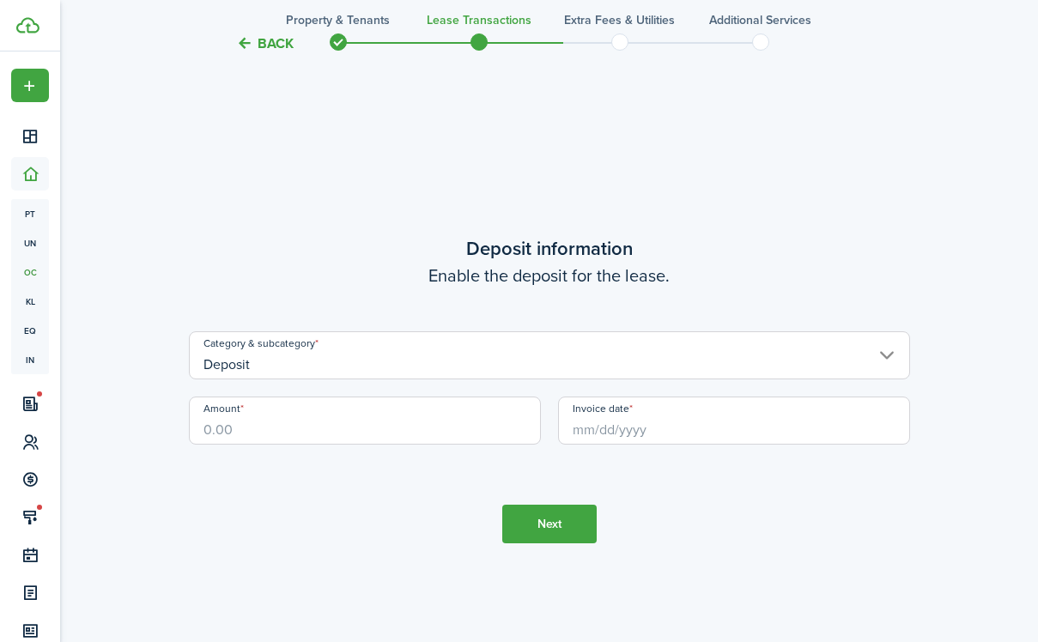
click at [397, 363] on input "Deposit" at bounding box center [549, 355] width 721 height 48
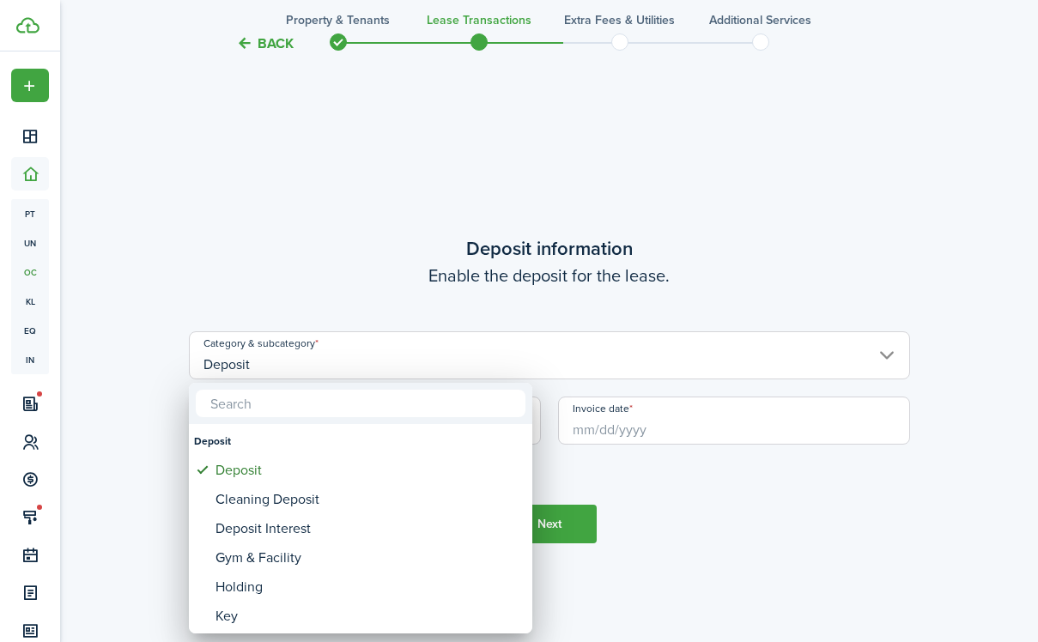
click at [385, 422] on div at bounding box center [361, 403] width 344 height 41
click at [126, 390] on div at bounding box center [519, 321] width 1313 height 917
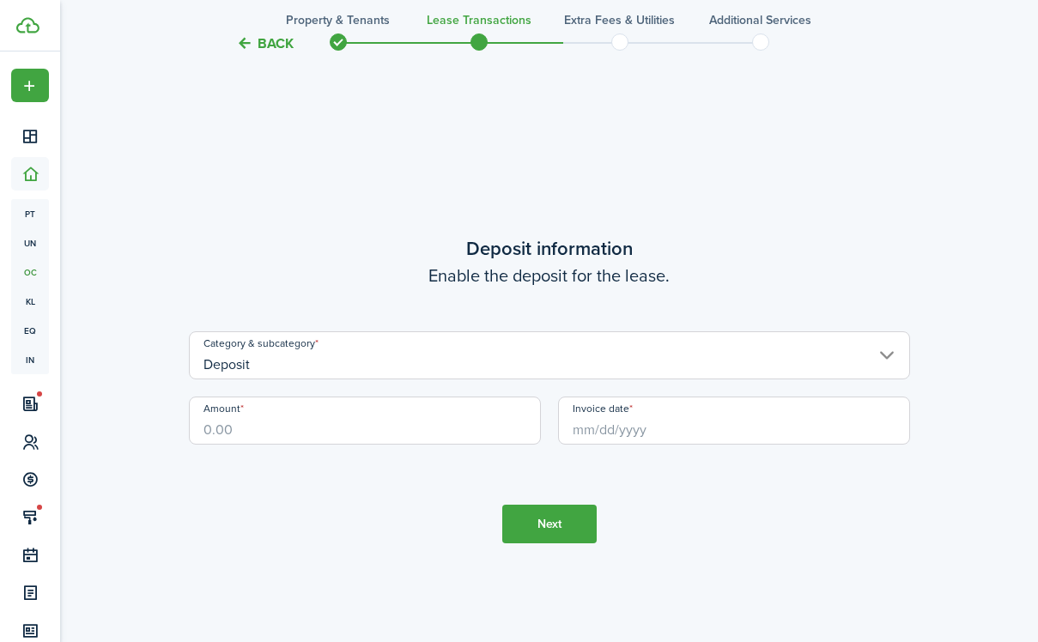
click at [279, 429] on input "Amount" at bounding box center [365, 421] width 352 height 48
type input "$4,800.00"
click at [668, 426] on input "Invoice date" at bounding box center [734, 421] width 352 height 48
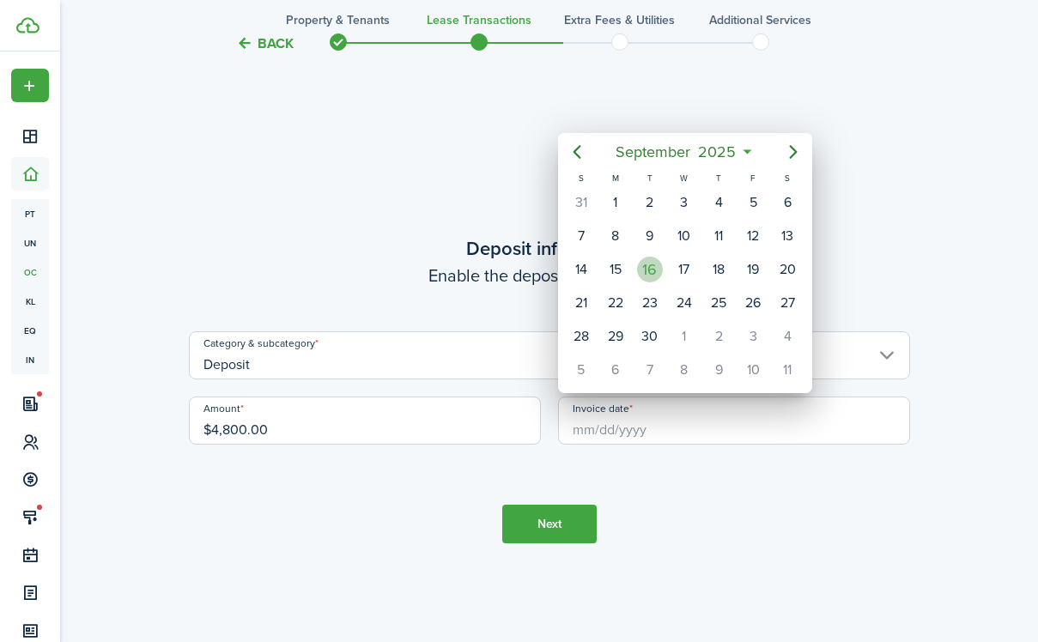
click at [659, 263] on div "16" at bounding box center [650, 270] width 26 height 26
type input "[DATE]"
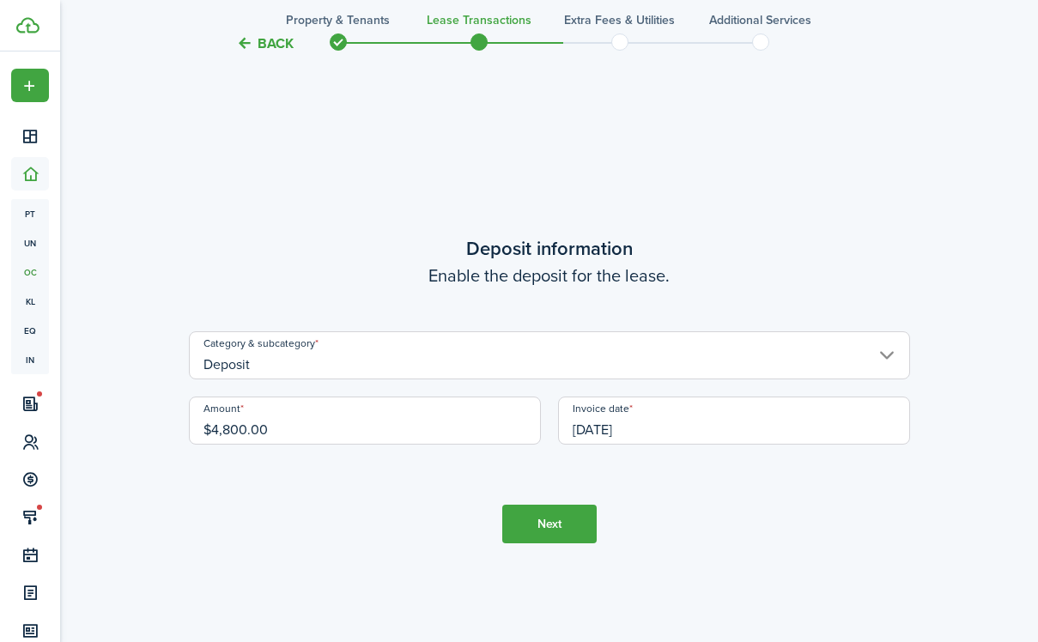
click at [553, 486] on tc-wizard-step "Deposit information Enable the deposit for the lease. Category & subcategory De…" at bounding box center [549, 389] width 721 height 642
click at [548, 513] on button "Next" at bounding box center [549, 524] width 94 height 39
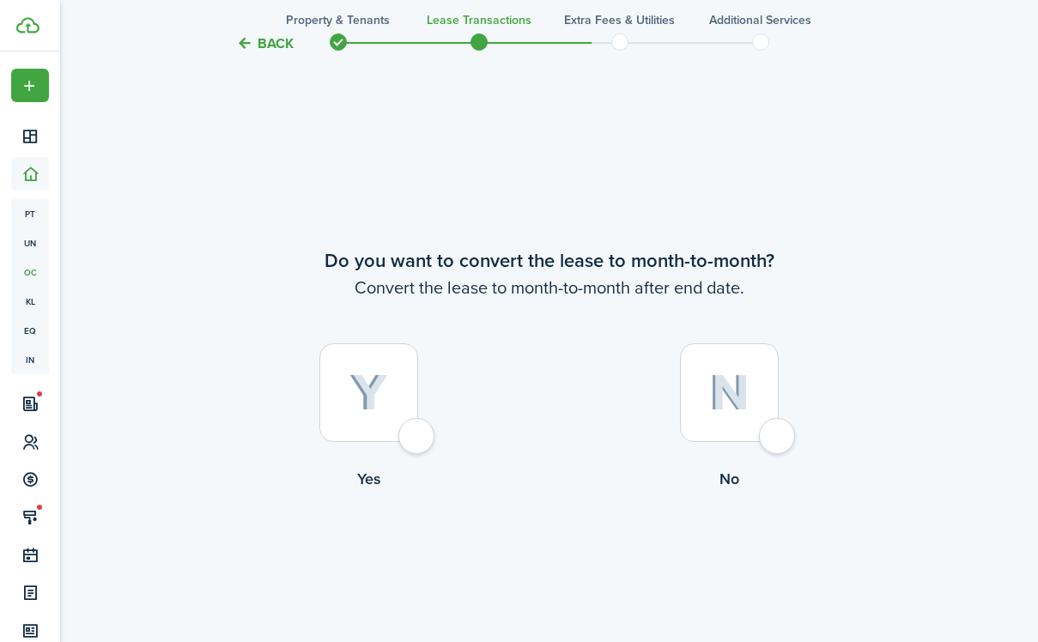
scroll to position [2454, 0]
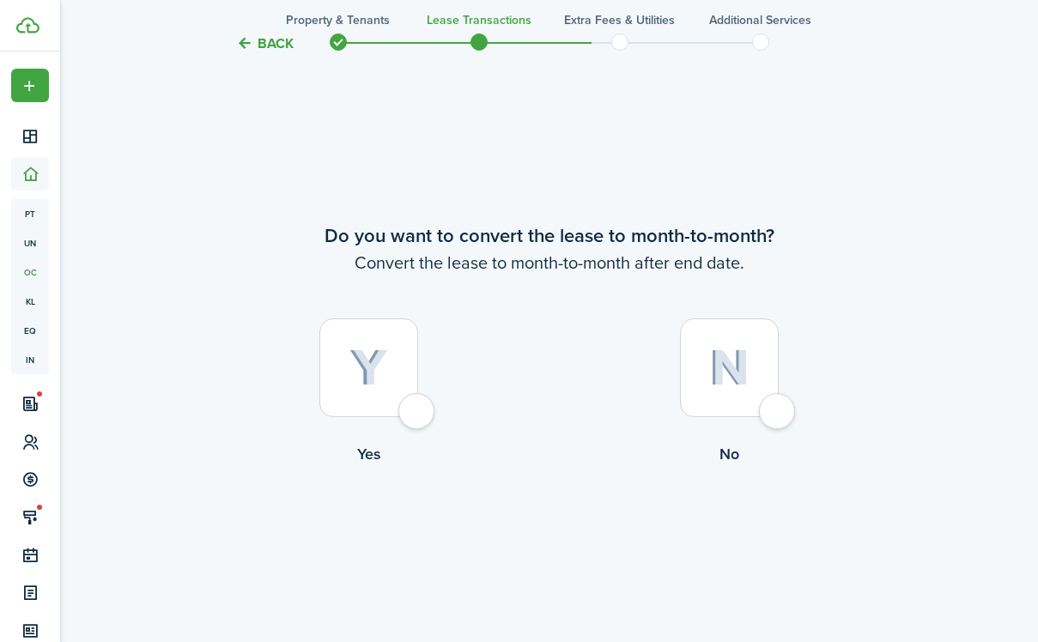
click at [448, 437] on label "Yes" at bounding box center [369, 396] width 361 height 155
radio input "true"
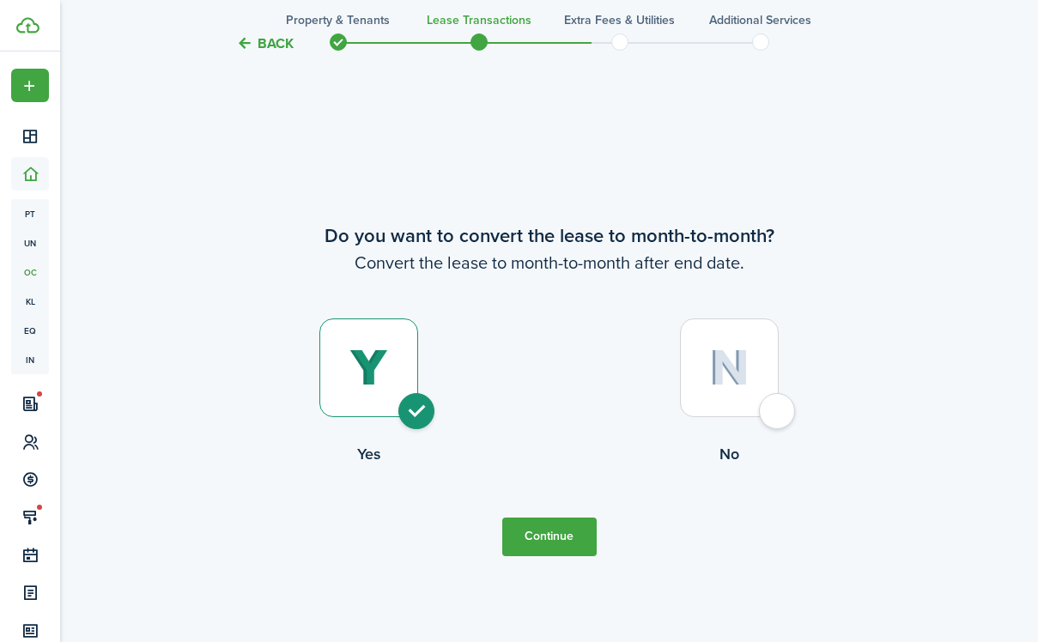
click at [510, 527] on button "Continue" at bounding box center [549, 537] width 94 height 39
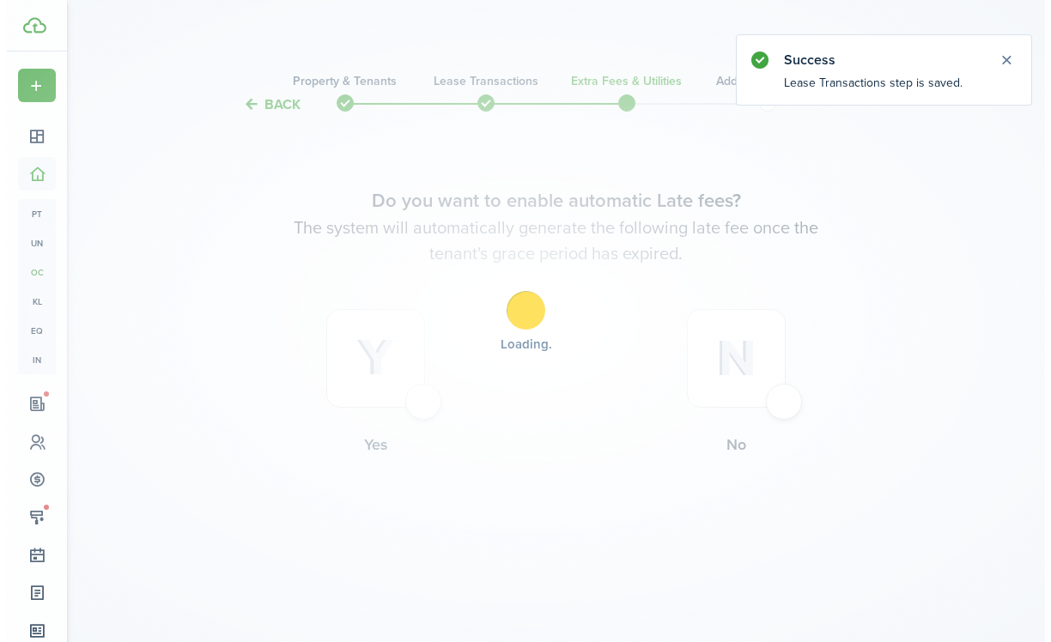
scroll to position [0, 0]
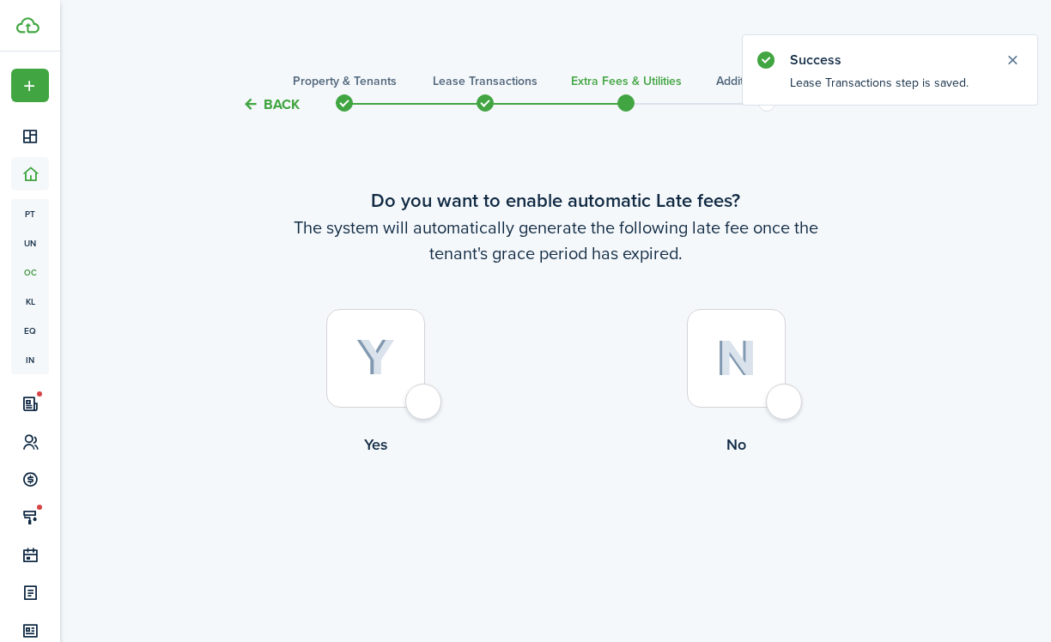
click at [269, 100] on button "Back" at bounding box center [271, 104] width 58 height 18
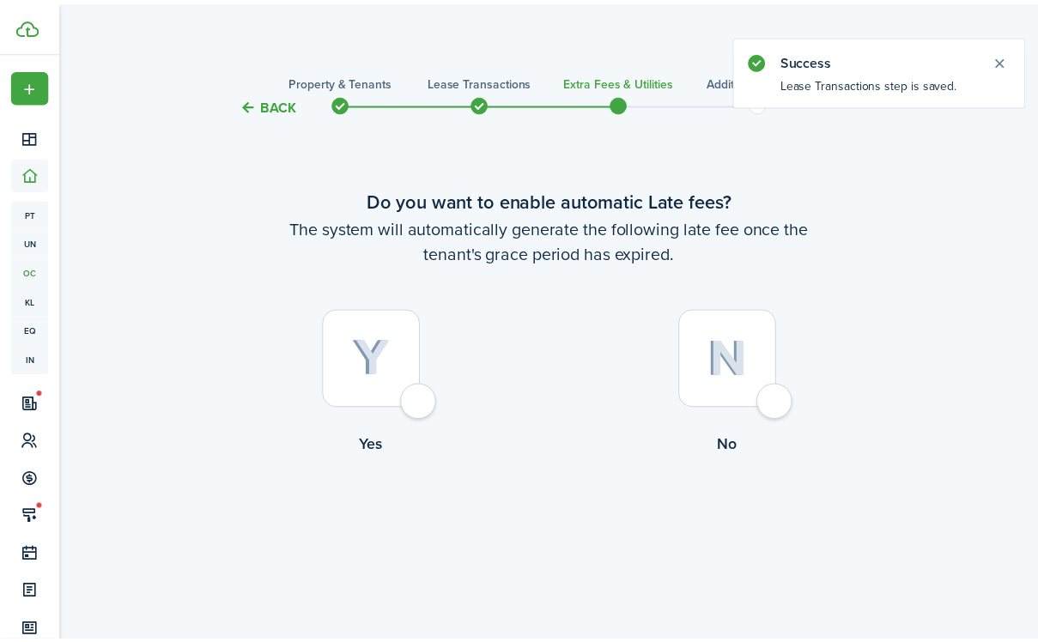
scroll to position [2454, 0]
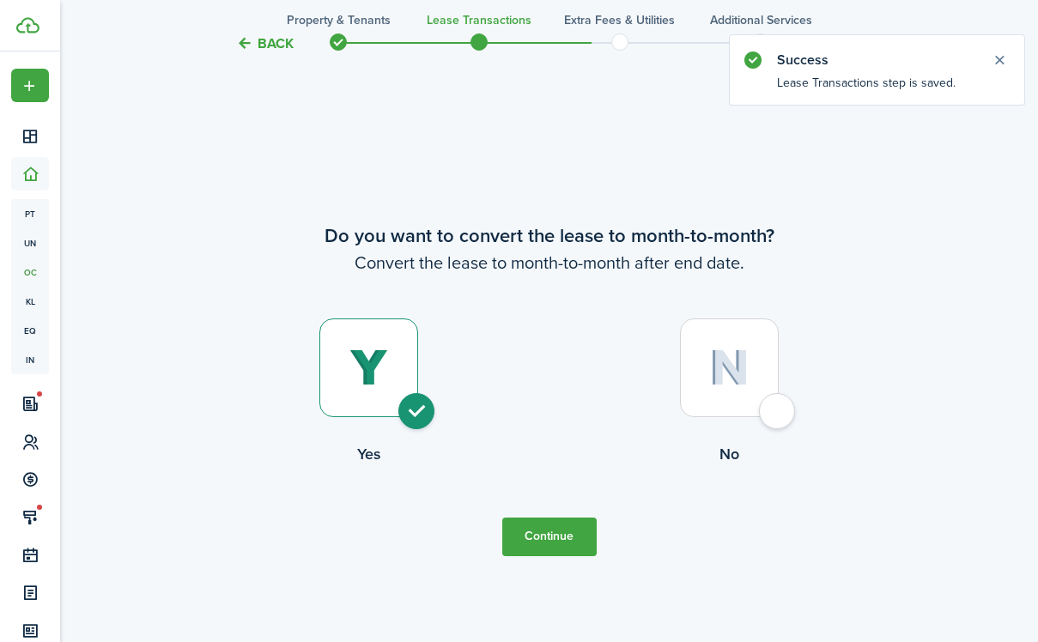
click at [726, 380] on img at bounding box center [729, 368] width 40 height 37
radio input "false"
radio input "true"
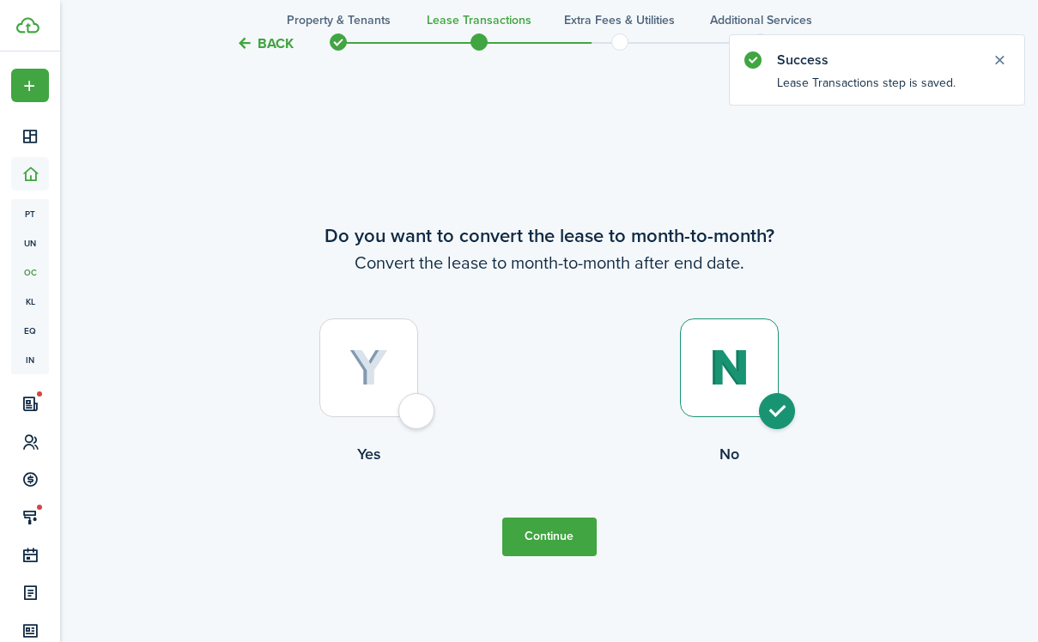
click at [577, 549] on button "Continue" at bounding box center [549, 537] width 94 height 39
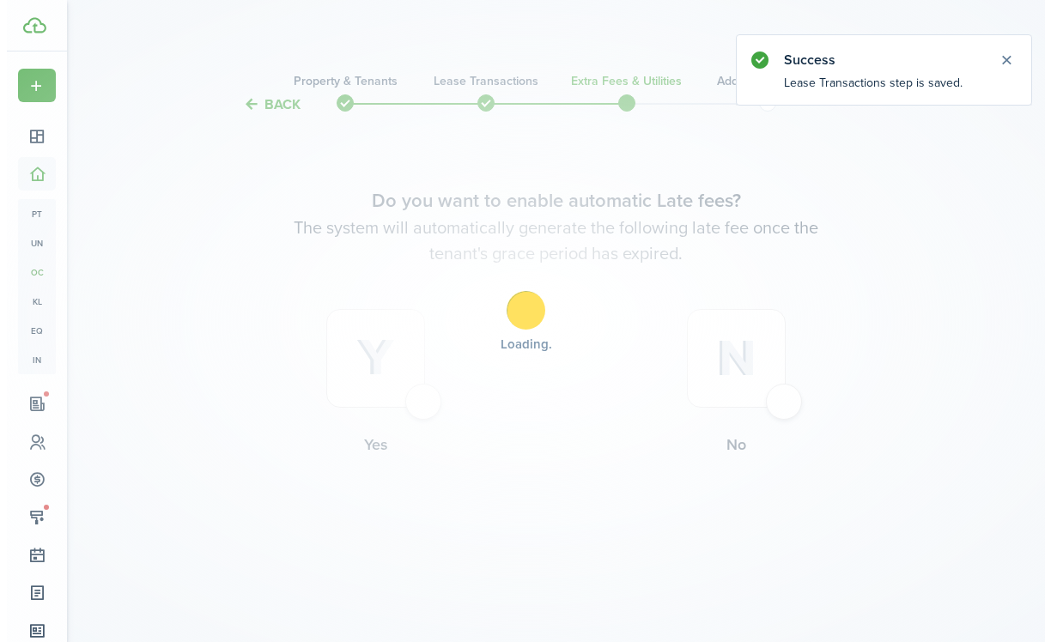
scroll to position [0, 0]
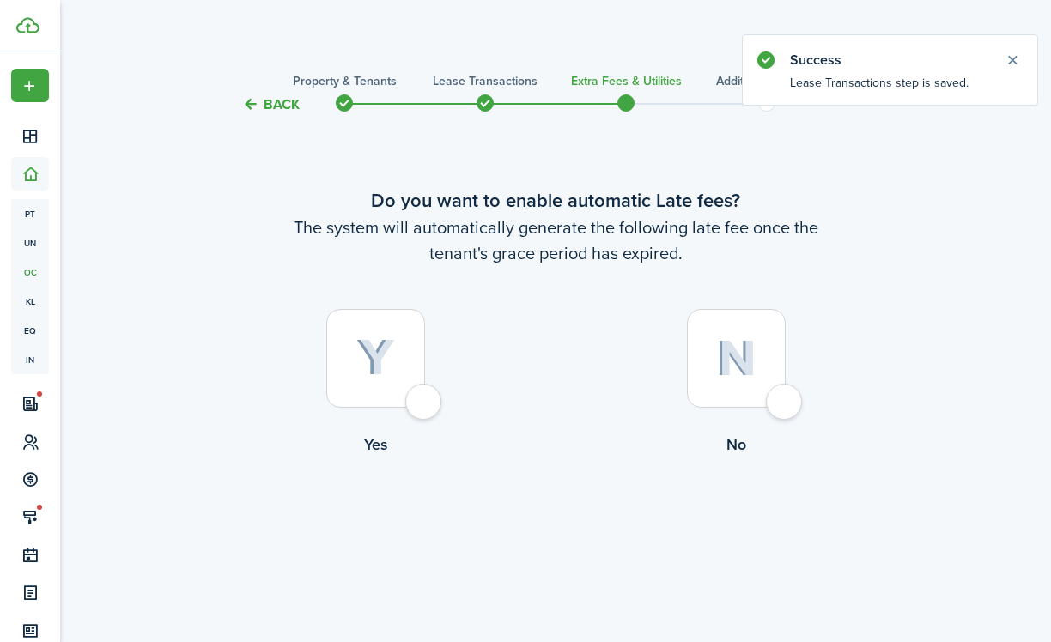
click at [374, 338] on div at bounding box center [375, 358] width 99 height 99
radio input "true"
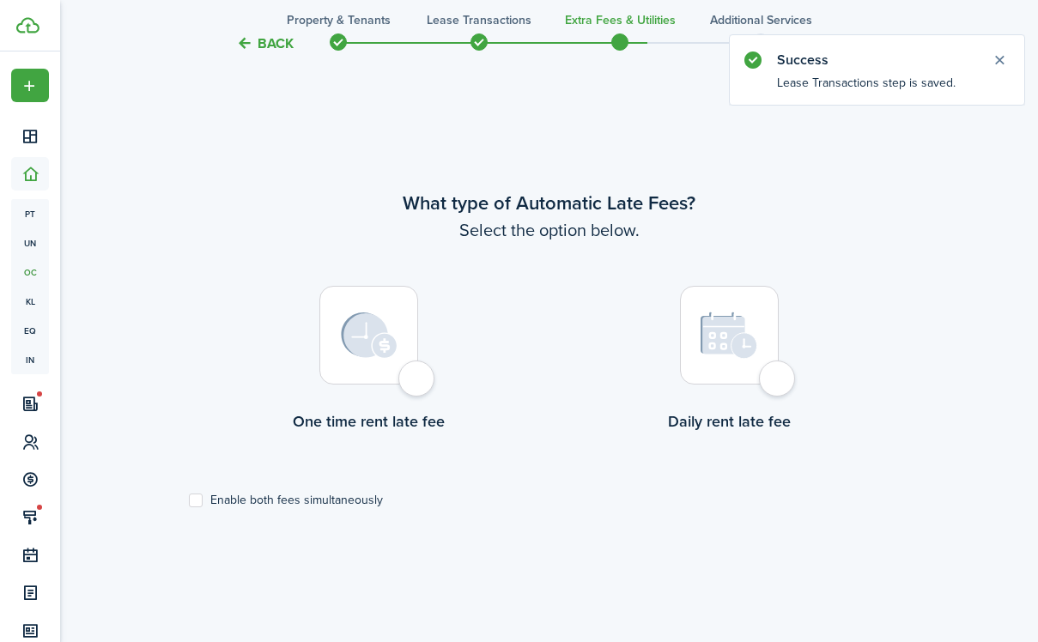
click at [413, 359] on div at bounding box center [368, 335] width 99 height 99
radio input "true"
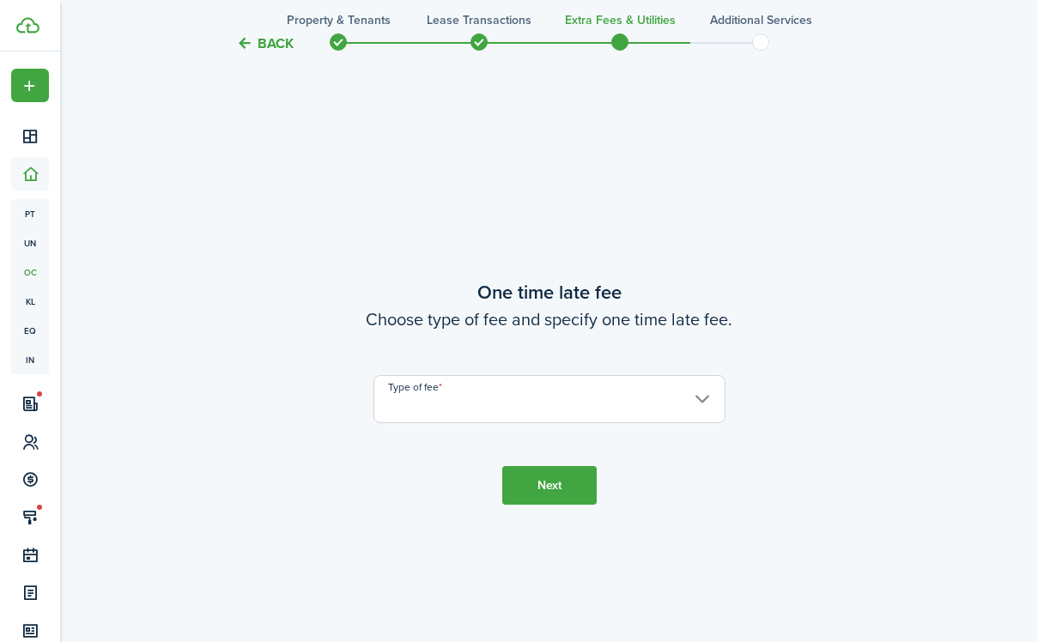
scroll to position [1170, 0]
click at [505, 398] on input "Type of fee" at bounding box center [550, 397] width 352 height 48
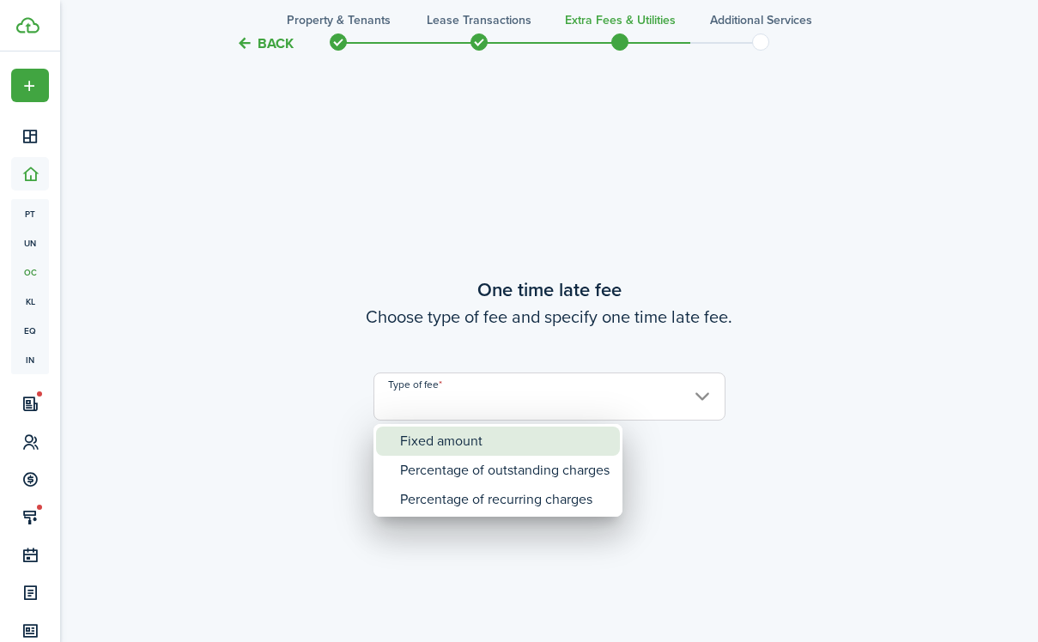
click at [449, 441] on div "Fixed amount" at bounding box center [505, 441] width 210 height 29
type input "Fixed amount"
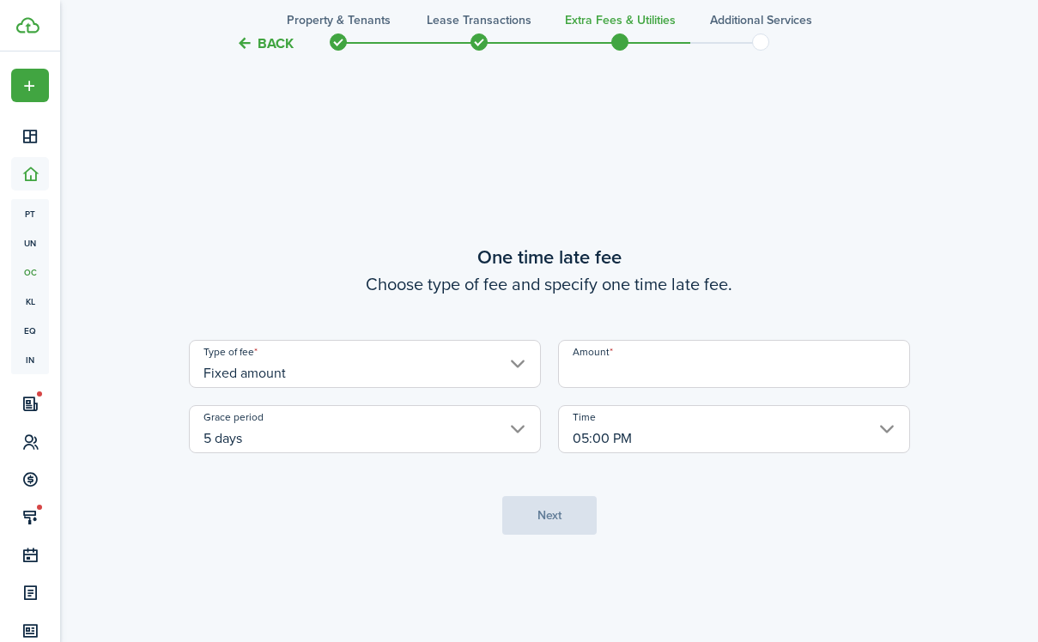
click at [629, 370] on input "Amount" at bounding box center [734, 364] width 352 height 48
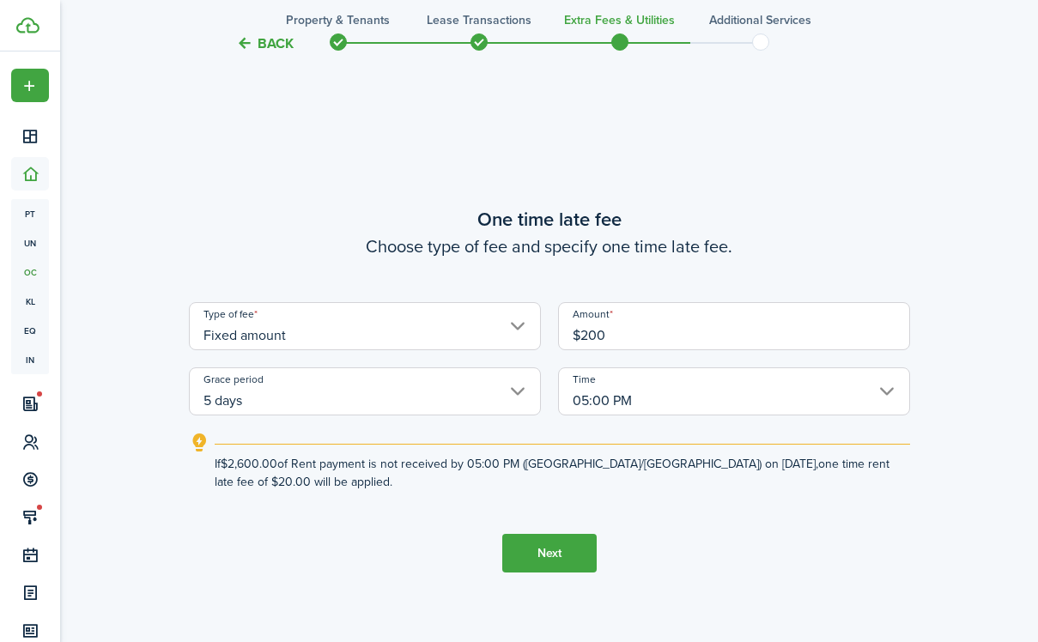
type input "$200.00"
click at [540, 568] on button "Next" at bounding box center [549, 553] width 94 height 39
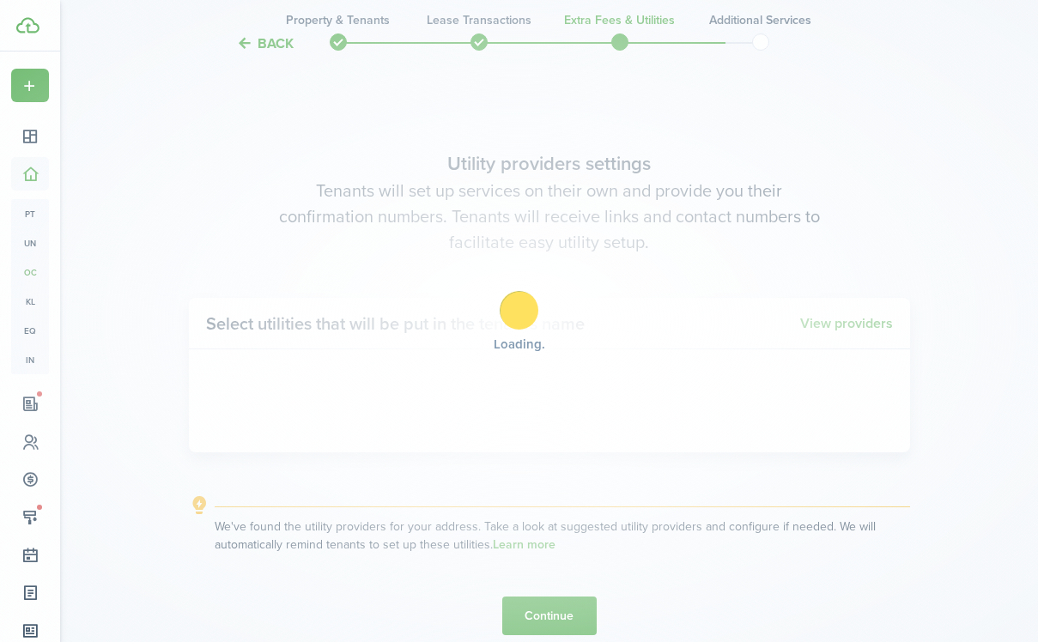
scroll to position [1812, 0]
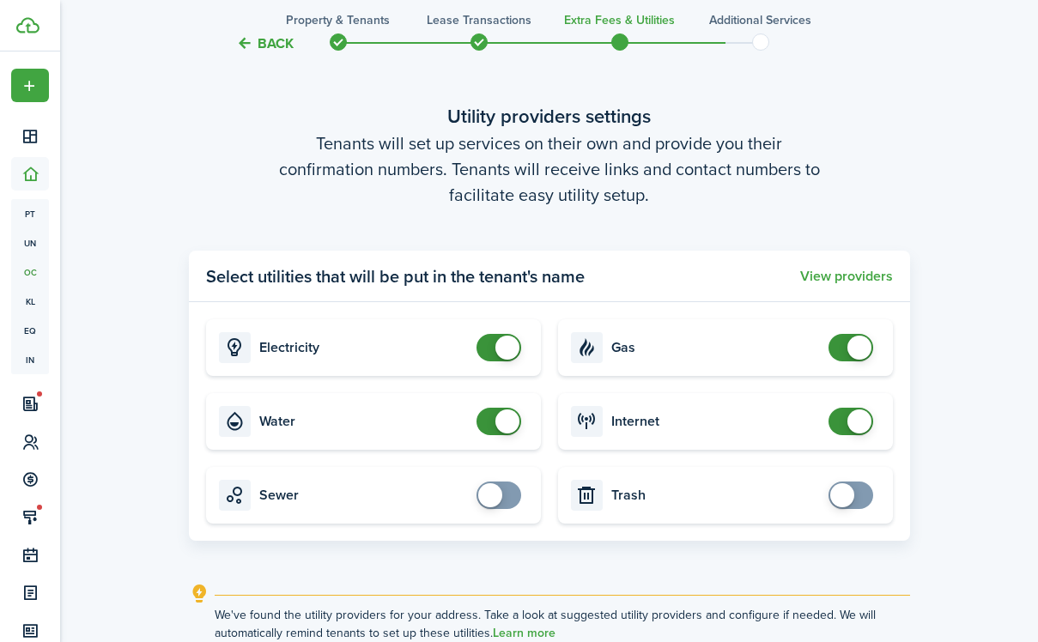
click at [564, 626] on explanation-description "We've found the utility providers for your address. Take a look at suggested ut…" at bounding box center [563, 624] width 696 height 36
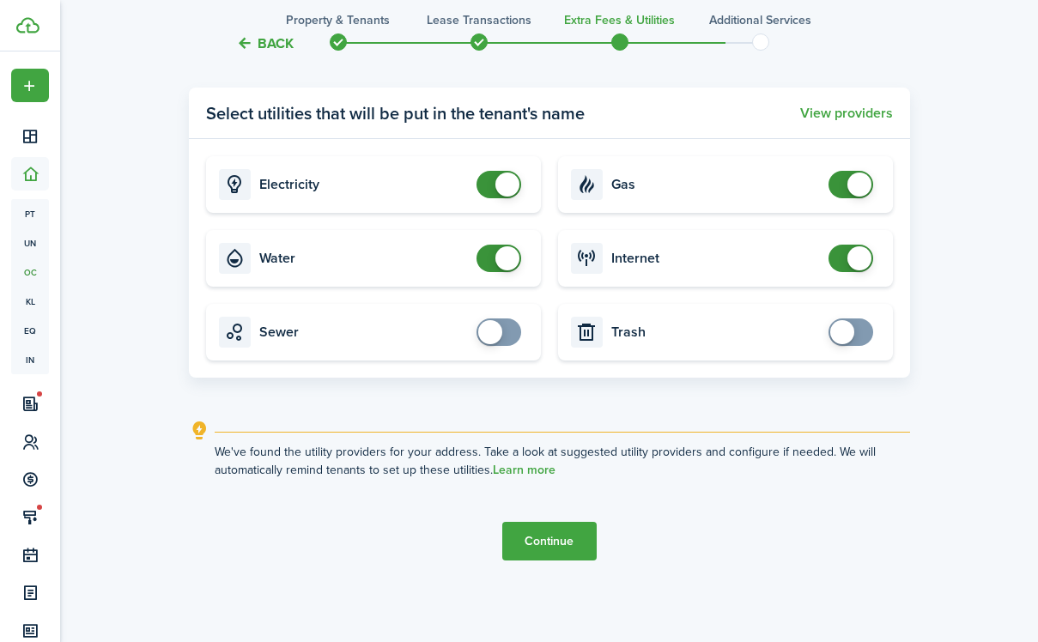
click at [556, 550] on button "Continue" at bounding box center [549, 541] width 94 height 39
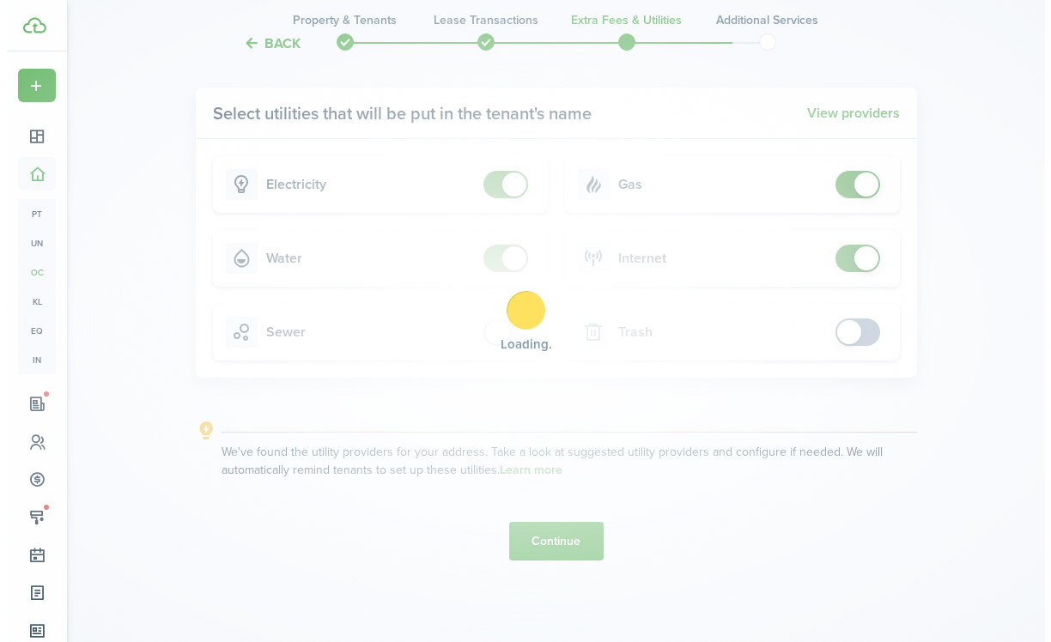
scroll to position [0, 0]
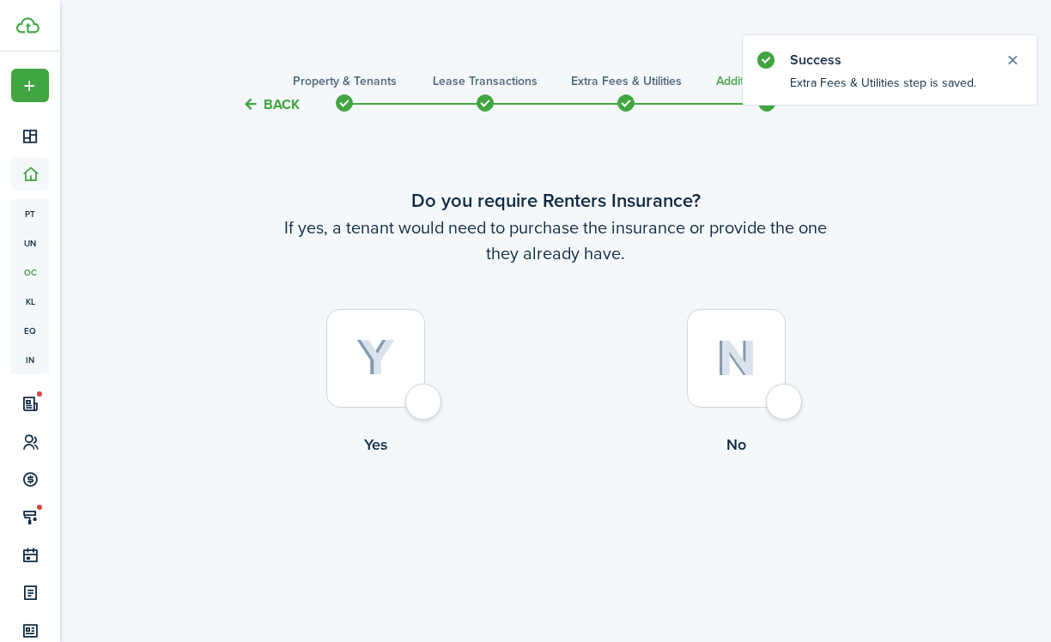
click at [410, 366] on div at bounding box center [375, 358] width 99 height 99
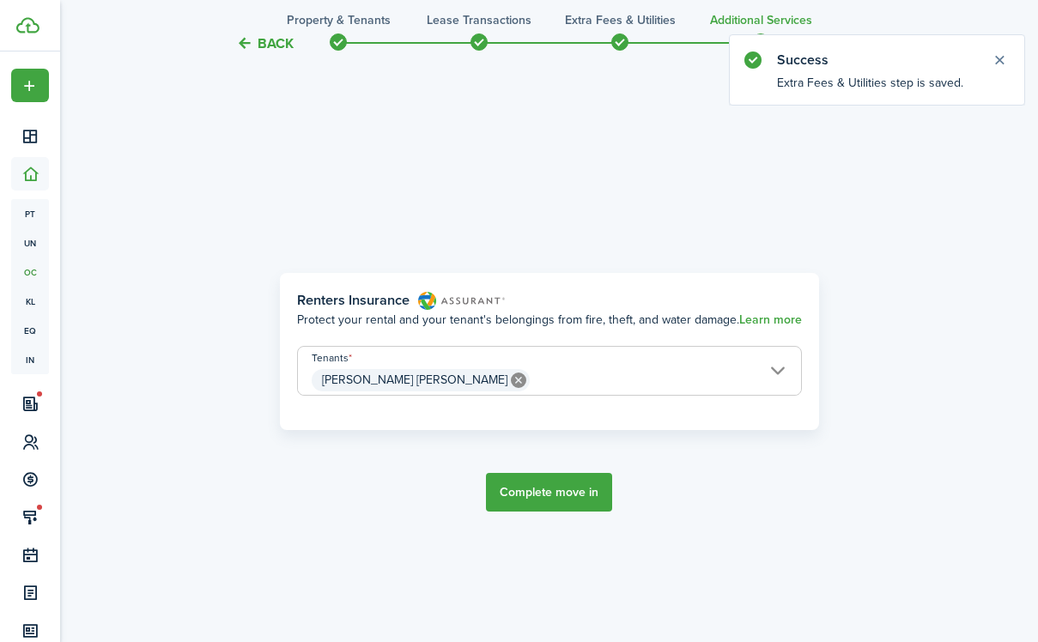
scroll to position [527, 0]
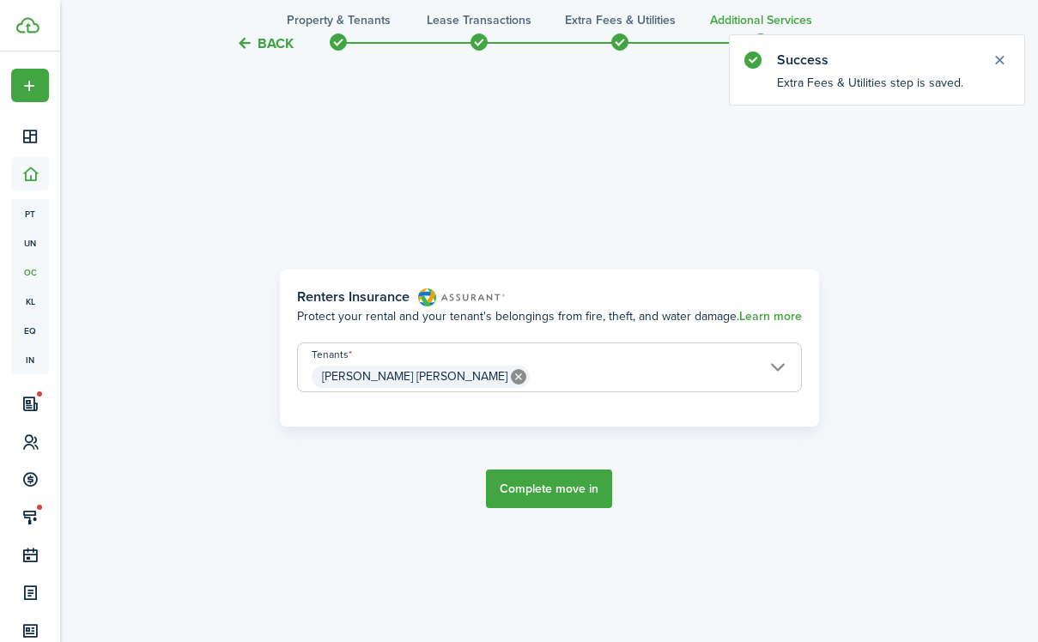
click at [556, 484] on button "Complete move in" at bounding box center [549, 489] width 126 height 39
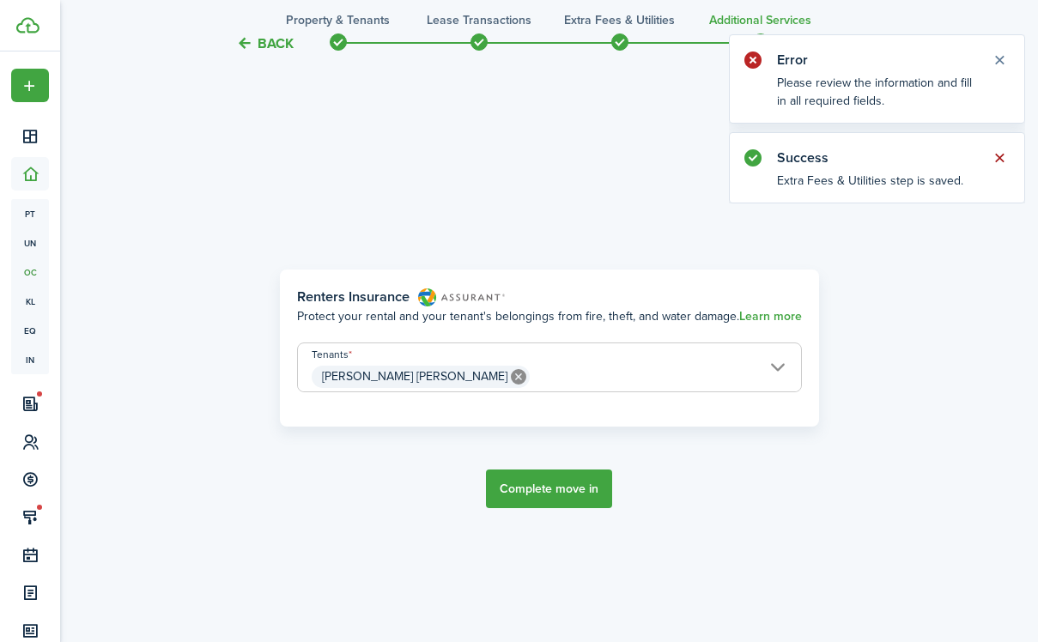
click at [1001, 152] on button "Close notify" at bounding box center [1000, 158] width 24 height 24
click at [994, 57] on button "Close notify" at bounding box center [1000, 60] width 24 height 24
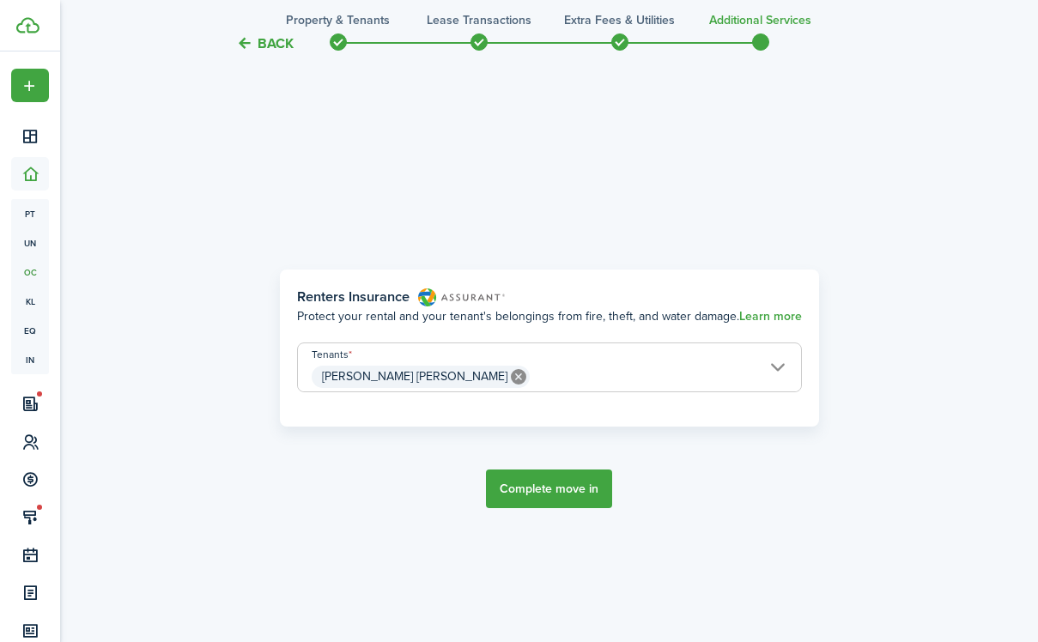
click at [280, 52] on button "Back" at bounding box center [265, 43] width 58 height 18
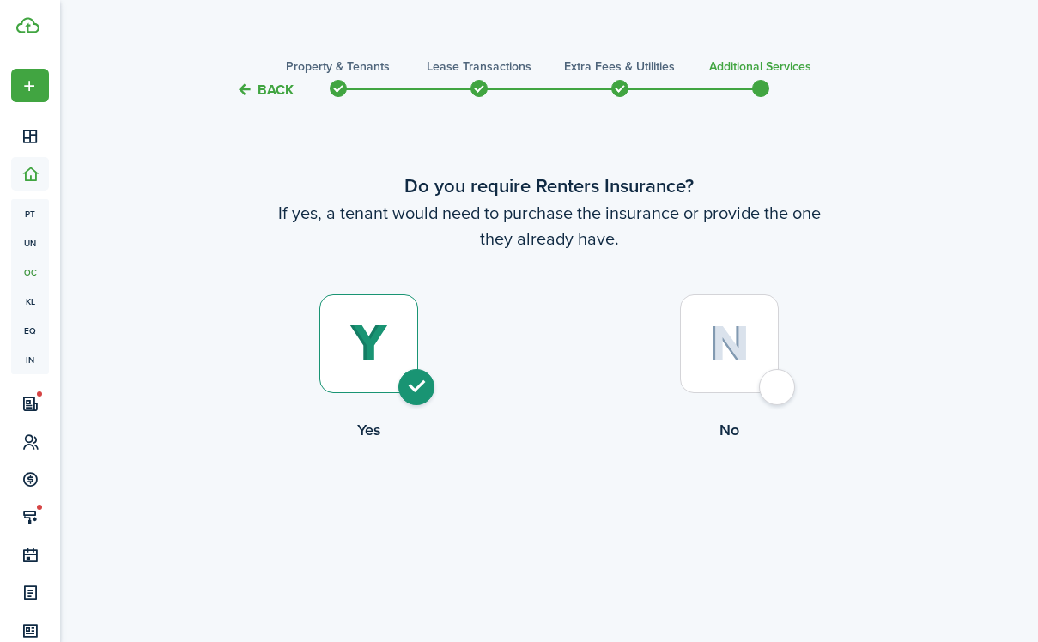
scroll to position [0, 0]
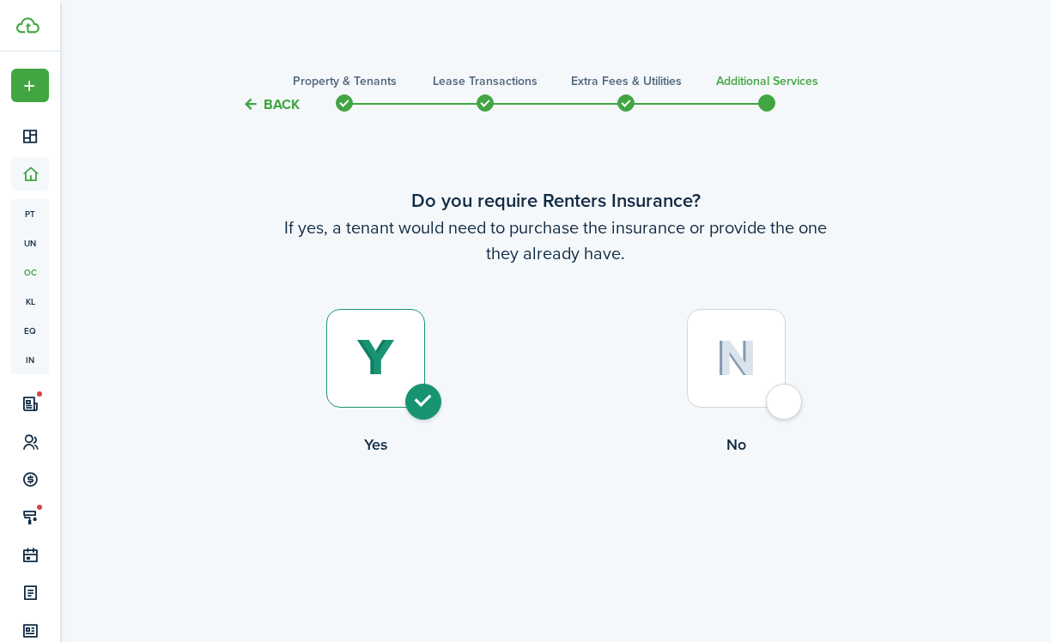
click at [737, 362] on img at bounding box center [736, 358] width 40 height 37
radio input "false"
radio input "true"
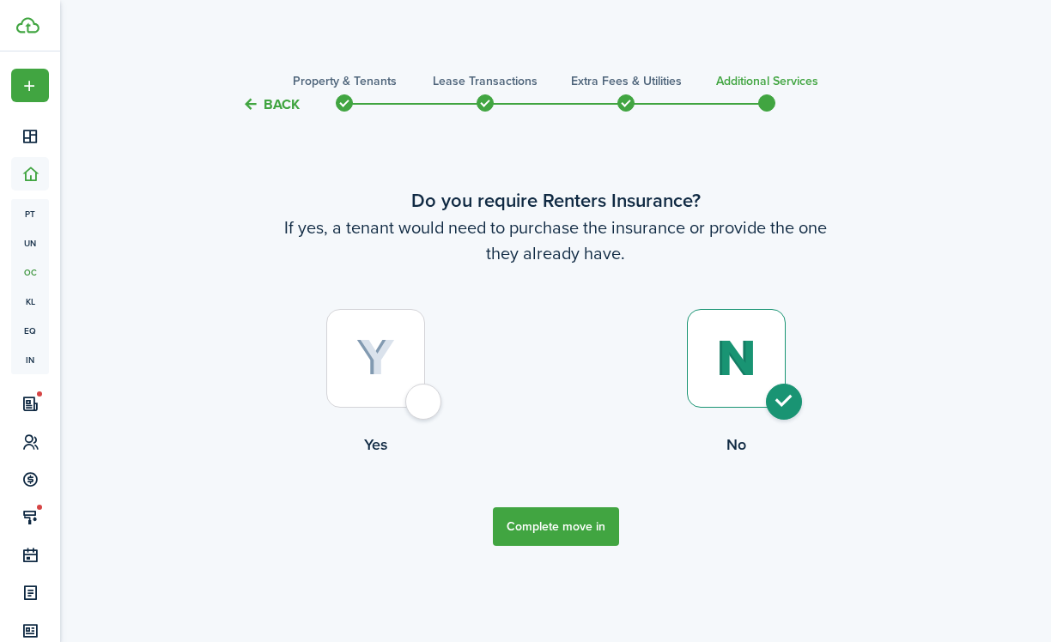
click at [571, 536] on button "Complete move in" at bounding box center [556, 527] width 126 height 39
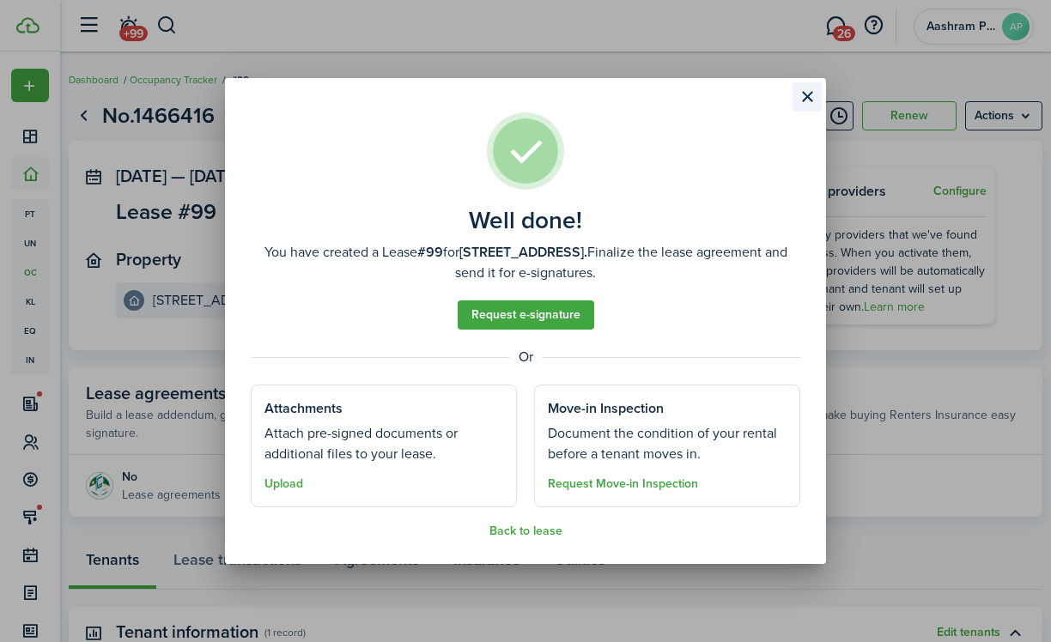
click at [810, 94] on button "Close modal" at bounding box center [807, 96] width 29 height 29
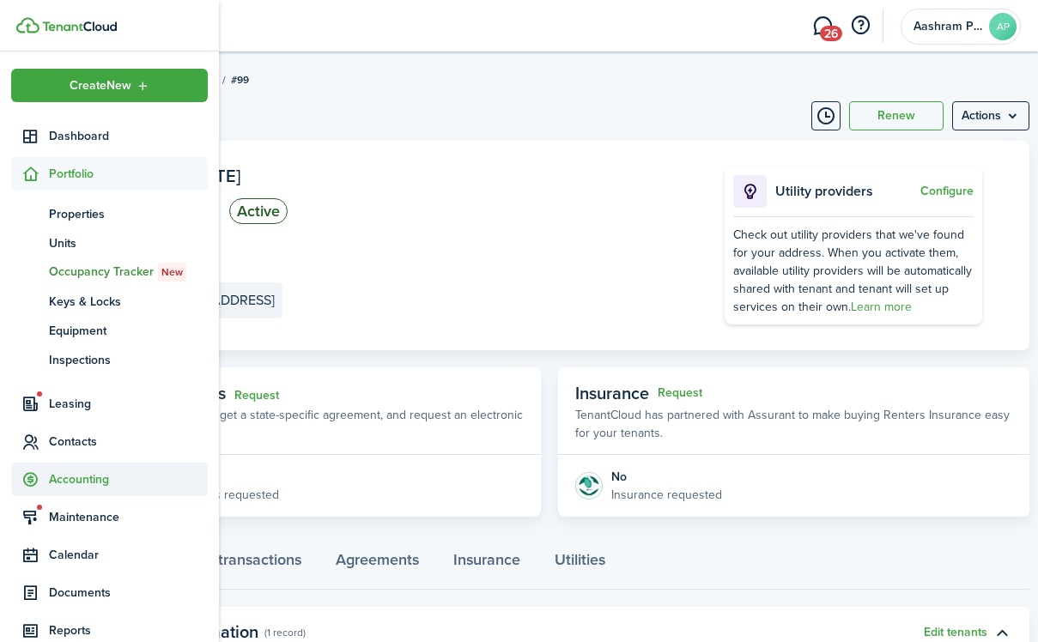
click at [77, 477] on span "Accounting" at bounding box center [128, 480] width 159 height 18
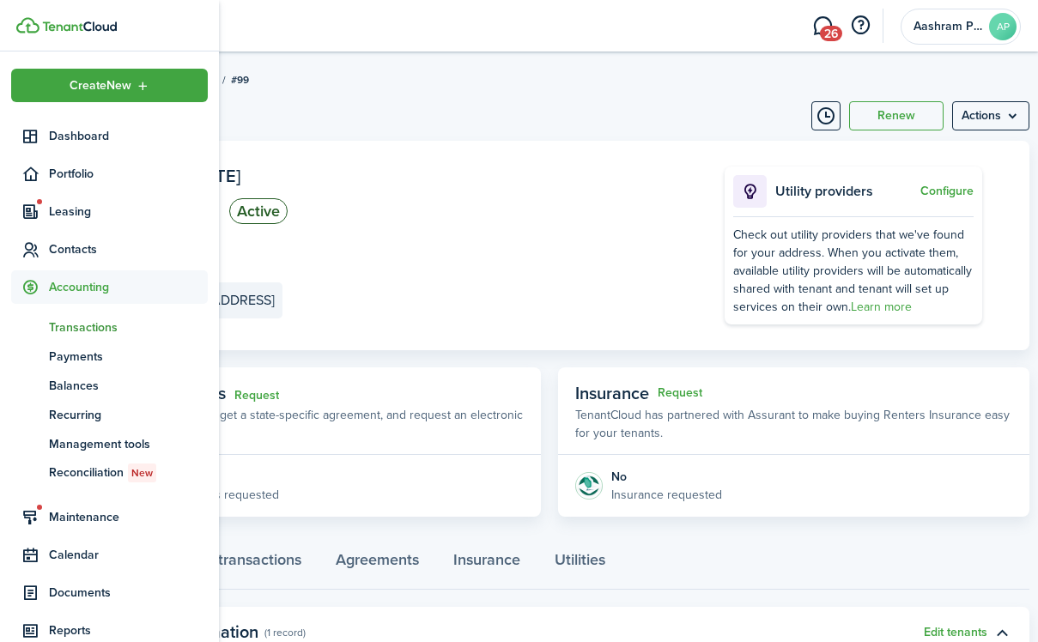
click at [98, 321] on span "Transactions" at bounding box center [128, 328] width 159 height 18
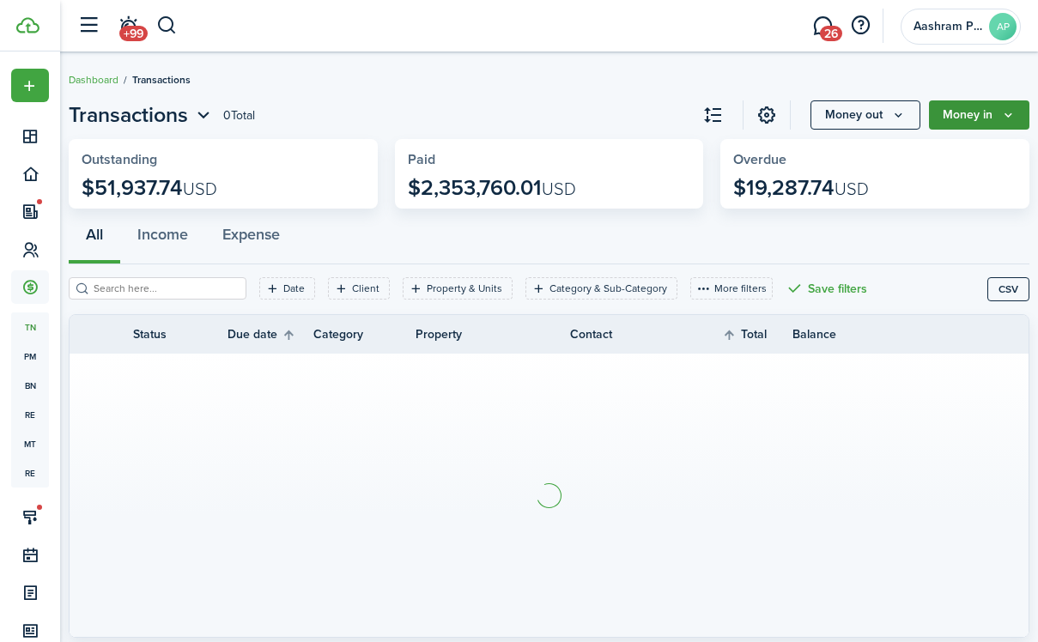
click at [964, 108] on button "Money in" at bounding box center [979, 114] width 100 height 29
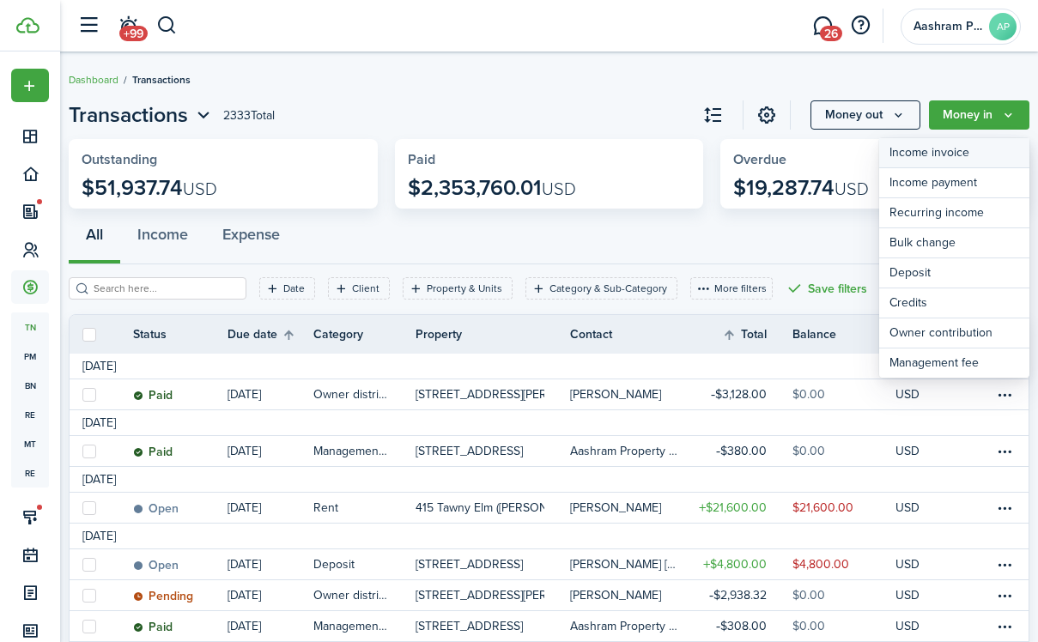
click at [940, 155] on link "Income invoice" at bounding box center [954, 153] width 150 height 30
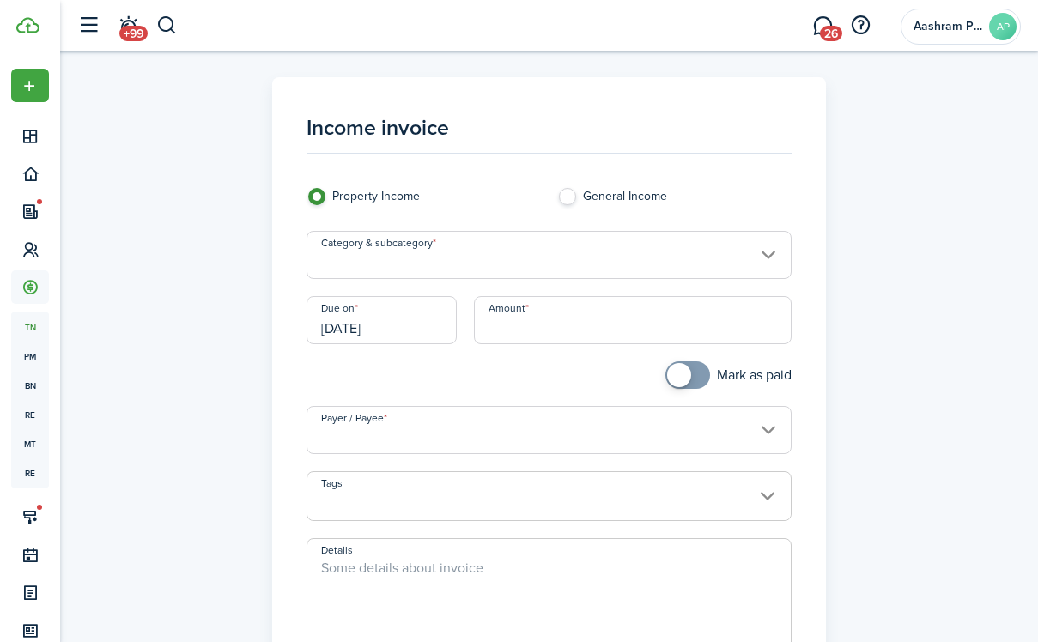
click at [453, 268] on input "Category & subcategory" at bounding box center [549, 255] width 484 height 48
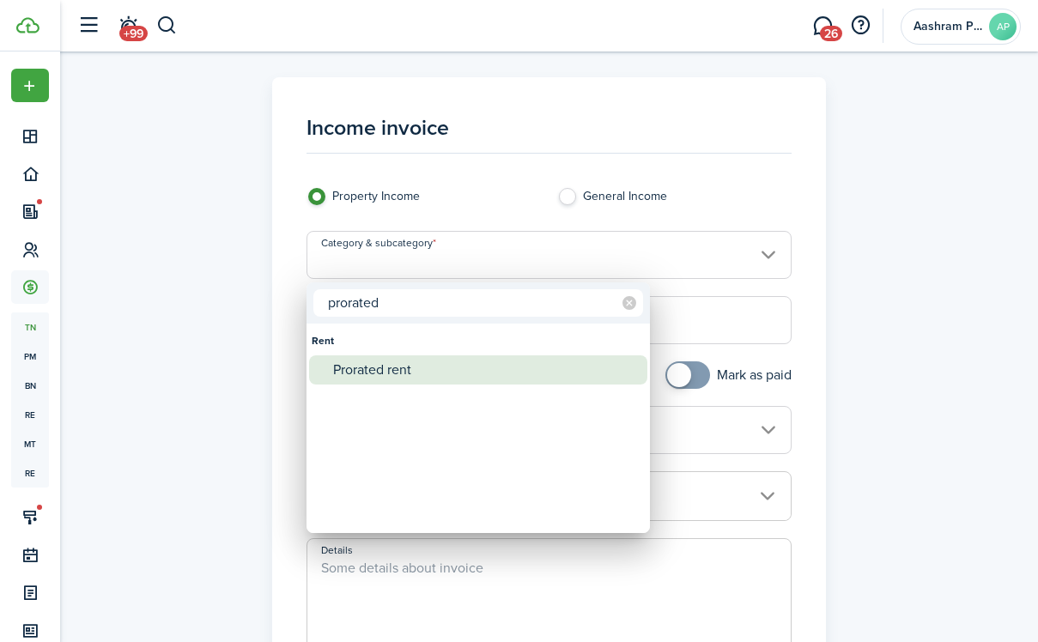
type input "prorated"
click at [396, 367] on div "Prorated rent" at bounding box center [485, 370] width 304 height 29
type input "Rent / Prorated rent"
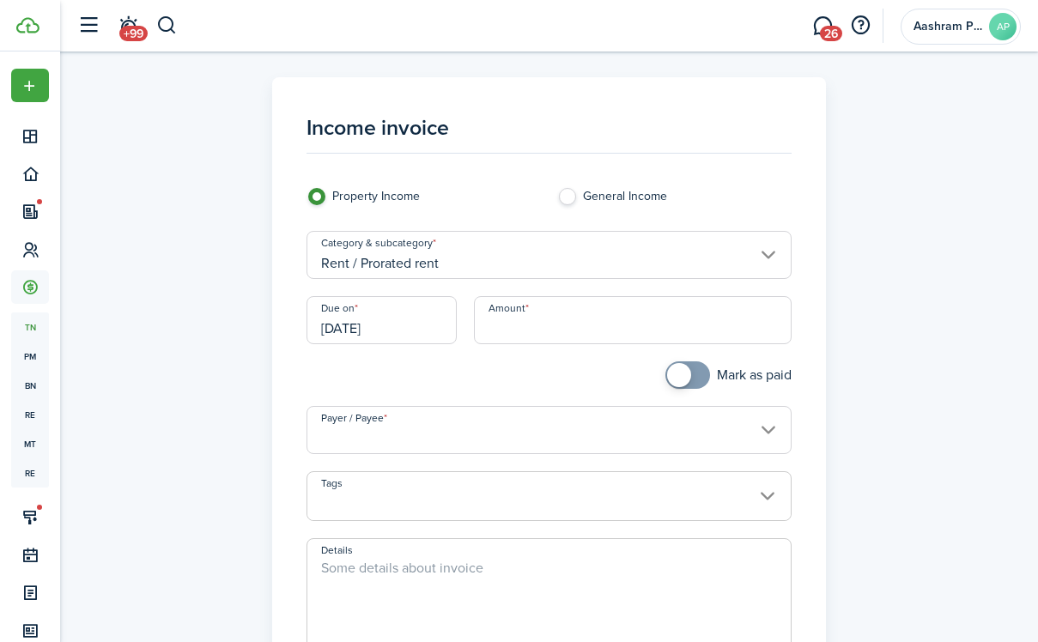
click at [517, 319] on input "Amount" at bounding box center [633, 320] width 318 height 48
click at [542, 422] on input "Payer / Payee" at bounding box center [549, 430] width 484 height 48
type input "$1,264.52"
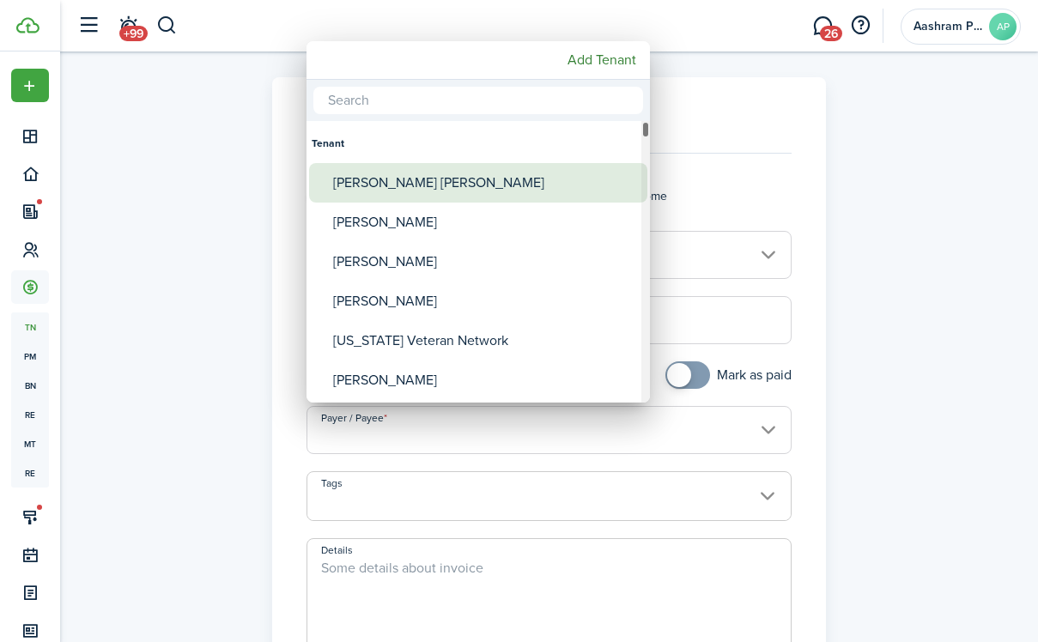
click at [483, 181] on div "[PERSON_NAME] [PERSON_NAME]" at bounding box center [485, 183] width 304 height 40
type input "[PERSON_NAME] [PERSON_NAME]"
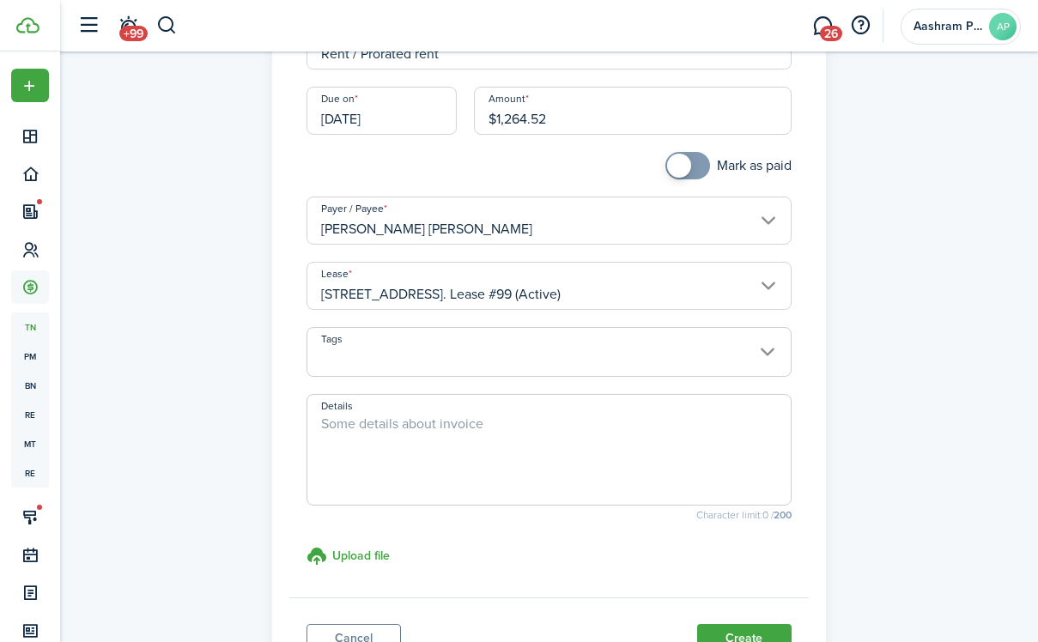
scroll to position [298, 0]
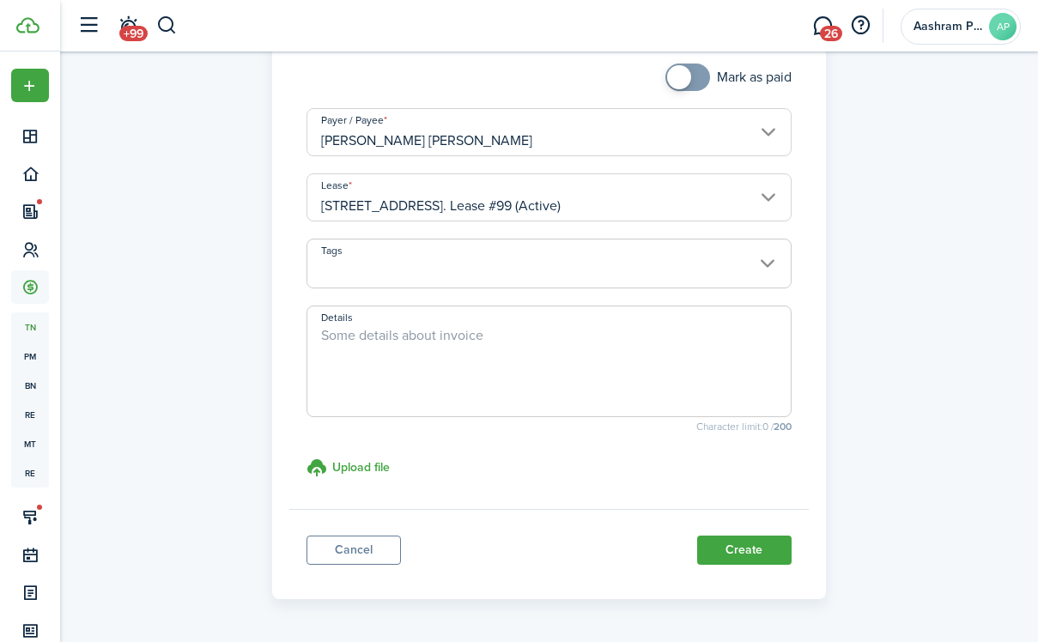
click at [456, 382] on textarea "Details" at bounding box center [548, 366] width 483 height 82
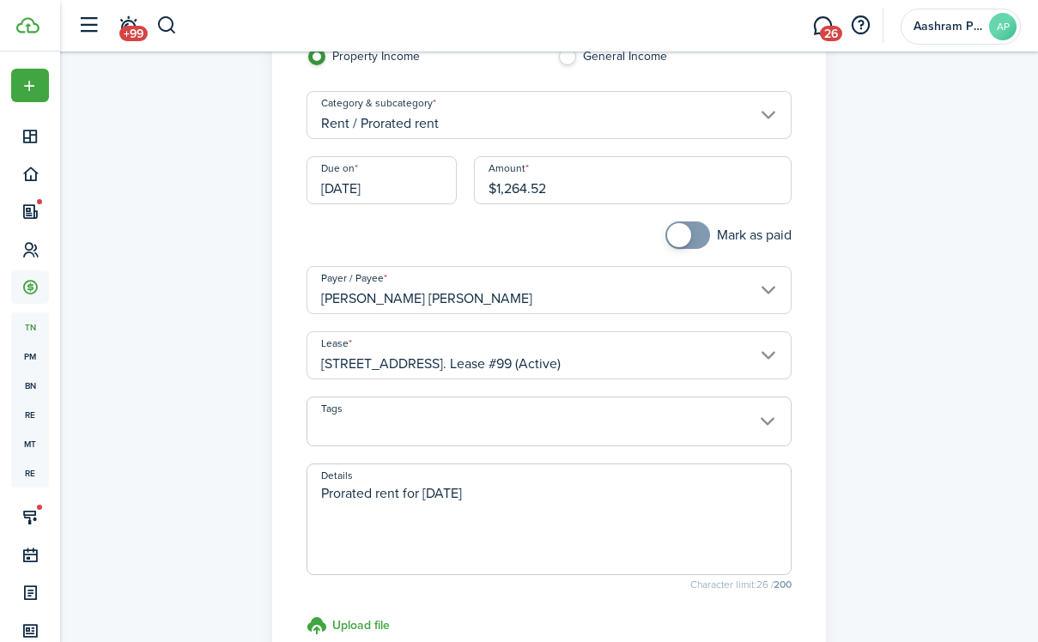
scroll to position [129, 0]
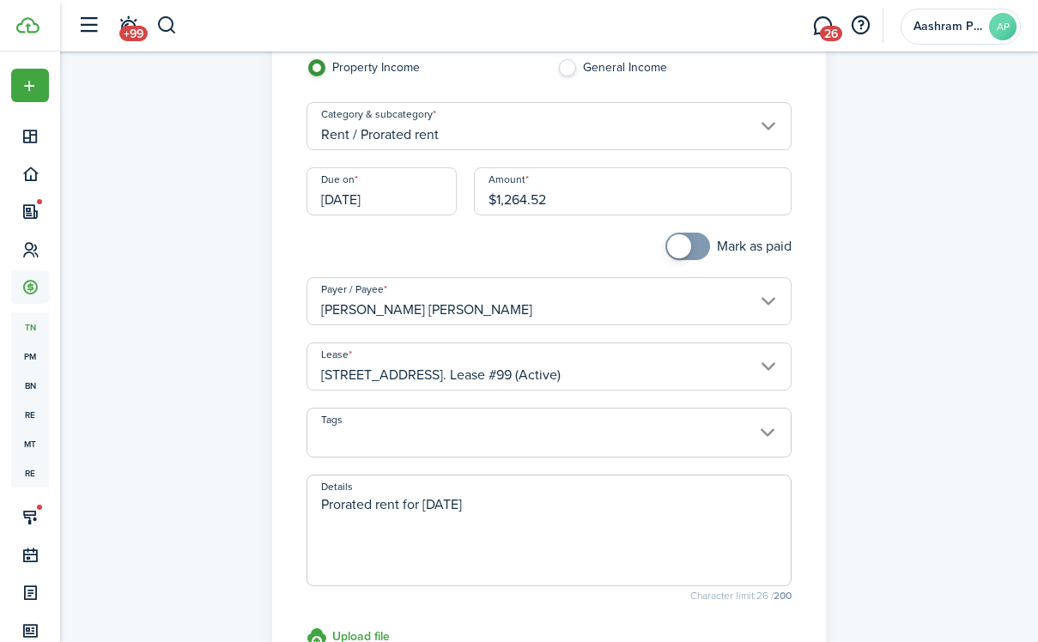
click at [375, 199] on input "[DATE]" at bounding box center [382, 191] width 150 height 48
type textarea "Prorated rent for [DATE]"
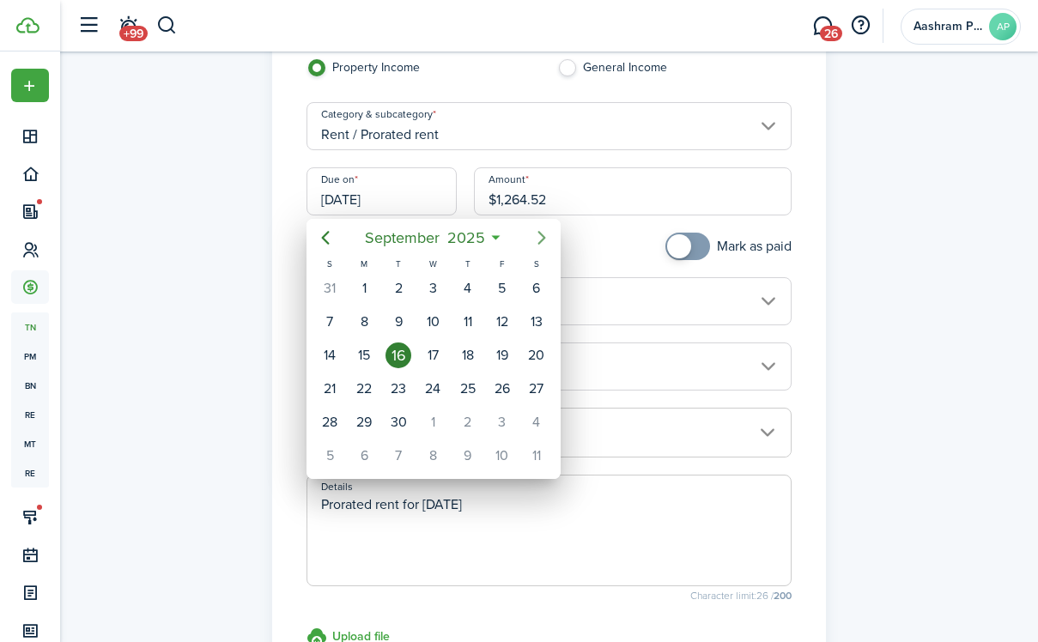
click at [544, 240] on icon "Next page" at bounding box center [542, 238] width 8 height 14
click at [374, 291] on div "1" at bounding box center [364, 289] width 26 height 26
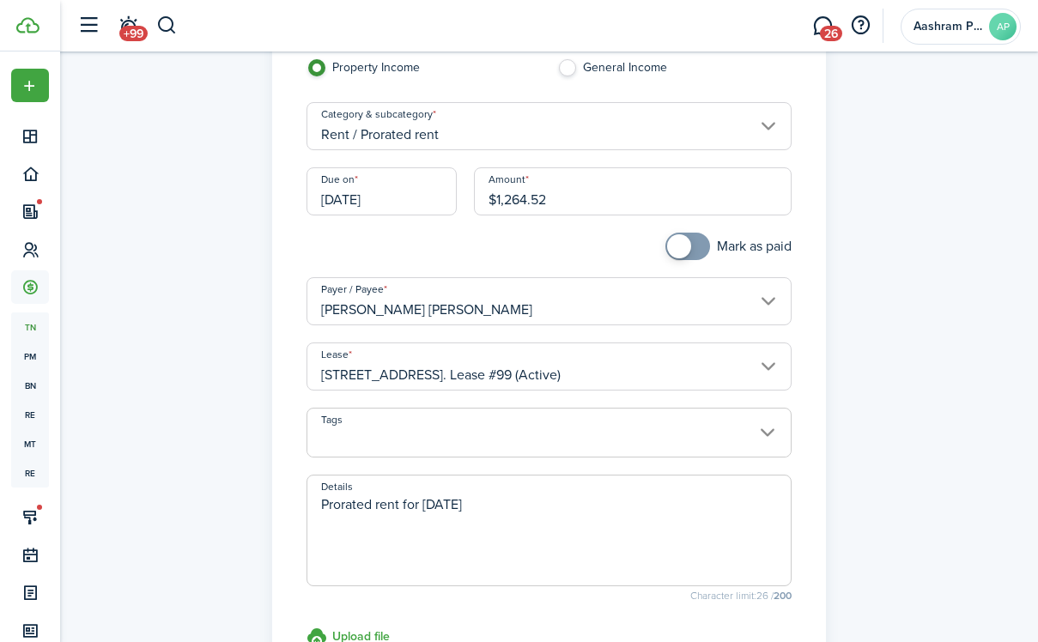
click at [391, 197] on input "[DATE]" at bounding box center [382, 191] width 150 height 48
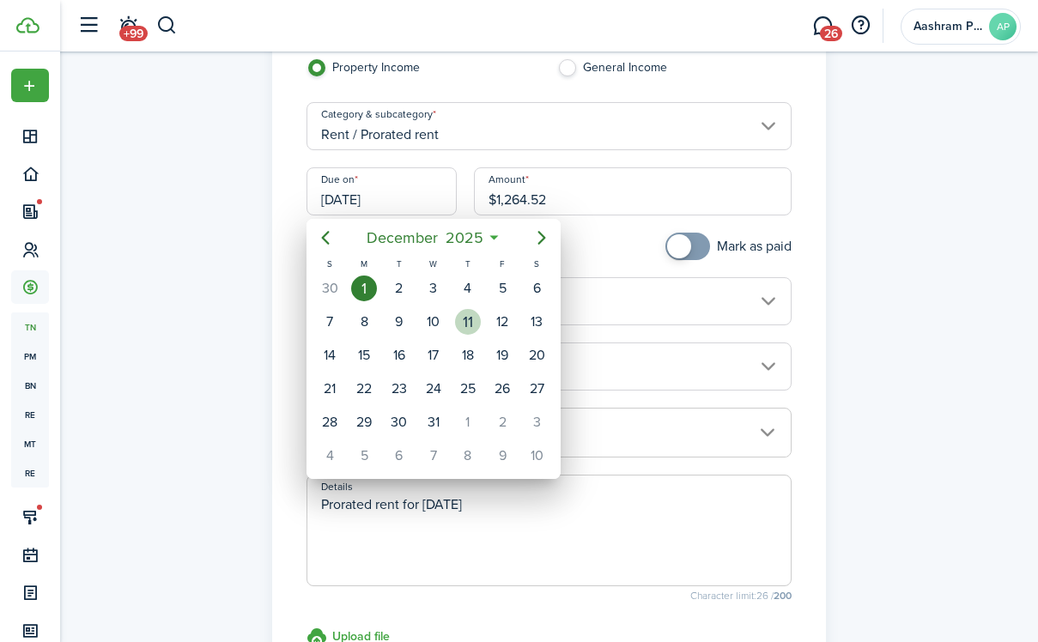
click at [470, 317] on div "11" at bounding box center [468, 322] width 26 height 26
type input "[DATE]"
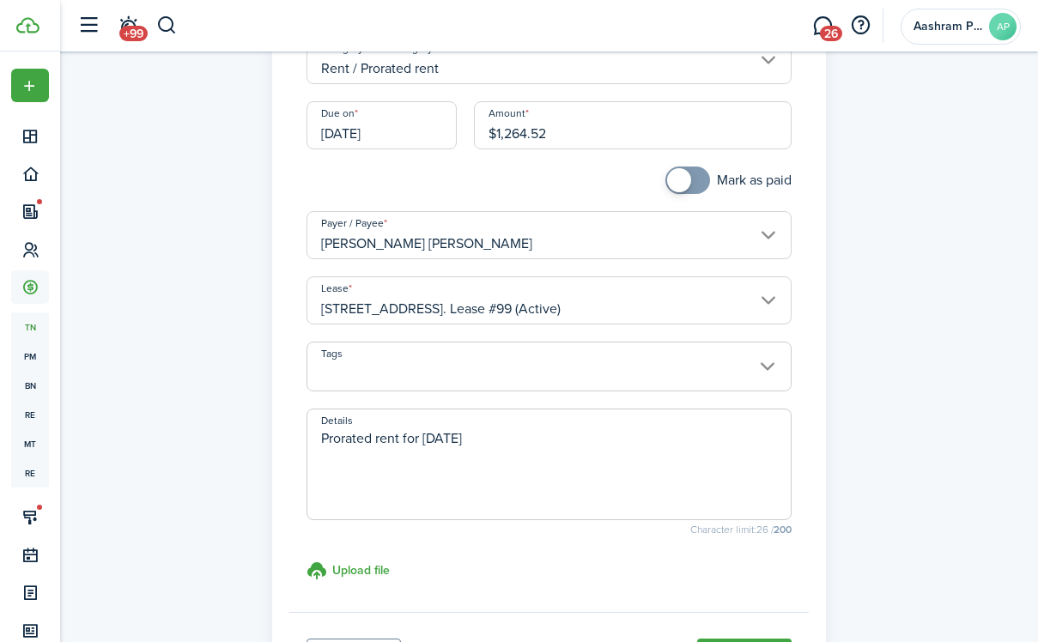
scroll to position [354, 0]
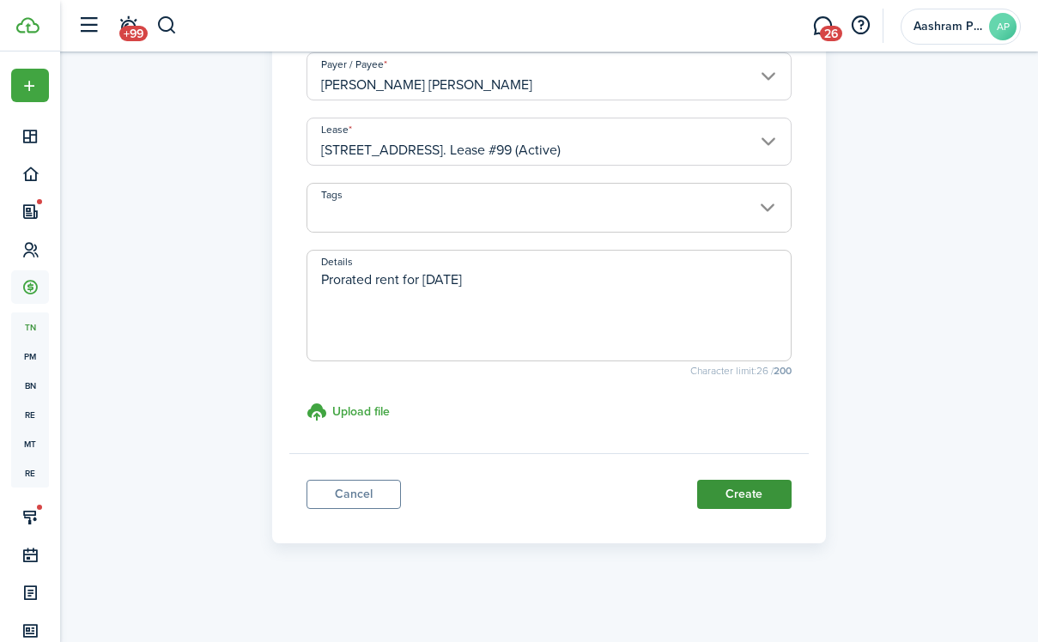
click at [746, 501] on button "Create" at bounding box center [744, 494] width 94 height 29
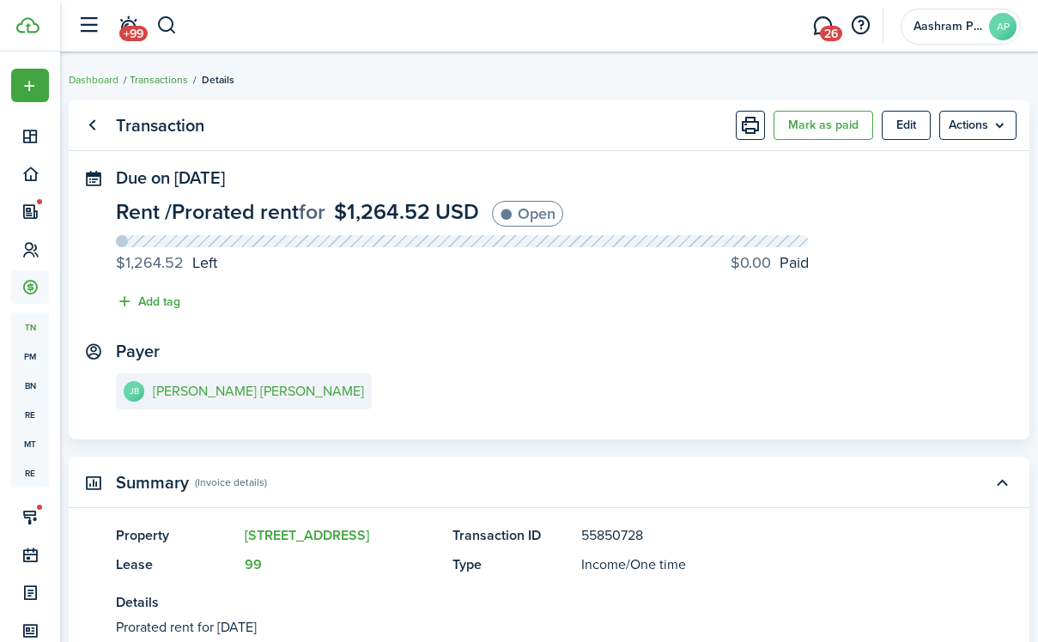
click at [156, 84] on link "Transactions" at bounding box center [159, 79] width 58 height 15
